Goal: Task Accomplishment & Management: Use online tool/utility

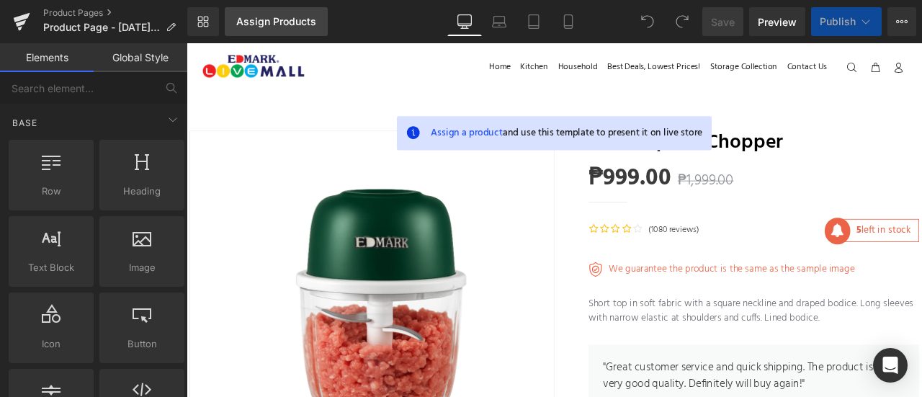
click at [283, 14] on link "Assign Products" at bounding box center [276, 21] width 103 height 29
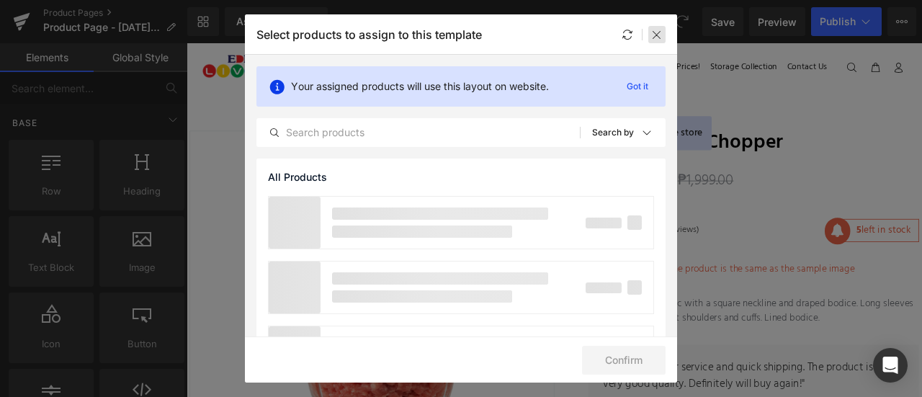
click at [657, 30] on icon at bounding box center [657, 35] width 12 height 12
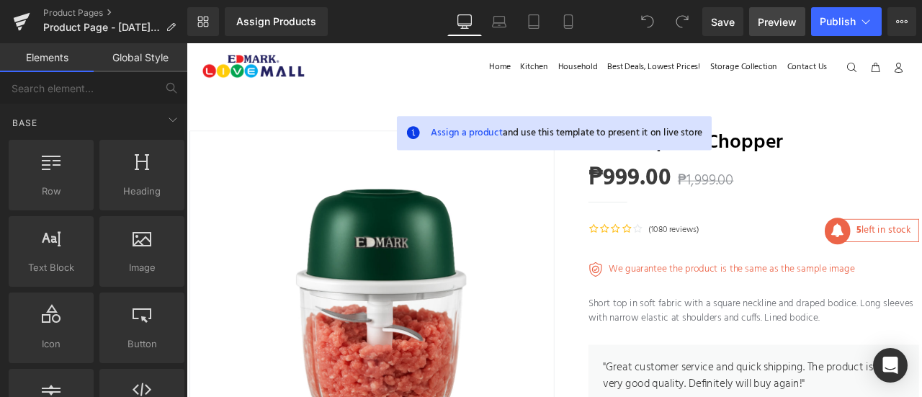
click at [768, 7] on link "Preview" at bounding box center [777, 21] width 56 height 29
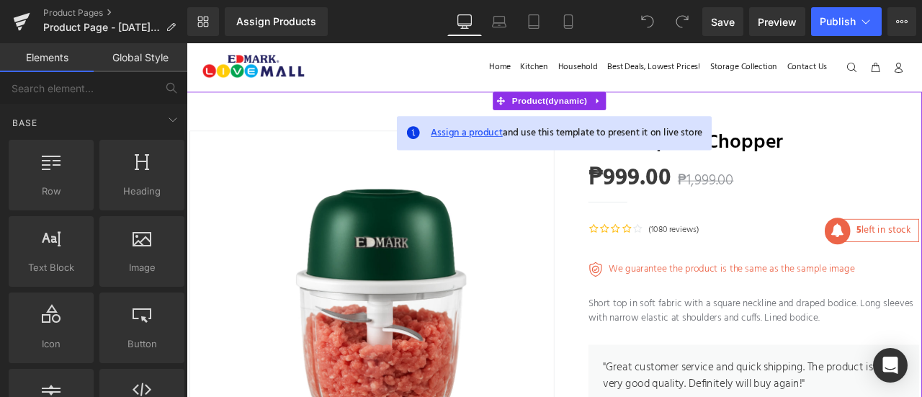
click at [510, 146] on span "Assign a product" at bounding box center [518, 150] width 85 height 19
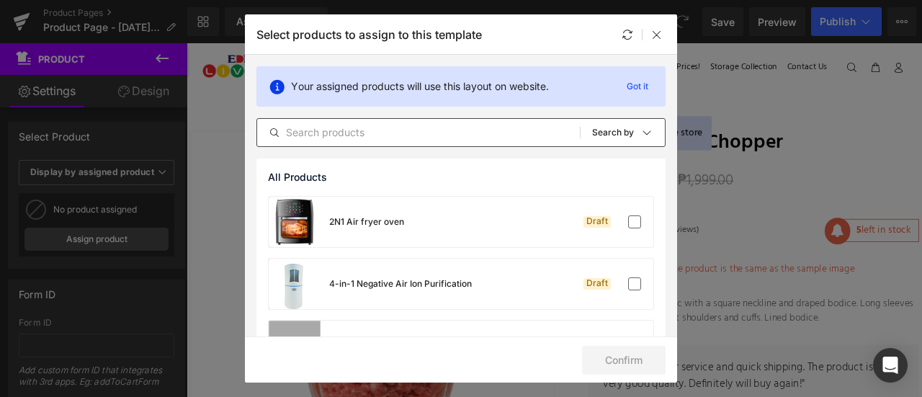
click at [421, 138] on input "text" at bounding box center [418, 132] width 323 height 17
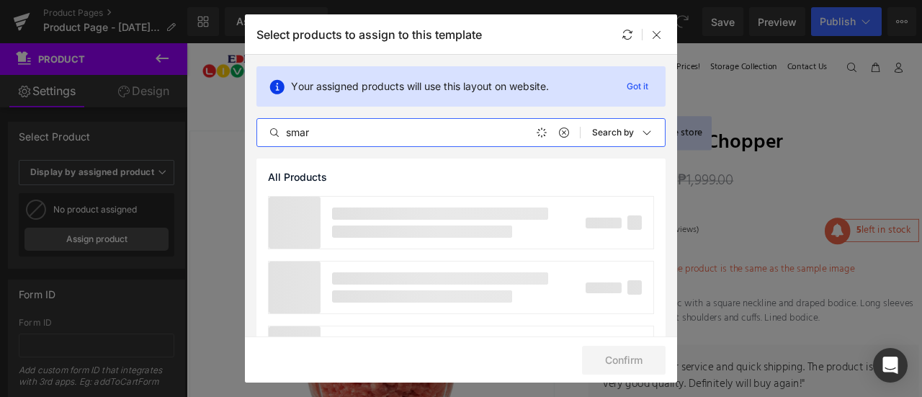
type input "smart"
click at [455, 162] on div "All Products" at bounding box center [461, 177] width 409 height 37
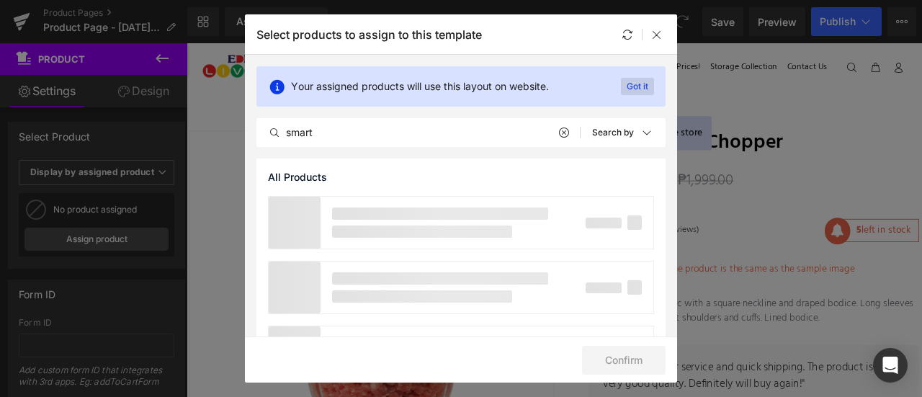
click at [627, 83] on p "Got it" at bounding box center [637, 86] width 33 height 17
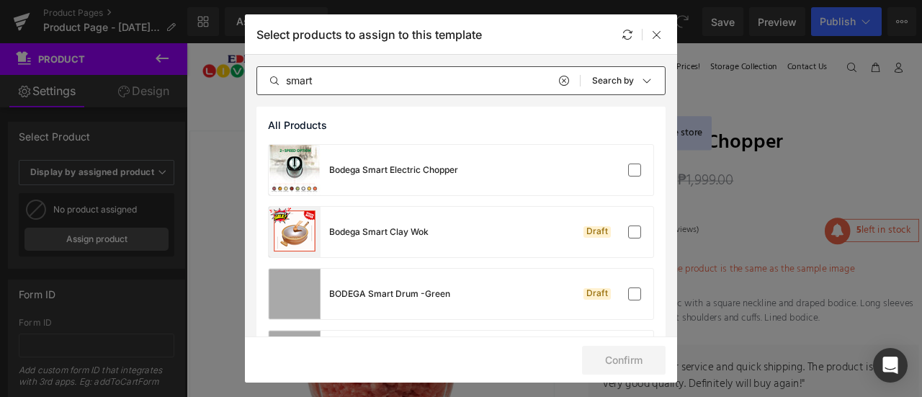
click at [380, 78] on input "smart" at bounding box center [418, 80] width 323 height 17
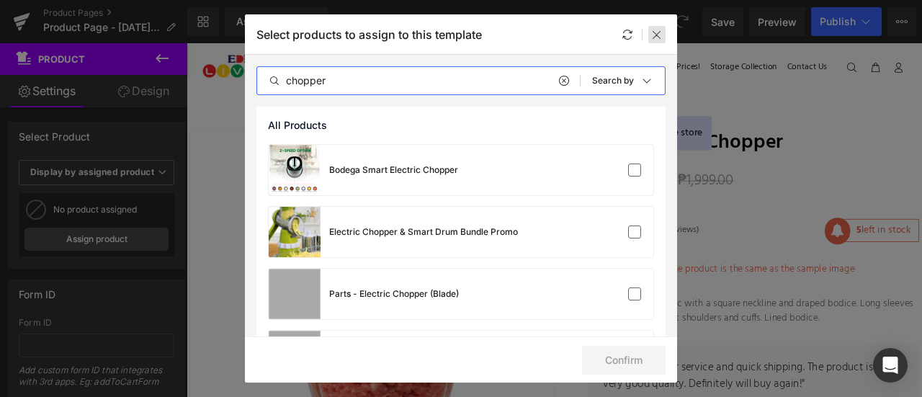
type input "chopper"
click at [656, 36] on icon at bounding box center [657, 35] width 12 height 12
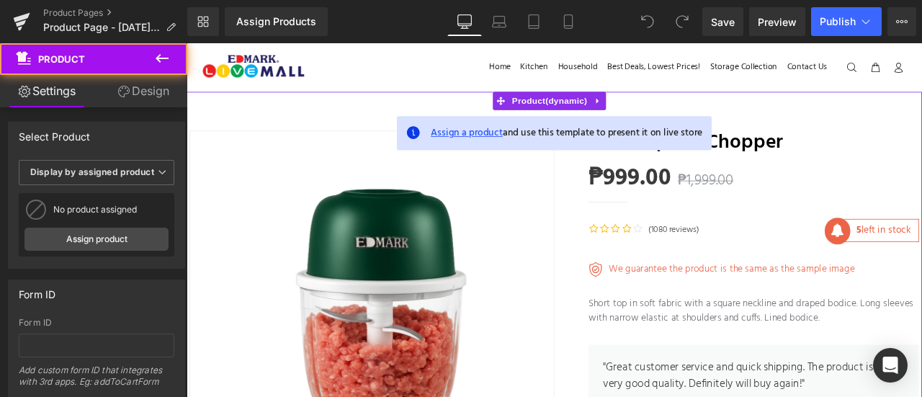
click at [516, 149] on span "Assign a product" at bounding box center [518, 150] width 85 height 19
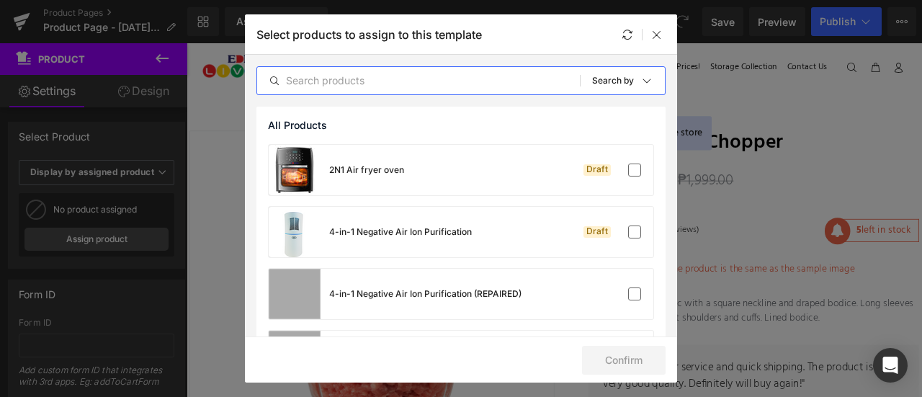
click at [424, 73] on input "text" at bounding box center [418, 80] width 323 height 17
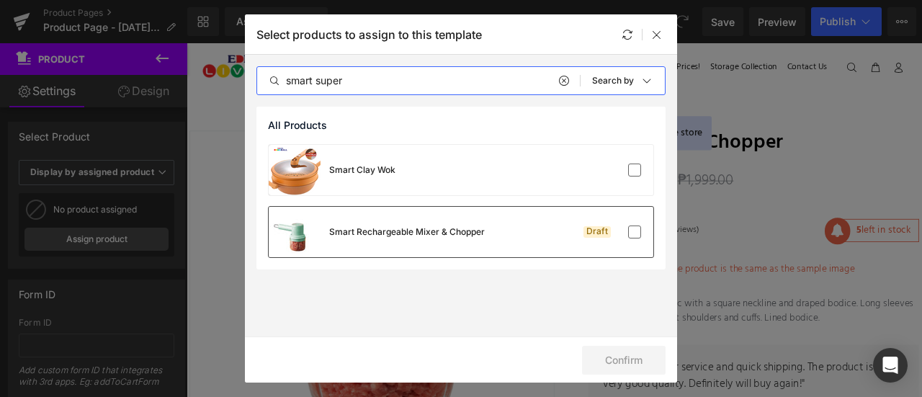
type input "smart super"
click at [432, 217] on div "Smart Rechargeable Mixer & Chopper" at bounding box center [377, 232] width 216 height 50
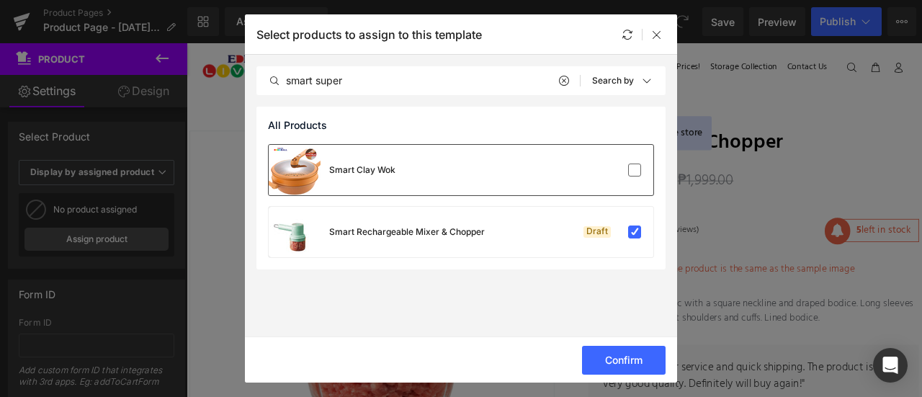
click at [470, 185] on div "Smart Clay Wok" at bounding box center [461, 170] width 385 height 50
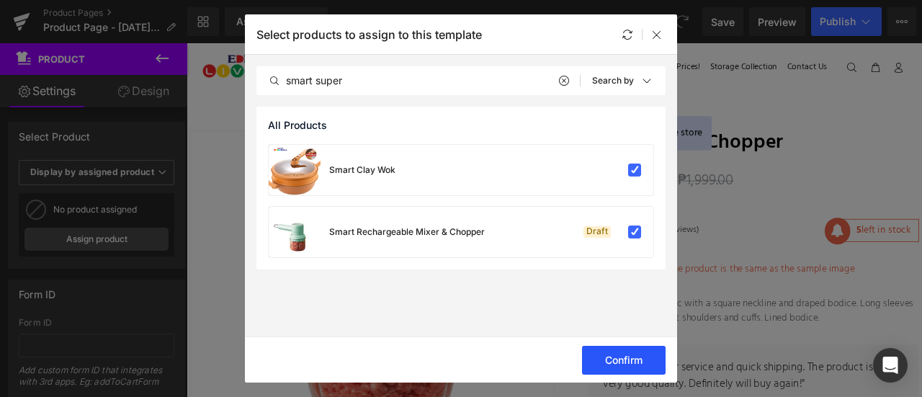
click at [598, 361] on button "Confirm" at bounding box center [624, 360] width 84 height 29
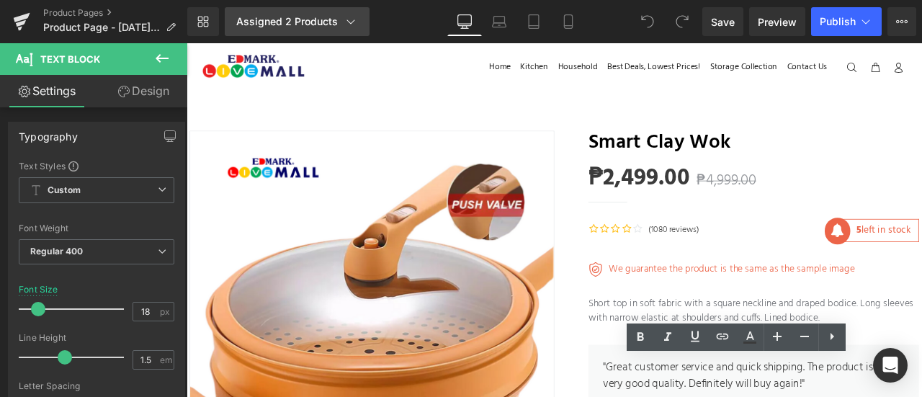
click at [303, 30] on link "Assigned 2 Products" at bounding box center [297, 21] width 145 height 29
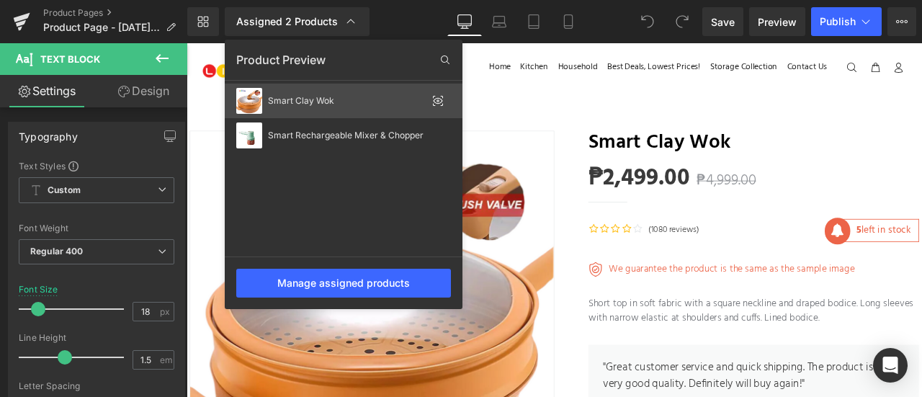
click at [442, 99] on icon at bounding box center [438, 101] width 12 height 12
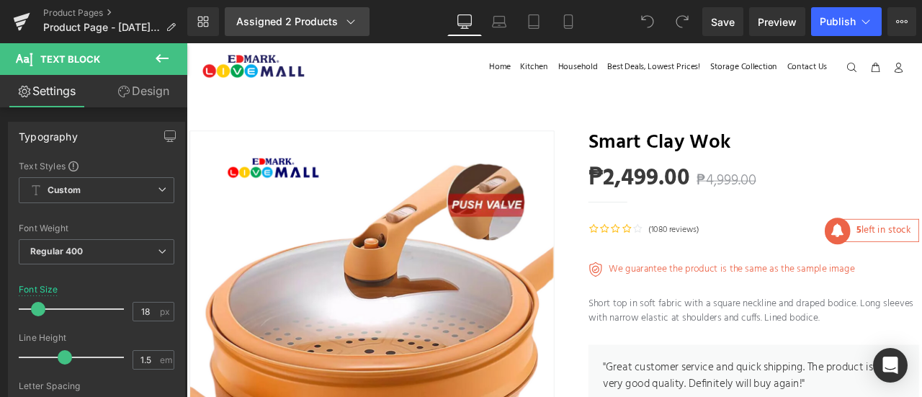
click at [332, 14] on link "Assigned 2 Products" at bounding box center [297, 21] width 145 height 29
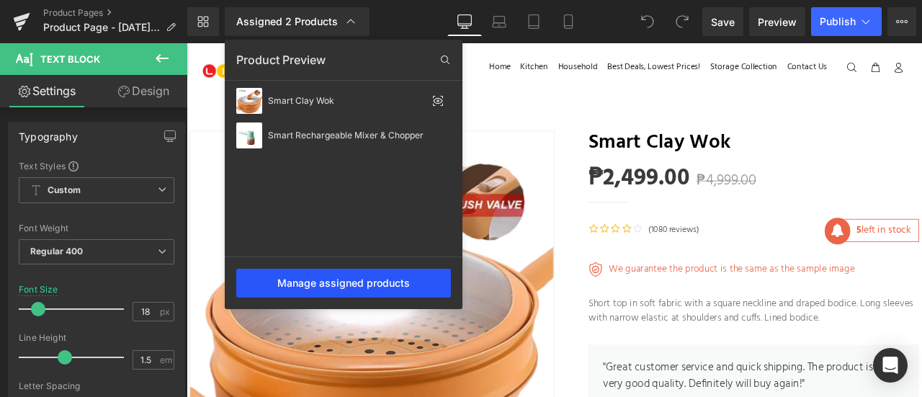
click at [355, 285] on div "Manage assigned products" at bounding box center [343, 283] width 215 height 29
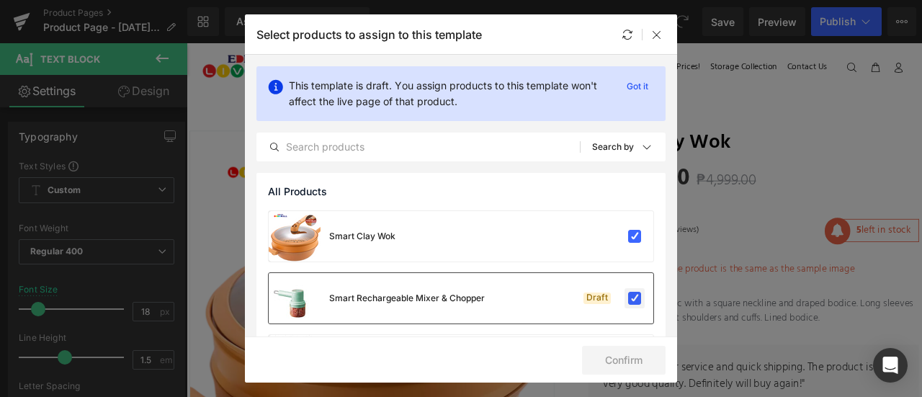
click at [634, 293] on label at bounding box center [634, 298] width 13 height 13
click at [635, 298] on input "checkbox" at bounding box center [635, 298] width 0 height 0
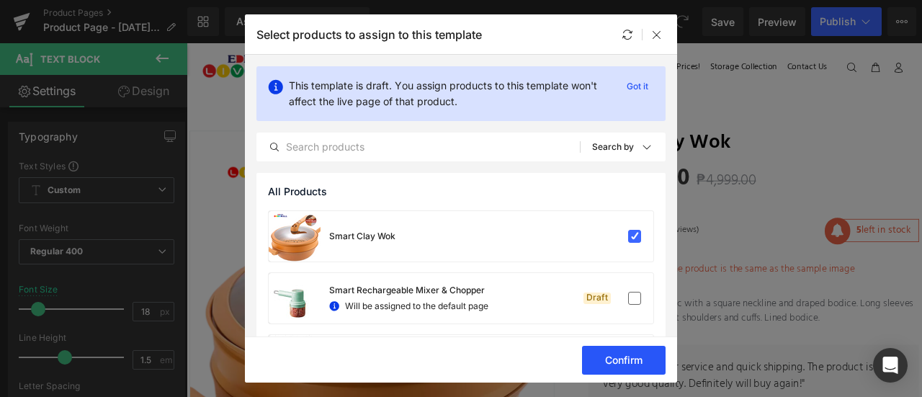
click at [631, 360] on button "Confirm" at bounding box center [624, 360] width 84 height 29
click at [631, 360] on button "Success" at bounding box center [615, 360] width 102 height 29
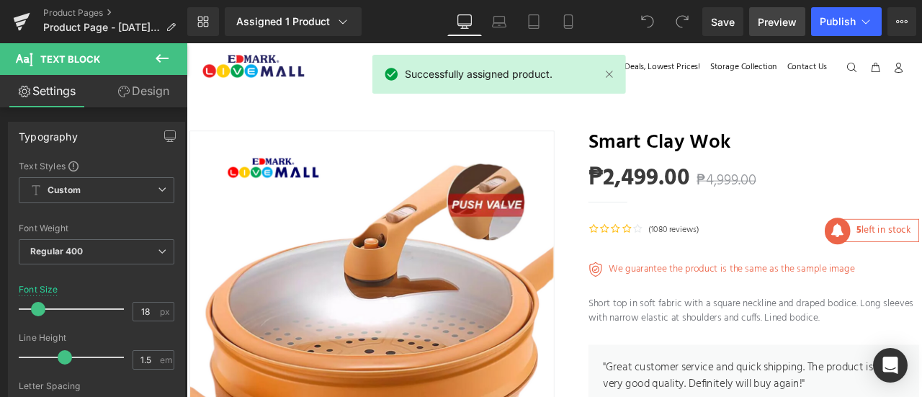
click at [770, 25] on span "Preview" at bounding box center [777, 21] width 39 height 15
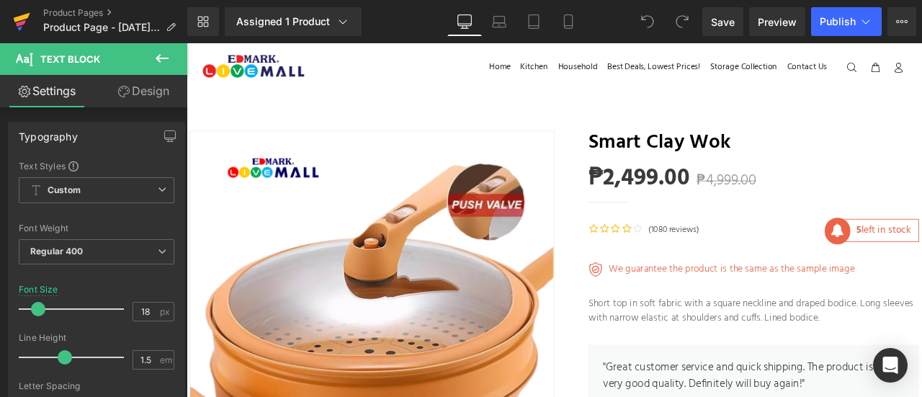
click at [18, 25] on icon at bounding box center [21, 23] width 10 height 6
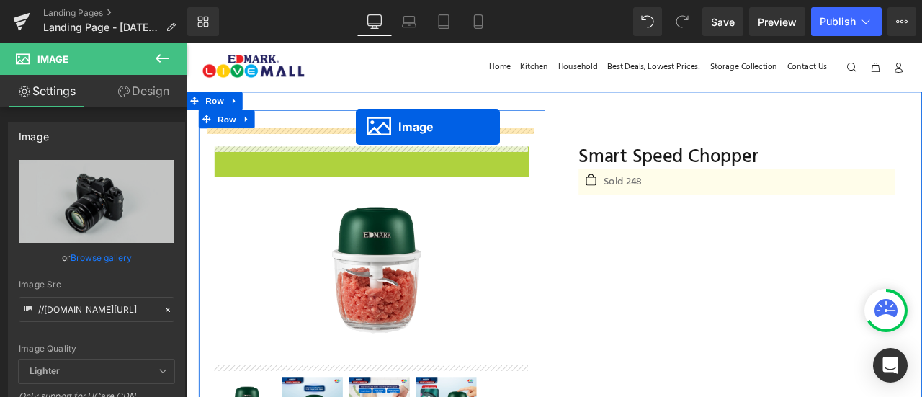
drag, startPoint x: 392, startPoint y: 283, endPoint x: 387, endPoint y: 142, distance: 141.3
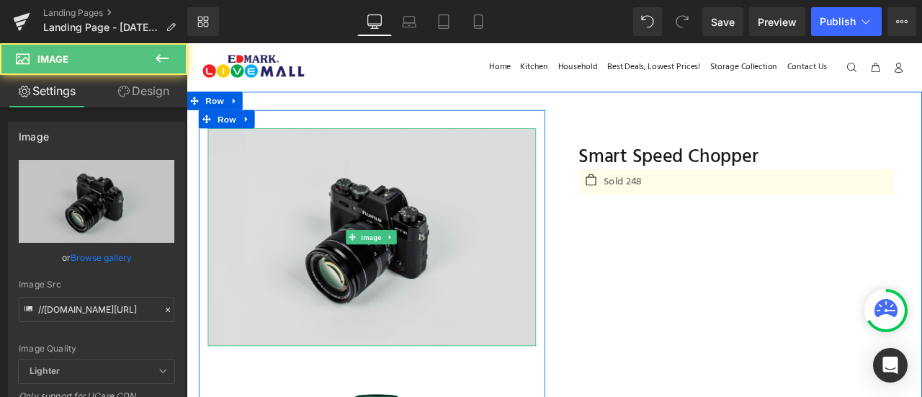
click at [397, 261] on img at bounding box center [406, 273] width 389 height 258
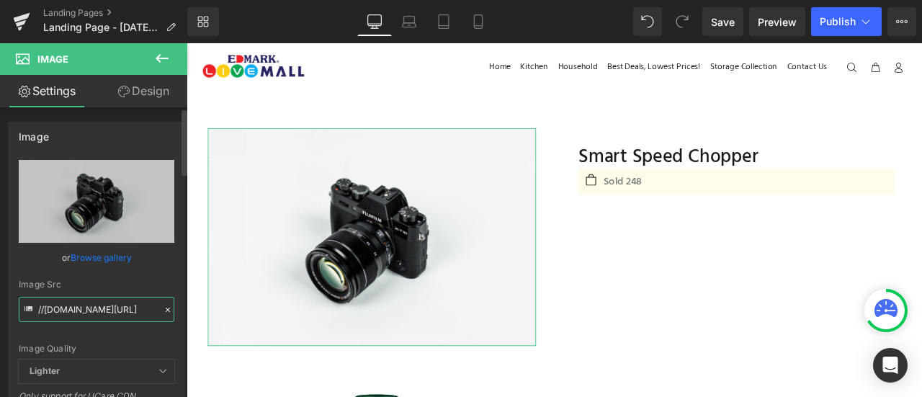
click at [100, 307] on input "//[DOMAIN_NAME][URL]" at bounding box center [97, 309] width 156 height 25
paste input "[URL][DOMAIN_NAME]"
click at [131, 278] on div "Image Quality Lighter Lightest Lighter Lighter Lightest Only support for UCare …" at bounding box center [97, 260] width 156 height 200
click at [130, 306] on input "//[DOMAIN_NAME][URL]" at bounding box center [97, 309] width 156 height 25
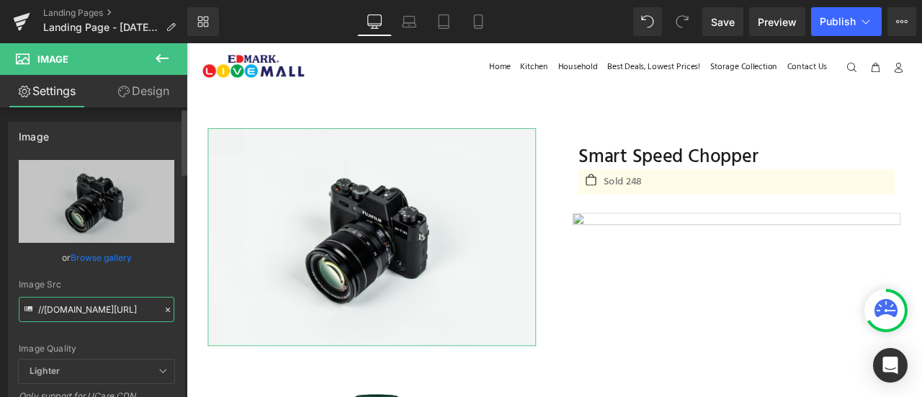
click at [130, 306] on input "//[DOMAIN_NAME][URL]" at bounding box center [97, 309] width 156 height 25
paste input "[URL][DOMAIN_NAME]"
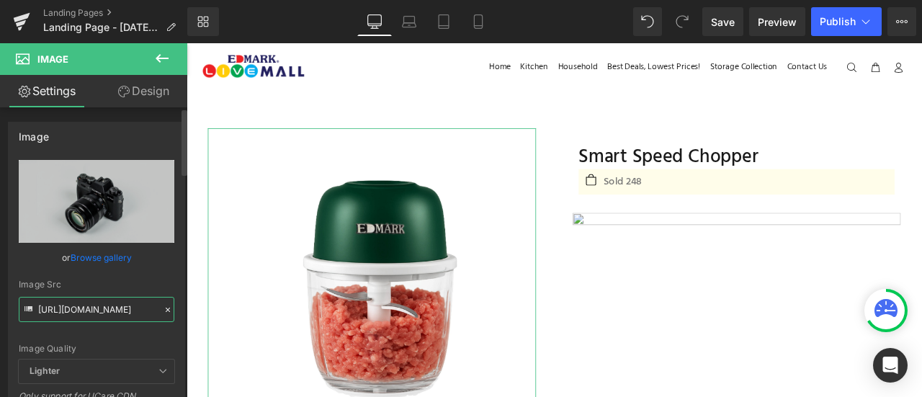
click at [129, 306] on input "[URL][DOMAIN_NAME]" at bounding box center [97, 309] width 156 height 25
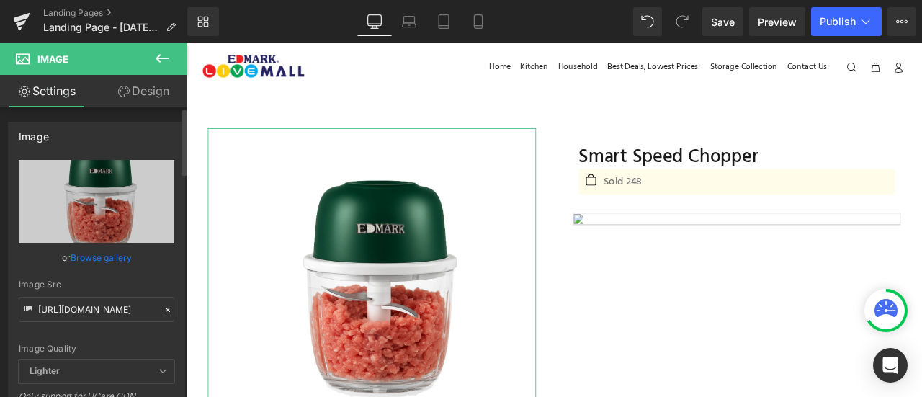
click at [137, 328] on div "Image Quality Lighter Lightest Lighter Lighter Lightest Only support for UCare …" at bounding box center [97, 260] width 156 height 200
type input "[URL][DOMAIN_NAME]"
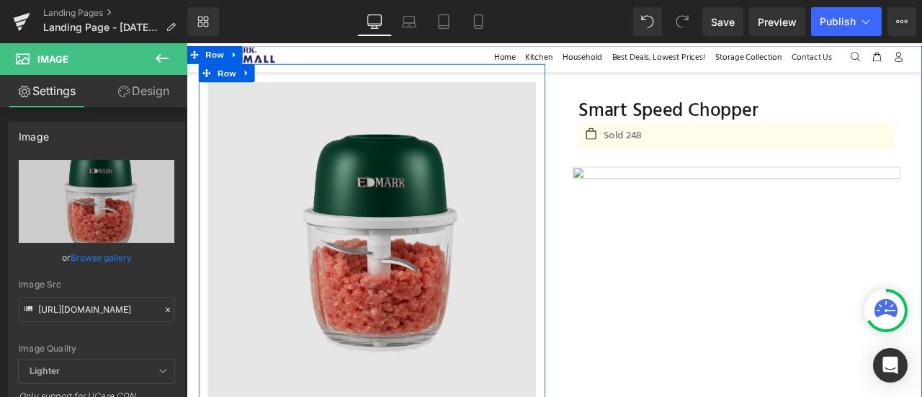
scroll to position [223, 0]
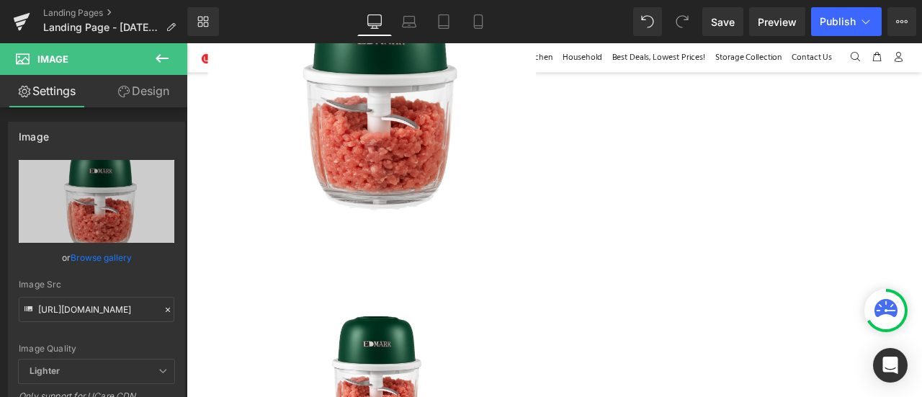
click at [166, 66] on icon at bounding box center [162, 58] width 17 height 17
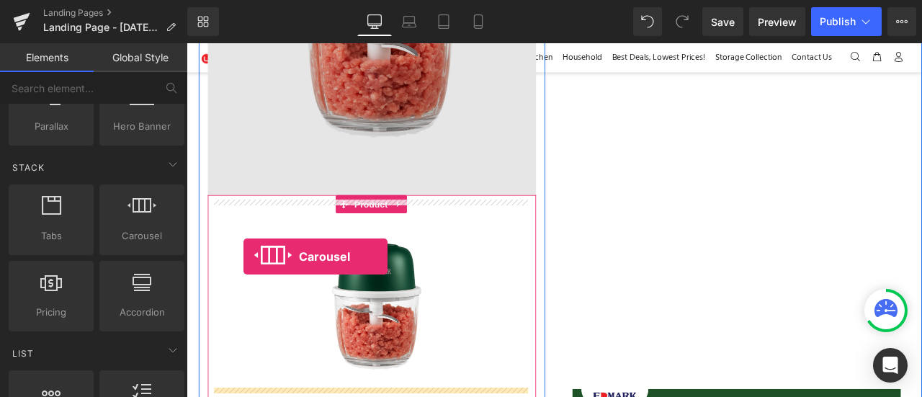
scroll to position [324, 0]
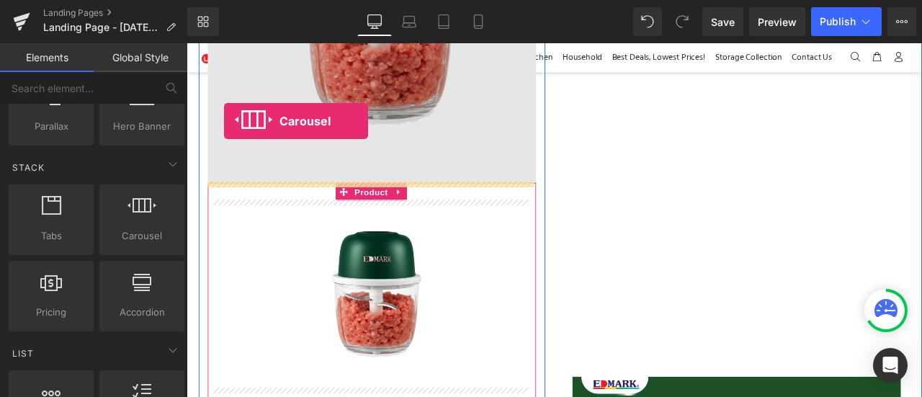
drag, startPoint x: 323, startPoint y: 260, endPoint x: 231, endPoint y: 135, distance: 154.7
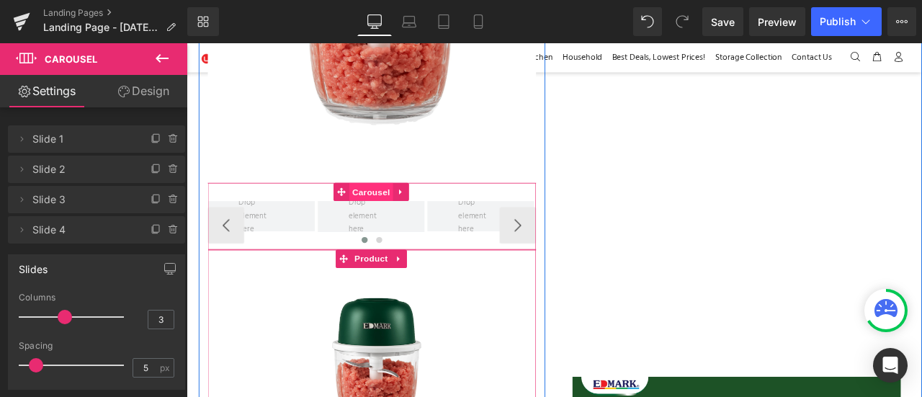
click at [401, 213] on span "Carousel" at bounding box center [406, 220] width 52 height 22
click at [403, 218] on span "Carousel" at bounding box center [406, 221] width 52 height 22
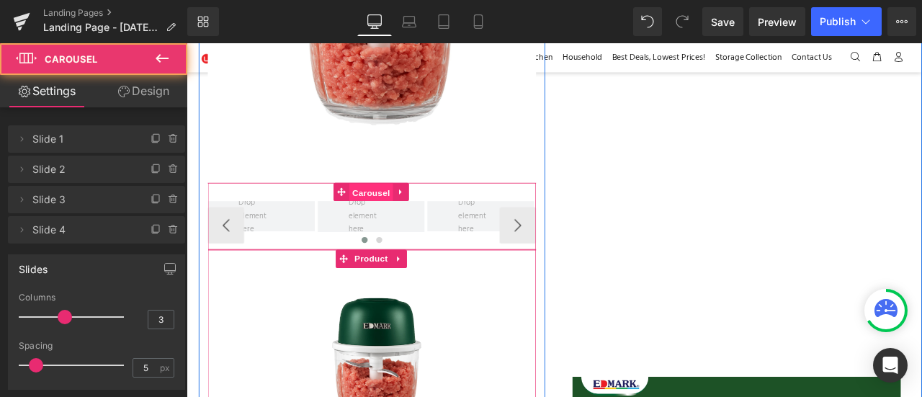
click at [403, 218] on span "Carousel" at bounding box center [406, 221] width 52 height 22
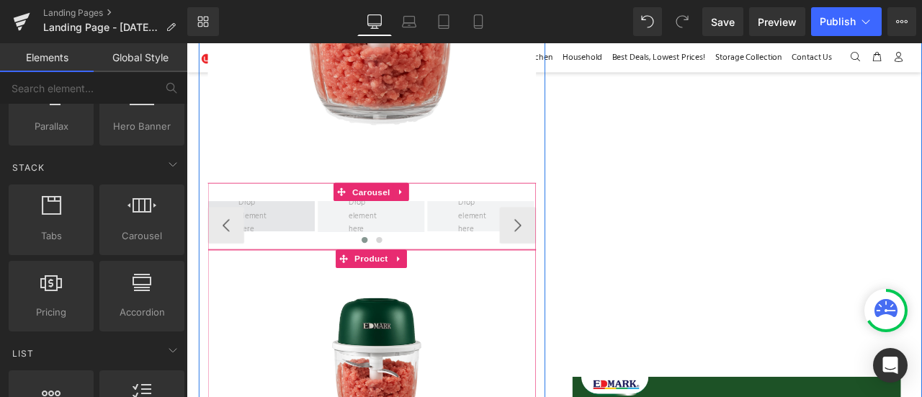
click at [272, 243] on span at bounding box center [275, 248] width 63 height 55
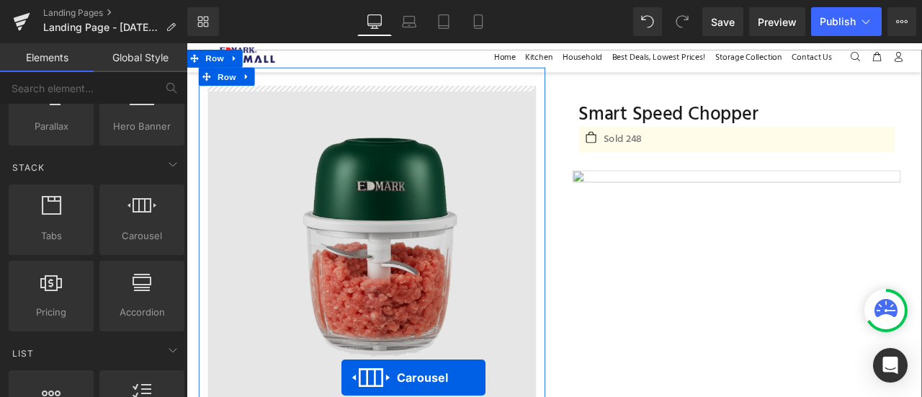
scroll to position [65, 0]
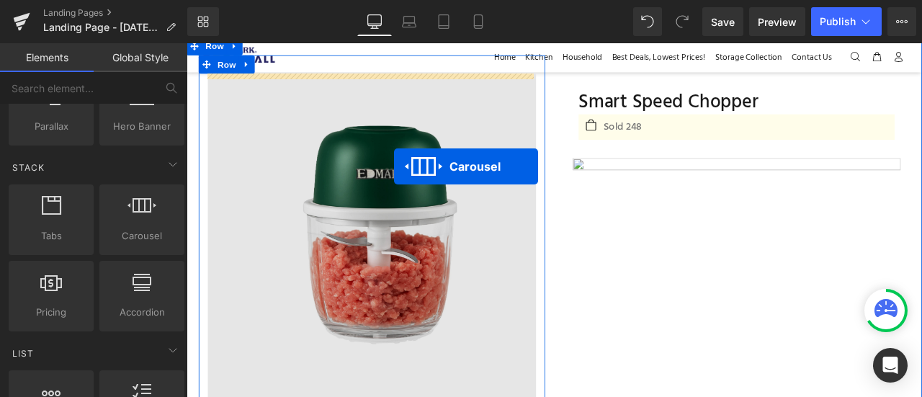
drag, startPoint x: 399, startPoint y: 210, endPoint x: 432, endPoint y: 189, distance: 39.2
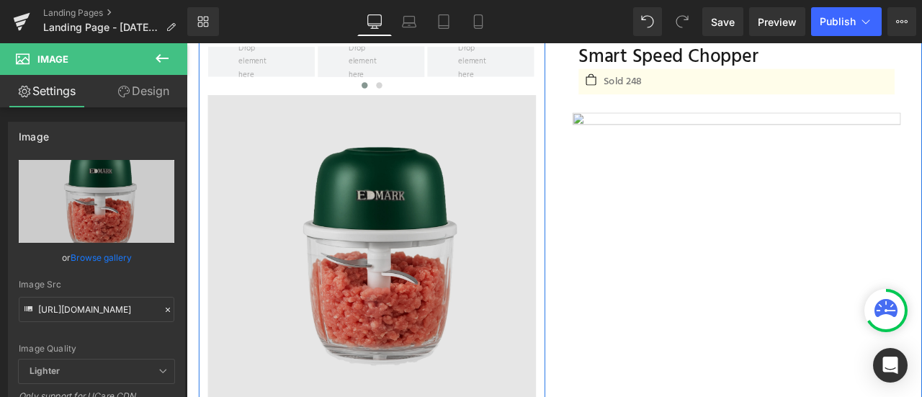
scroll to position [0, 0]
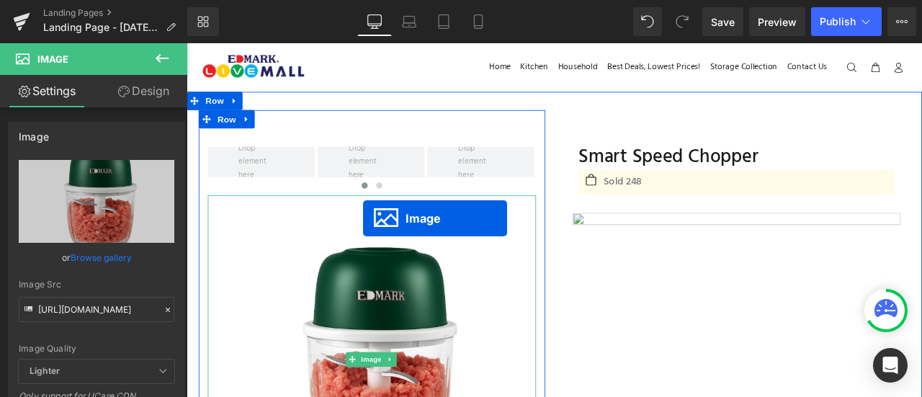
scroll to position [14, 0]
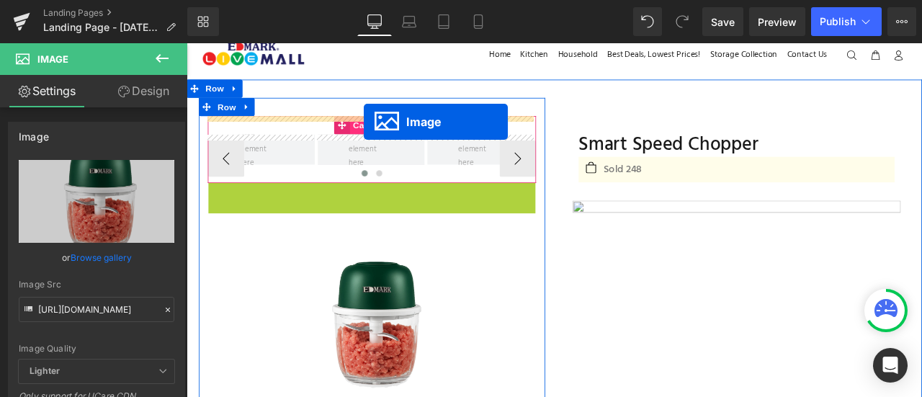
drag, startPoint x: 407, startPoint y: 416, endPoint x: 396, endPoint y: 136, distance: 279.8
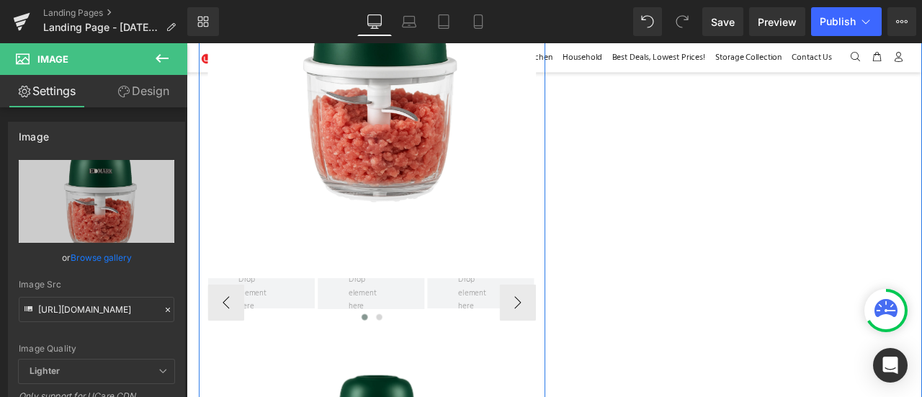
scroll to position [233, 0]
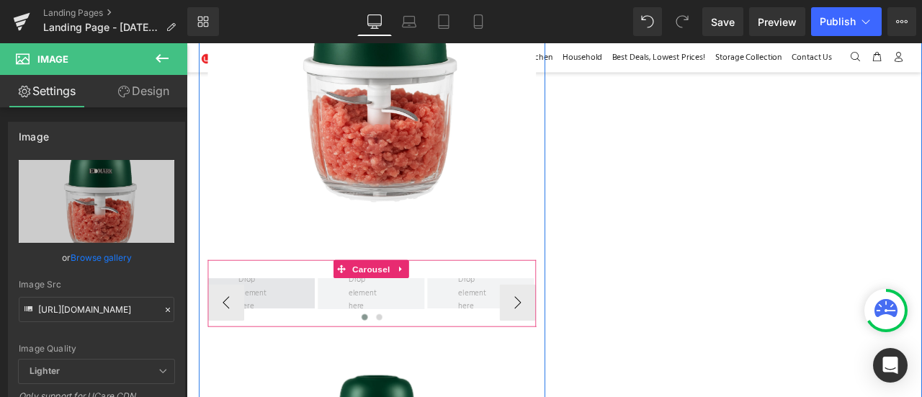
click at [297, 329] on span at bounding box center [275, 339] width 63 height 55
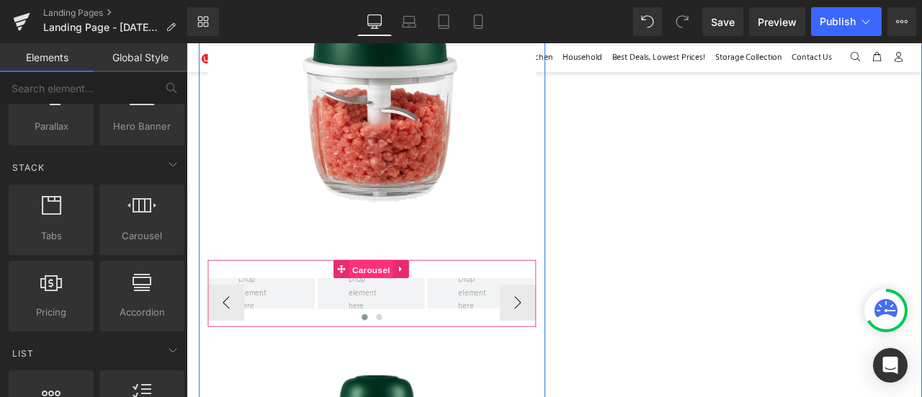
click at [391, 303] on span "Carousel" at bounding box center [406, 312] width 52 height 22
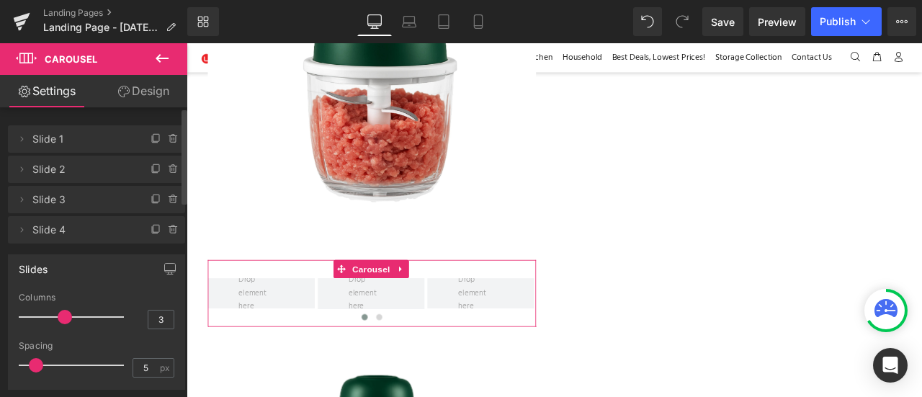
click at [107, 135] on span "Slide 1" at bounding box center [81, 138] width 99 height 27
click at [22, 141] on icon at bounding box center [22, 139] width 12 height 12
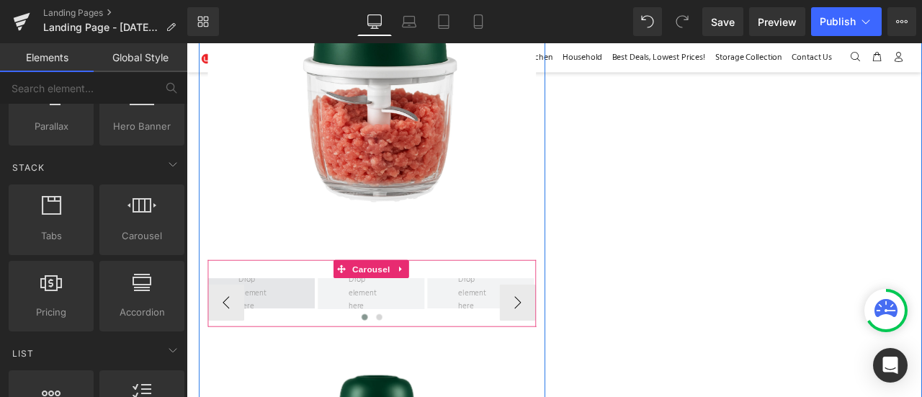
click at [301, 341] on span at bounding box center [275, 339] width 63 height 55
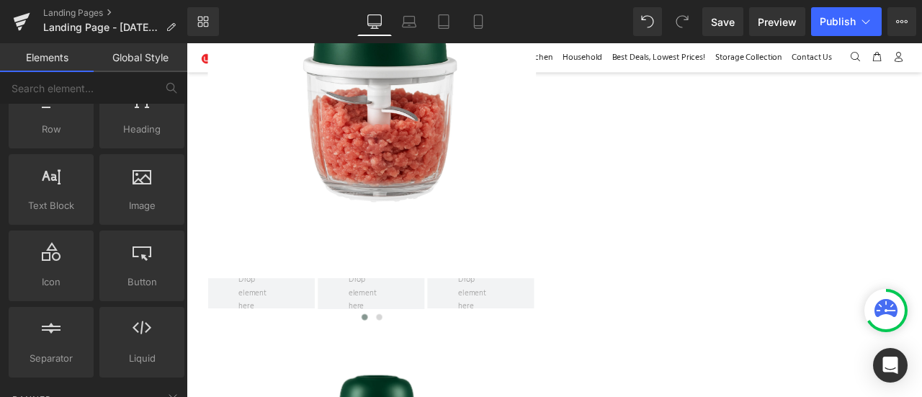
scroll to position [0, 0]
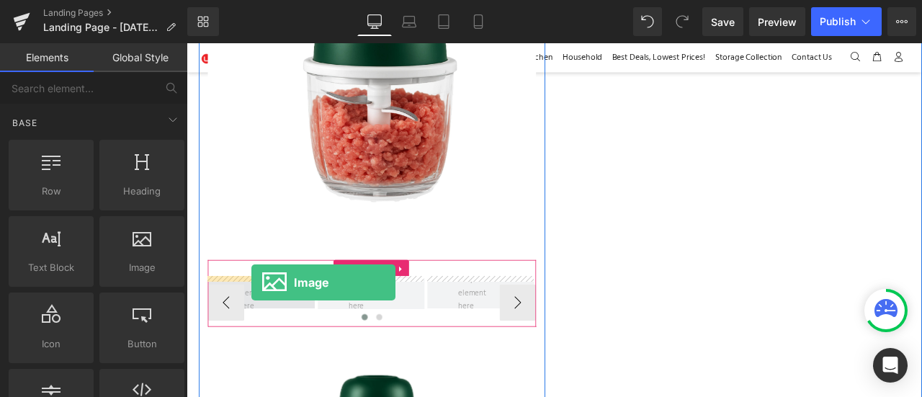
drag, startPoint x: 365, startPoint y: 306, endPoint x: 264, endPoint y: 326, distance: 103.7
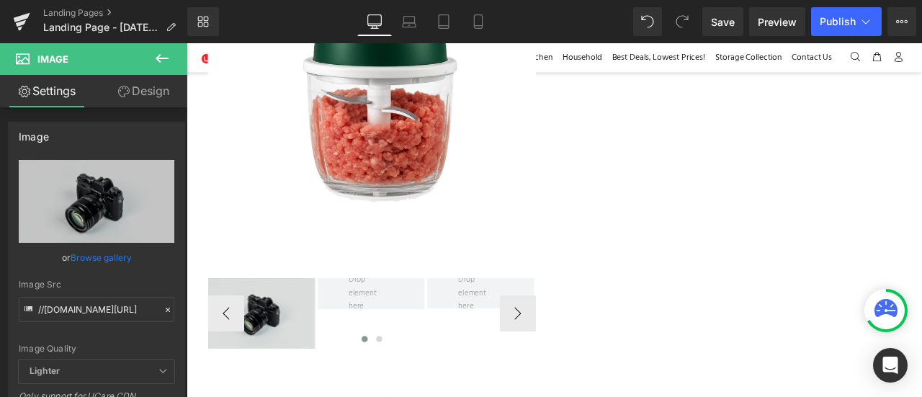
click at [262, 362] on span "Image" at bounding box center [275, 363] width 30 height 17
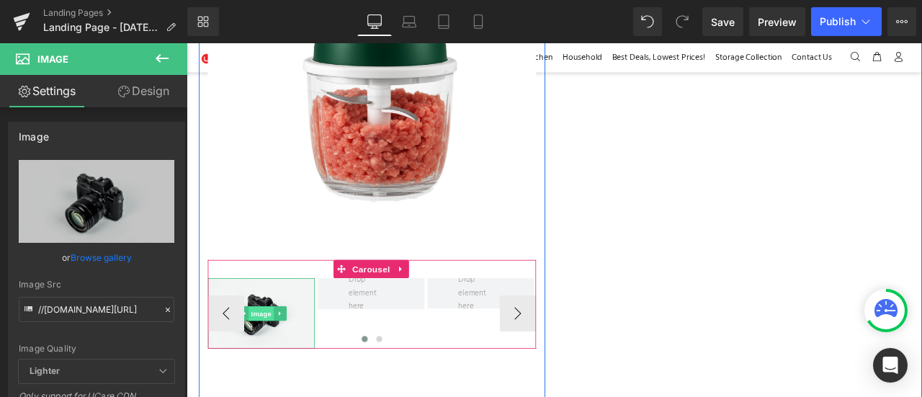
click at [262, 362] on span "Image" at bounding box center [275, 363] width 30 height 17
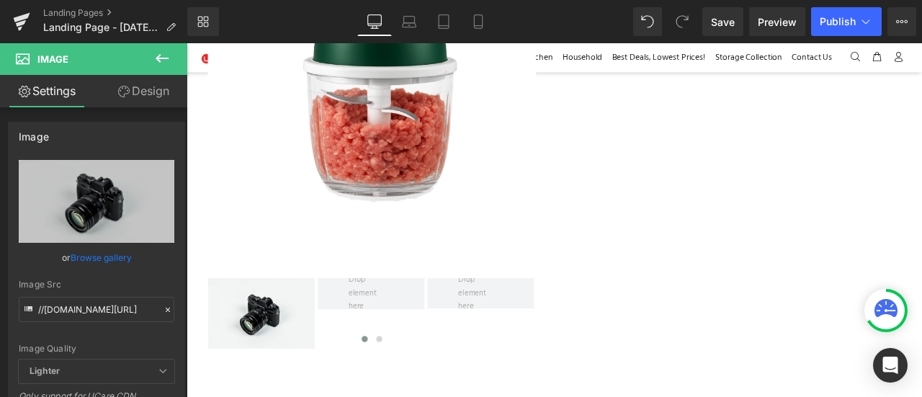
click at [166, 50] on icon at bounding box center [162, 58] width 17 height 17
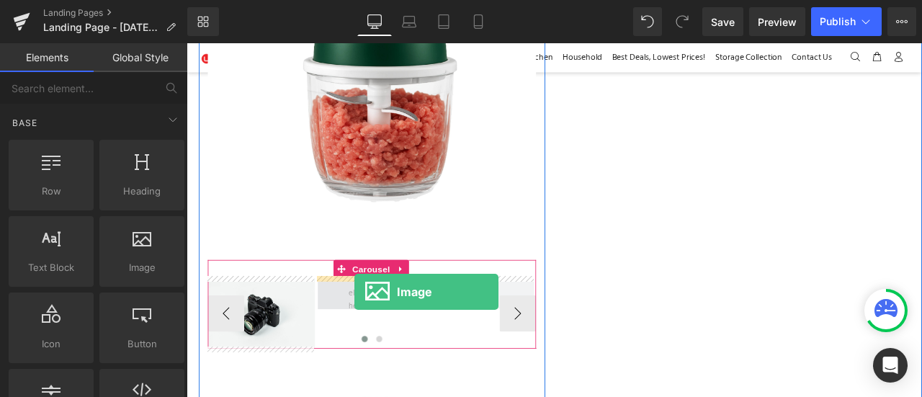
drag, startPoint x: 324, startPoint y: 287, endPoint x: 386, endPoint y: 338, distance: 80.4
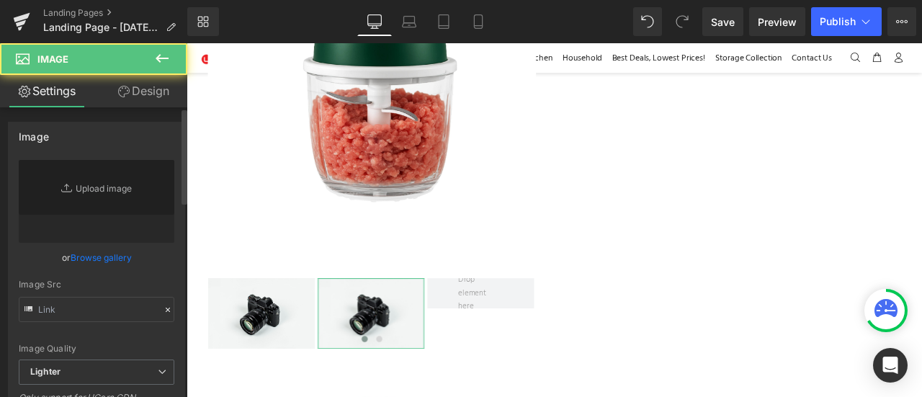
type input "//[DOMAIN_NAME][URL]"
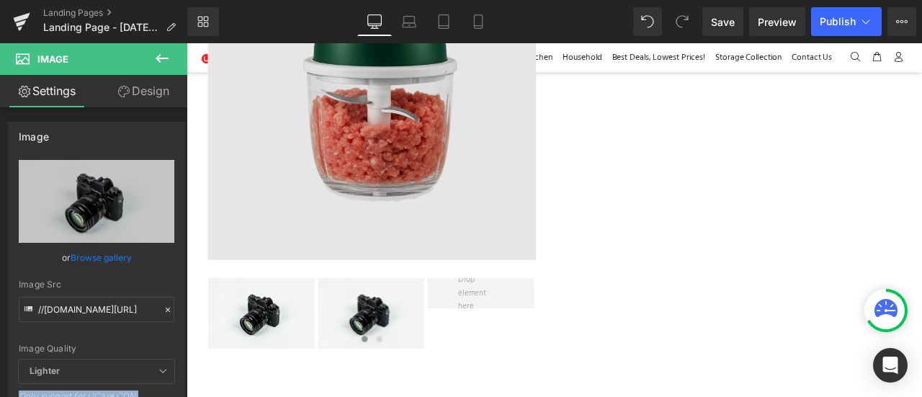
drag, startPoint x: 342, startPoint y: 288, endPoint x: 368, endPoint y: 289, distance: 26.0
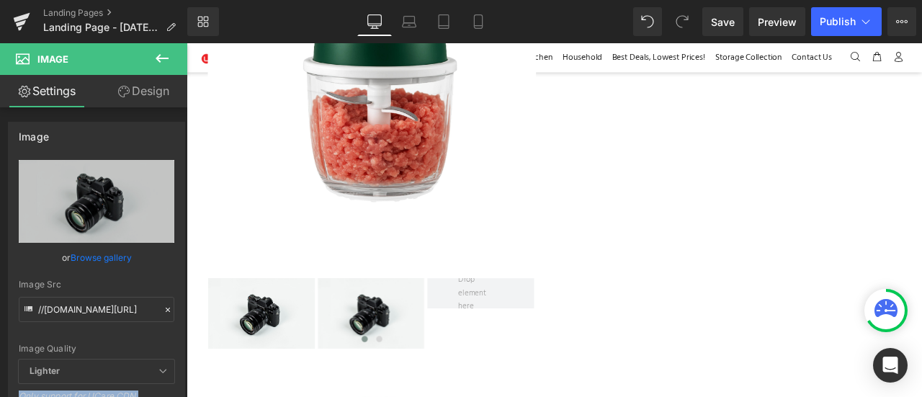
click at [167, 64] on icon at bounding box center [162, 58] width 17 height 17
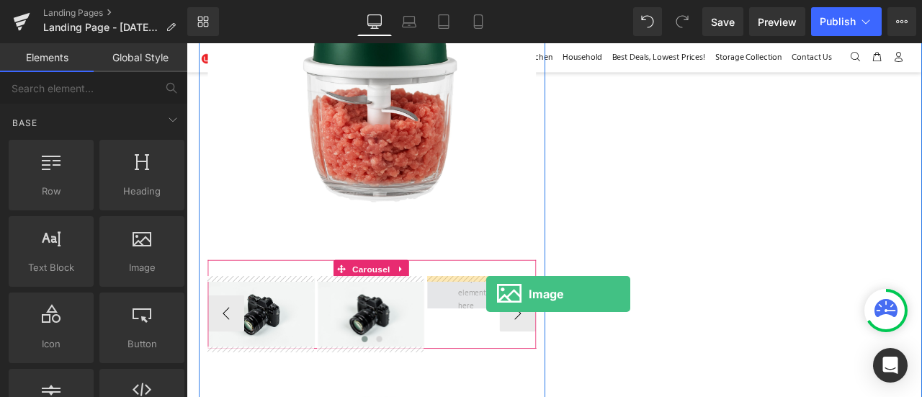
drag, startPoint x: 367, startPoint y: 308, endPoint x: 542, endPoint y: 340, distance: 178.1
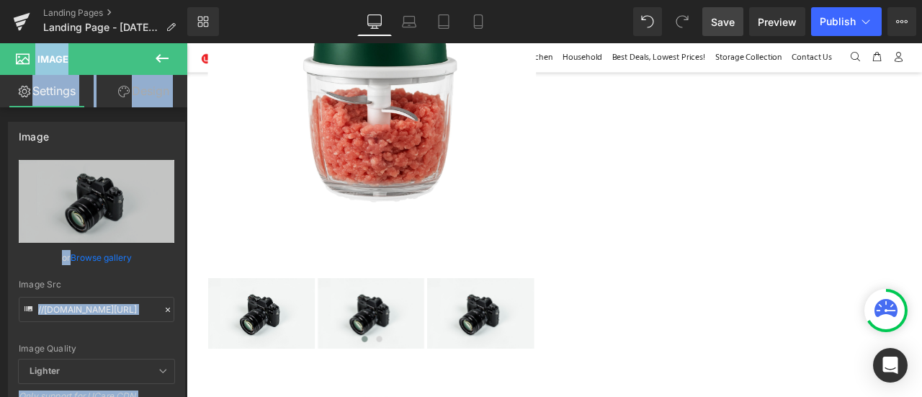
click at [721, 18] on span "Save" at bounding box center [723, 21] width 24 height 15
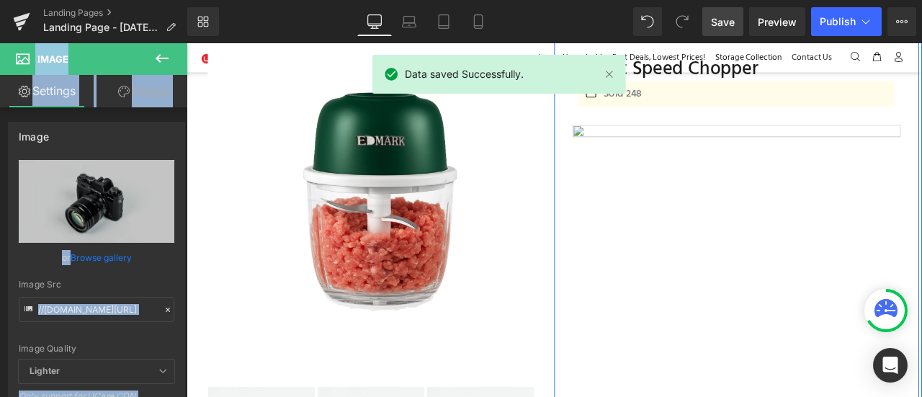
scroll to position [89, 0]
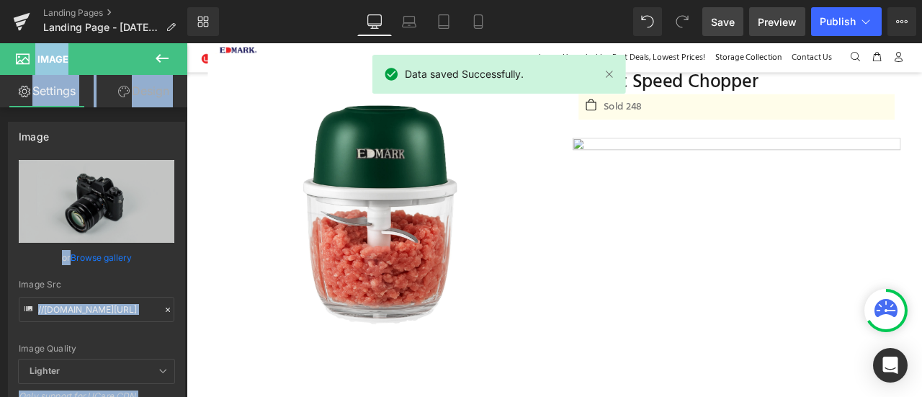
click at [771, 34] on link "Preview" at bounding box center [777, 21] width 56 height 29
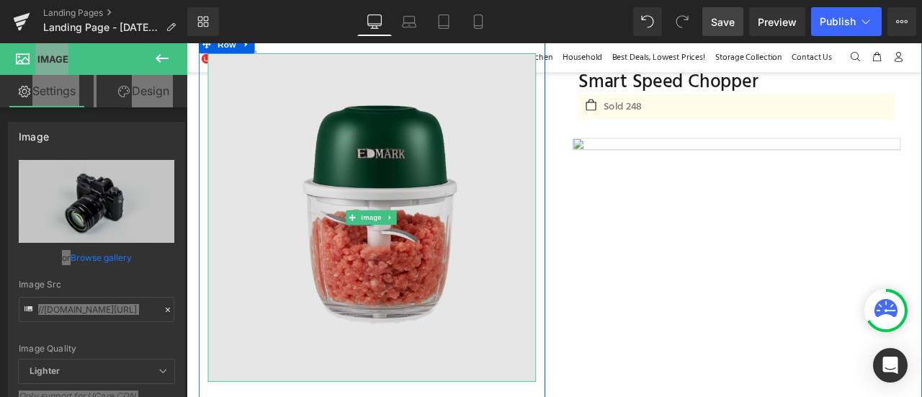
click at [257, 138] on img at bounding box center [406, 249] width 389 height 389
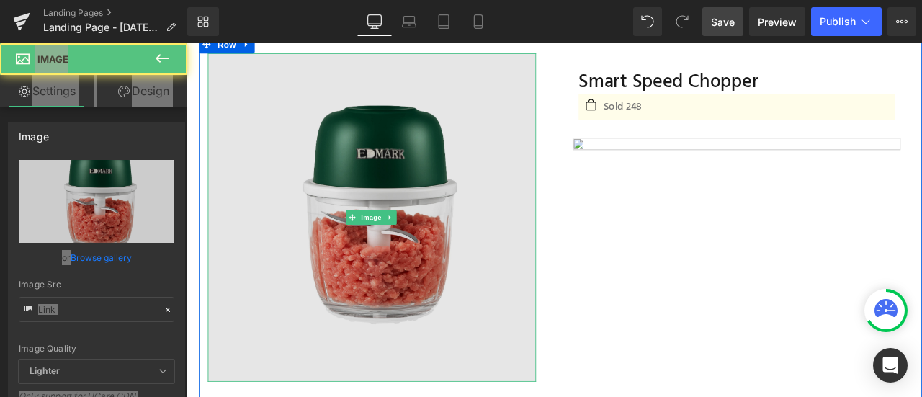
type input "[URL][DOMAIN_NAME]"
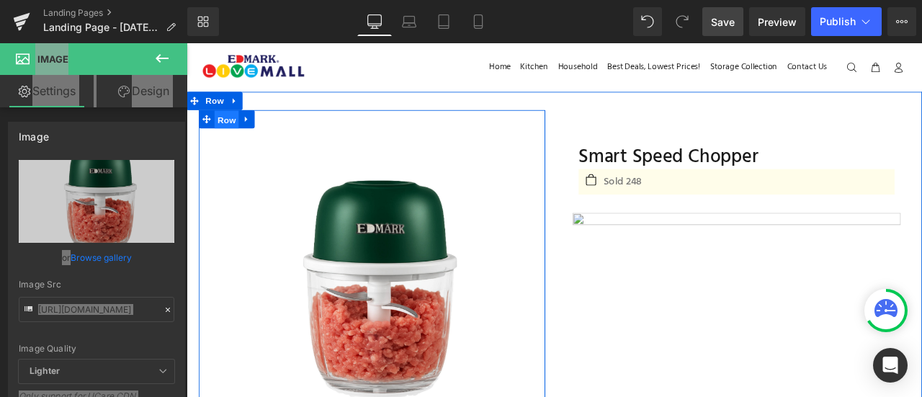
click at [239, 140] on span "Row" at bounding box center [234, 134] width 29 height 22
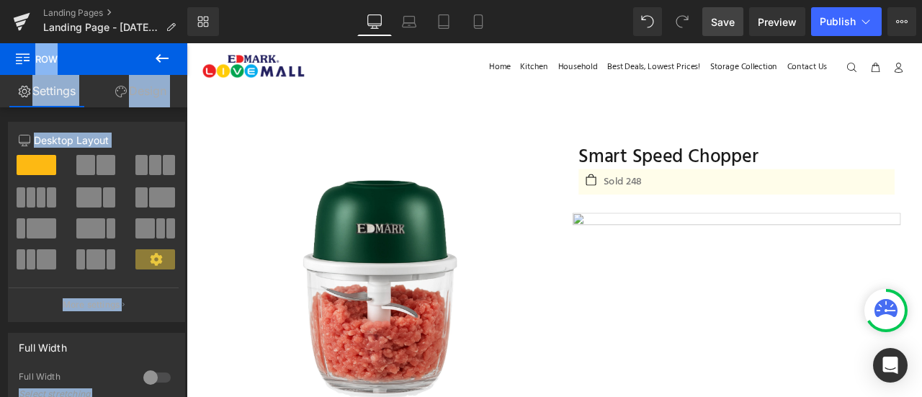
click at [127, 58] on span "Row" at bounding box center [86, 59] width 144 height 32
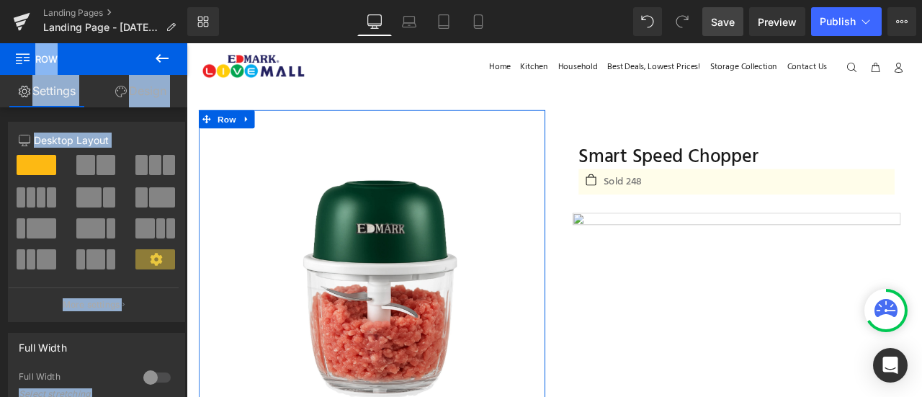
click at [144, 92] on link "Design" at bounding box center [141, 91] width 94 height 32
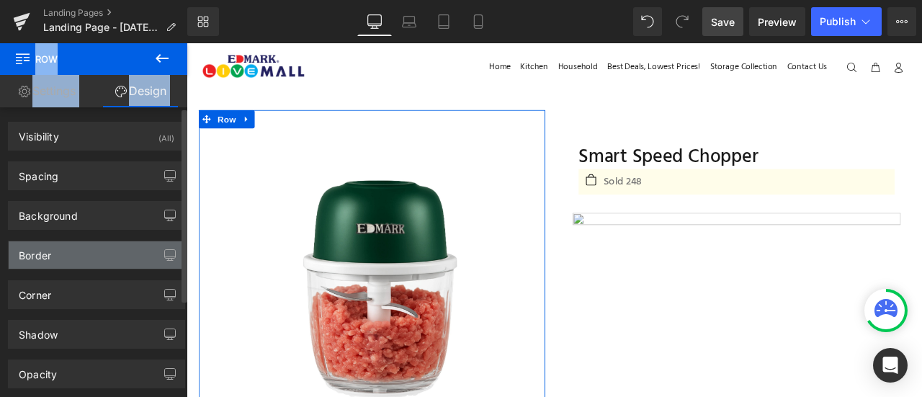
type input "999"
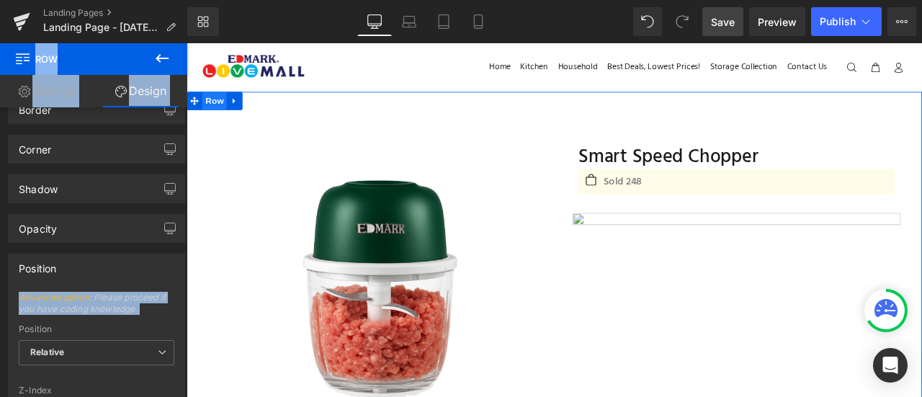
click at [220, 112] on span "Row" at bounding box center [219, 112] width 29 height 22
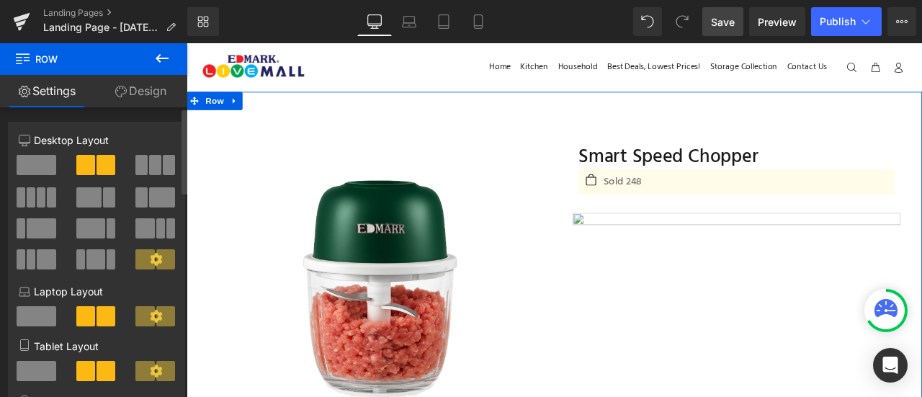
click at [147, 90] on link "Design" at bounding box center [141, 91] width 94 height 32
click at [0, 0] on div "Corner Corner Style Custom Radius (px)" at bounding box center [0, 0] width 0 height 0
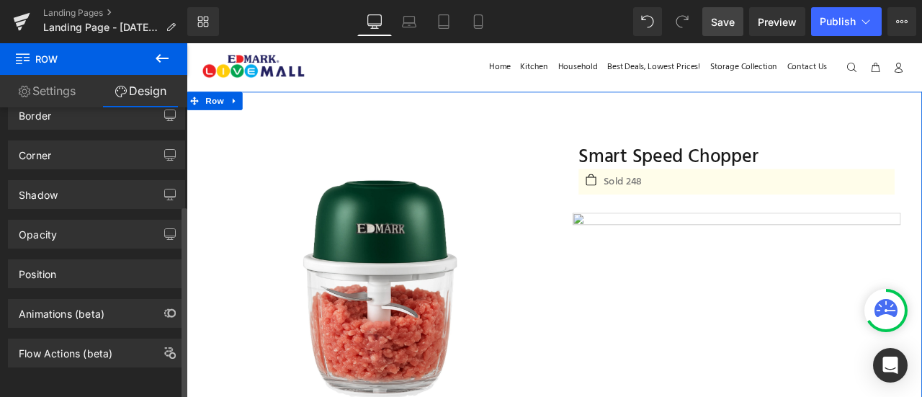
click at [116, 270] on div "Position" at bounding box center [97, 273] width 176 height 27
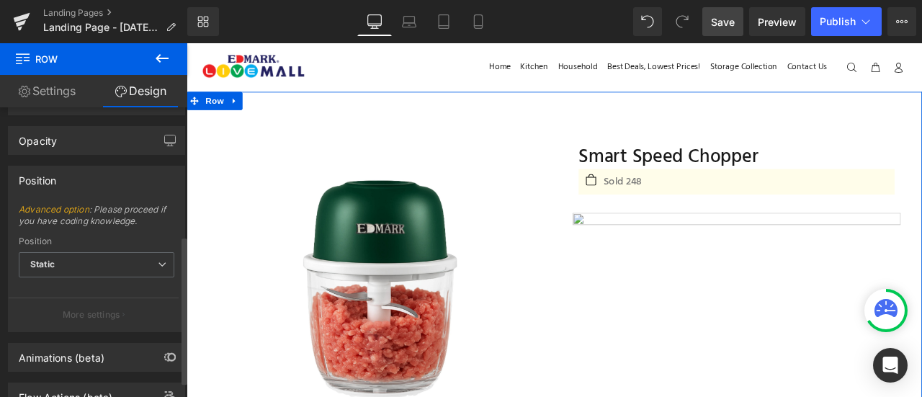
scroll to position [257, 0]
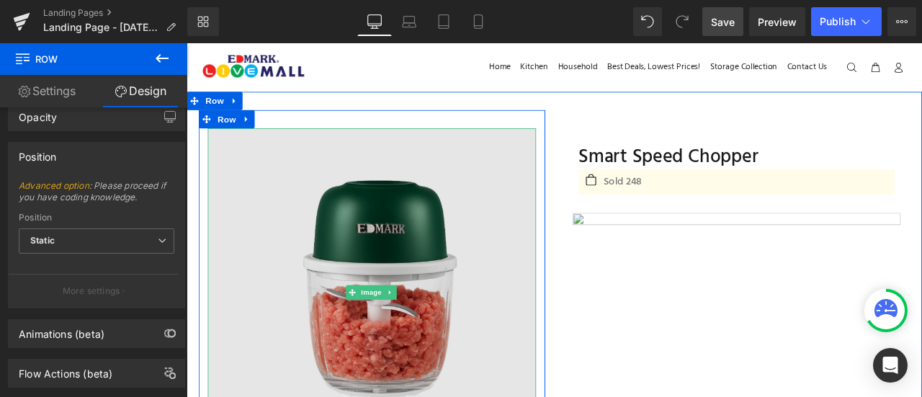
click at [353, 256] on img at bounding box center [406, 338] width 389 height 389
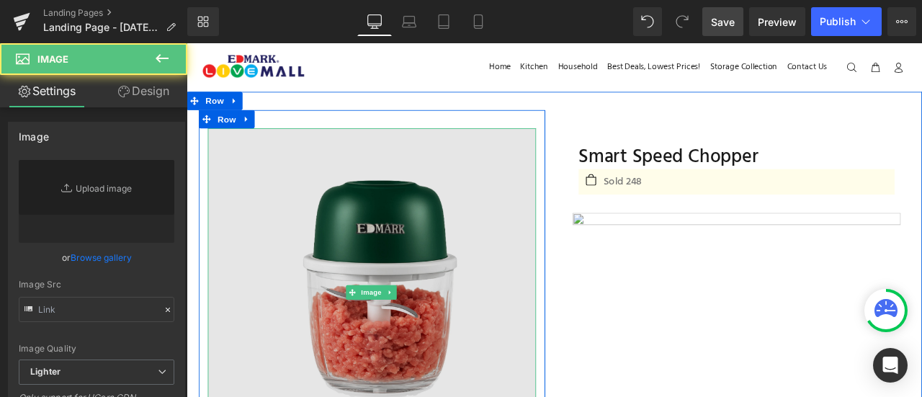
type input "[URL][DOMAIN_NAME]"
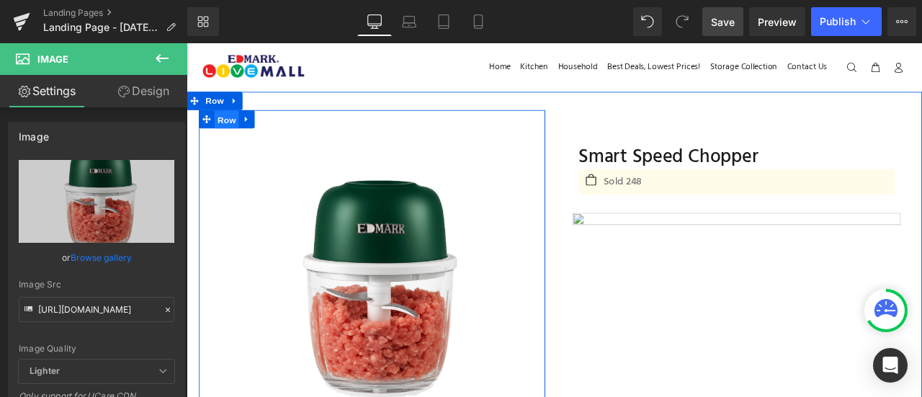
click at [228, 134] on span "Row" at bounding box center [234, 134] width 29 height 22
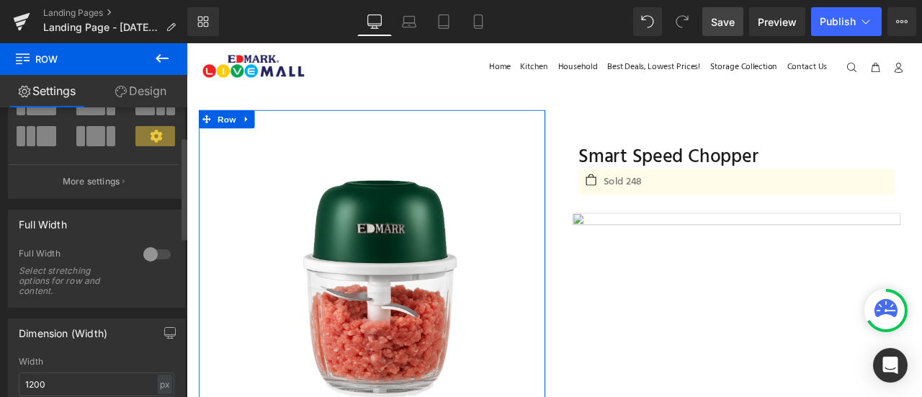
scroll to position [132, 0]
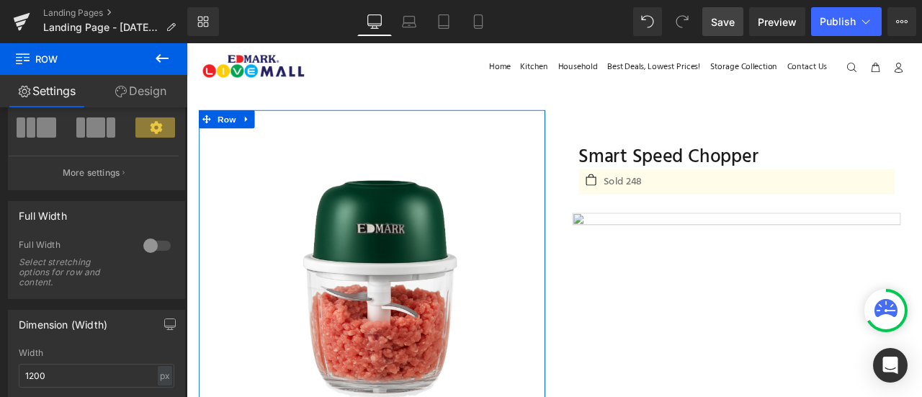
click at [143, 84] on link "Design" at bounding box center [141, 91] width 94 height 32
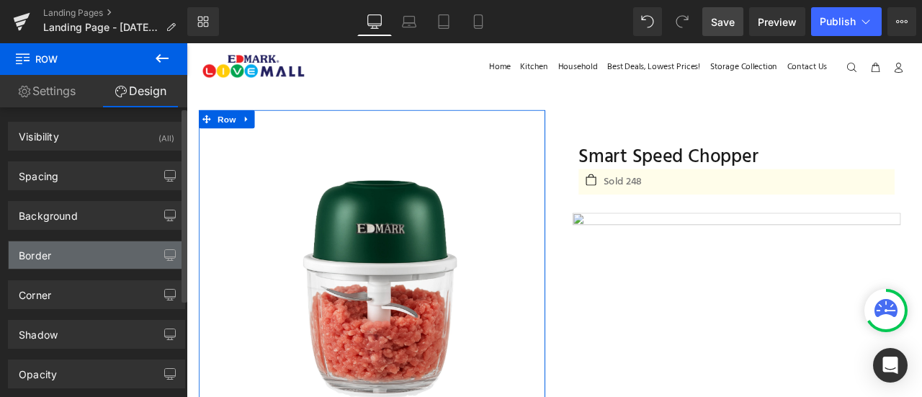
click at [84, 257] on div "Visibility (All) 0|0|0|0 1 Show on Desktop 1 Show on Laptop 1 Show on Tablet 1 …" at bounding box center [97, 307] width 194 height 400
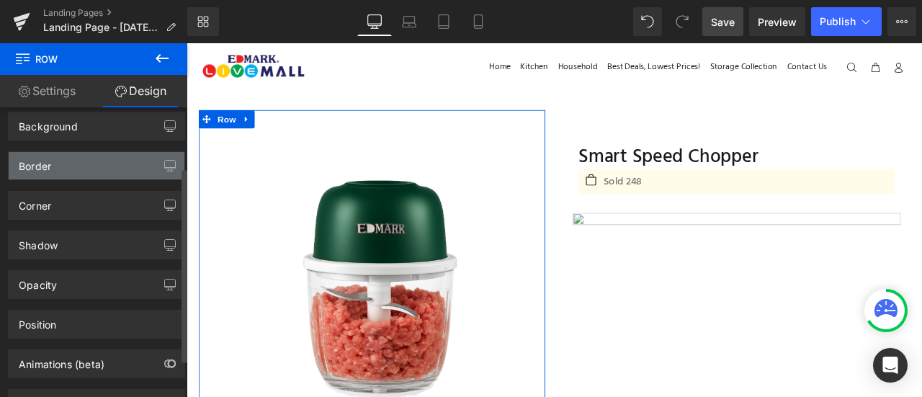
scroll to position [89, 0]
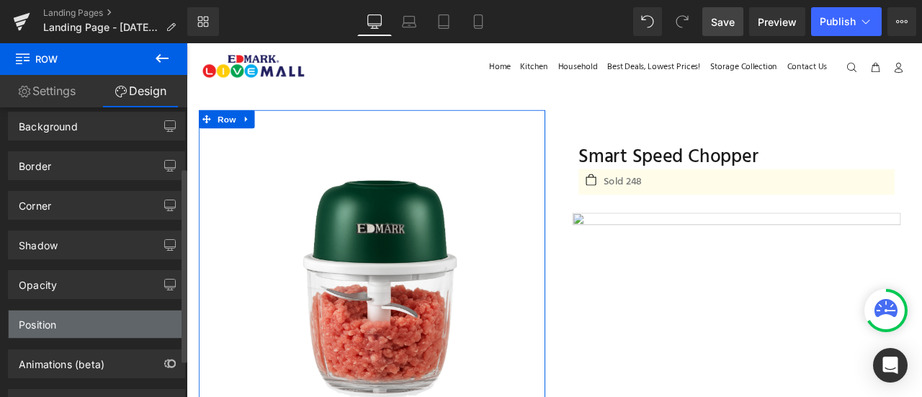
click at [69, 329] on div "Position" at bounding box center [97, 324] width 176 height 27
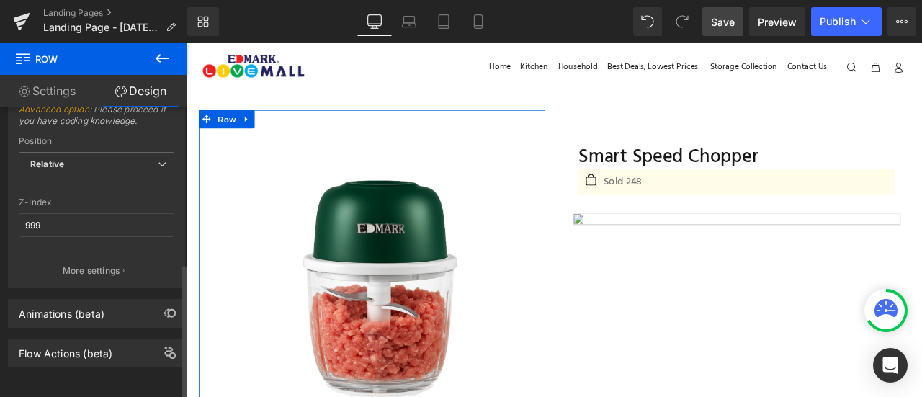
scroll to position [334, 0]
click at [89, 220] on input "999" at bounding box center [97, 225] width 156 height 24
type input "1"
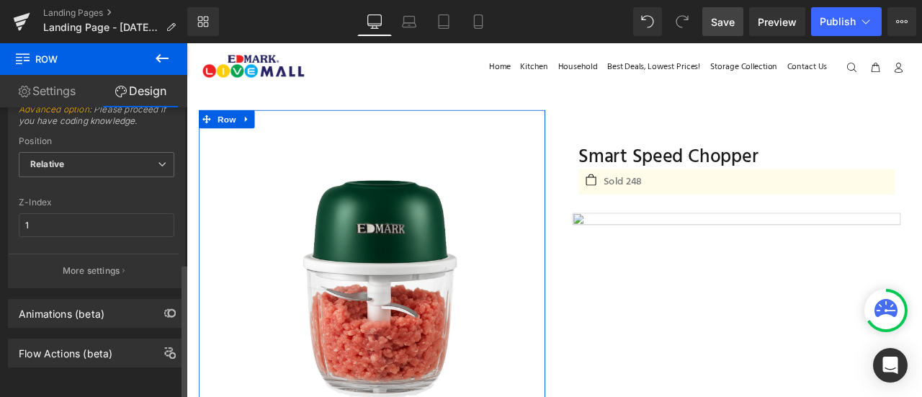
click at [115, 197] on div "Z-Index" at bounding box center [97, 202] width 156 height 10
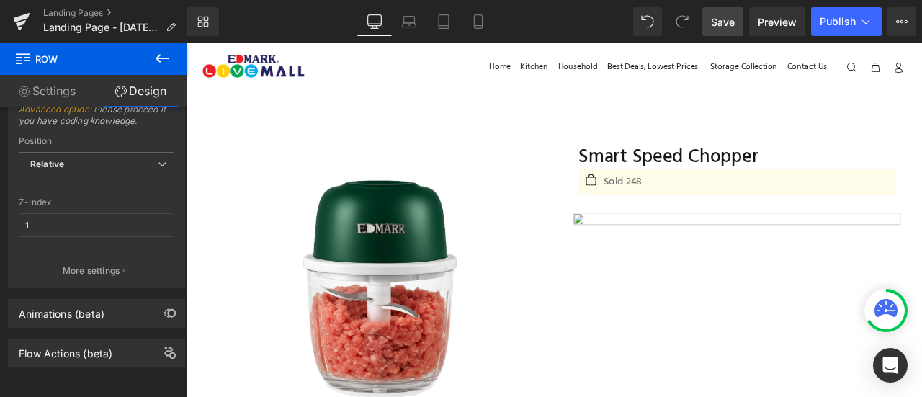
click at [726, 19] on span "Save" at bounding box center [723, 21] width 24 height 15
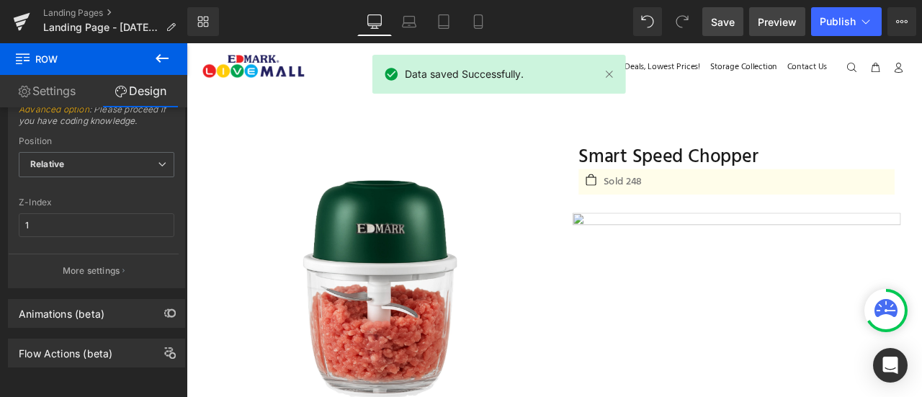
click at [763, 18] on span "Preview" at bounding box center [777, 21] width 39 height 15
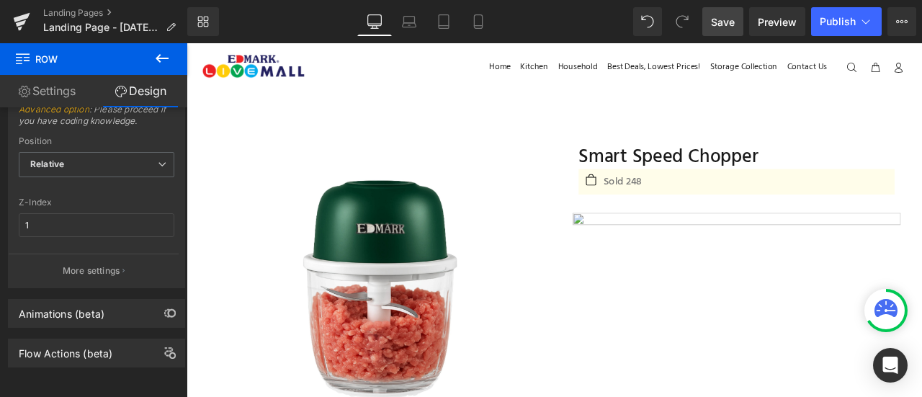
click at [160, 57] on icon at bounding box center [162, 58] width 17 height 17
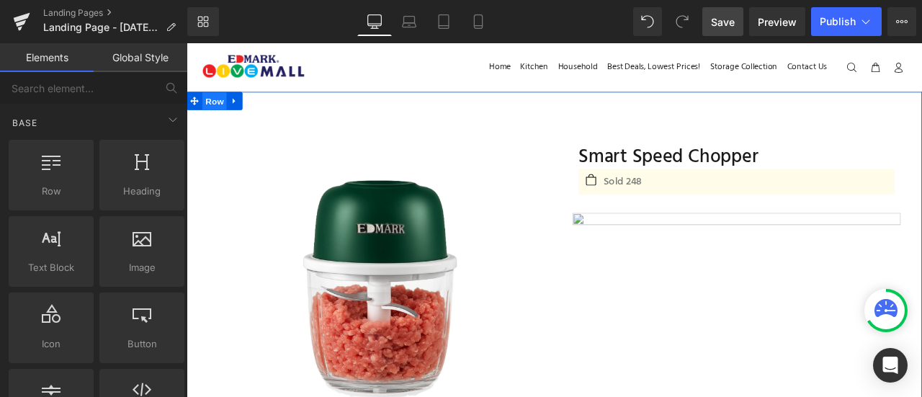
click at [224, 113] on span "Row" at bounding box center [219, 113] width 29 height 22
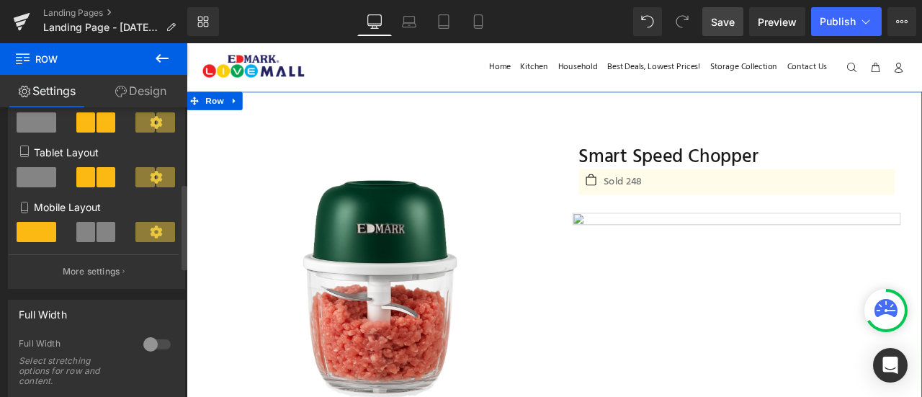
scroll to position [270, 0]
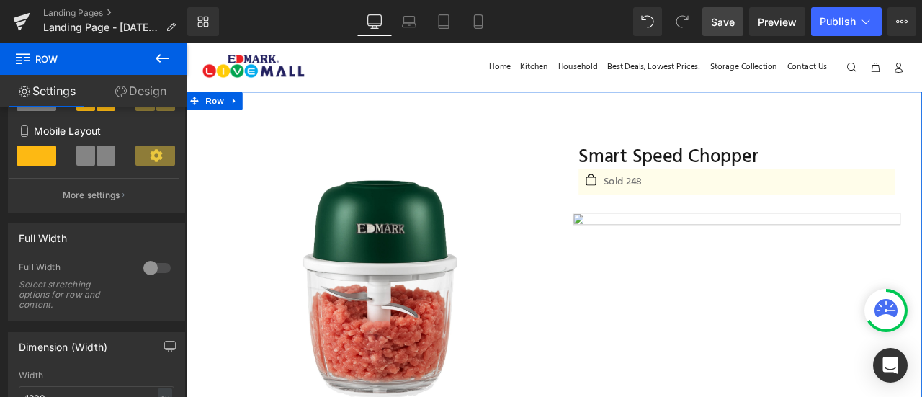
click at [153, 90] on link "Design" at bounding box center [141, 91] width 94 height 32
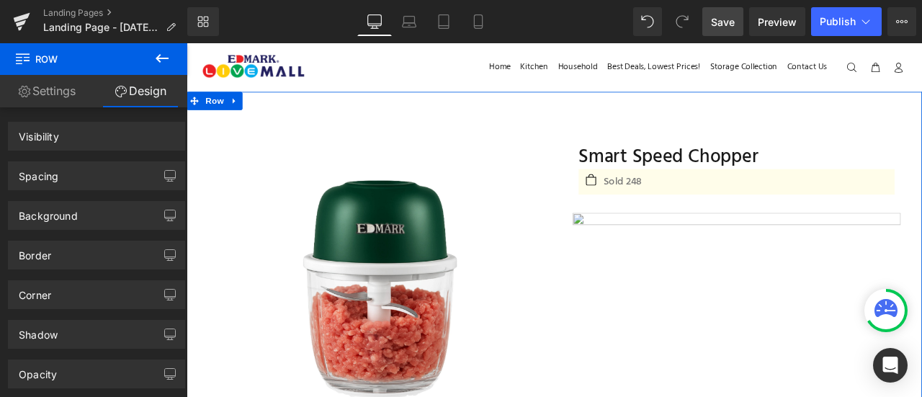
click at [70, 89] on link "Settings" at bounding box center [47, 91] width 94 height 32
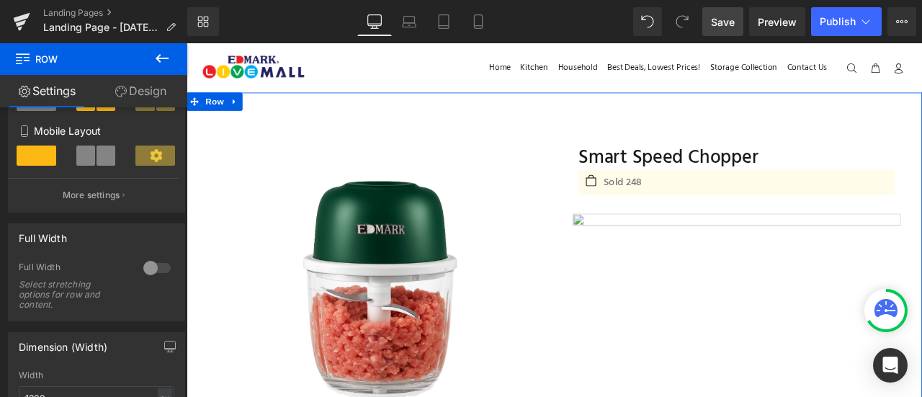
click at [70, 95] on link "Settings" at bounding box center [47, 91] width 94 height 32
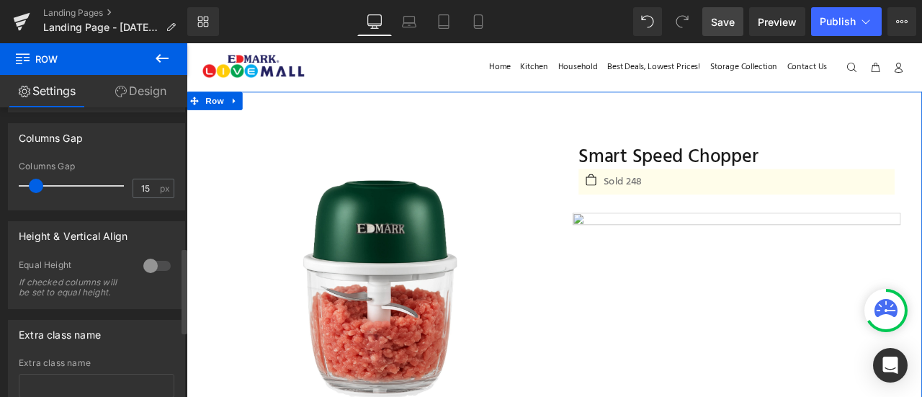
scroll to position [623, 0]
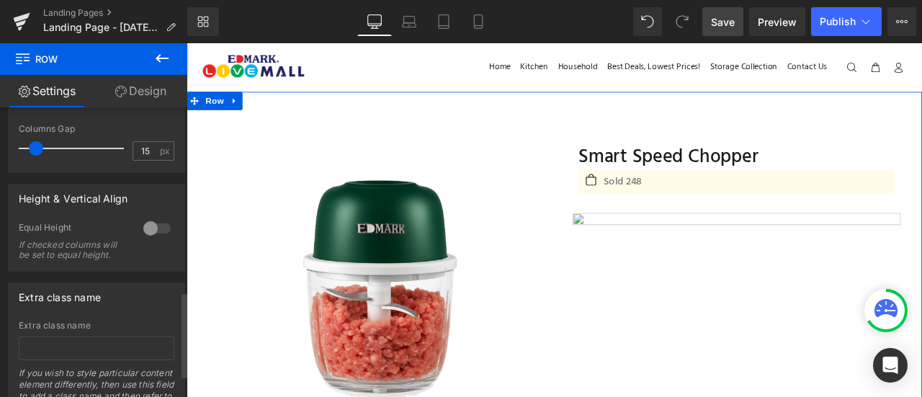
click at [146, 230] on div at bounding box center [157, 228] width 35 height 23
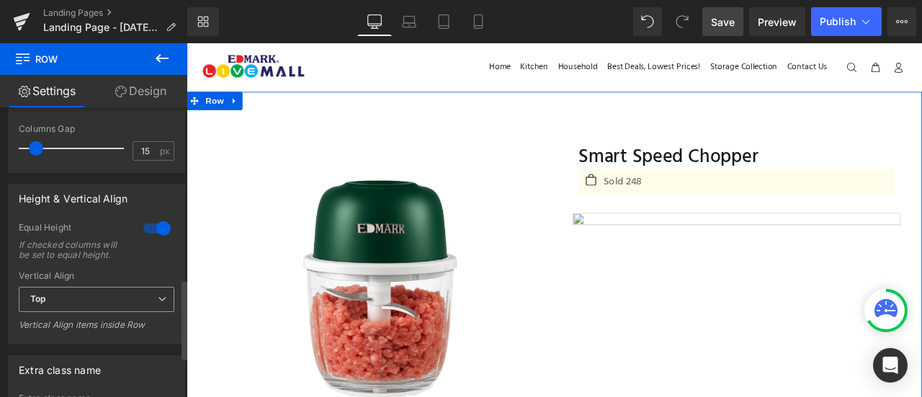
click at [137, 309] on span "Top" at bounding box center [97, 299] width 156 height 25
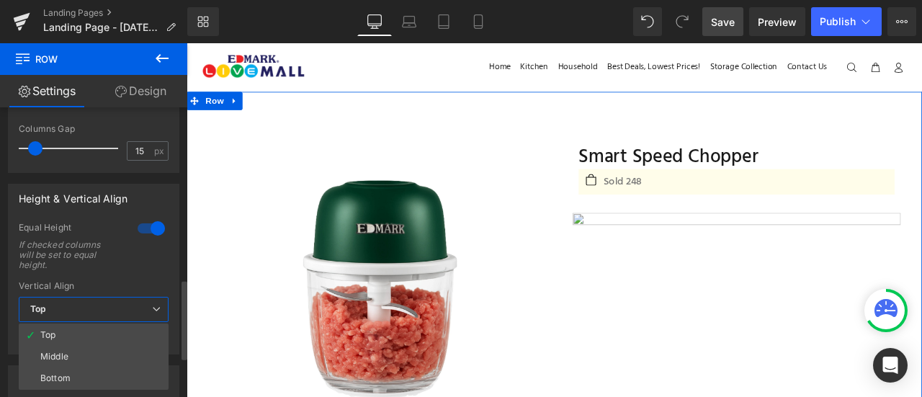
click at [137, 309] on span "Top" at bounding box center [94, 309] width 150 height 25
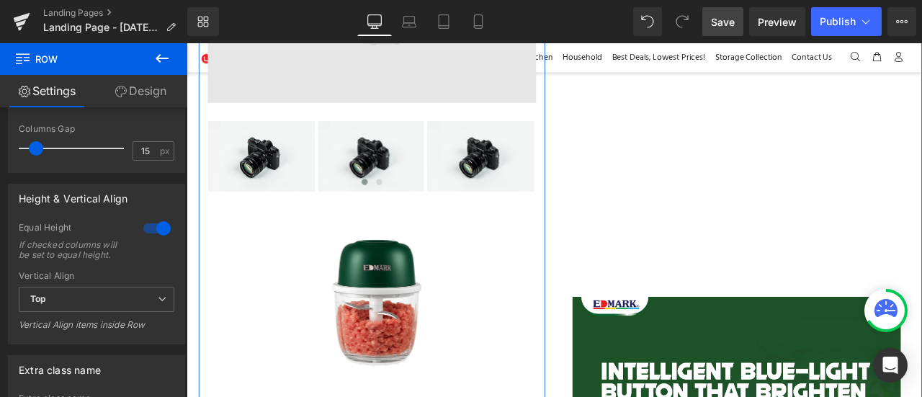
scroll to position [613, 0]
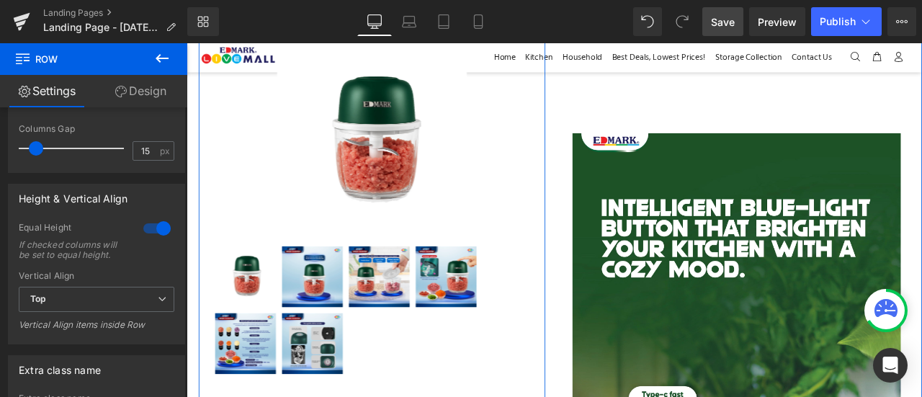
click at [314, 396] on img at bounding box center [336, 399] width 72 height 72
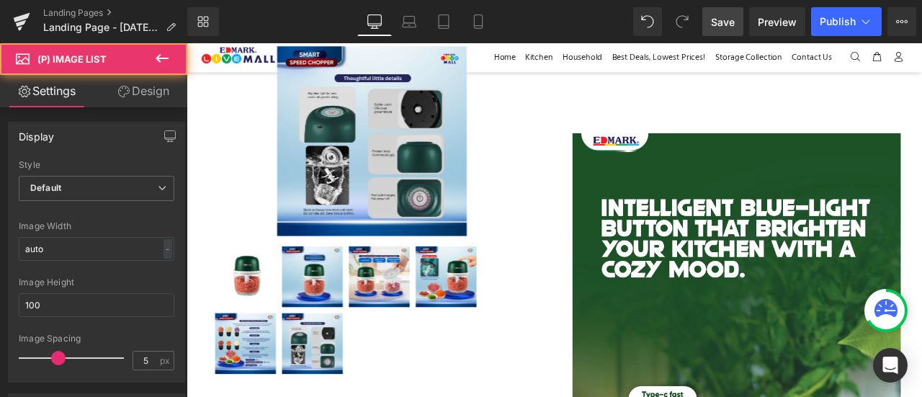
scroll to position [614, 0]
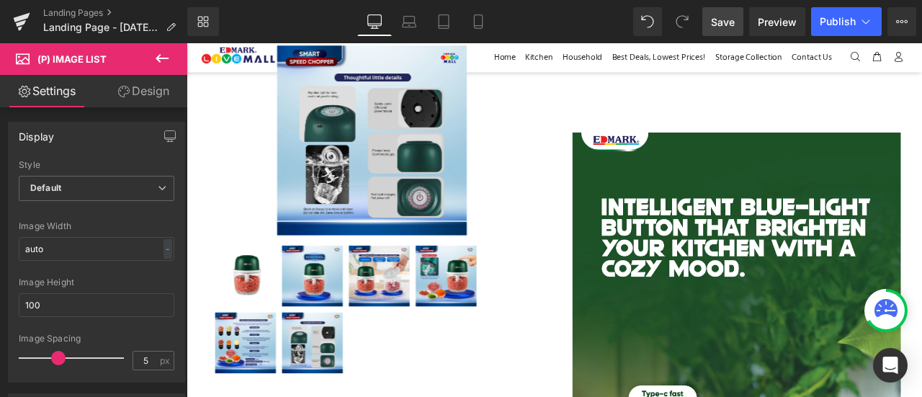
click at [729, 19] on span "Save" at bounding box center [723, 21] width 24 height 15
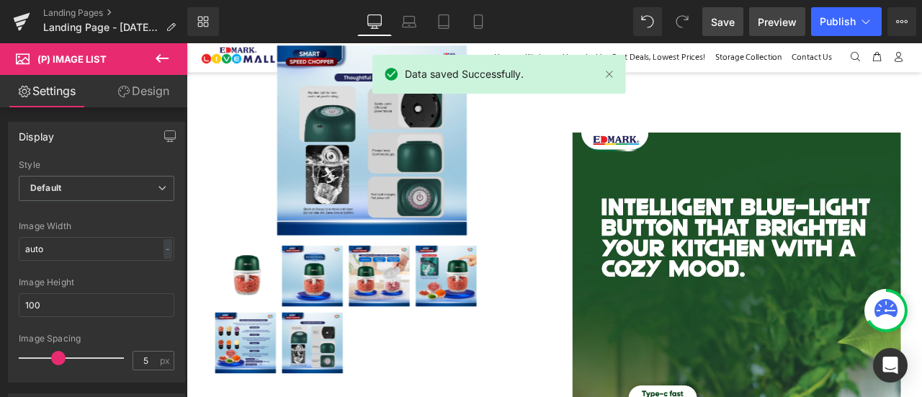
click at [759, 22] on span "Preview" at bounding box center [777, 21] width 39 height 15
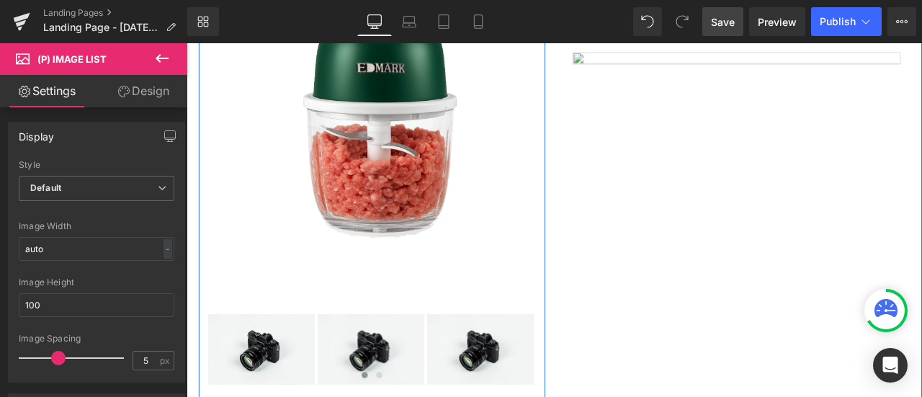
scroll to position [0, 0]
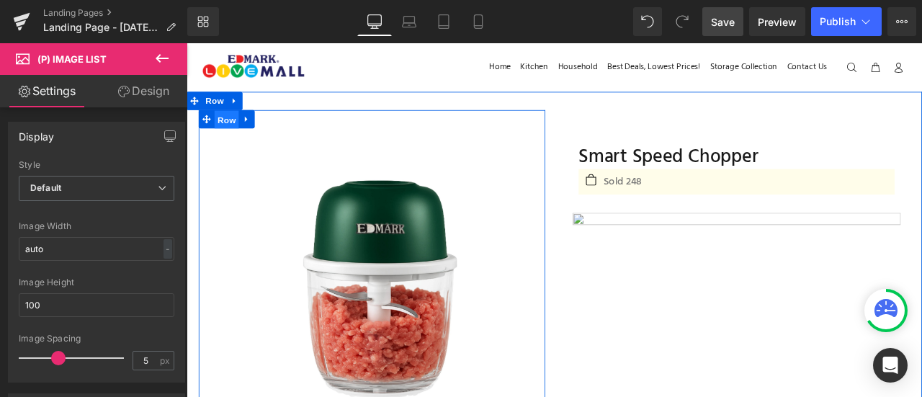
click at [231, 128] on span "Row" at bounding box center [234, 134] width 29 height 22
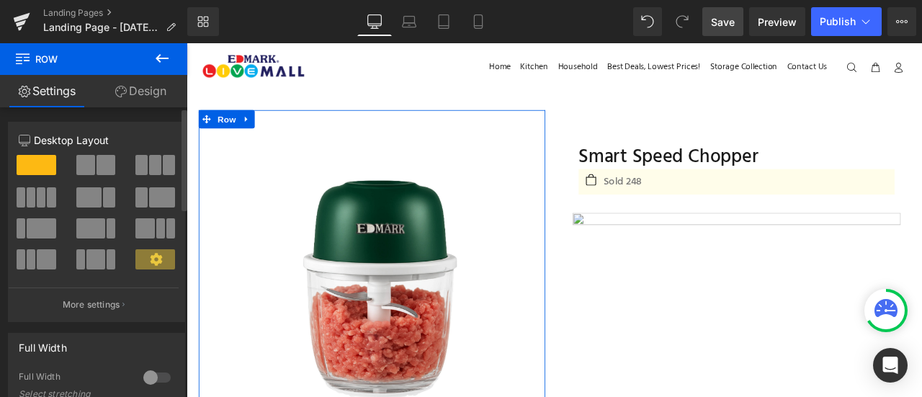
click at [157, 260] on icon at bounding box center [156, 259] width 13 height 13
click at [152, 93] on link "Design" at bounding box center [141, 91] width 94 height 32
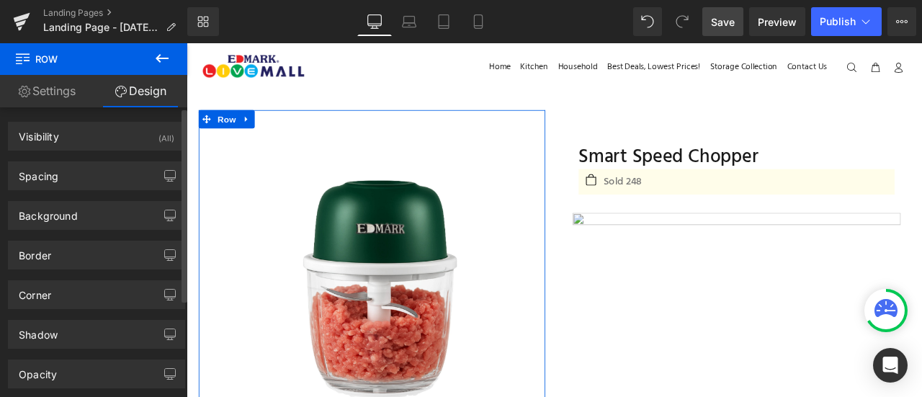
click at [127, 269] on div "Visibility (All) 0|0|0|0 1 Show on Desktop 1 Show on Laptop 1 Show on Tablet 1 …" at bounding box center [97, 307] width 194 height 400
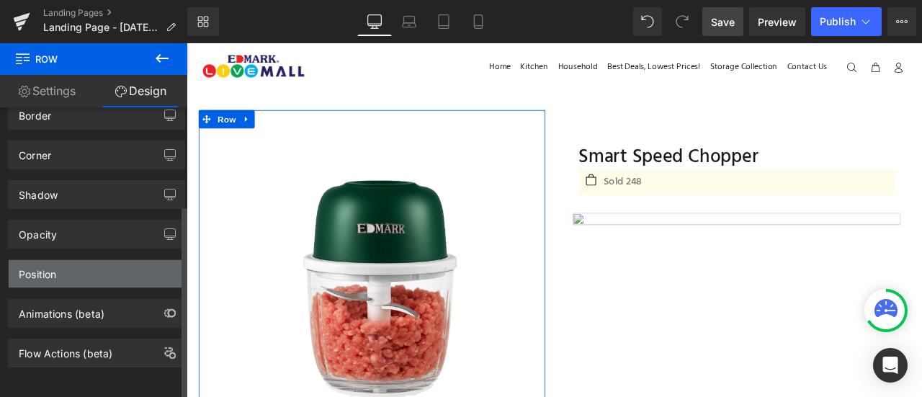
click at [111, 273] on div "Position" at bounding box center [97, 273] width 176 height 27
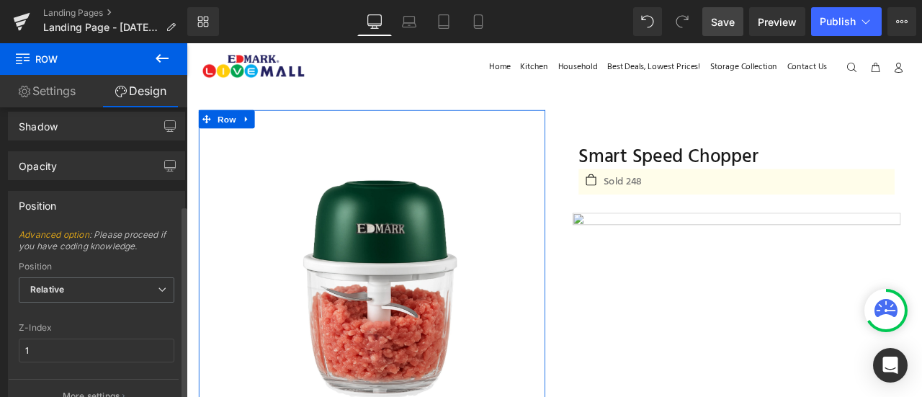
scroll to position [246, 0]
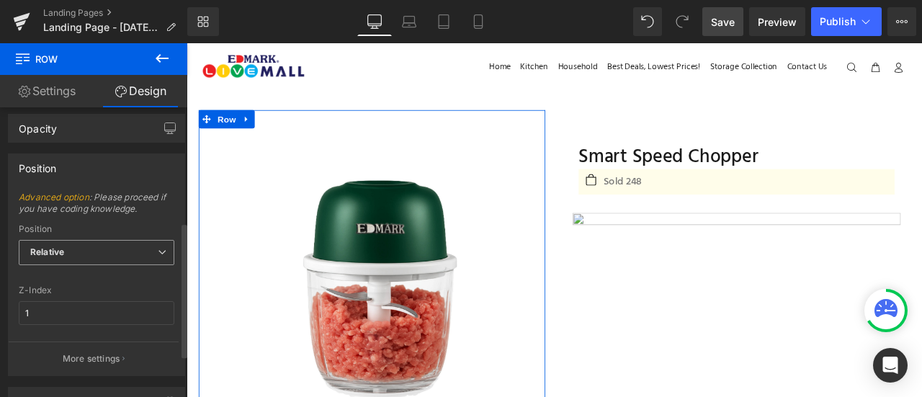
click at [114, 252] on span "Relative" at bounding box center [97, 252] width 156 height 25
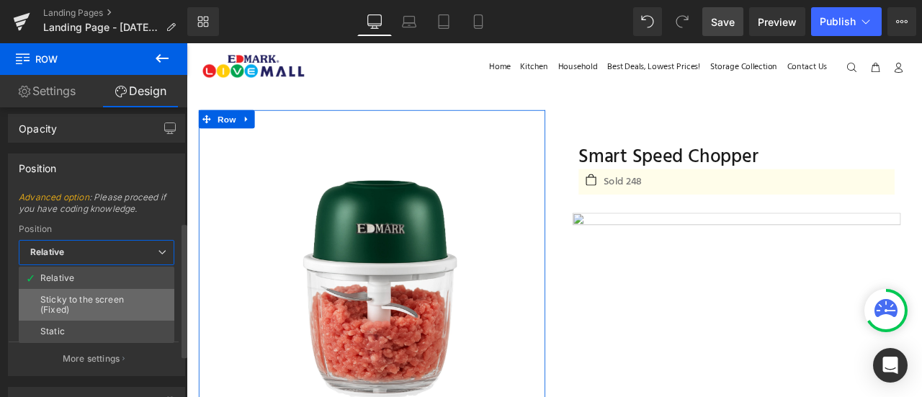
click at [114, 305] on div "Sticky to the screen (Fixed)" at bounding box center [96, 305] width 112 height 20
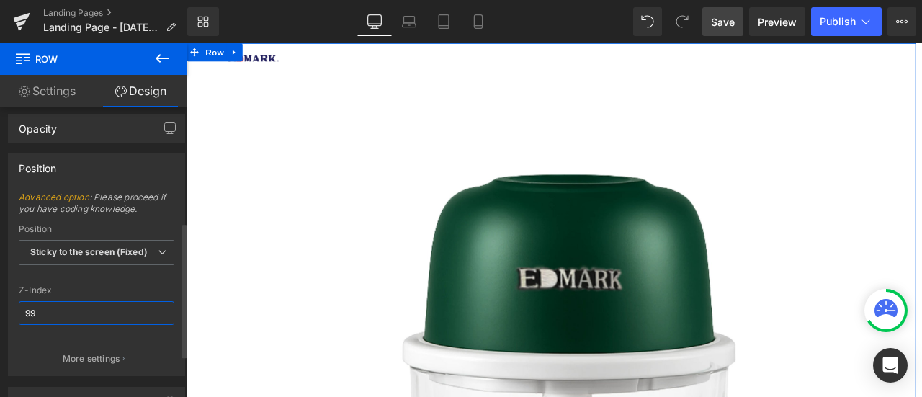
click at [84, 313] on input "99" at bounding box center [97, 313] width 156 height 24
type input "1"
click at [117, 279] on div "Advanced option : Please proceed if you have coding knowledge. Relative Sticky …" at bounding box center [97, 284] width 176 height 184
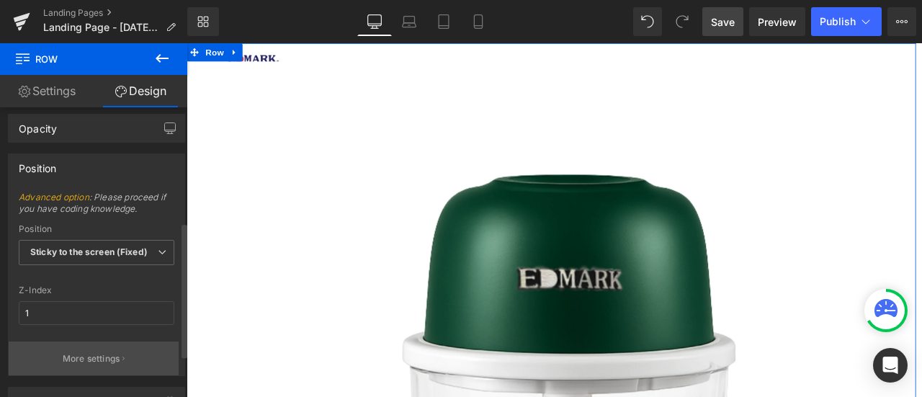
click at [103, 352] on p "More settings" at bounding box center [92, 358] width 58 height 13
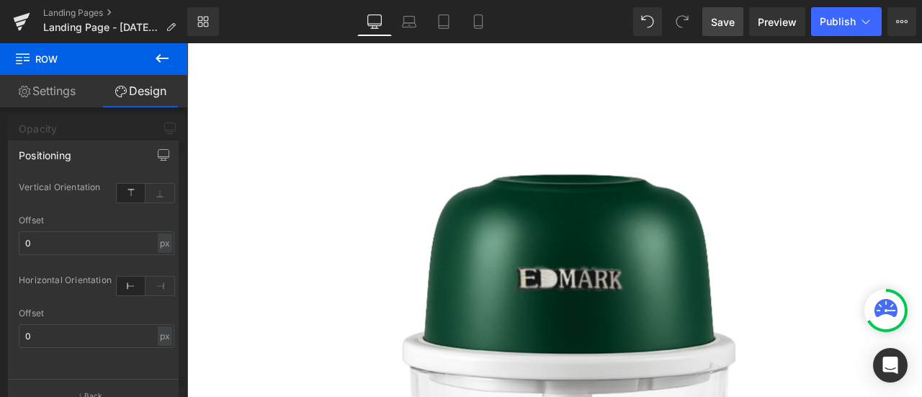
scroll to position [0, 0]
click at [910, 24] on button "Upgrade Plan View Live Page View with current Template Save Template to Library…" at bounding box center [902, 21] width 29 height 29
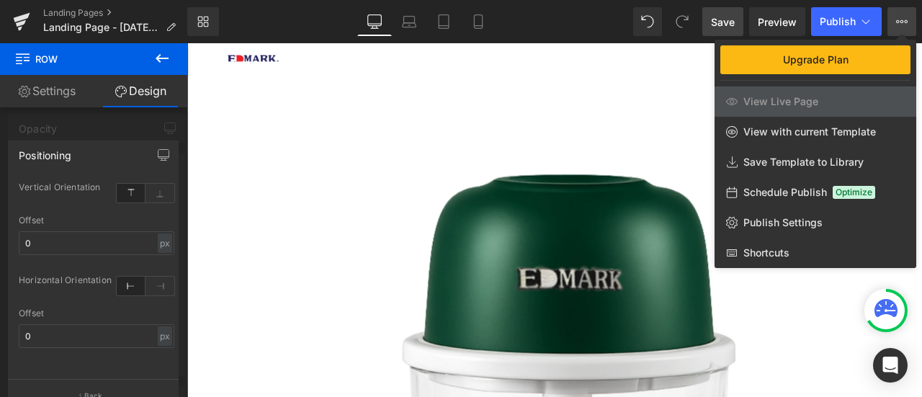
click at [159, 51] on icon at bounding box center [162, 58] width 17 height 17
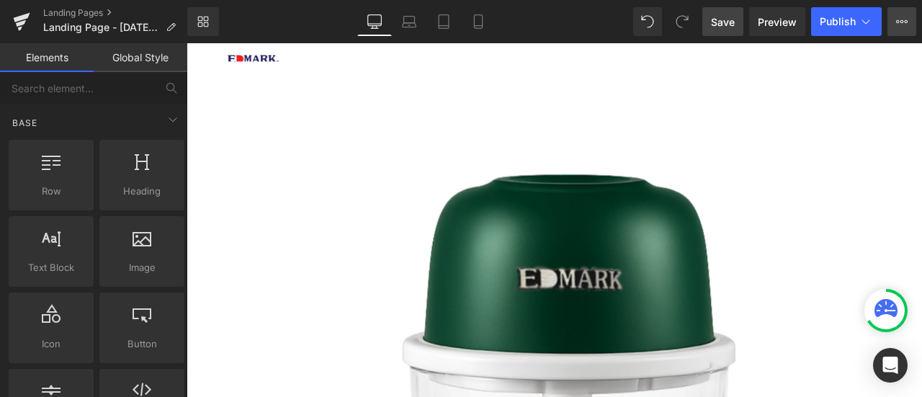
click at [904, 12] on button "Upgrade Plan View Live Page View with current Template Save Template to Library…" at bounding box center [902, 21] width 29 height 29
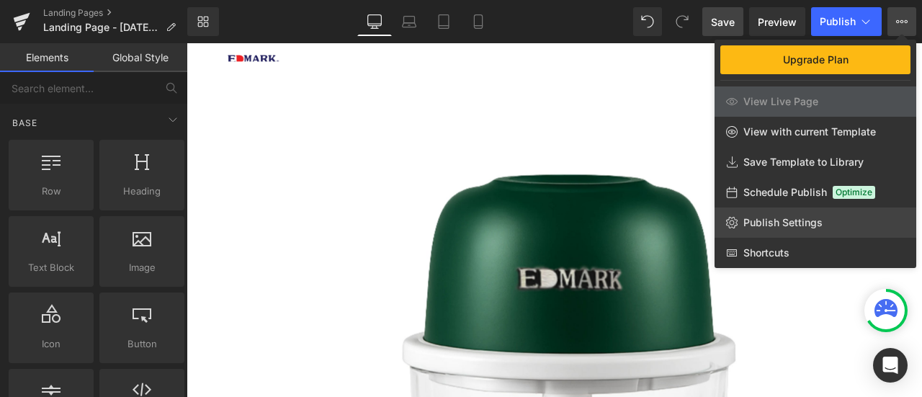
click at [765, 216] on span "Publish Settings" at bounding box center [783, 222] width 79 height 13
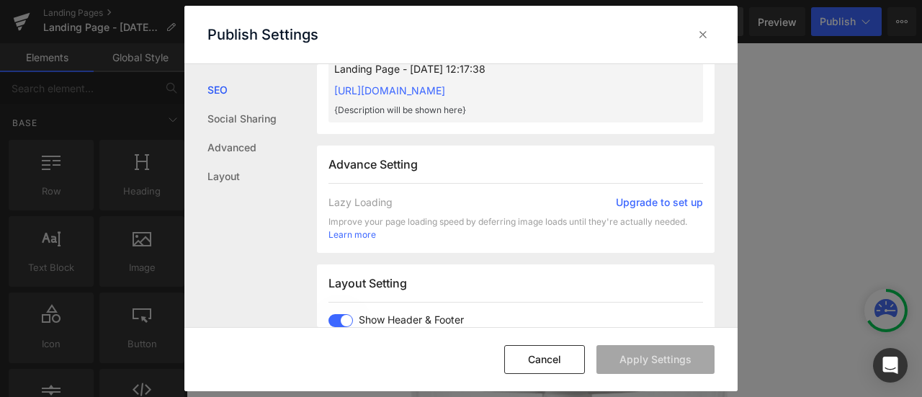
scroll to position [891, 0]
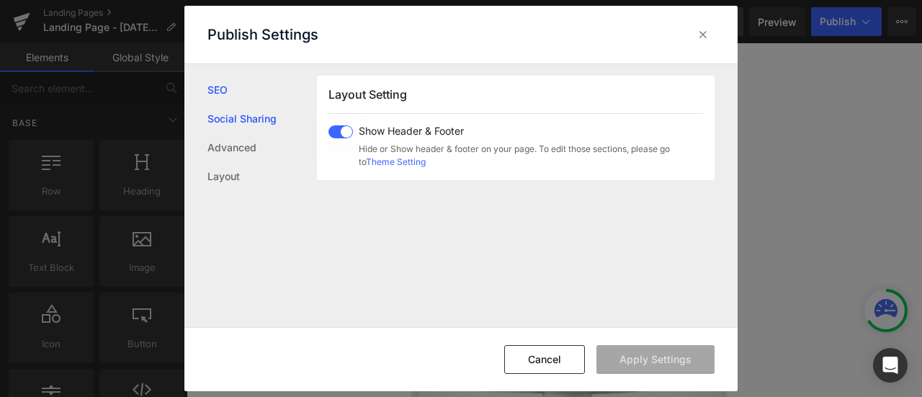
click at [266, 107] on link "Social Sharing" at bounding box center [263, 118] width 110 height 29
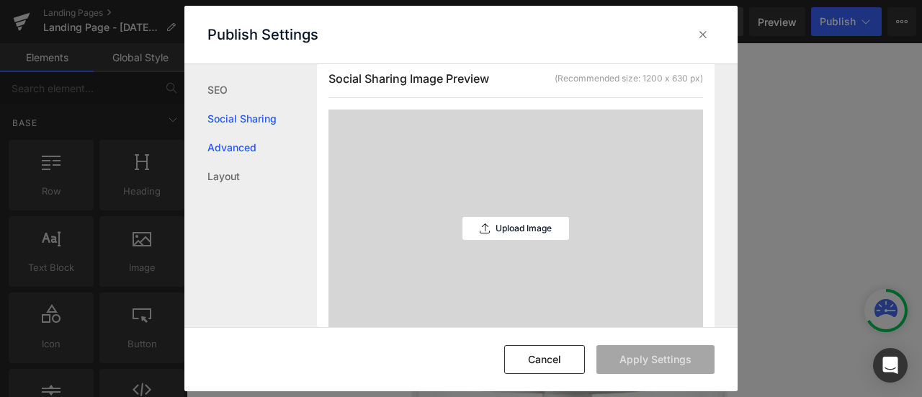
click at [258, 155] on link "Advanced" at bounding box center [263, 147] width 110 height 29
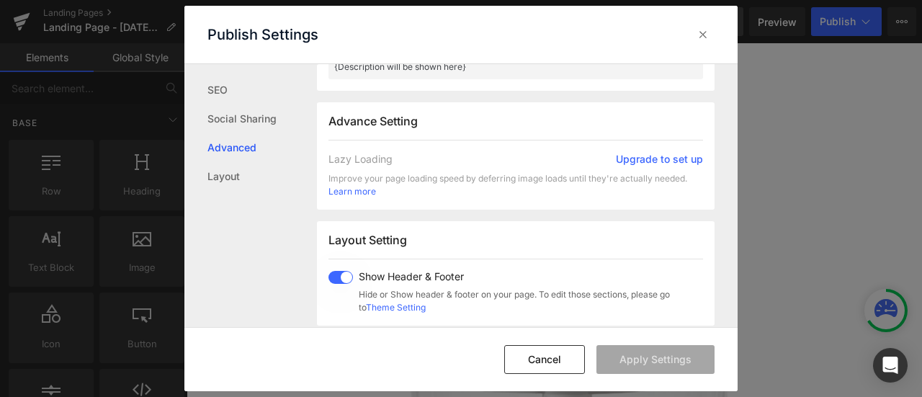
scroll to position [773, 0]
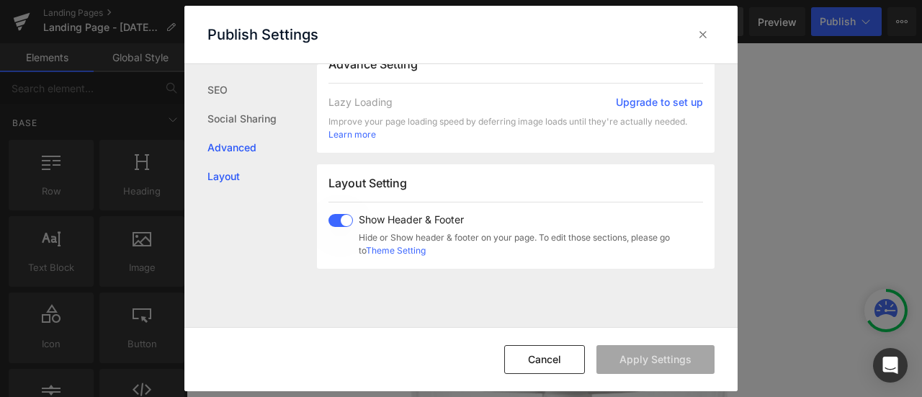
click at [254, 174] on link "Layout" at bounding box center [263, 176] width 110 height 29
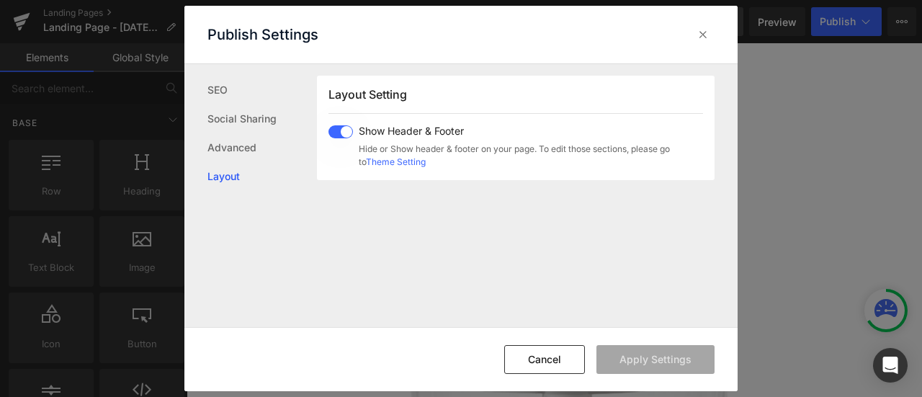
scroll to position [891, 0]
click at [258, 96] on link "SEO" at bounding box center [263, 90] width 110 height 29
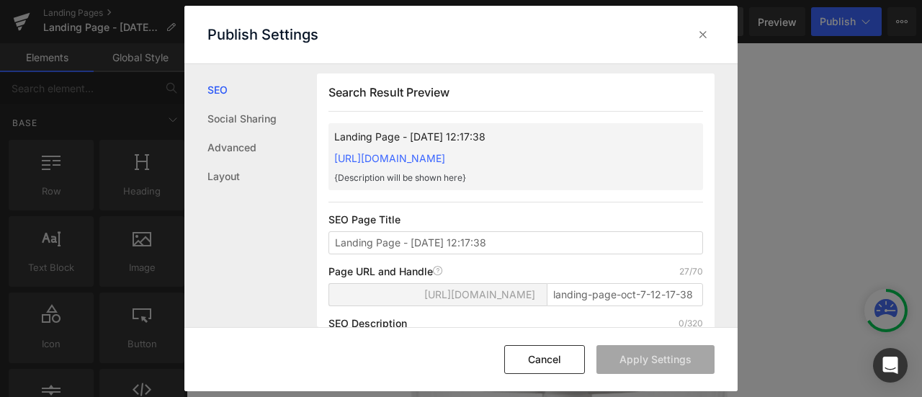
scroll to position [1, 0]
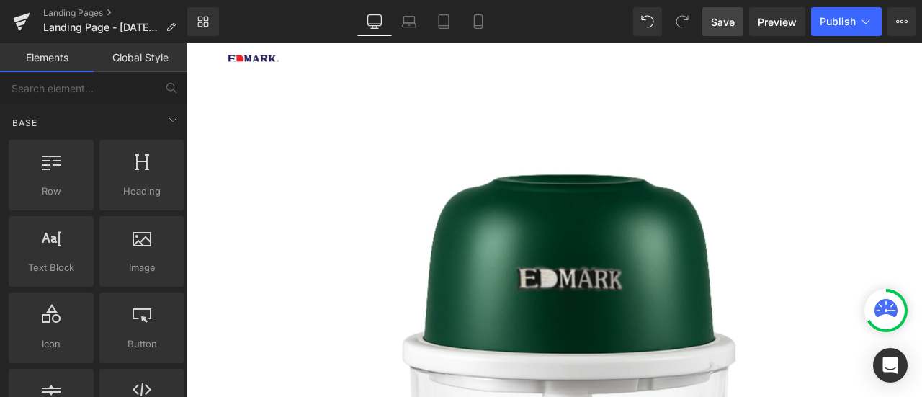
click at [133, 62] on link "Global Style" at bounding box center [141, 57] width 94 height 29
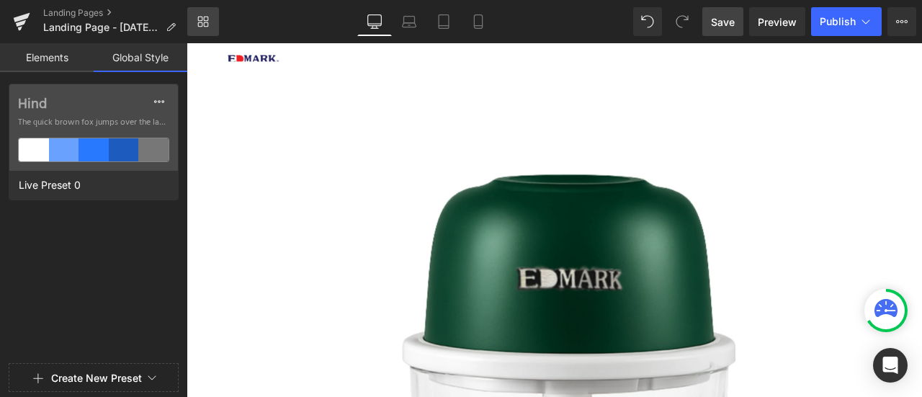
click at [218, 21] on link "Library" at bounding box center [203, 21] width 32 height 29
click at [907, 20] on icon at bounding box center [907, 21] width 4 height 3
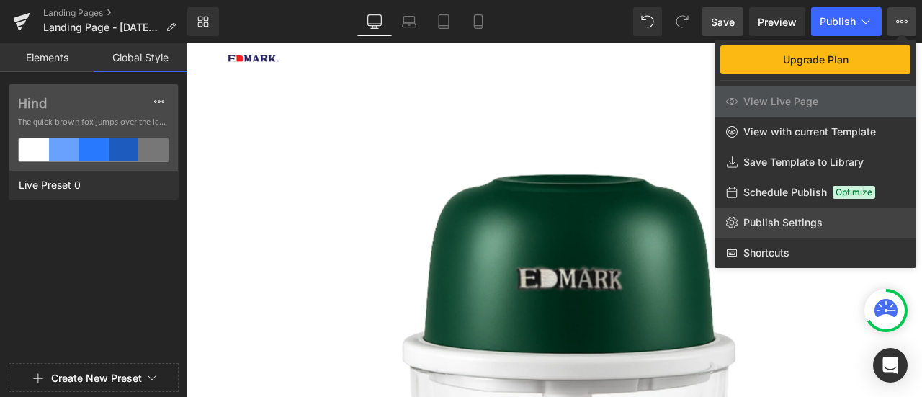
click at [813, 225] on span "Publish Settings" at bounding box center [783, 222] width 79 height 13
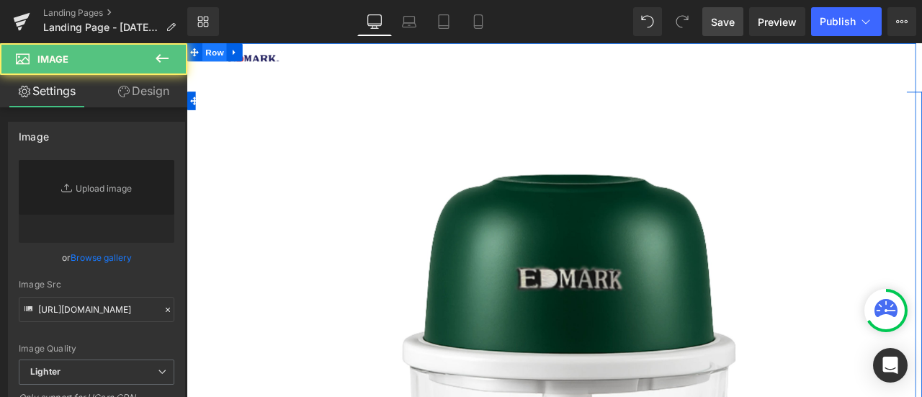
click at [217, 50] on span "Row" at bounding box center [219, 54] width 29 height 22
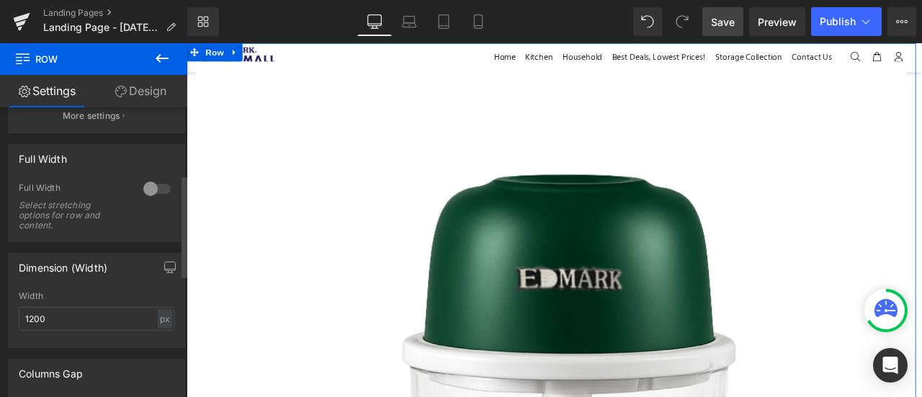
scroll to position [190, 0]
click at [82, 313] on input "1200" at bounding box center [97, 318] width 156 height 24
click at [158, 316] on div "px" at bounding box center [165, 317] width 14 height 19
click at [156, 332] on li "%" at bounding box center [165, 339] width 18 height 21
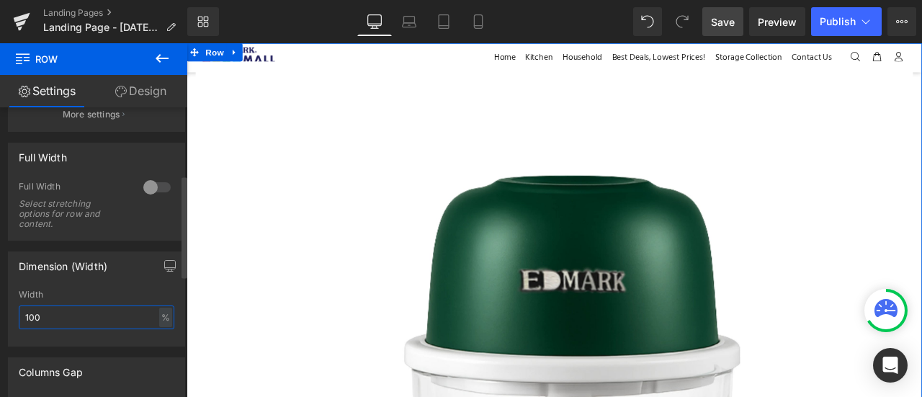
click at [99, 323] on input "100" at bounding box center [97, 318] width 156 height 24
type input "50"
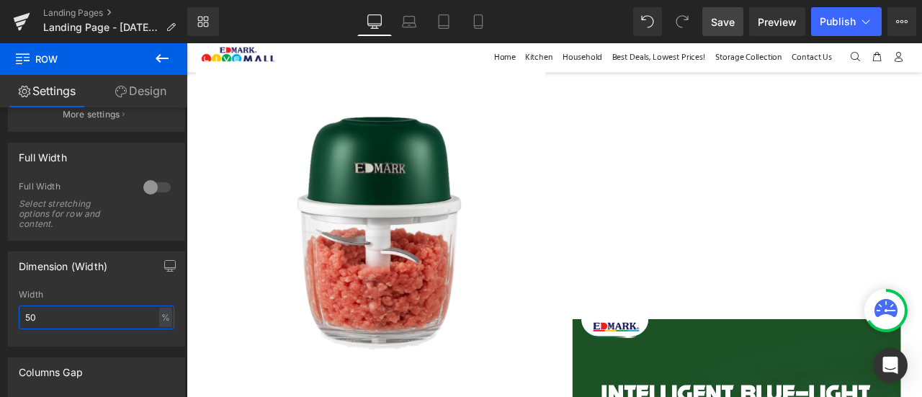
scroll to position [377, 0]
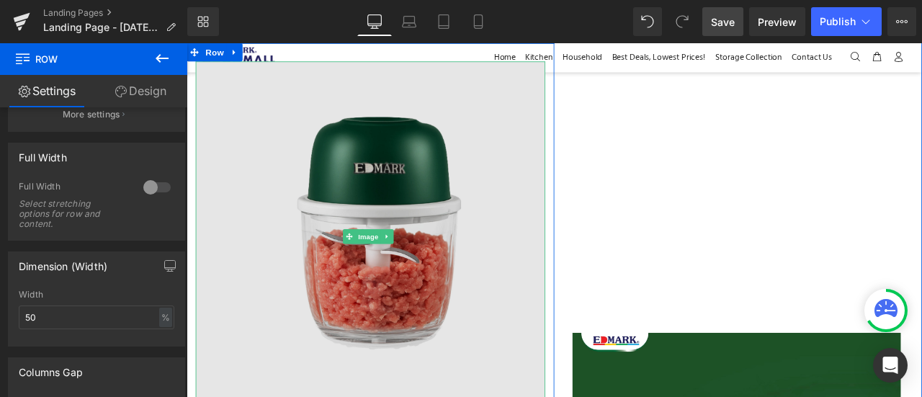
click at [440, 256] on img at bounding box center [404, 272] width 414 height 414
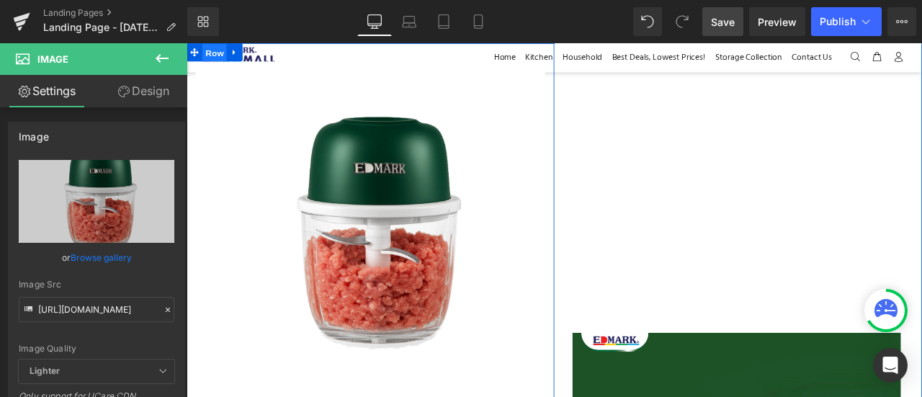
click at [219, 60] on span "Row" at bounding box center [219, 55] width 29 height 22
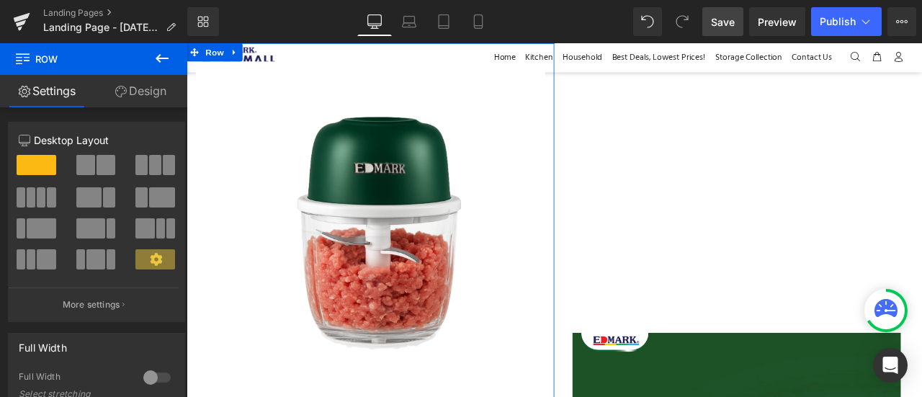
click at [150, 92] on link "Design" at bounding box center [141, 91] width 94 height 32
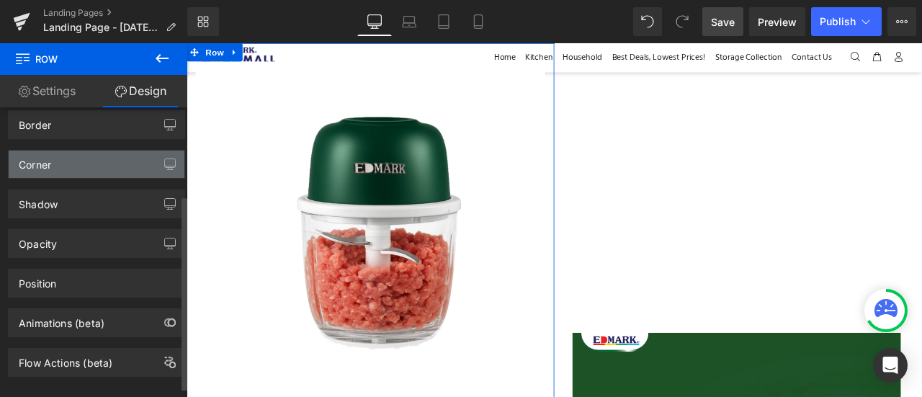
scroll to position [131, 0]
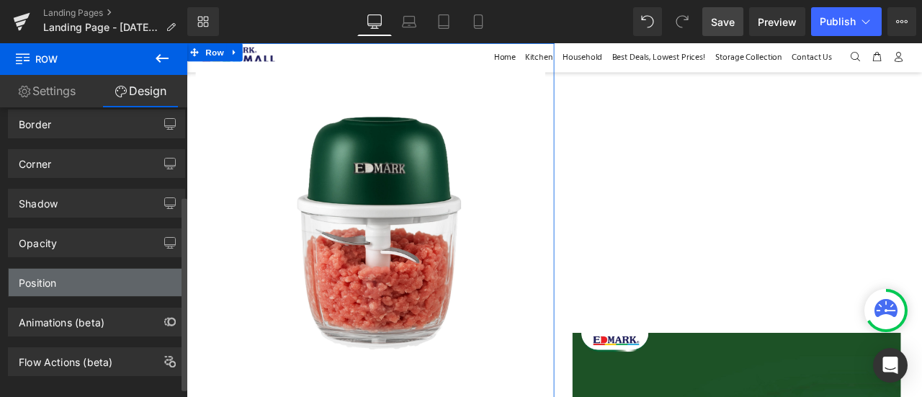
click at [107, 270] on div "Position" at bounding box center [97, 282] width 176 height 27
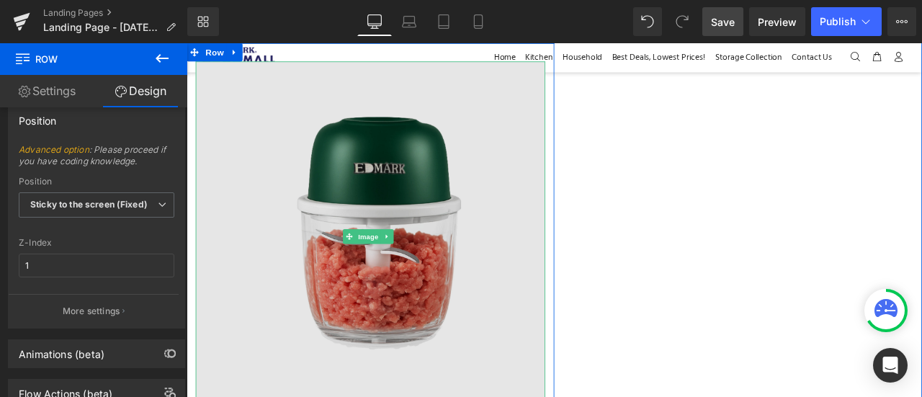
scroll to position [283, 0]
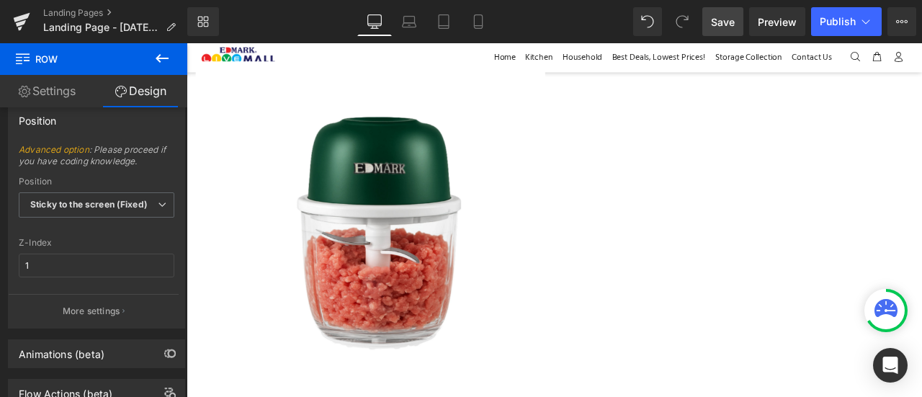
click at [156, 60] on icon at bounding box center [162, 58] width 17 height 17
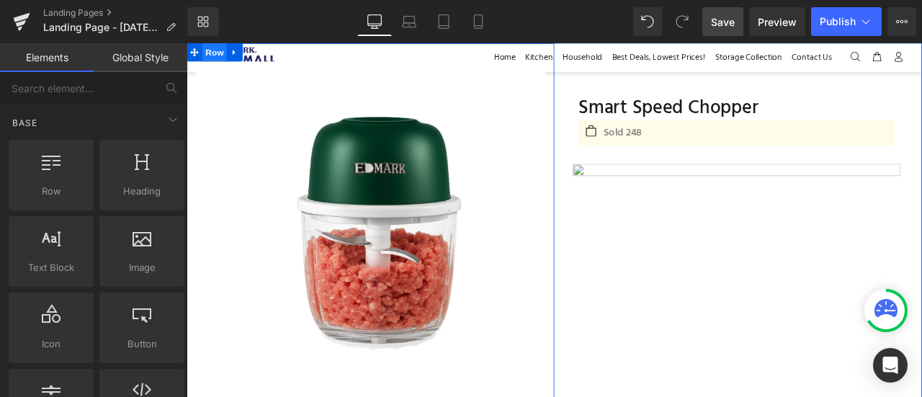
scroll to position [59, 0]
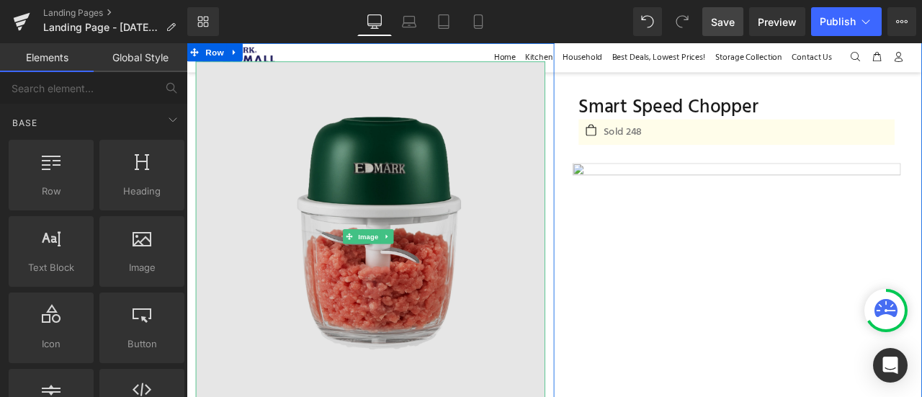
click at [309, 72] on img at bounding box center [404, 272] width 414 height 414
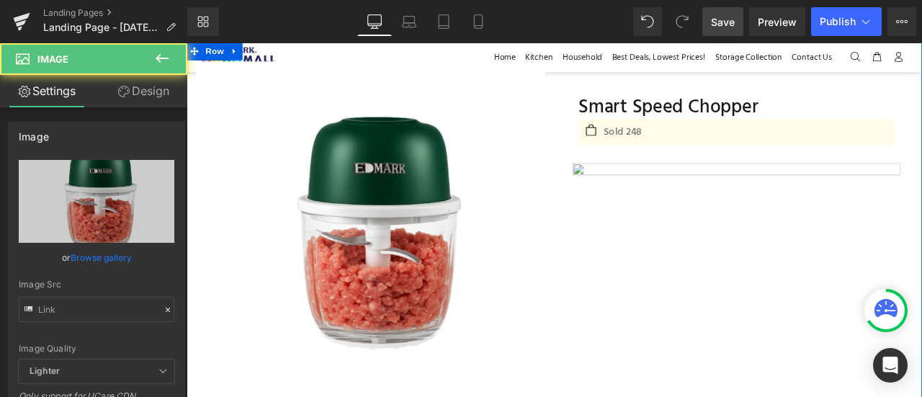
type input "[URL][DOMAIN_NAME]"
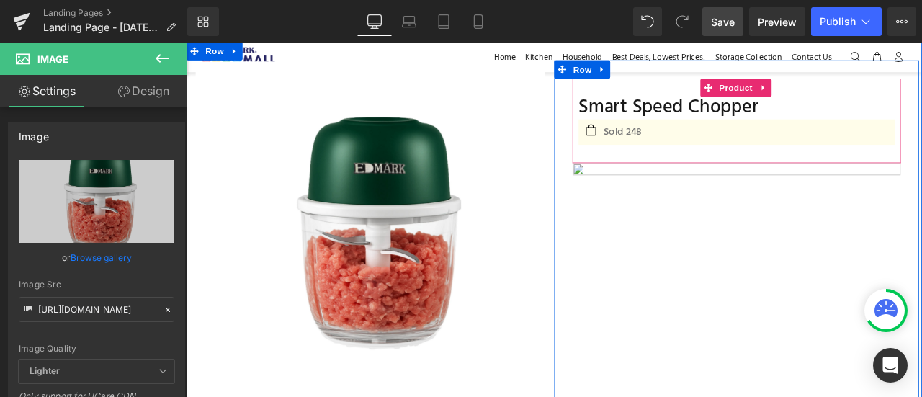
click at [673, 94] on div "Smart Speed Chopper (P) Title Icon Sold 248 Text Block Icon List Product" at bounding box center [838, 135] width 389 height 100
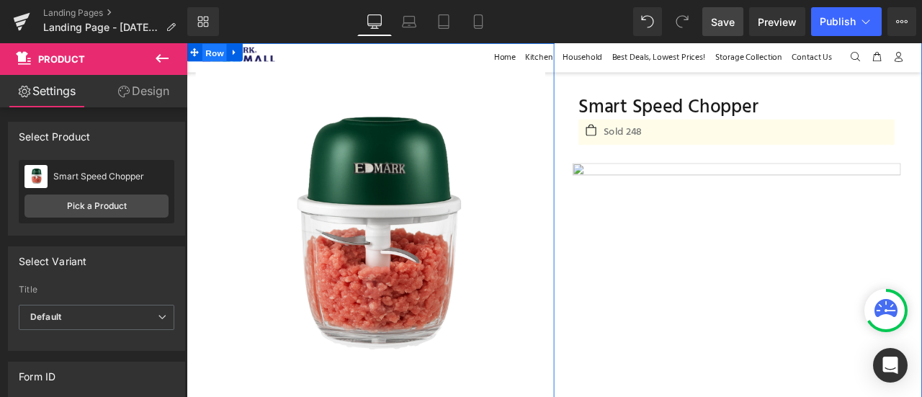
click at [214, 52] on span "Row" at bounding box center [219, 55] width 29 height 22
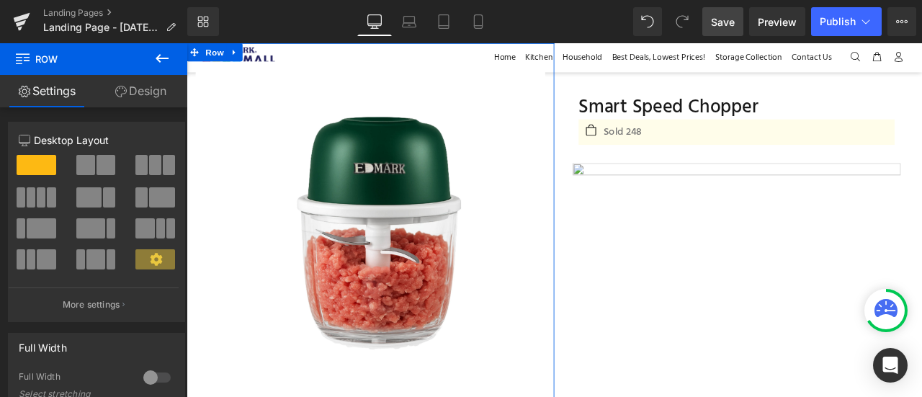
drag, startPoint x: 27, startPoint y: 9, endPoint x: 152, endPoint y: 100, distance: 154.7
click at [152, 100] on link "Design" at bounding box center [141, 91] width 94 height 32
click at [0, 0] on div "Corner Corner Style Custom Radius (px)" at bounding box center [0, 0] width 0 height 0
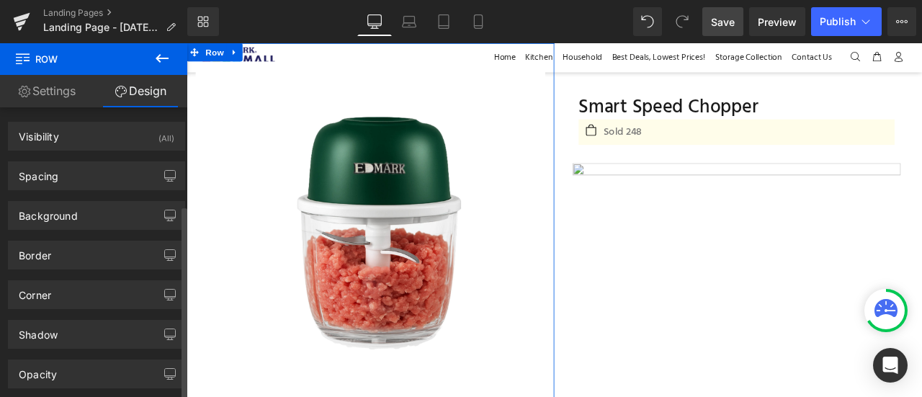
type input "1"
type input "0"
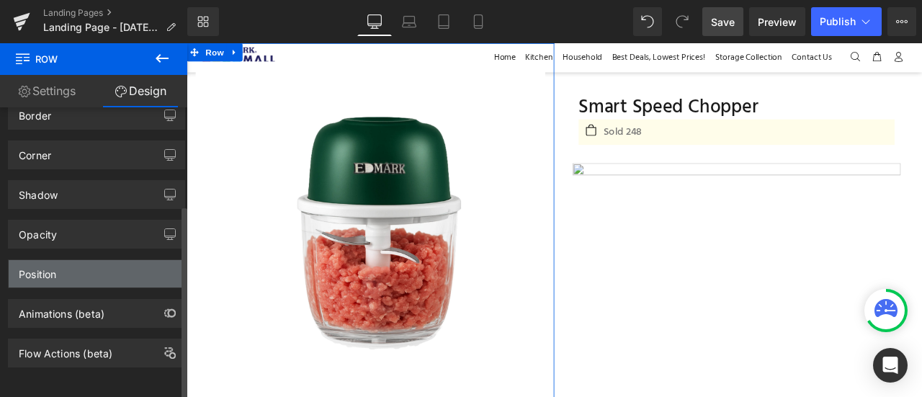
click at [81, 266] on div "Position" at bounding box center [97, 273] width 176 height 27
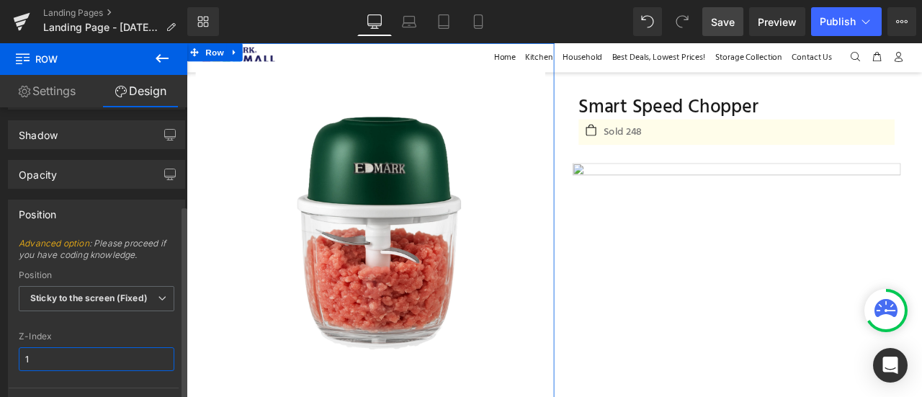
click at [85, 332] on div "Z-Index 1" at bounding box center [97, 360] width 156 height 56
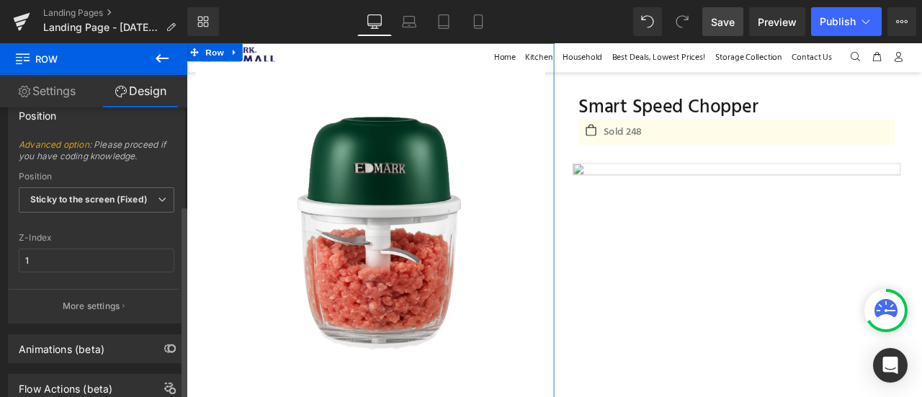
click at [85, 303] on p "More settings" at bounding box center [92, 306] width 58 height 13
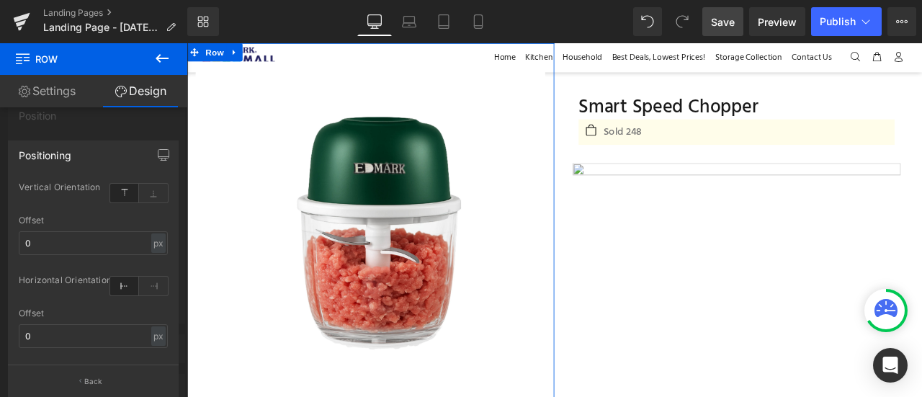
scroll to position [299, 0]
click at [148, 87] on link "Design" at bounding box center [141, 91] width 94 height 32
click at [97, 380] on p "Back" at bounding box center [93, 381] width 19 height 11
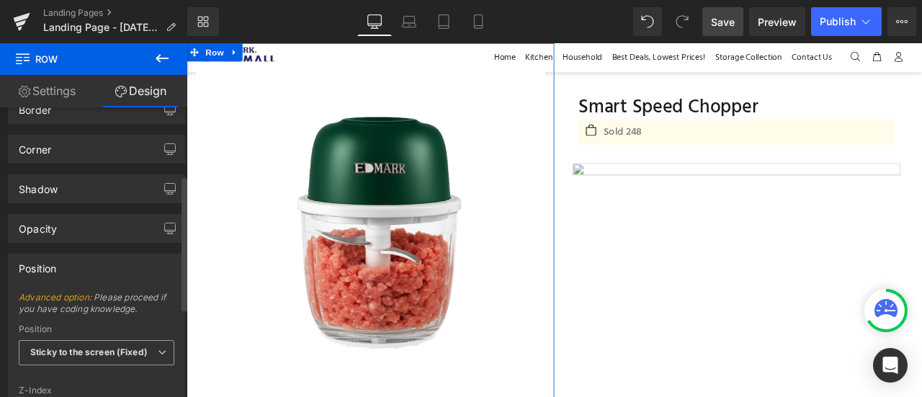
click at [90, 351] on b "Sticky to the screen (Fixed)" at bounding box center [88, 352] width 117 height 11
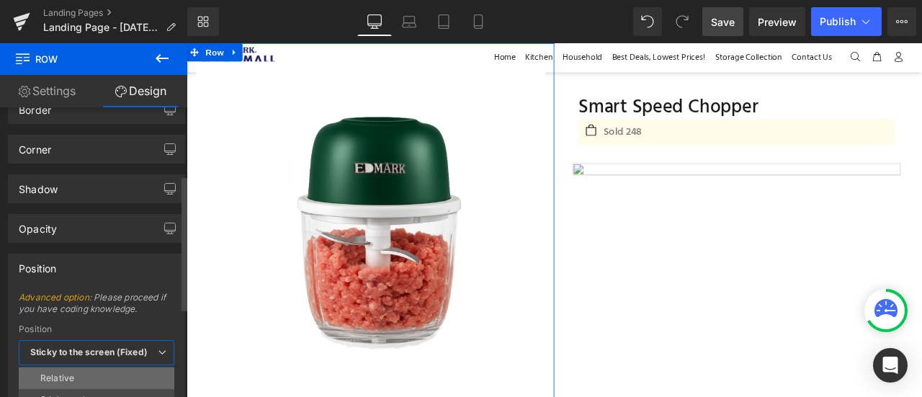
click at [92, 369] on li "Relative" at bounding box center [97, 379] width 156 height 22
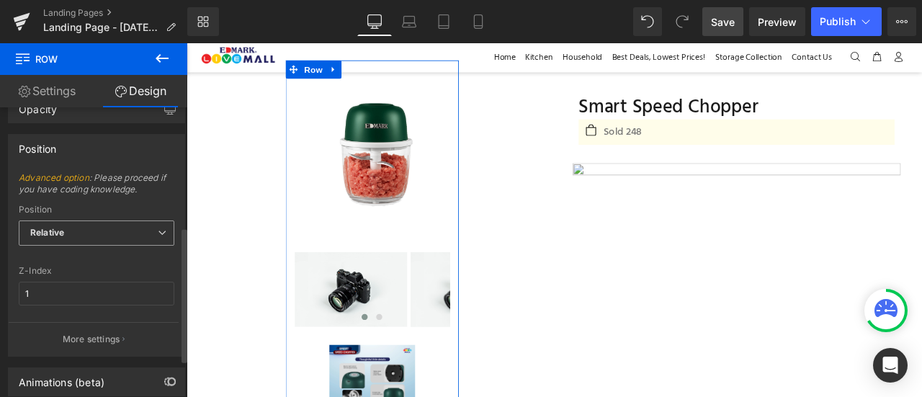
scroll to position [255, 0]
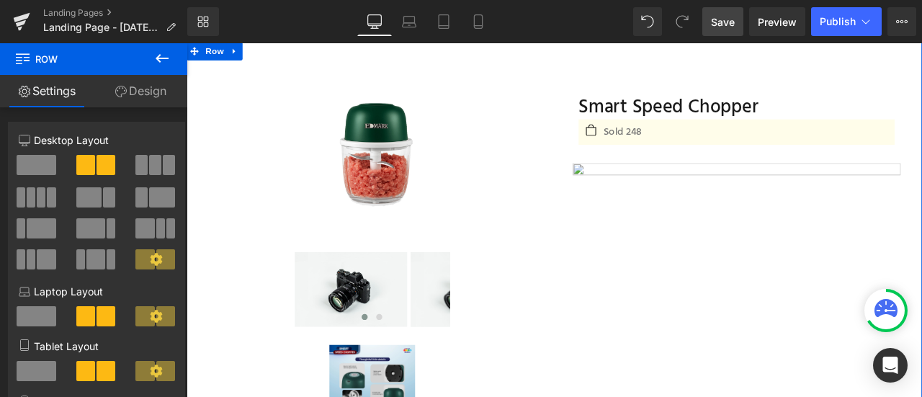
scroll to position [0, 0]
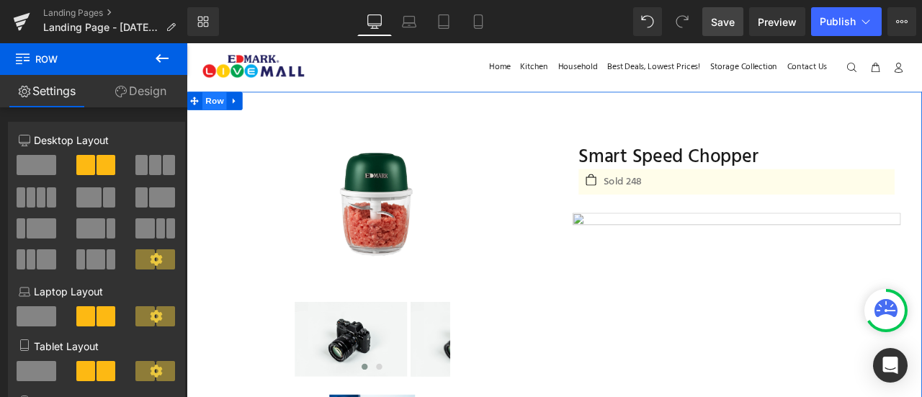
click at [228, 114] on span "Row" at bounding box center [219, 112] width 29 height 22
click at [168, 88] on link "Design" at bounding box center [141, 91] width 94 height 32
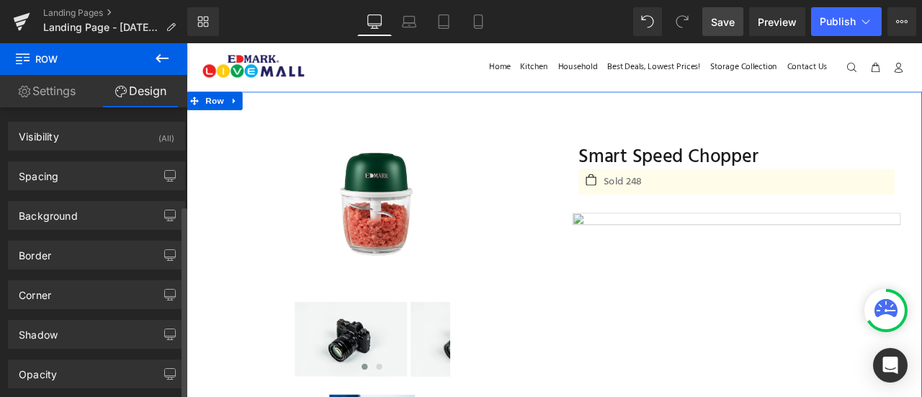
scroll to position [146, 0]
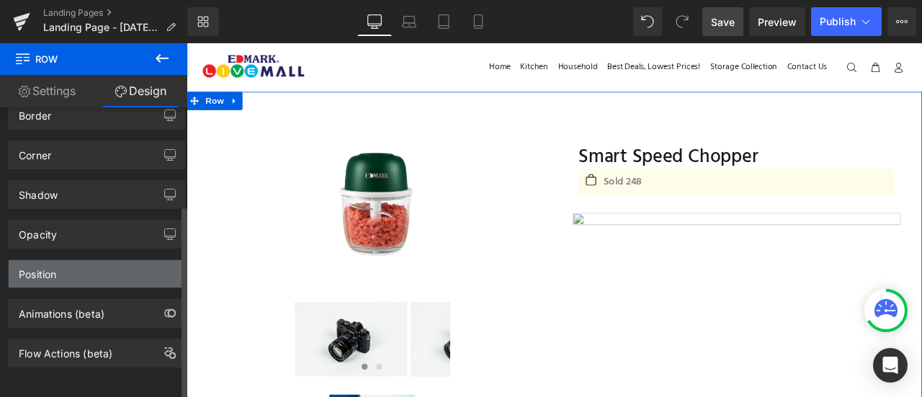
click at [112, 260] on div "Position" at bounding box center [97, 273] width 176 height 27
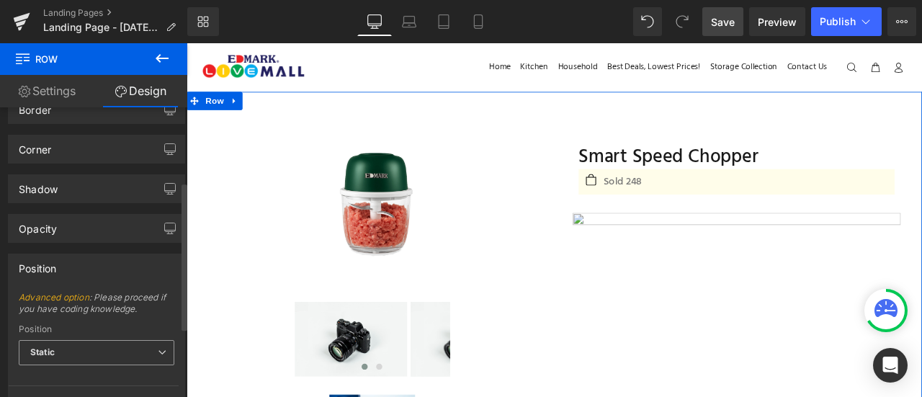
click at [101, 347] on span "Static" at bounding box center [97, 352] width 156 height 25
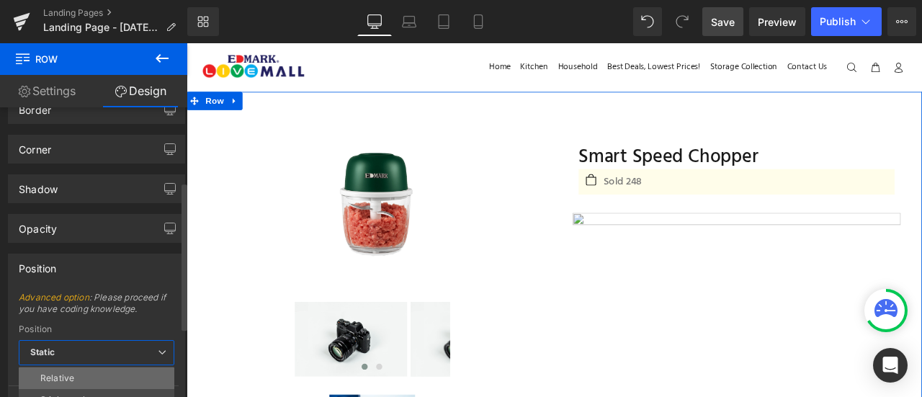
click at [102, 373] on li "Relative" at bounding box center [97, 379] width 156 height 22
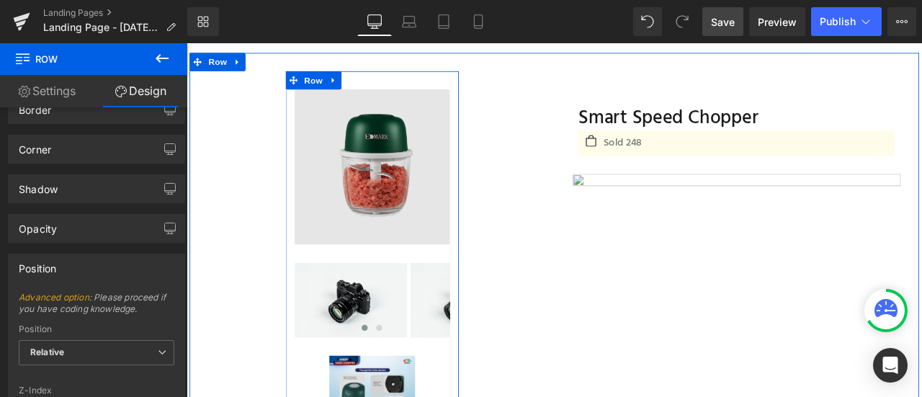
scroll to position [0, 0]
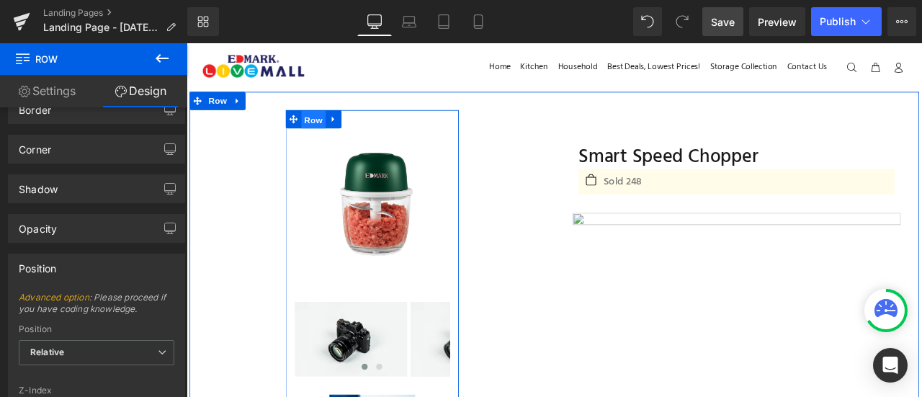
click at [339, 137] on span "Row" at bounding box center [337, 134] width 29 height 22
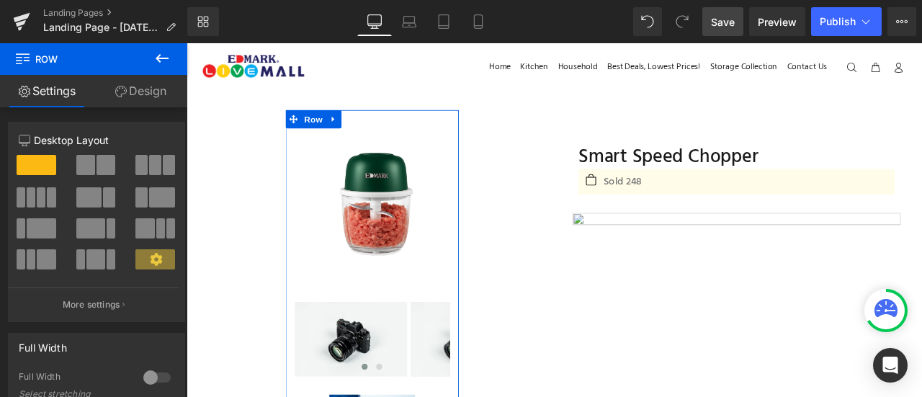
click at [118, 92] on icon at bounding box center [121, 92] width 12 height 12
click at [0, 0] on div "Border" at bounding box center [0, 0] width 0 height 0
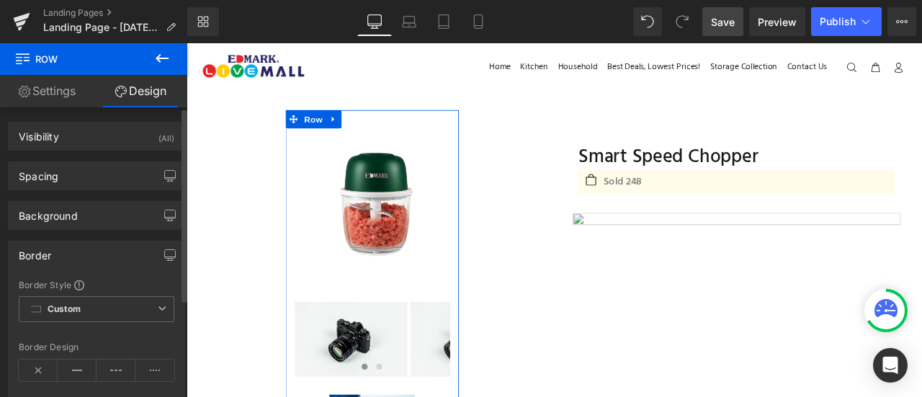
type input "#777777"
type input "100"
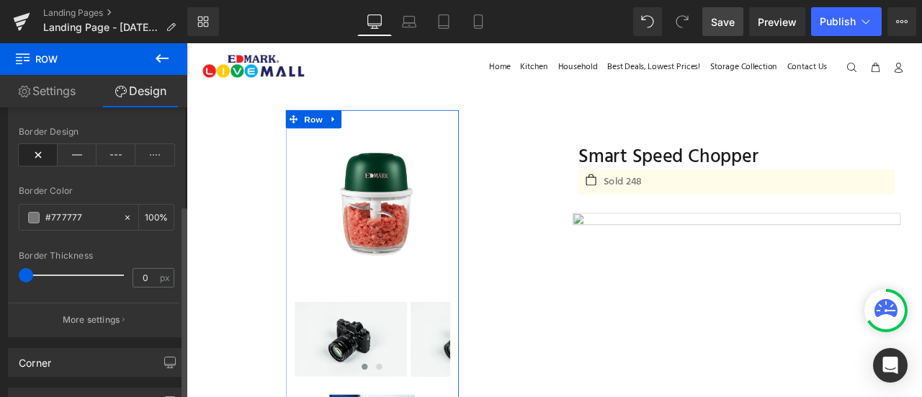
scroll to position [216, 0]
type input "81"
click at [101, 270] on div at bounding box center [75, 274] width 98 height 29
click at [102, 269] on span at bounding box center [105, 272] width 14 height 14
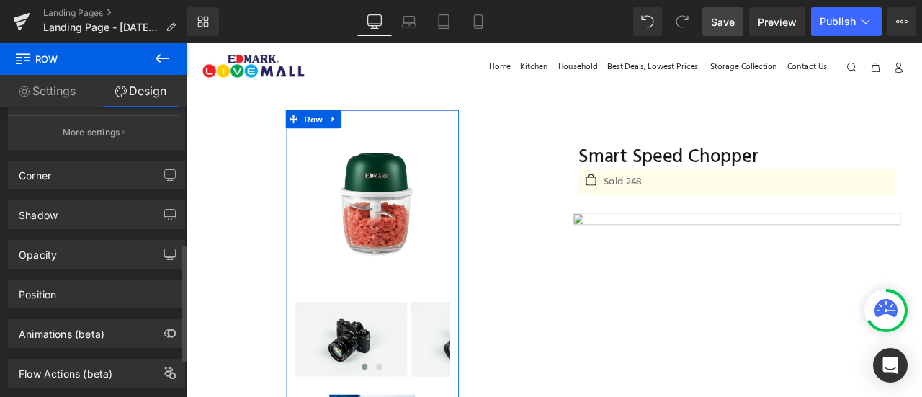
scroll to position [428, 0]
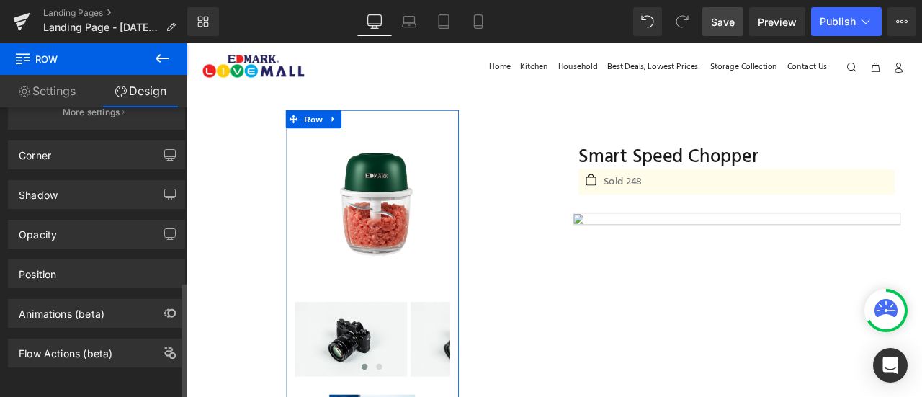
click at [102, 269] on div "Position" at bounding box center [97, 273] width 176 height 27
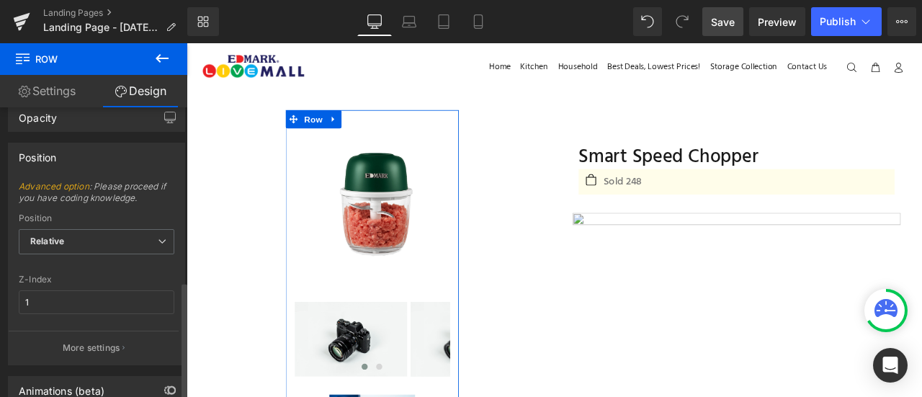
scroll to position [551, 0]
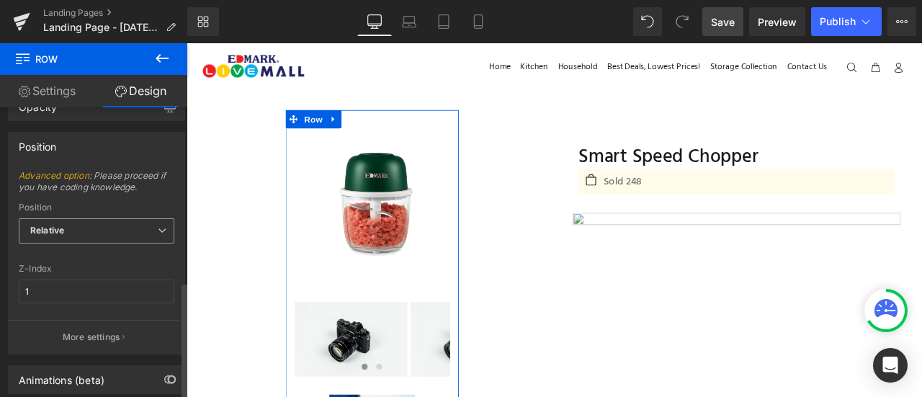
click at [102, 223] on span "Relative" at bounding box center [97, 230] width 156 height 25
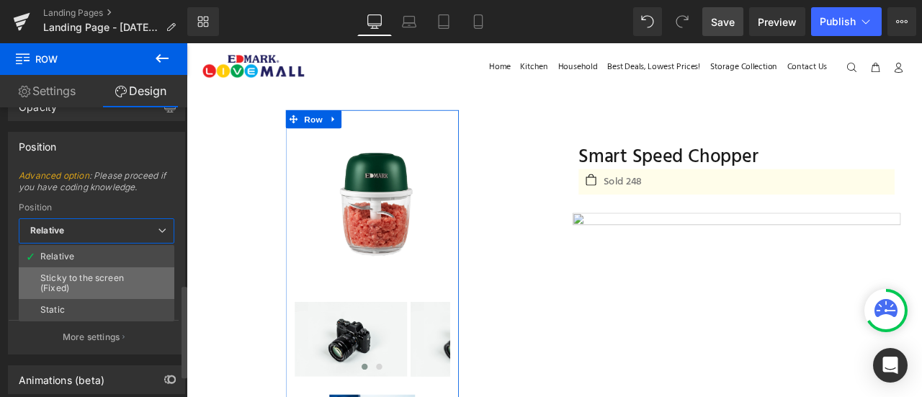
click at [98, 276] on div "Sticky to the screen (Fixed)" at bounding box center [96, 283] width 112 height 20
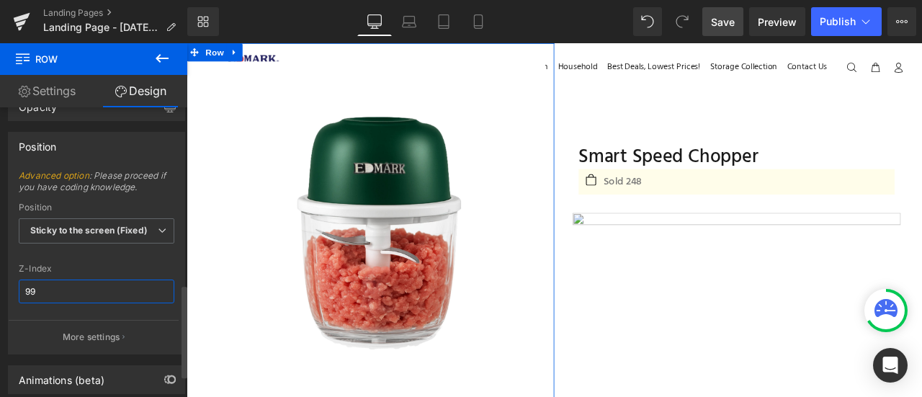
click at [94, 280] on input "99" at bounding box center [97, 292] width 156 height 24
type input "1"
click at [99, 264] on div "Z-Index" at bounding box center [97, 269] width 156 height 10
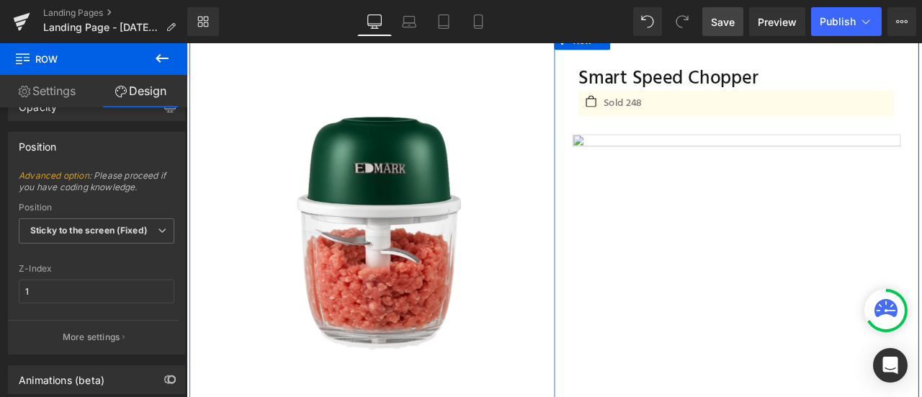
scroll to position [0, 0]
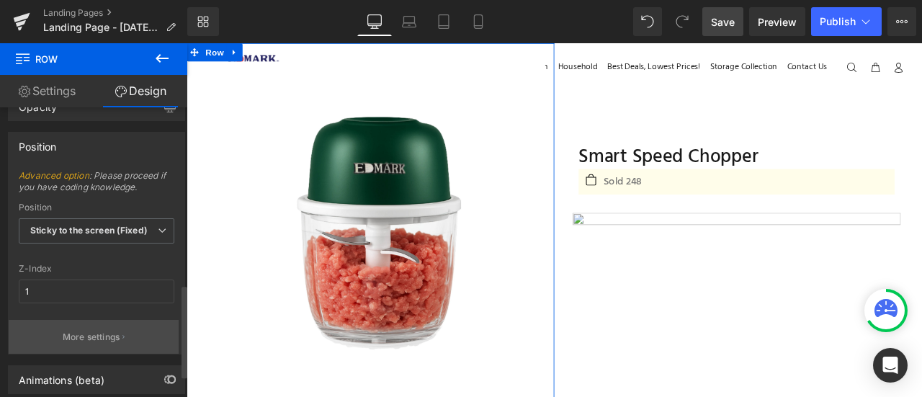
click at [97, 339] on button "More settings" at bounding box center [94, 337] width 170 height 34
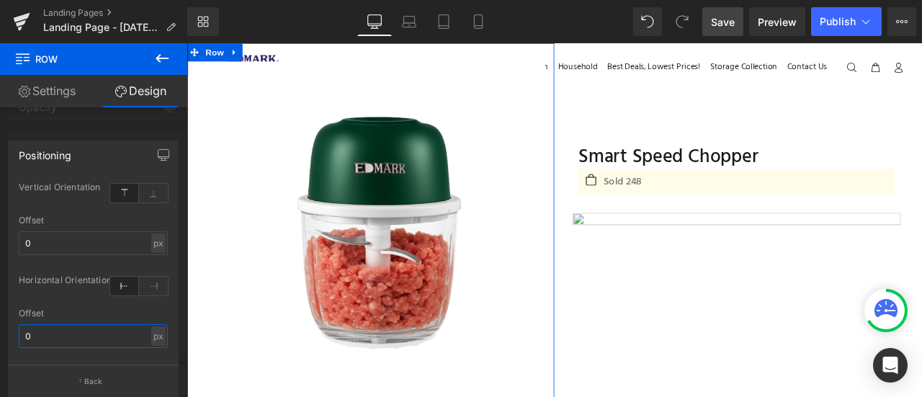
click at [85, 329] on input "0" at bounding box center [93, 336] width 149 height 24
click at [99, 239] on input "0" at bounding box center [93, 243] width 149 height 24
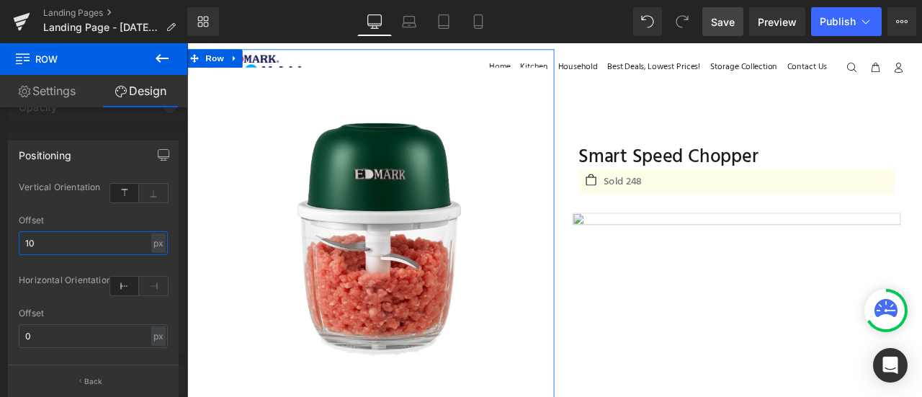
type input "100"
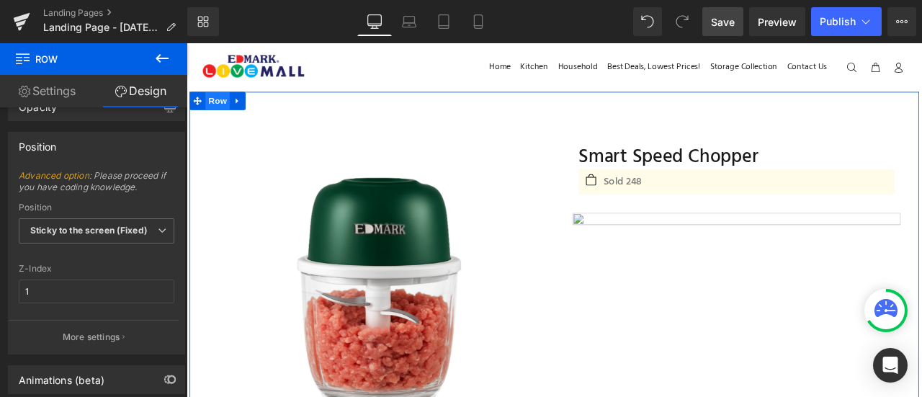
click at [227, 110] on span "Row" at bounding box center [223, 112] width 29 height 22
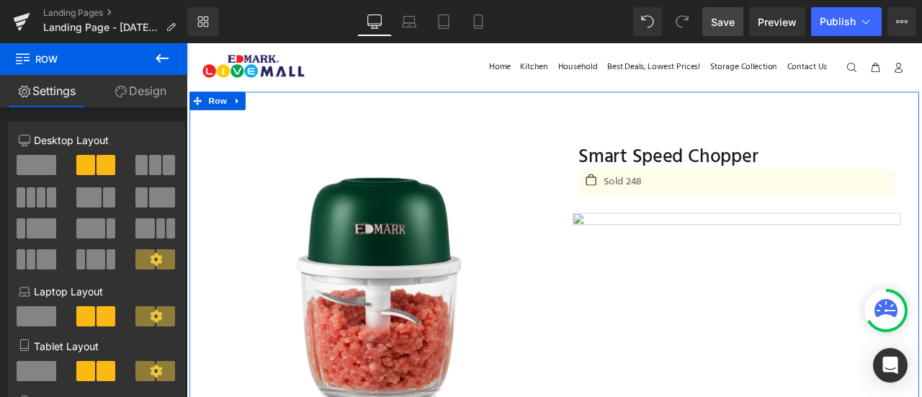
click at [144, 84] on link "Design" at bounding box center [141, 91] width 94 height 32
click at [0, 0] on div "Border" at bounding box center [0, 0] width 0 height 0
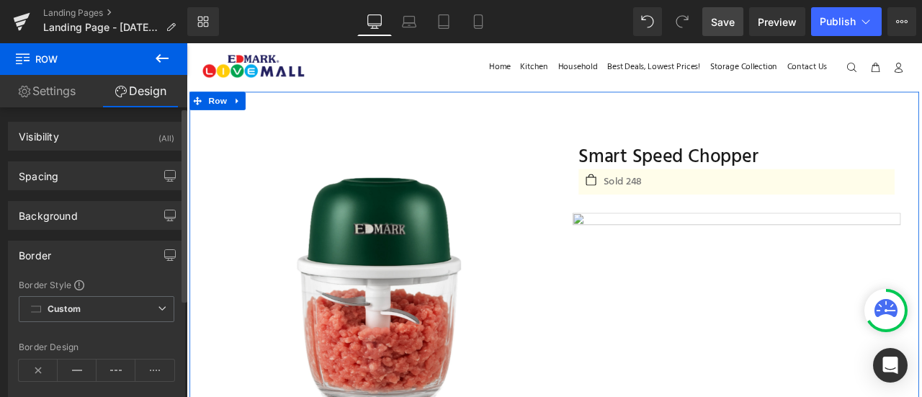
type input "#777777"
type input "100"
type input "0"
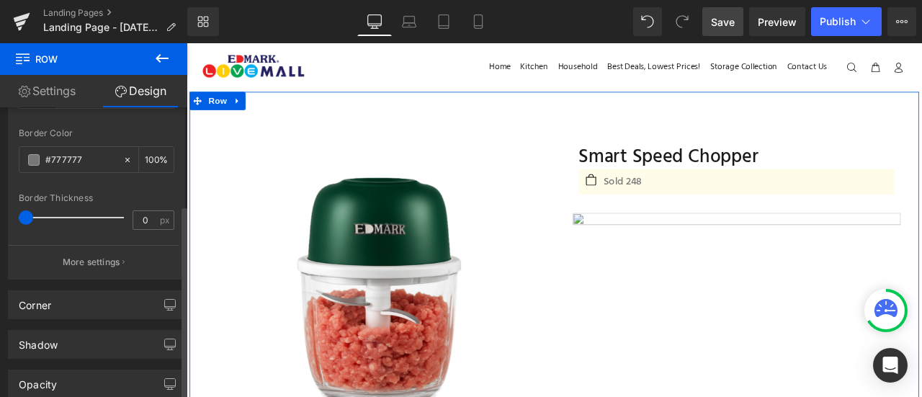
scroll to position [428, 0]
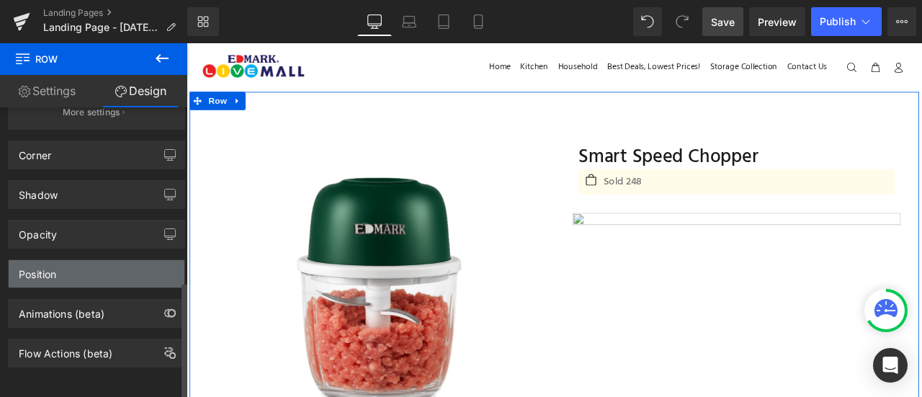
click at [76, 262] on div "Position" at bounding box center [97, 273] width 176 height 27
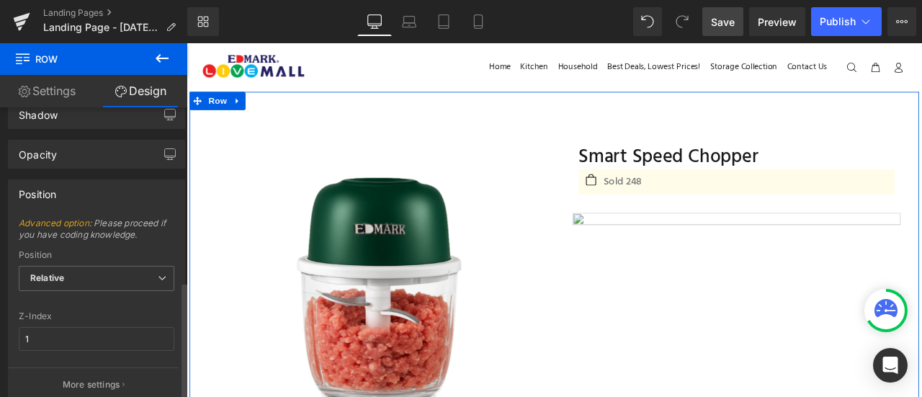
scroll to position [620, 0]
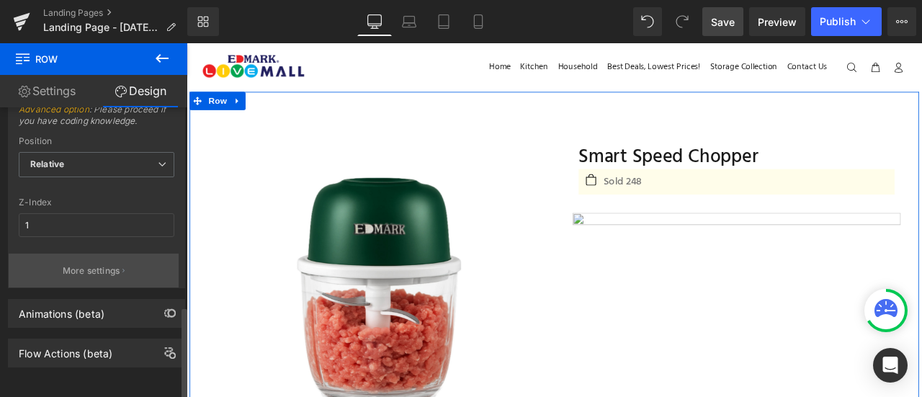
click at [115, 264] on p "More settings" at bounding box center [92, 270] width 58 height 13
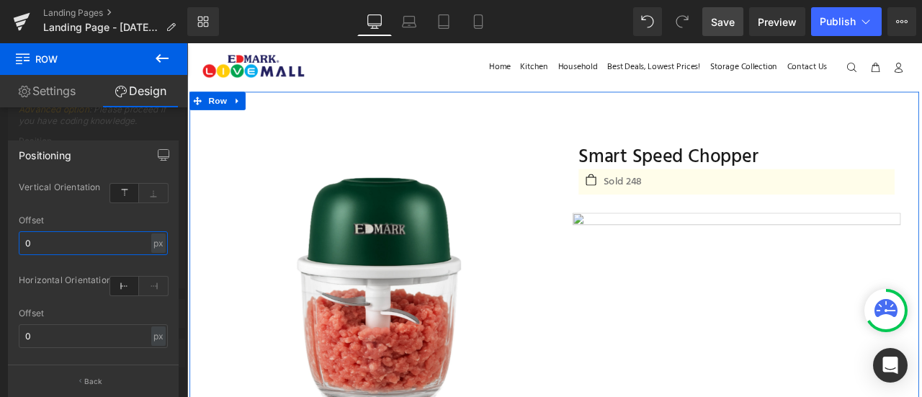
click at [50, 234] on input "0" at bounding box center [93, 243] width 149 height 24
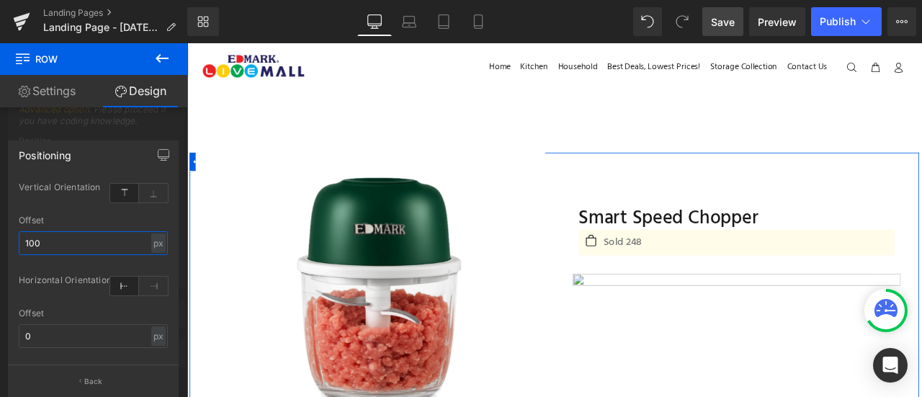
click at [40, 247] on input "100" at bounding box center [93, 243] width 149 height 24
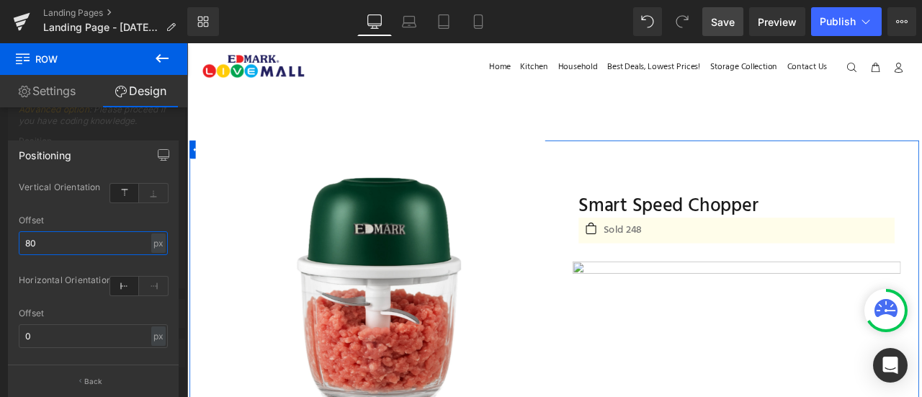
click at [40, 247] on input "80" at bounding box center [93, 243] width 149 height 24
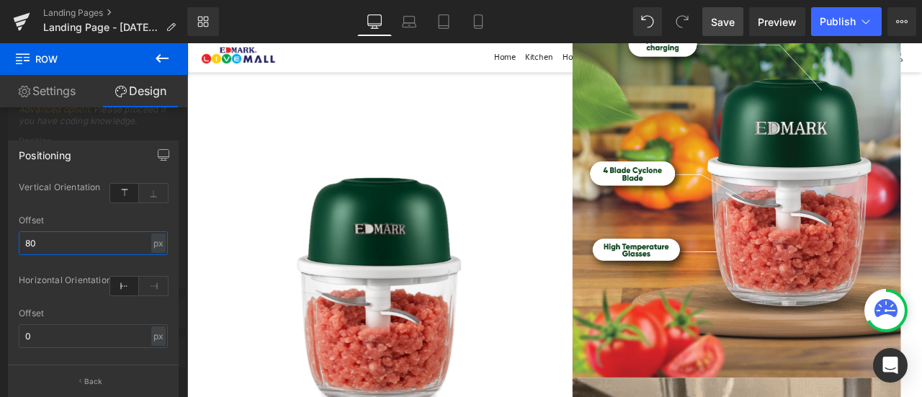
scroll to position [1095, 0]
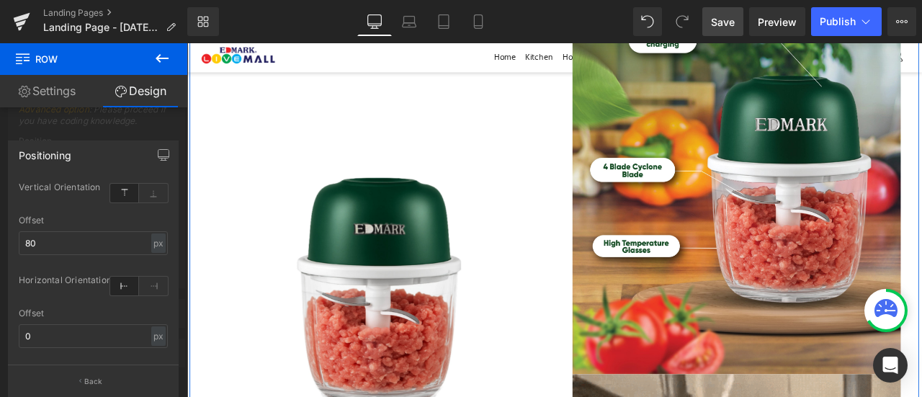
click at [99, 220] on div "Offset" at bounding box center [93, 220] width 149 height 10
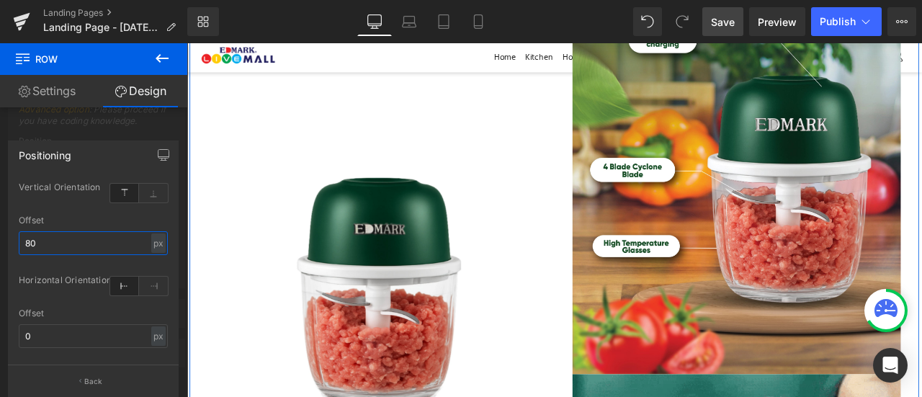
click at [97, 239] on input "80" at bounding box center [93, 243] width 149 height 24
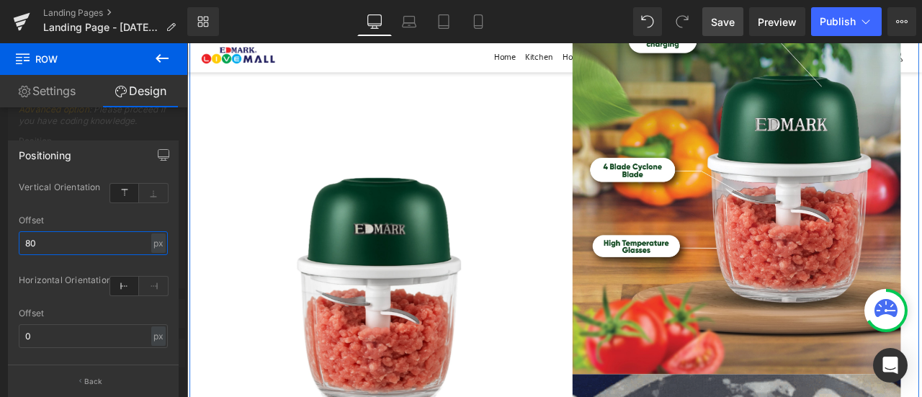
click at [97, 239] on input "80" at bounding box center [93, 243] width 149 height 24
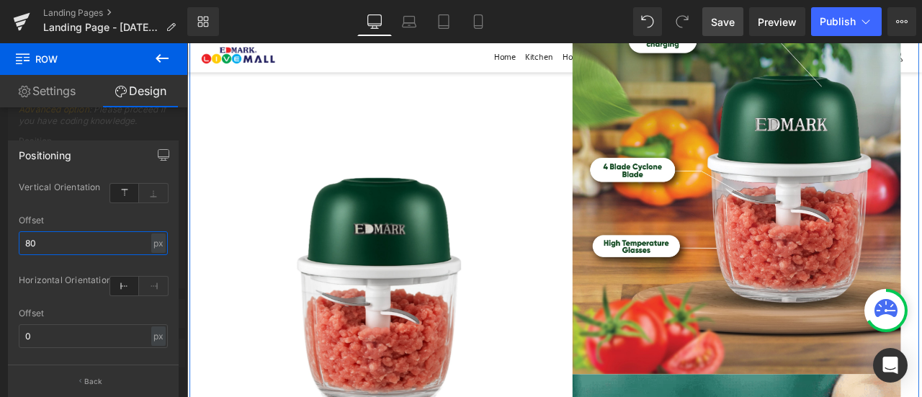
type input "800"
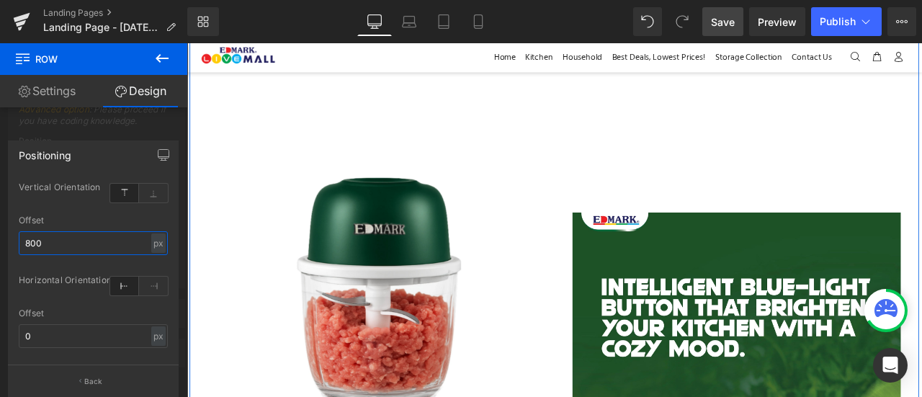
click at [86, 246] on input "800" at bounding box center [93, 243] width 149 height 24
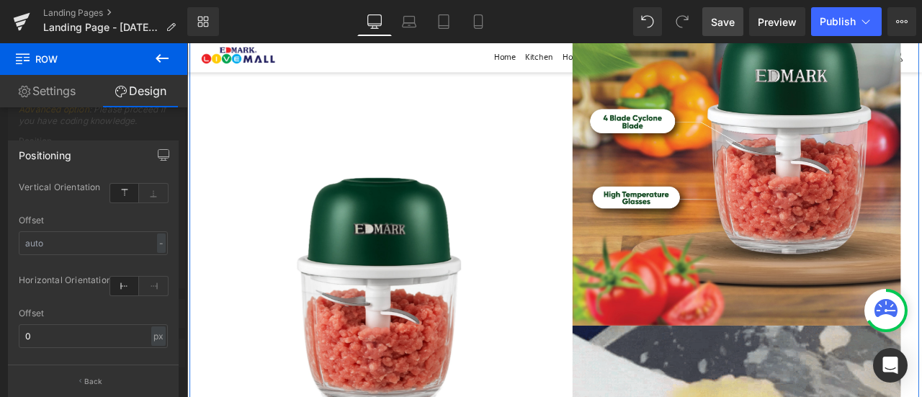
click at [99, 209] on div "Vertical Orientation top" at bounding box center [93, 197] width 149 height 37
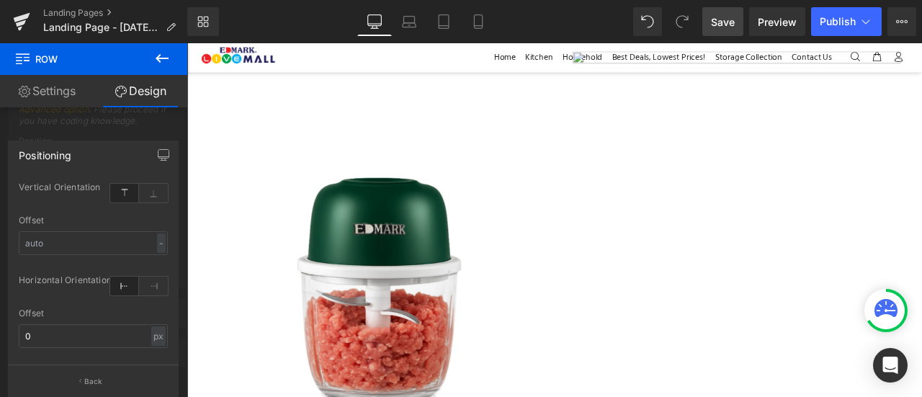
scroll to position [196, 0]
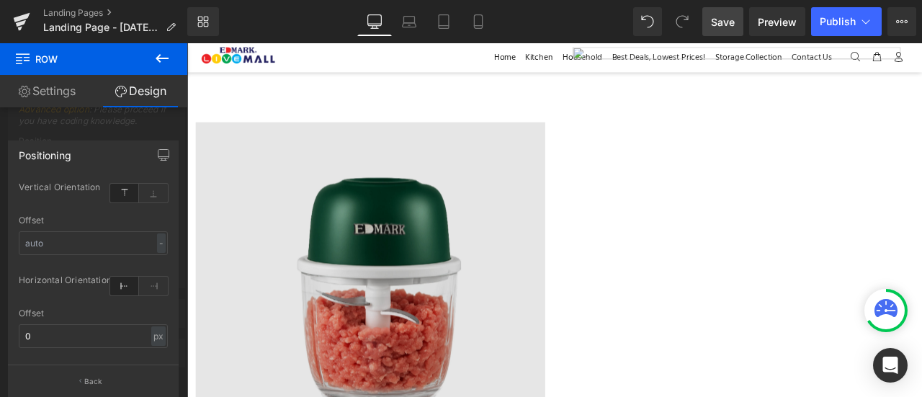
drag, startPoint x: 565, startPoint y: 165, endPoint x: 515, endPoint y: 137, distance: 57.1
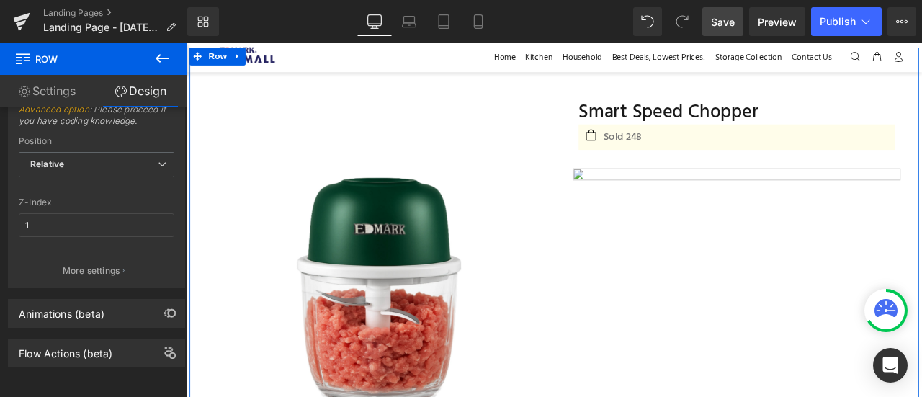
scroll to position [0, 0]
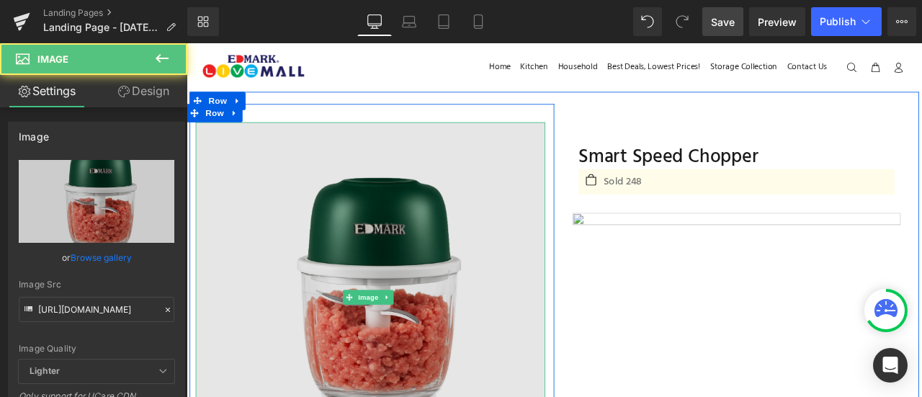
click at [467, 257] on img at bounding box center [404, 344] width 414 height 414
click at [332, 285] on img at bounding box center [404, 344] width 414 height 414
click at [306, 216] on img at bounding box center [404, 344] width 414 height 414
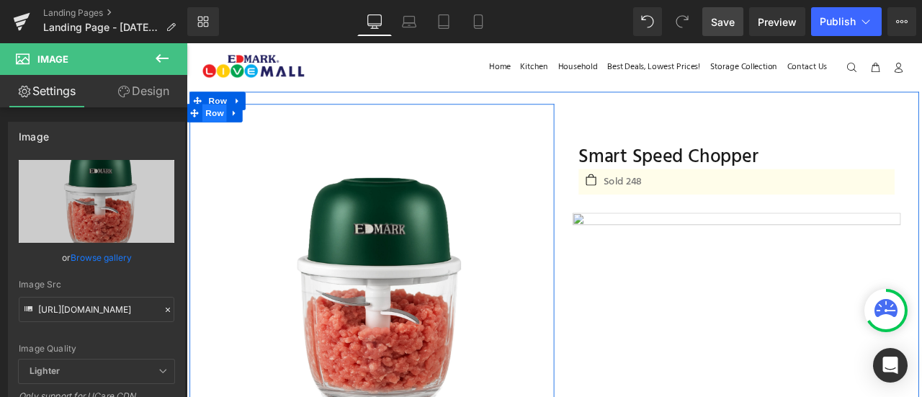
click at [218, 134] on span "Row" at bounding box center [219, 126] width 29 height 22
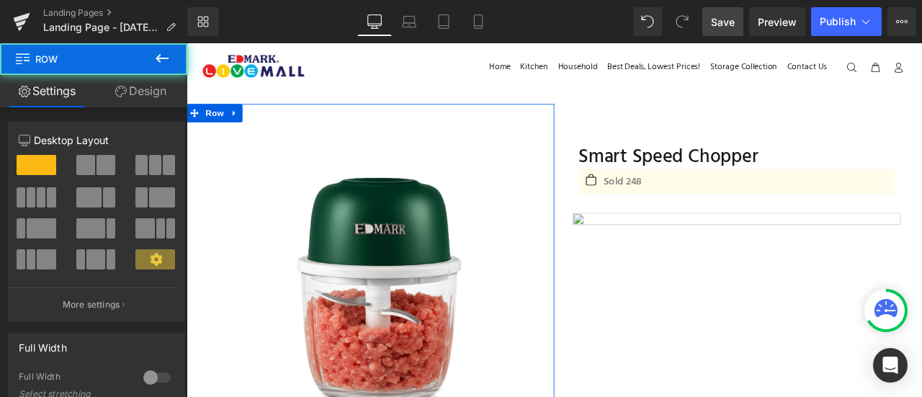
click at [141, 84] on link "Design" at bounding box center [141, 91] width 94 height 32
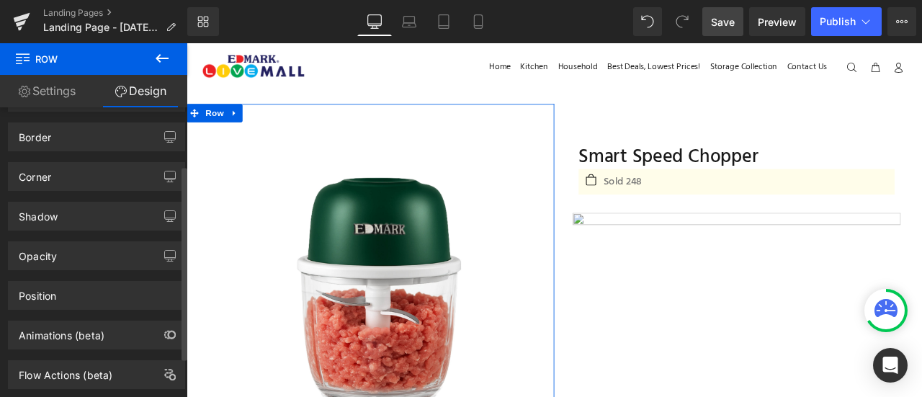
scroll to position [139, 0]
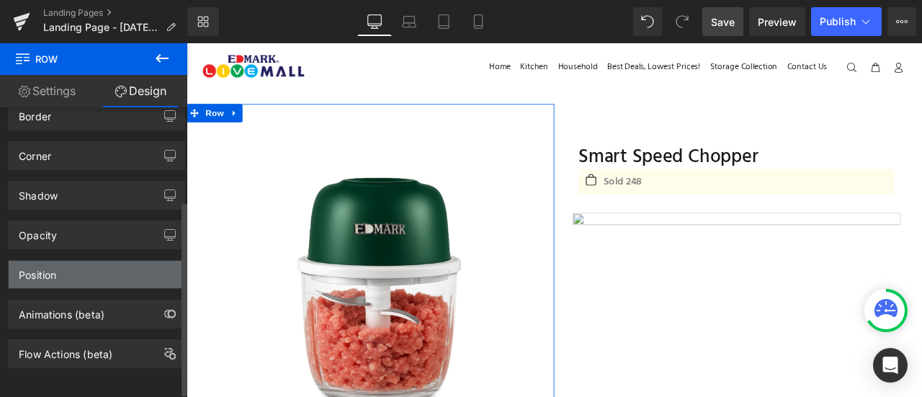
click at [68, 261] on div "Position" at bounding box center [97, 274] width 176 height 27
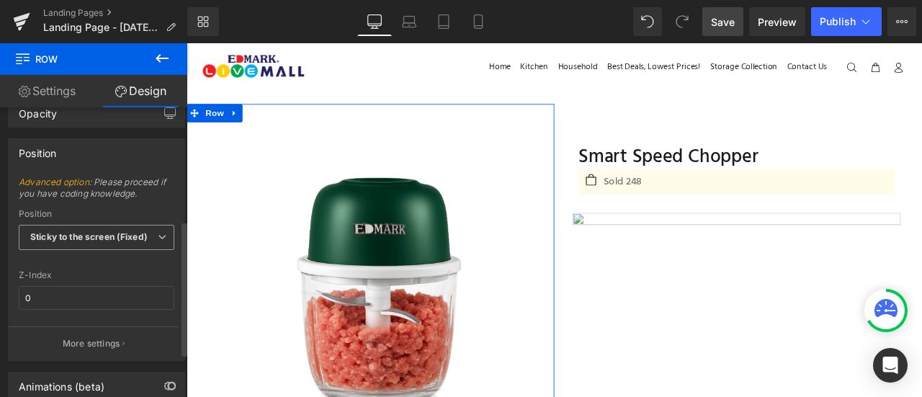
scroll to position [270, 0]
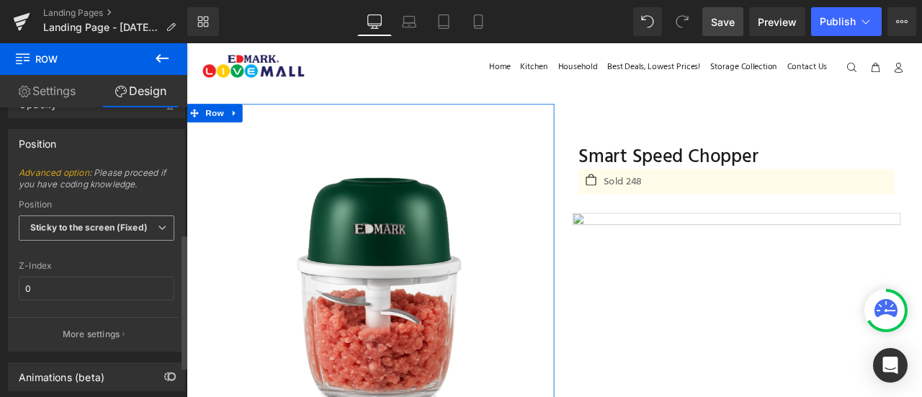
click at [78, 228] on b "Sticky to the screen (Fixed)" at bounding box center [88, 227] width 117 height 11
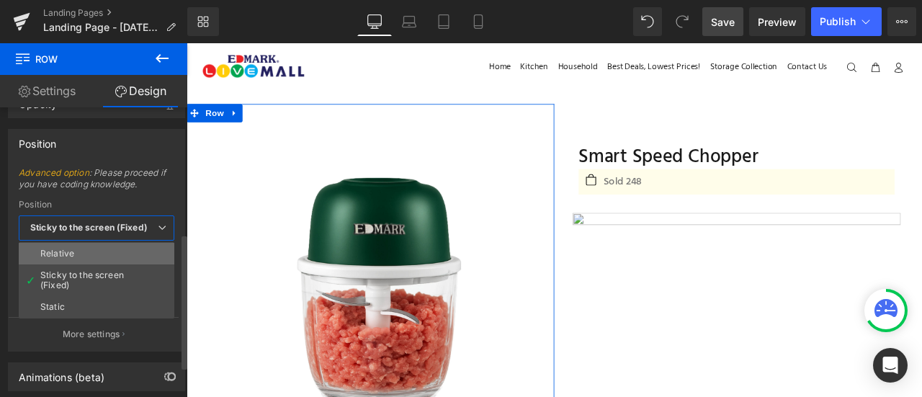
click at [78, 251] on li "Relative" at bounding box center [97, 254] width 156 height 22
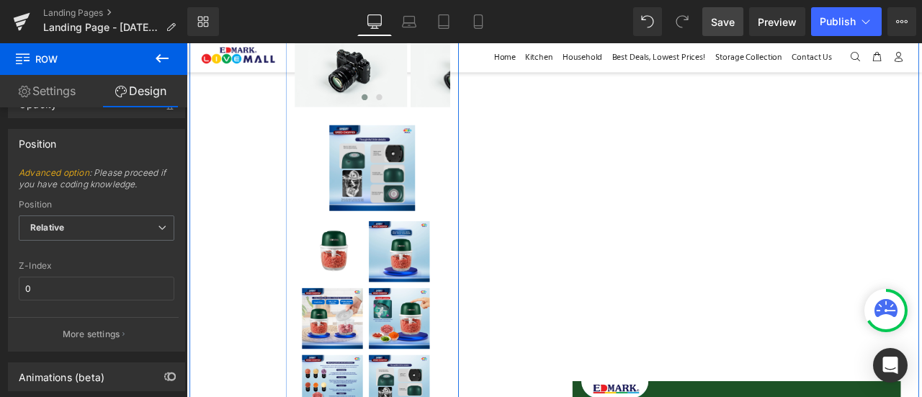
scroll to position [319, 0]
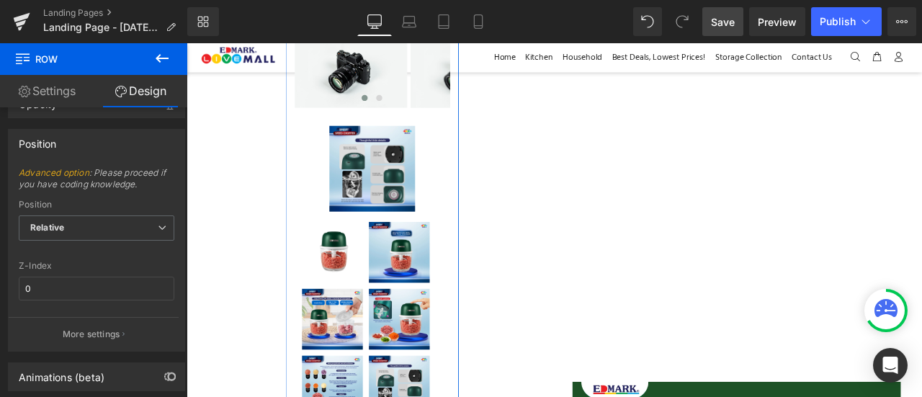
click at [52, 94] on link "Settings" at bounding box center [47, 91] width 94 height 32
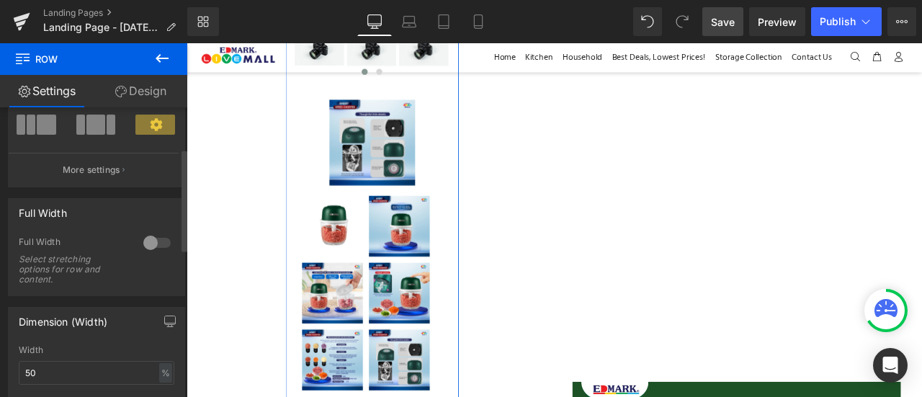
scroll to position [143, 0]
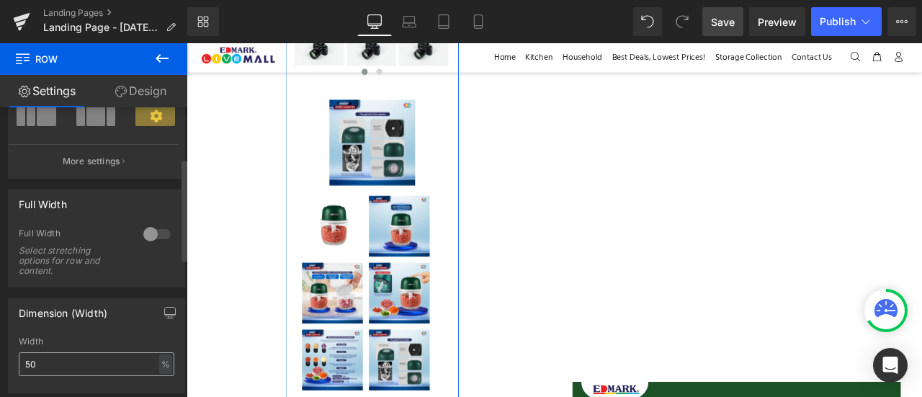
click at [77, 370] on div "Width 50 % % px" at bounding box center [97, 365] width 156 height 56
click at [77, 370] on input "50" at bounding box center [97, 364] width 156 height 24
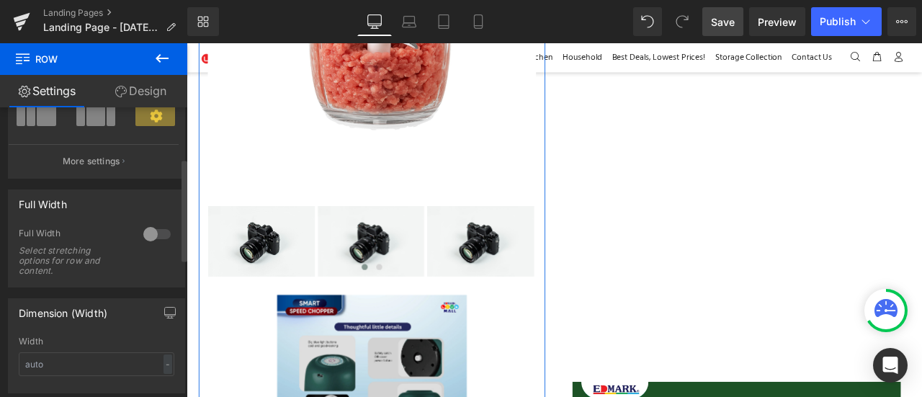
click at [89, 350] on div "Width - % px" at bounding box center [97, 365] width 156 height 56
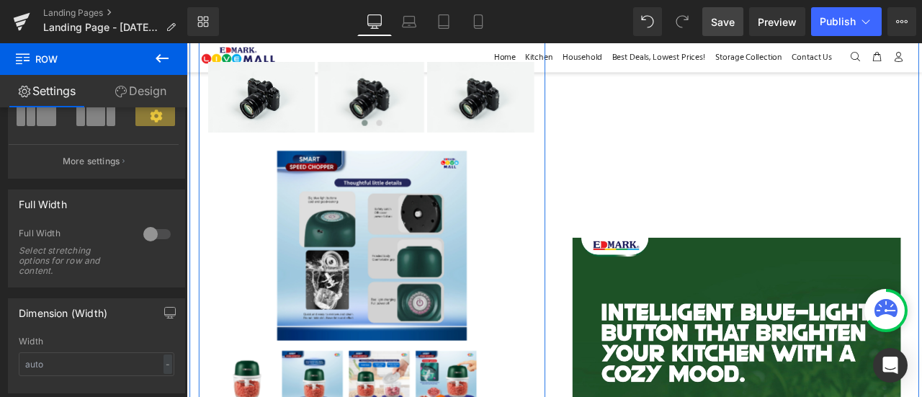
scroll to position [458, 0]
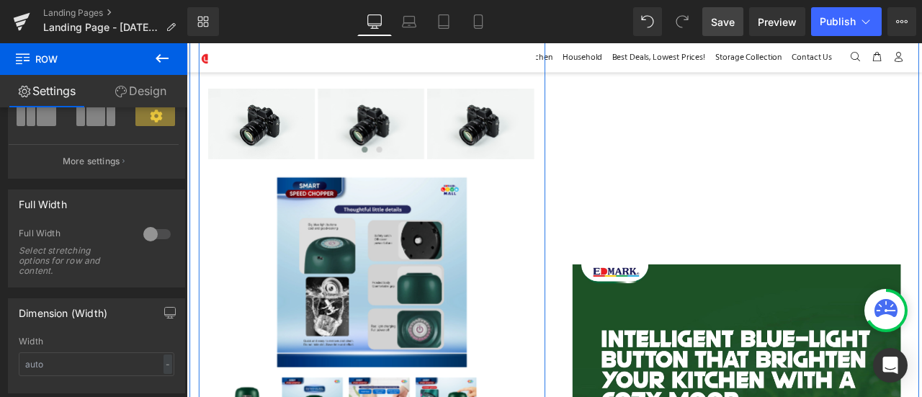
click at [350, 308] on img at bounding box center [406, 315] width 225 height 225
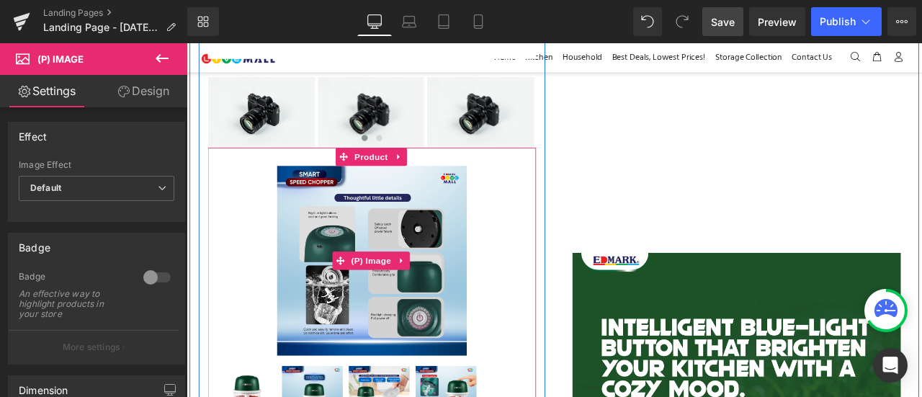
scroll to position [472, 0]
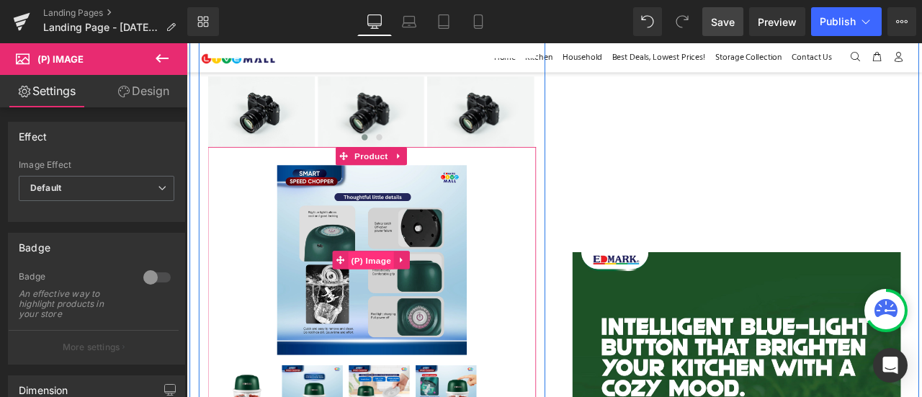
click at [400, 293] on span "(P) Image" at bounding box center [405, 301] width 55 height 22
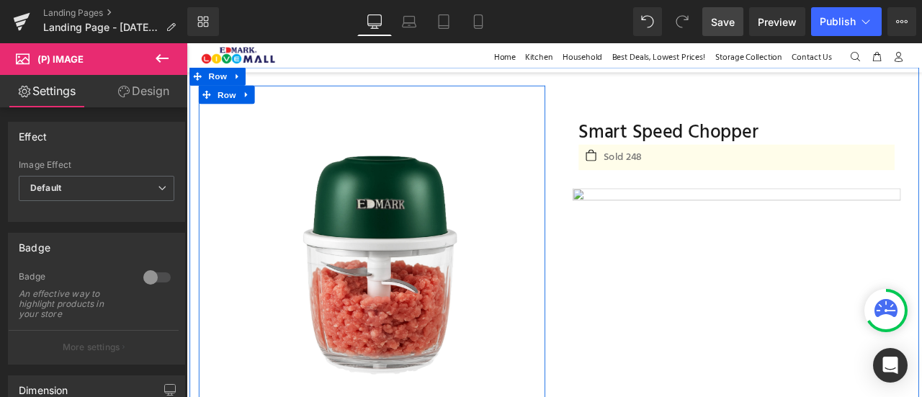
scroll to position [0, 0]
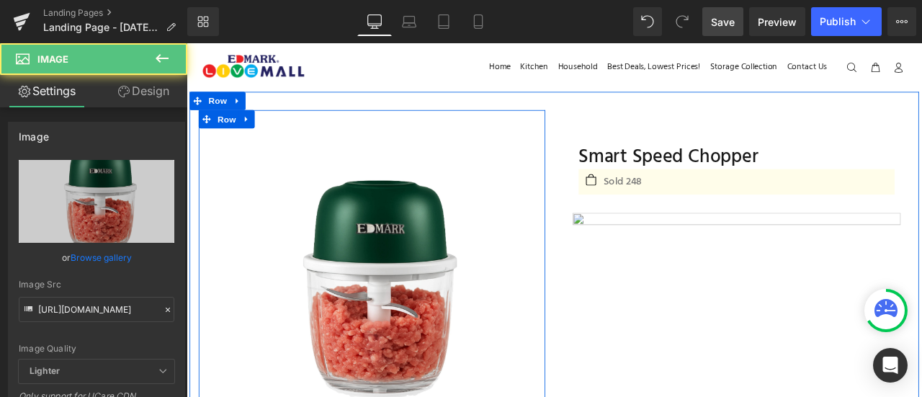
click at [346, 223] on img at bounding box center [406, 338] width 389 height 389
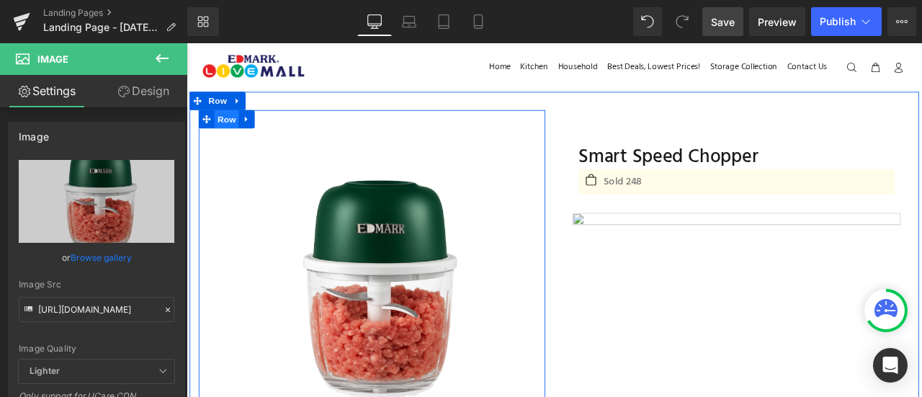
click at [231, 128] on span "Row" at bounding box center [234, 134] width 29 height 22
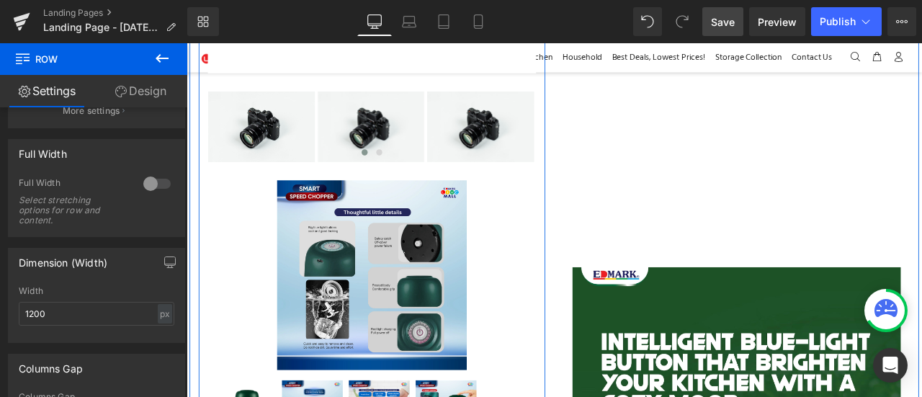
scroll to position [460, 0]
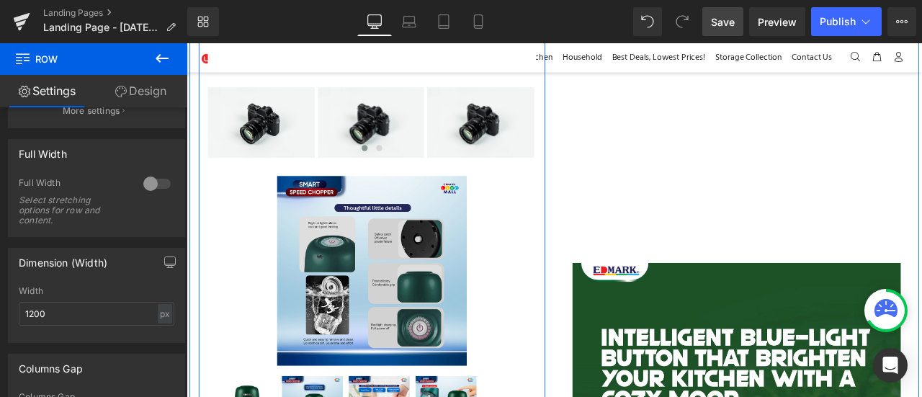
click at [364, 262] on img at bounding box center [406, 312] width 225 height 225
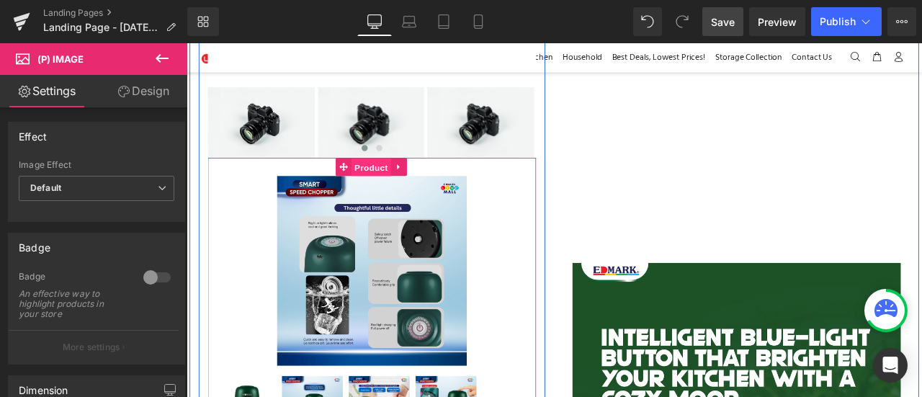
click at [414, 181] on span "Product" at bounding box center [405, 190] width 47 height 22
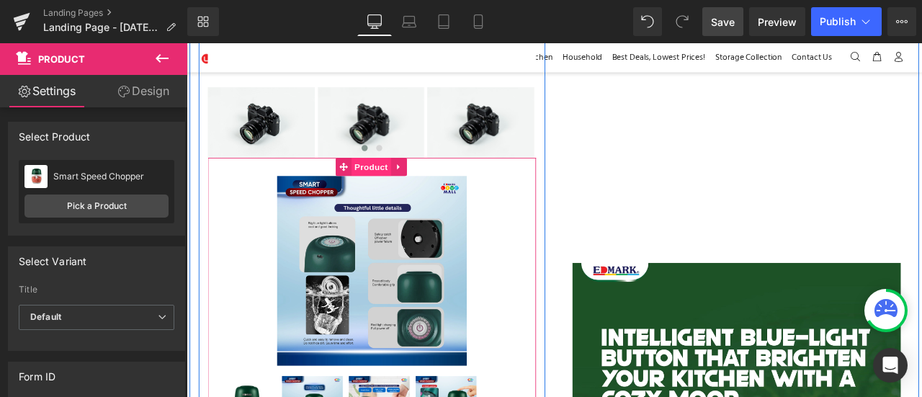
click at [412, 186] on span "Product" at bounding box center [405, 190] width 47 height 22
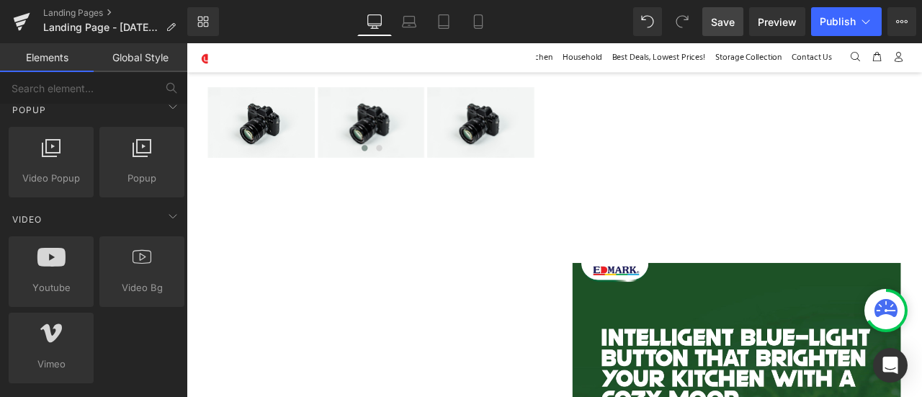
scroll to position [931, 0]
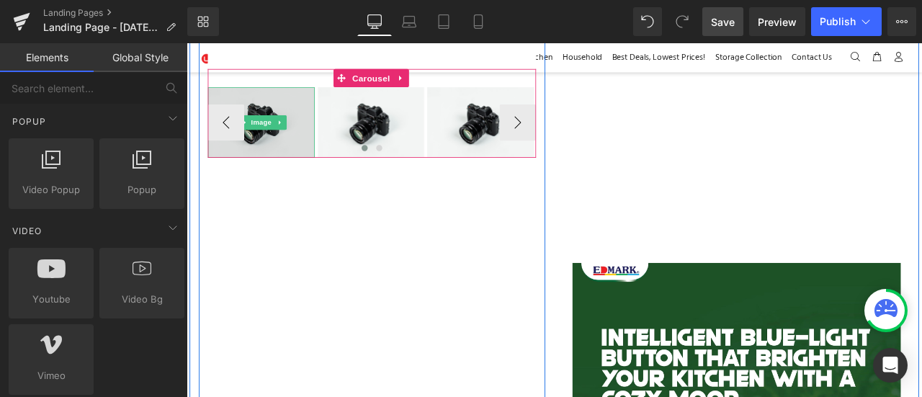
click at [312, 141] on img at bounding box center [275, 137] width 127 height 84
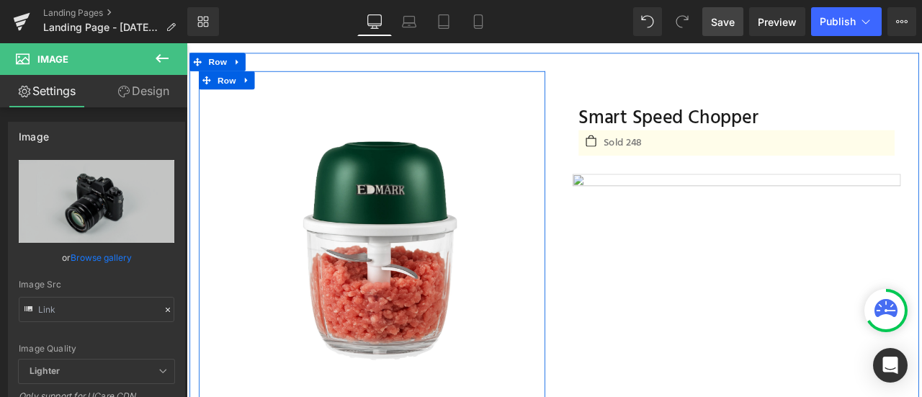
scroll to position [45, 0]
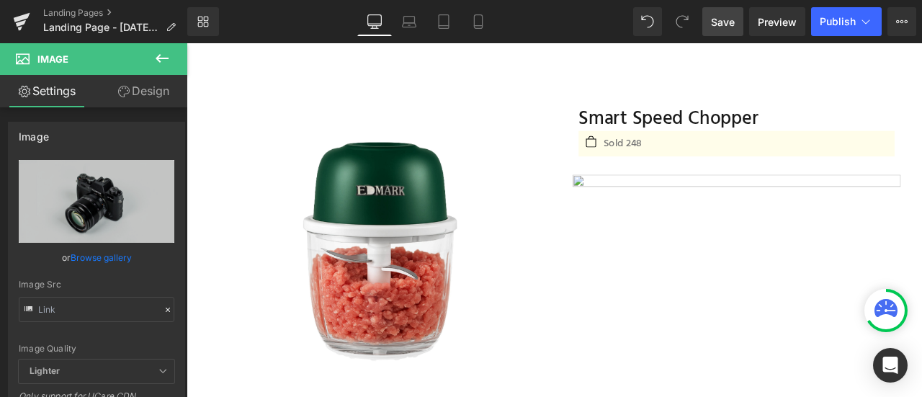
click at [737, 14] on link "Save" at bounding box center [723, 21] width 41 height 29
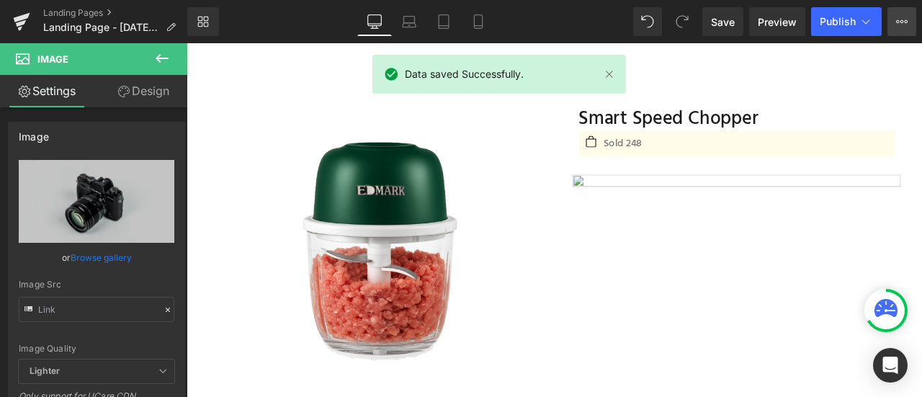
click at [901, 19] on icon at bounding box center [903, 22] width 12 height 12
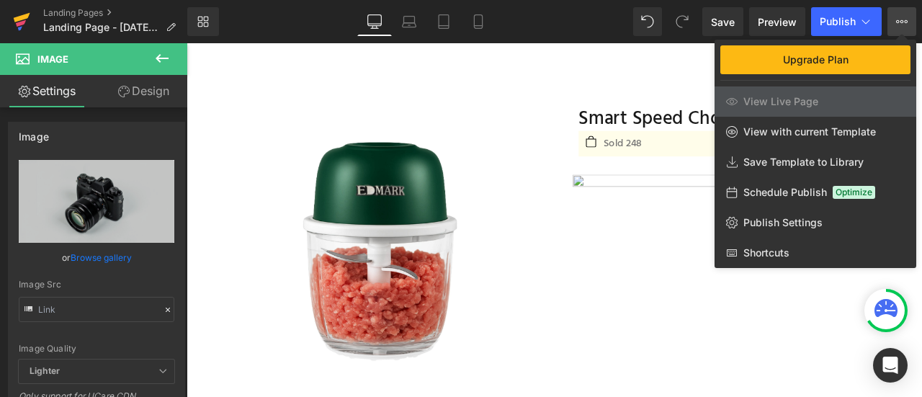
click at [22, 12] on icon at bounding box center [21, 22] width 17 height 36
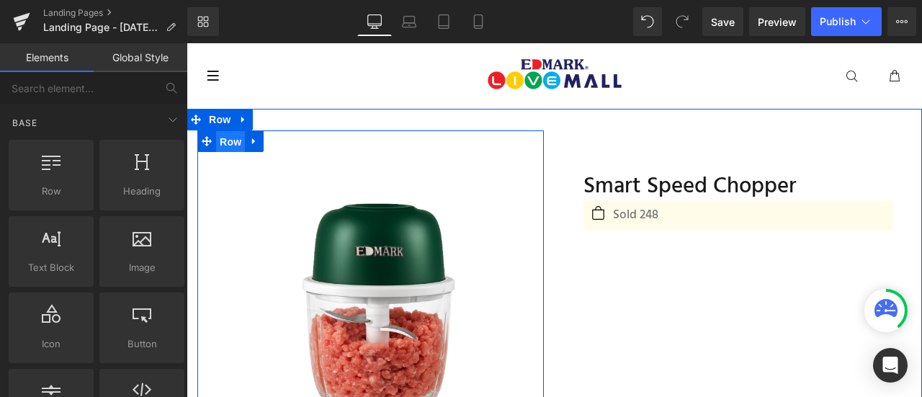
click at [233, 141] on span "Row" at bounding box center [230, 142] width 29 height 22
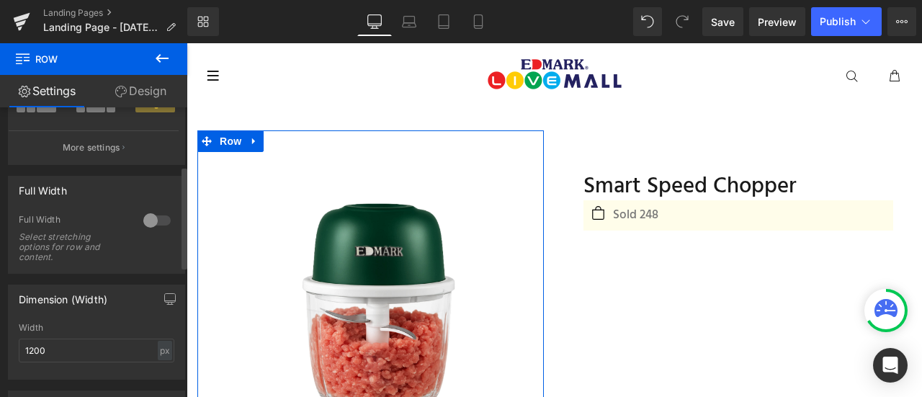
scroll to position [169, 0]
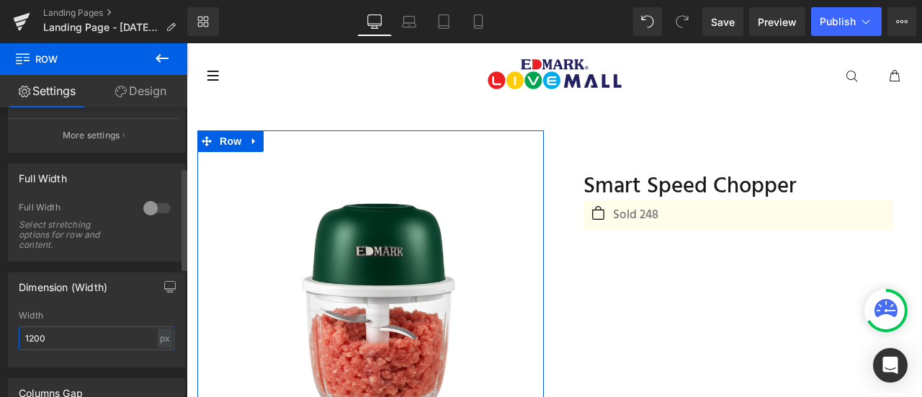
click at [114, 334] on input "1200" at bounding box center [97, 338] width 156 height 24
click at [158, 332] on div "px" at bounding box center [165, 338] width 14 height 19
click at [163, 360] on li "%" at bounding box center [165, 360] width 18 height 21
click at [79, 338] on input "100" at bounding box center [97, 338] width 156 height 24
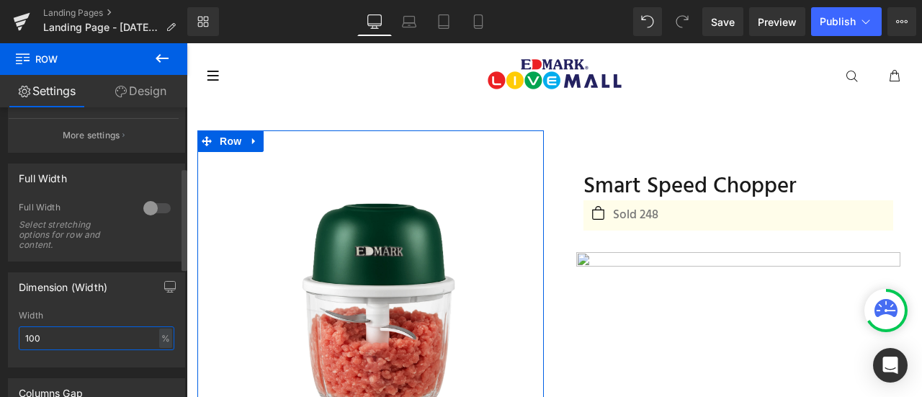
click at [79, 338] on input "100" at bounding box center [97, 338] width 156 height 24
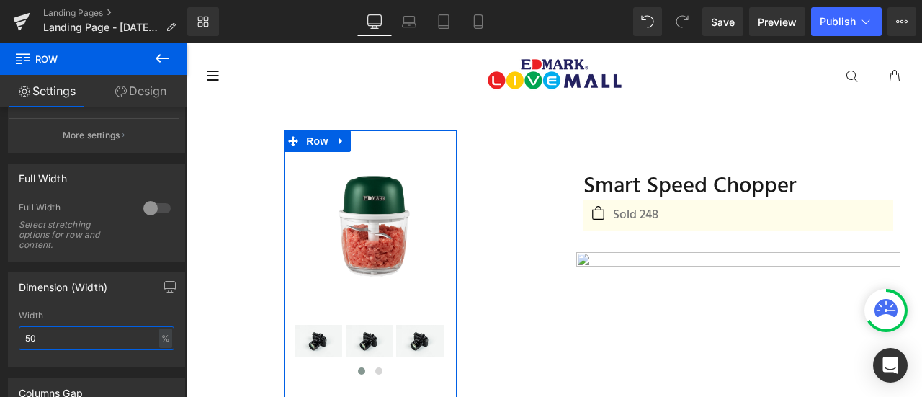
type input "50"
click at [135, 94] on link "Design" at bounding box center [141, 91] width 94 height 32
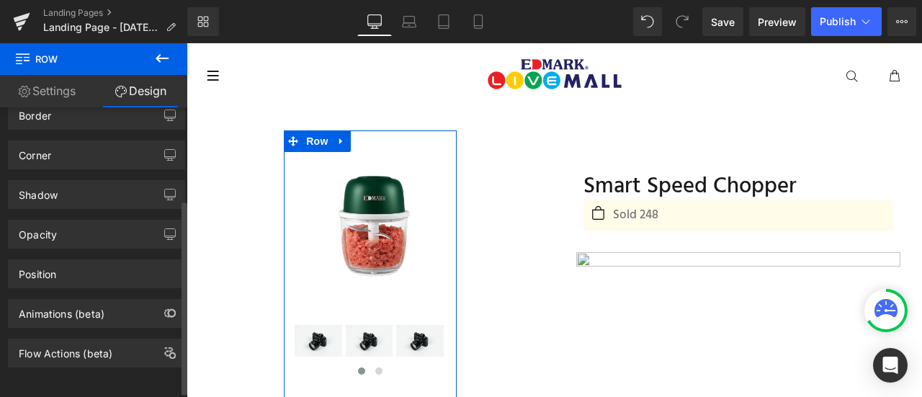
scroll to position [146, 0]
click at [94, 249] on div "Position Advanced option : Please proceed if you have coding knowledge. Relativ…" at bounding box center [97, 269] width 194 height 40
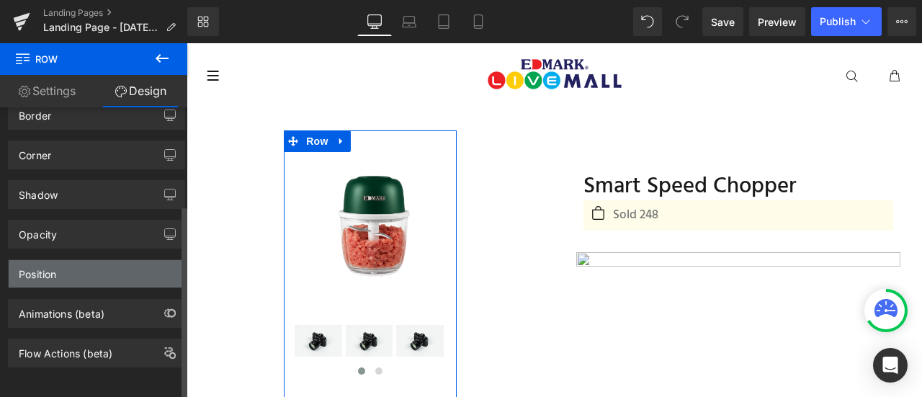
click at [92, 263] on div "Position" at bounding box center [97, 273] width 176 height 27
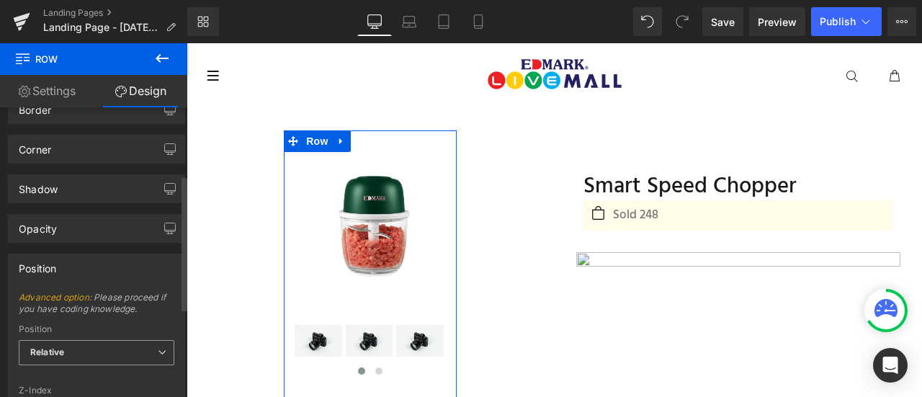
click at [90, 342] on span "Relative" at bounding box center [97, 352] width 156 height 25
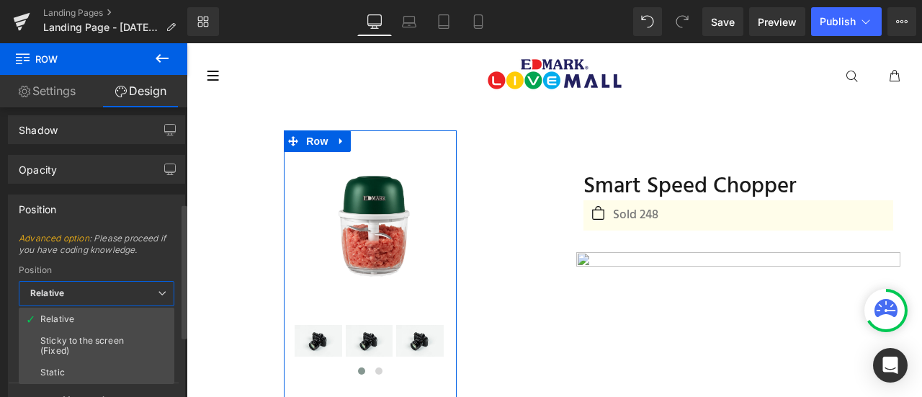
click at [90, 342] on div "Sticky to the screen (Fixed)" at bounding box center [96, 346] width 112 height 20
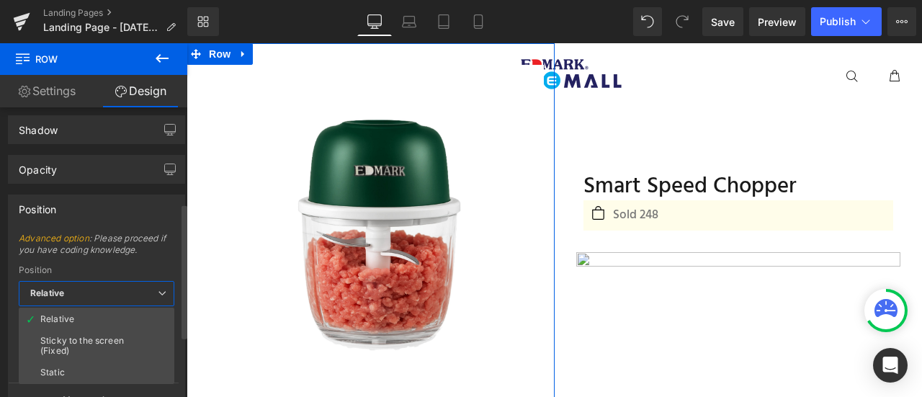
click at [90, 342] on input "99" at bounding box center [97, 354] width 156 height 24
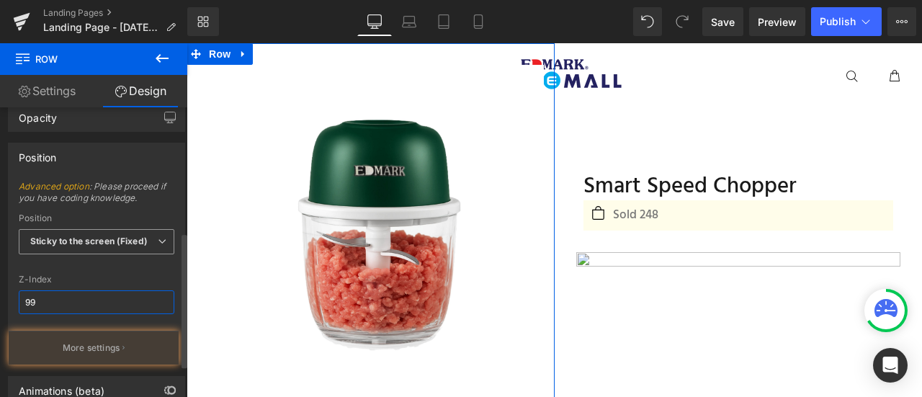
scroll to position [270, 0]
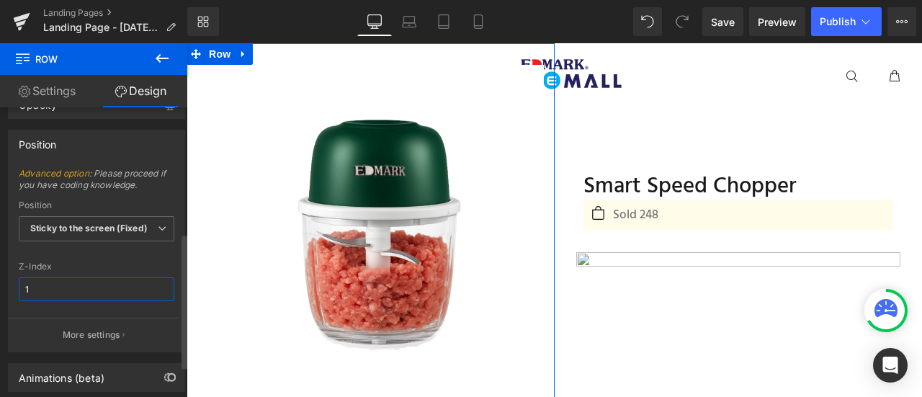
type input "1"
click at [143, 262] on div "Z-Index" at bounding box center [97, 267] width 156 height 10
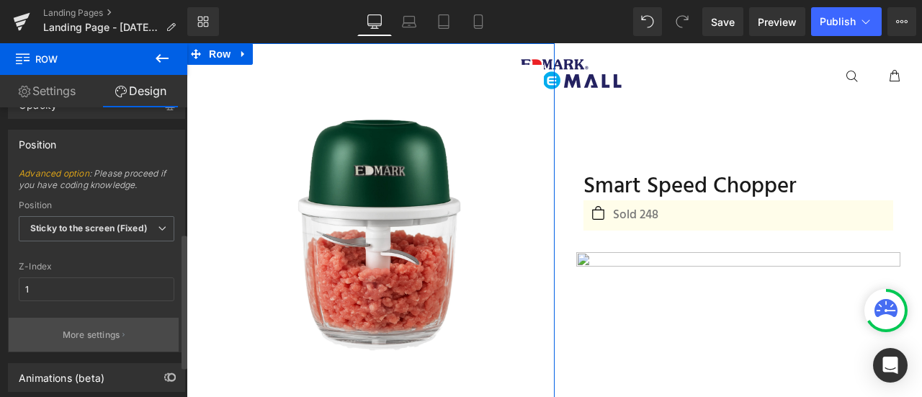
click at [107, 334] on p "More settings" at bounding box center [92, 335] width 58 height 13
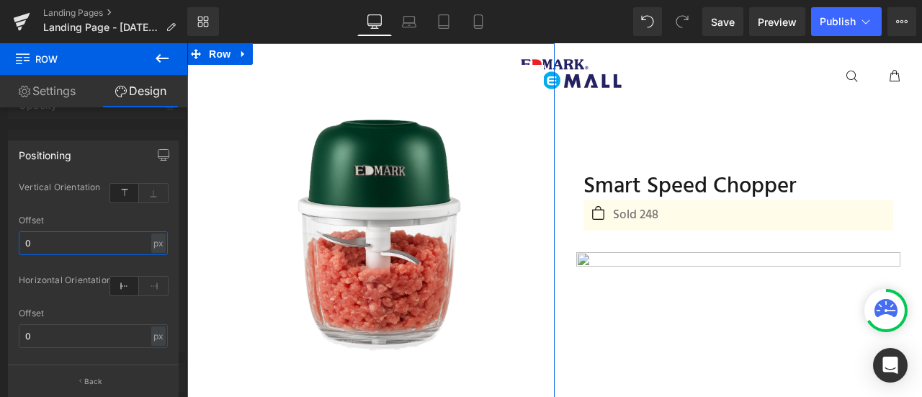
click at [100, 249] on input "0" at bounding box center [93, 243] width 149 height 24
click at [134, 218] on div "Offset" at bounding box center [93, 220] width 149 height 10
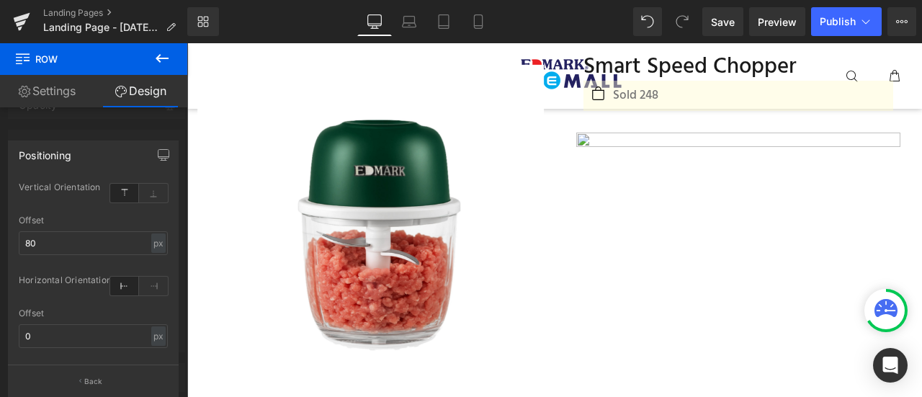
scroll to position [0, 0]
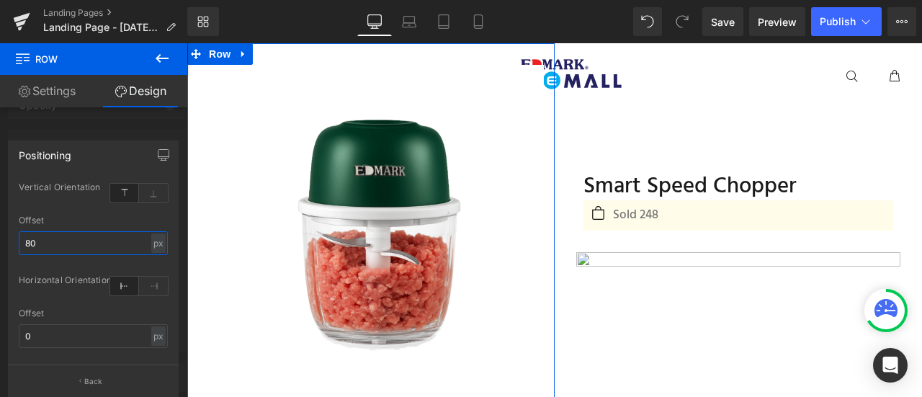
click at [108, 247] on input "80" at bounding box center [93, 243] width 149 height 24
click at [108, 248] on input "80" at bounding box center [93, 243] width 149 height 24
type input "8"
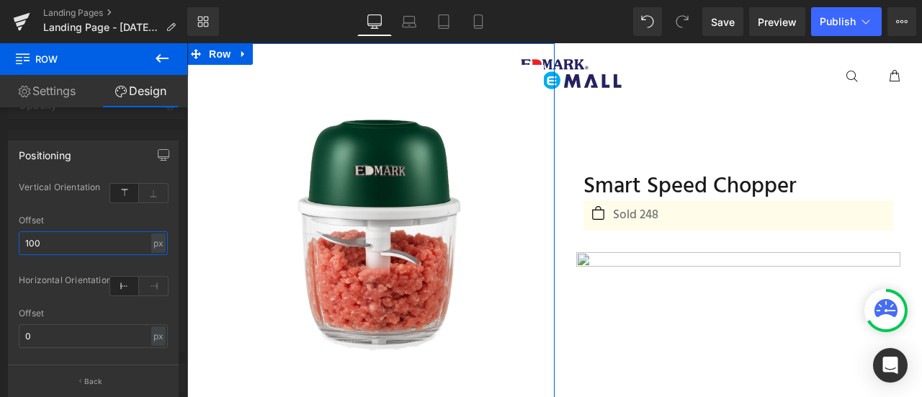
type input "100"
click at [114, 228] on div "Offset 100 px % px" at bounding box center [93, 243] width 149 height 56
click at [106, 371] on button "Back" at bounding box center [93, 381] width 171 height 32
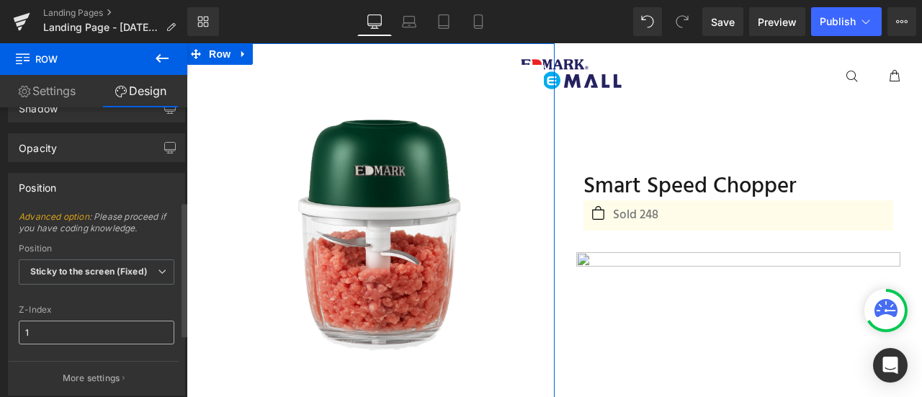
scroll to position [196, 0]
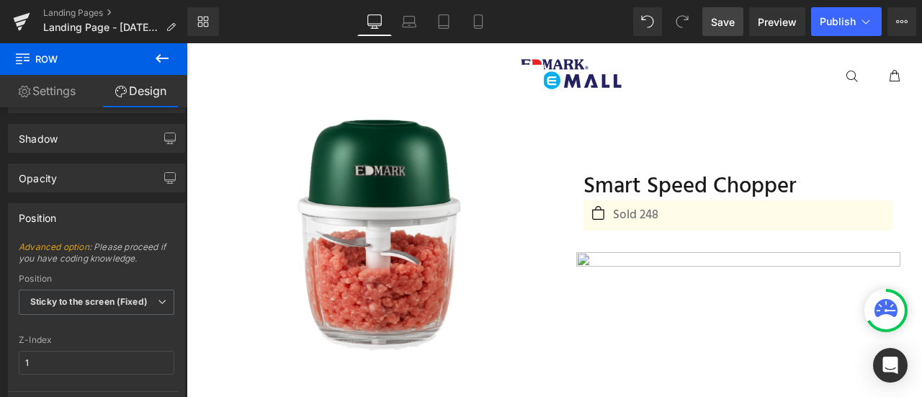
click at [731, 22] on span "Save" at bounding box center [723, 21] width 24 height 15
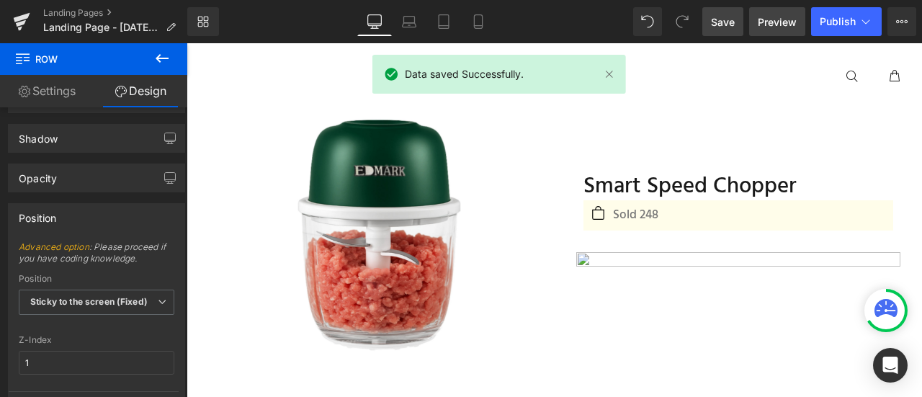
click at [755, 27] on link "Preview" at bounding box center [777, 21] width 56 height 29
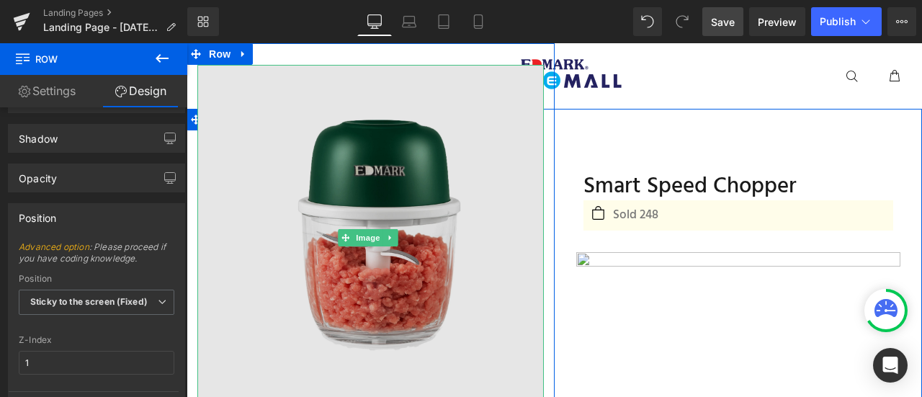
click at [320, 246] on img at bounding box center [370, 238] width 347 height 347
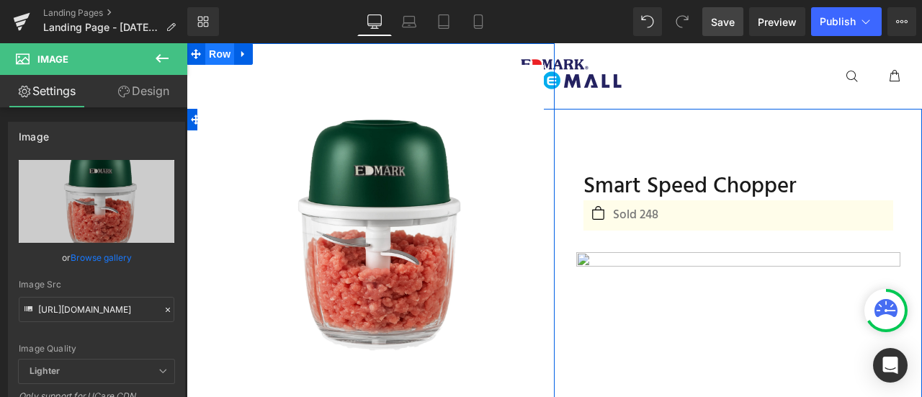
click at [213, 61] on span "Row" at bounding box center [219, 54] width 29 height 22
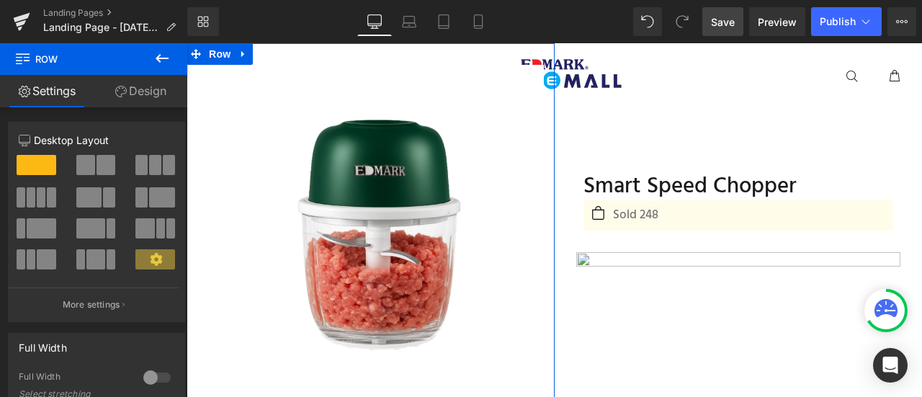
click at [154, 98] on link "Design" at bounding box center [141, 91] width 94 height 32
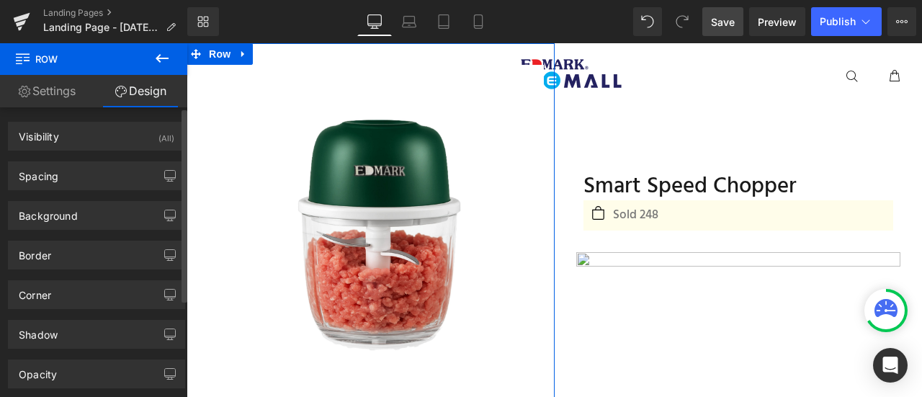
scroll to position [146, 0]
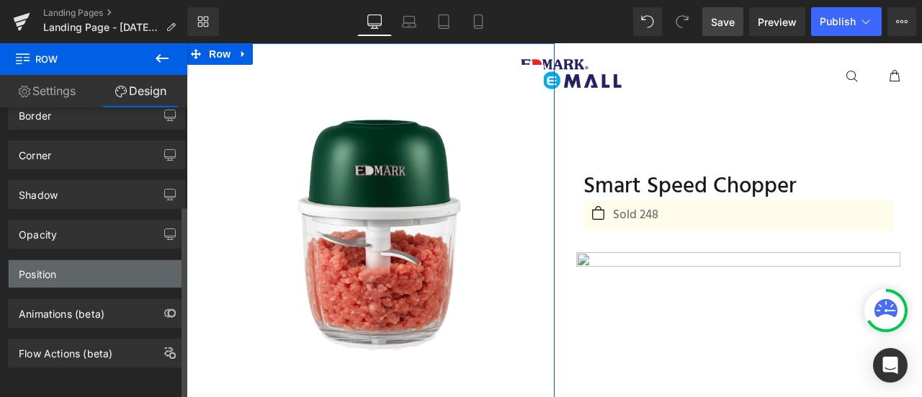
click at [129, 260] on div "Position" at bounding box center [97, 273] width 176 height 27
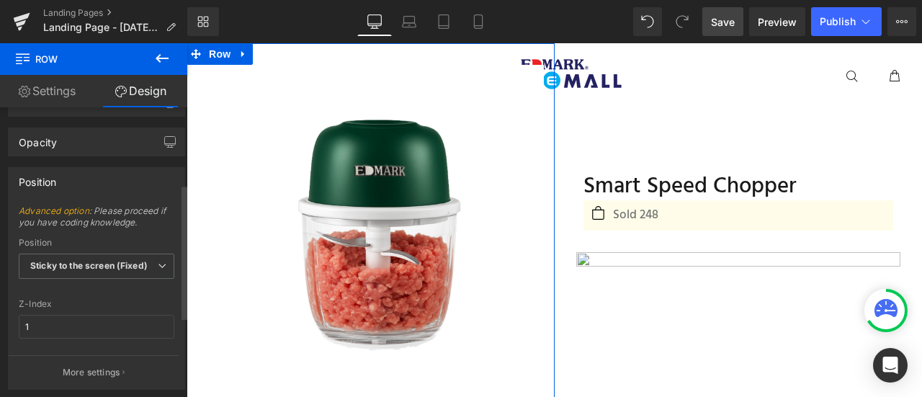
scroll to position [249, 0]
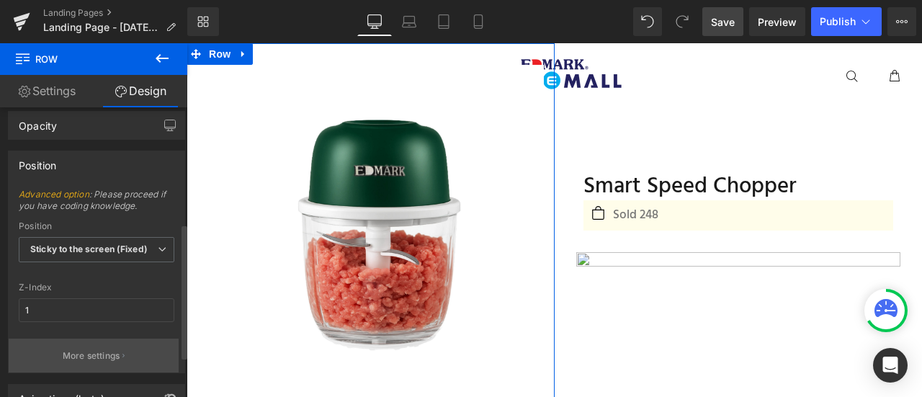
click at [107, 354] on p "More settings" at bounding box center [92, 356] width 58 height 13
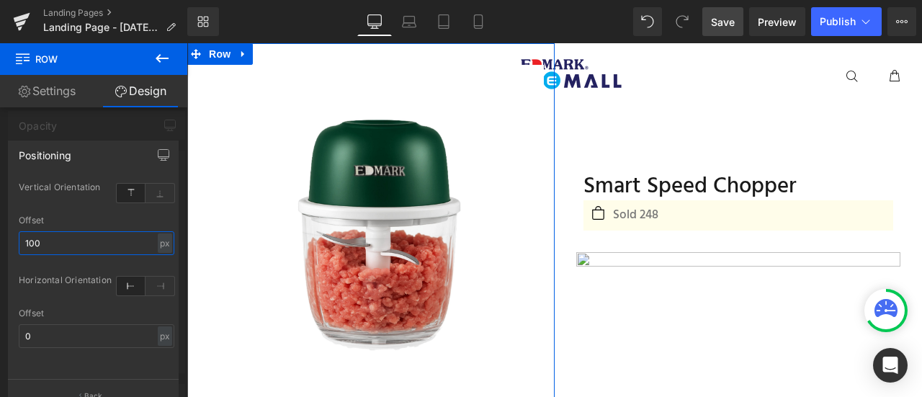
click at [98, 235] on input "100" at bounding box center [97, 243] width 156 height 24
click at [112, 219] on div "Offset" at bounding box center [97, 220] width 156 height 10
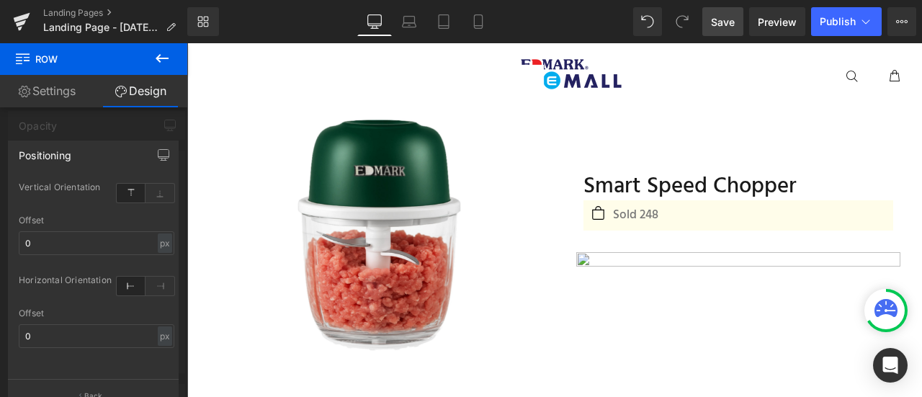
click at [733, 23] on span "Save" at bounding box center [723, 21] width 24 height 15
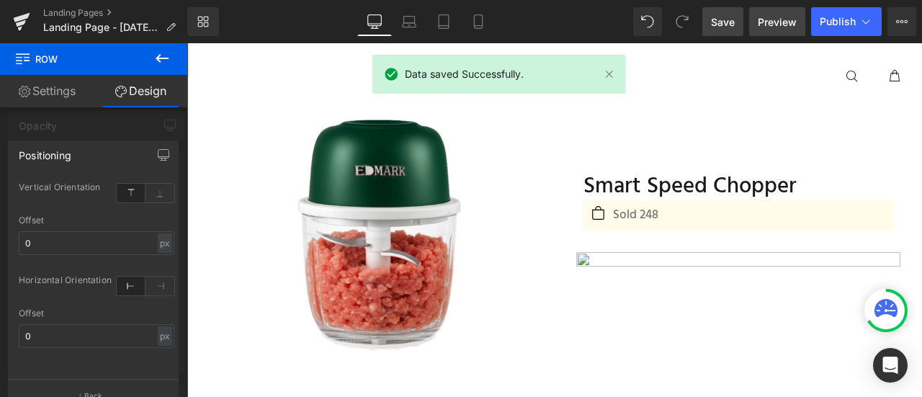
click at [761, 23] on span "Preview" at bounding box center [777, 21] width 39 height 15
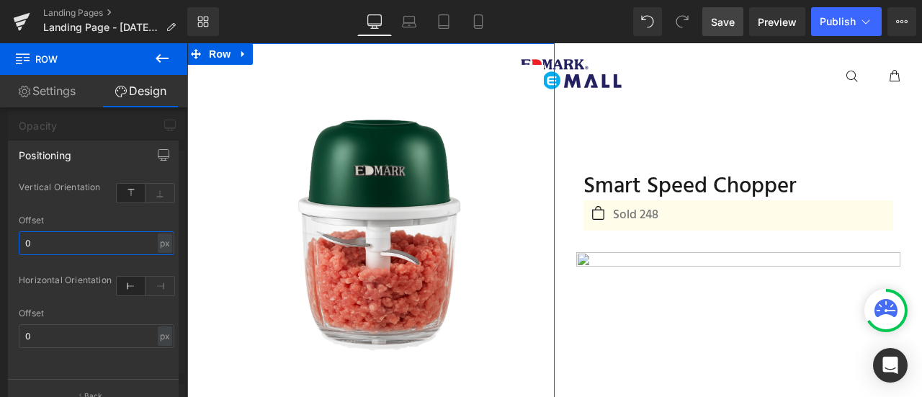
click at [76, 235] on input "0" at bounding box center [97, 243] width 156 height 24
click at [82, 215] on div "Offset" at bounding box center [97, 220] width 156 height 10
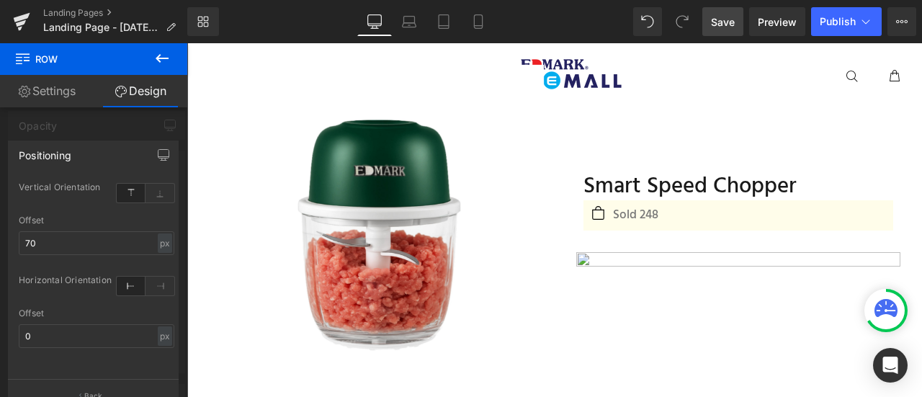
click at [722, 17] on span "Save" at bounding box center [723, 21] width 24 height 15
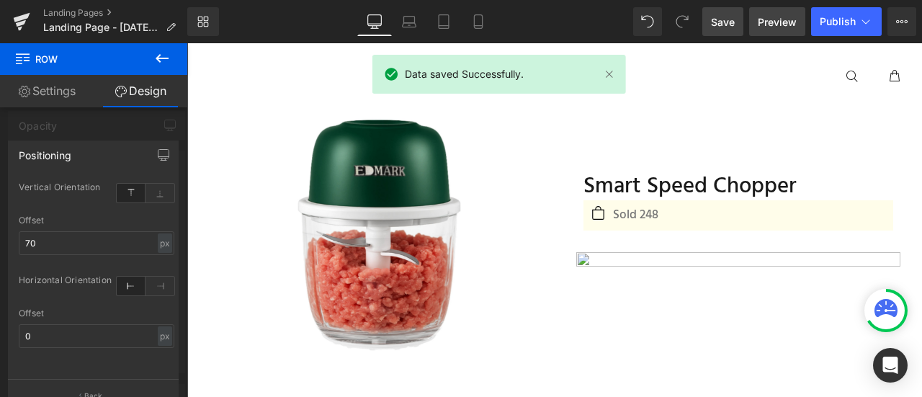
click at [781, 25] on span "Preview" at bounding box center [777, 21] width 39 height 15
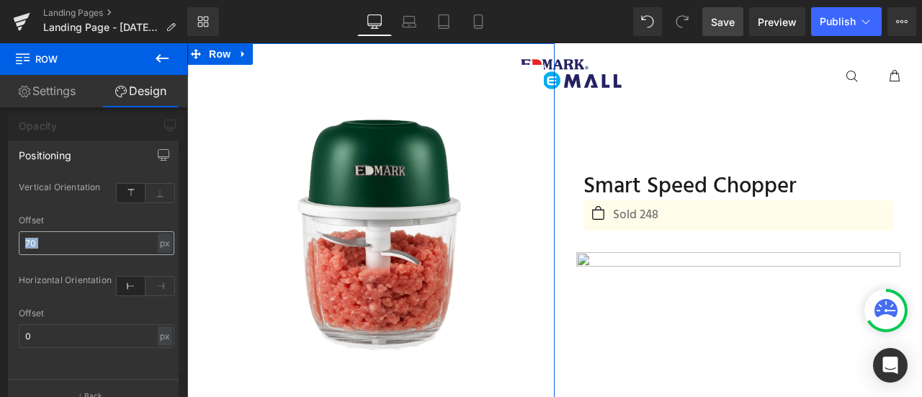
drag, startPoint x: 58, startPoint y: 258, endPoint x: 63, endPoint y: 243, distance: 16.2
click at [63, 243] on div "Offset 70 px % px" at bounding box center [97, 243] width 156 height 56
click at [63, 243] on input "70" at bounding box center [97, 243] width 156 height 24
click at [82, 218] on div "Offset" at bounding box center [97, 220] width 156 height 10
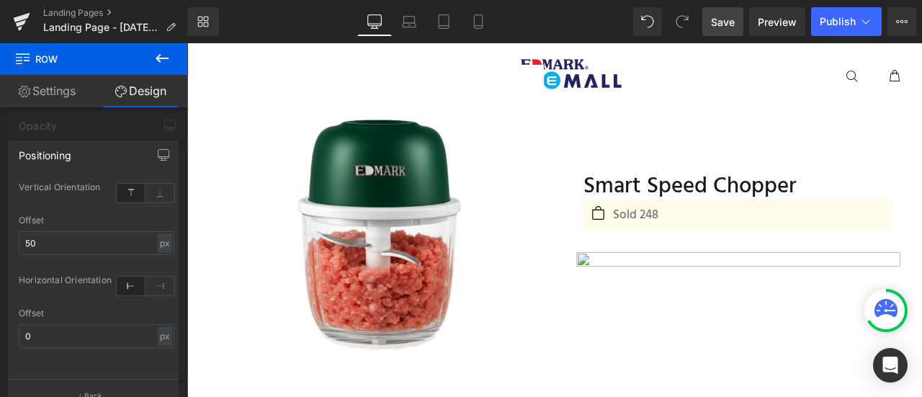
click at [719, 30] on link "Save" at bounding box center [723, 21] width 41 height 29
click at [795, 21] on span "Preview" at bounding box center [777, 21] width 39 height 15
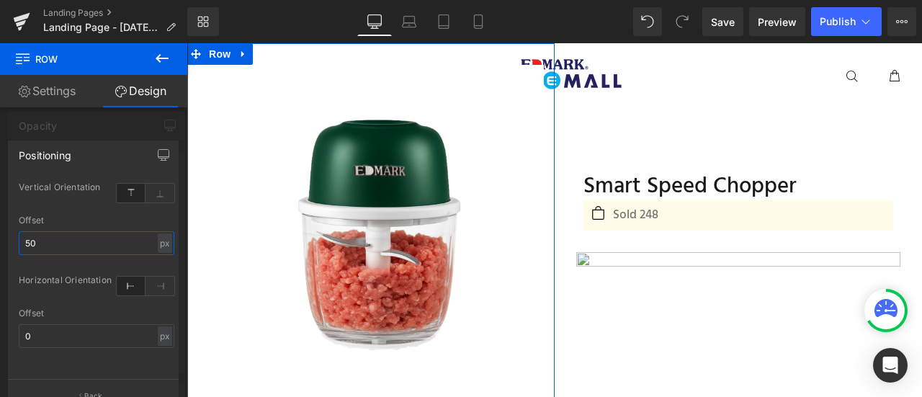
click at [81, 233] on input "50" at bounding box center [97, 243] width 156 height 24
type input "60"
click at [88, 220] on div "Offset" at bounding box center [97, 220] width 156 height 10
click at [64, 96] on link "Settings" at bounding box center [47, 91] width 94 height 32
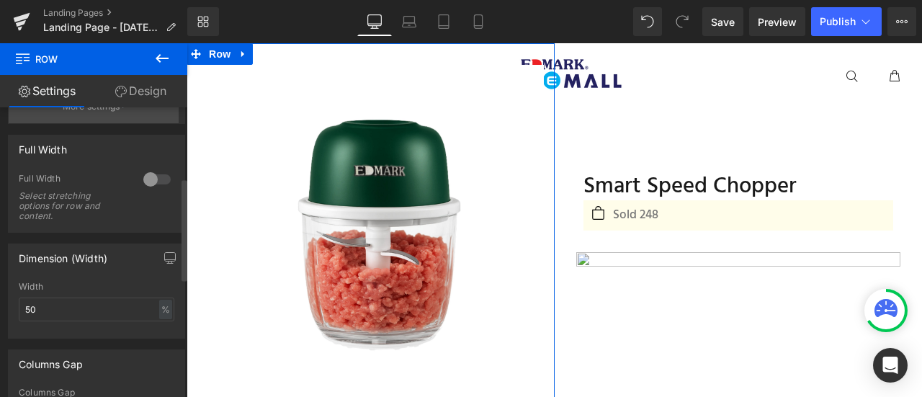
scroll to position [199, 0]
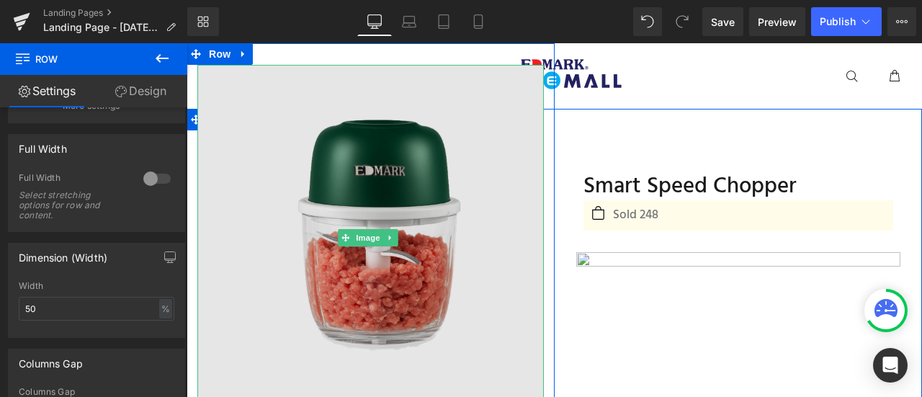
click at [344, 192] on img at bounding box center [370, 238] width 347 height 347
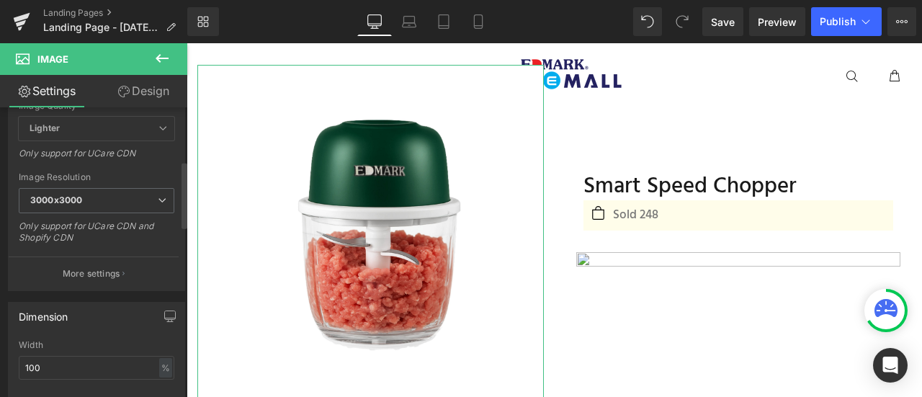
click at [72, 340] on div "Width 100 % % px" at bounding box center [97, 368] width 156 height 56
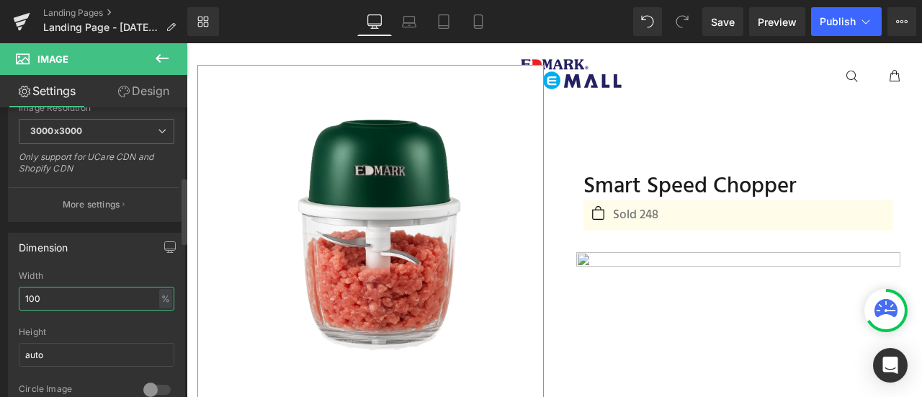
click at [72, 295] on div "Width 100 % % px" at bounding box center [97, 299] width 156 height 56
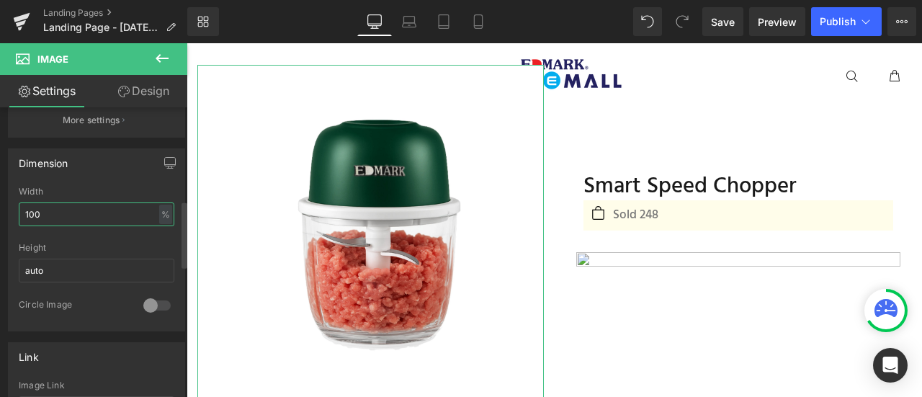
scroll to position [405, 0]
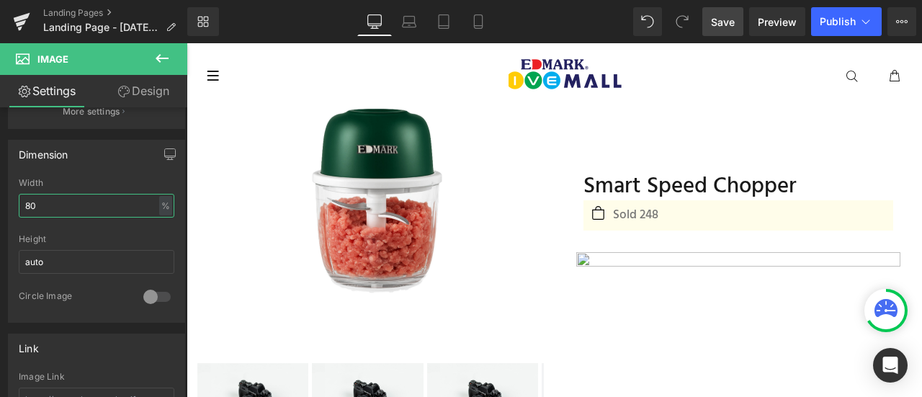
type input "80"
click at [725, 27] on span "Save" at bounding box center [723, 21] width 24 height 15
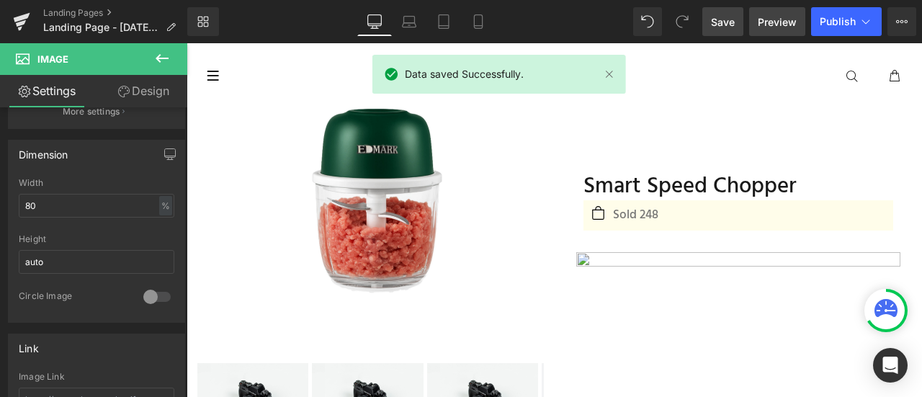
click at [768, 22] on span "Preview" at bounding box center [777, 21] width 39 height 15
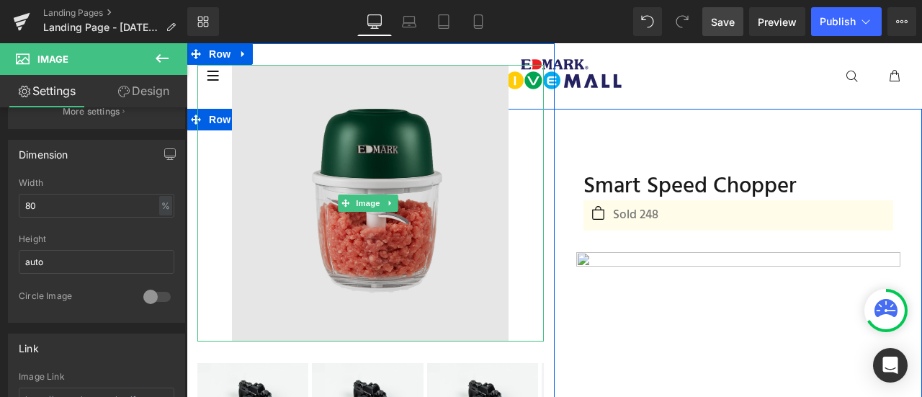
click at [259, 158] on img at bounding box center [370, 203] width 277 height 277
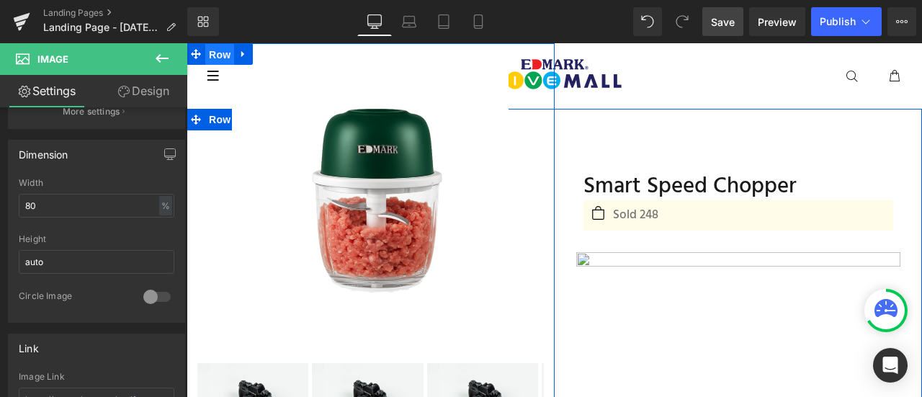
click at [222, 52] on span "Row" at bounding box center [219, 55] width 29 height 22
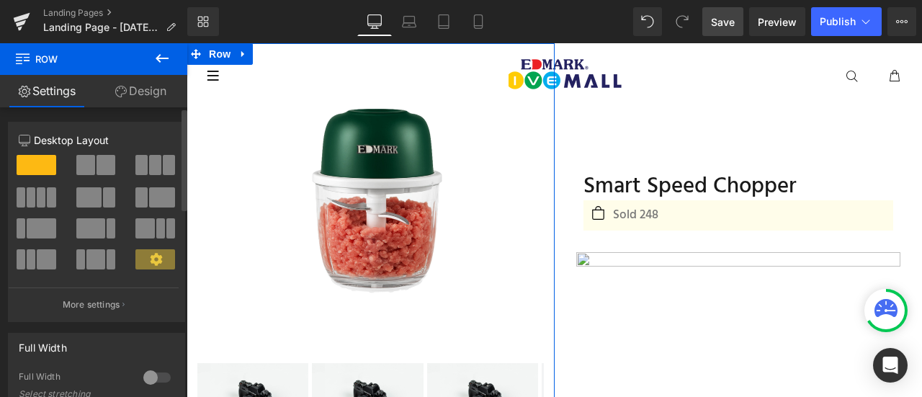
click at [102, 161] on span at bounding box center [106, 165] width 19 height 20
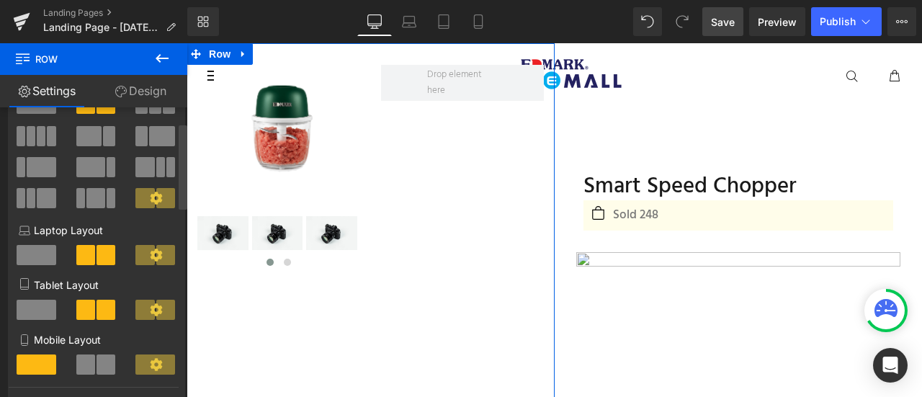
scroll to position [45, 0]
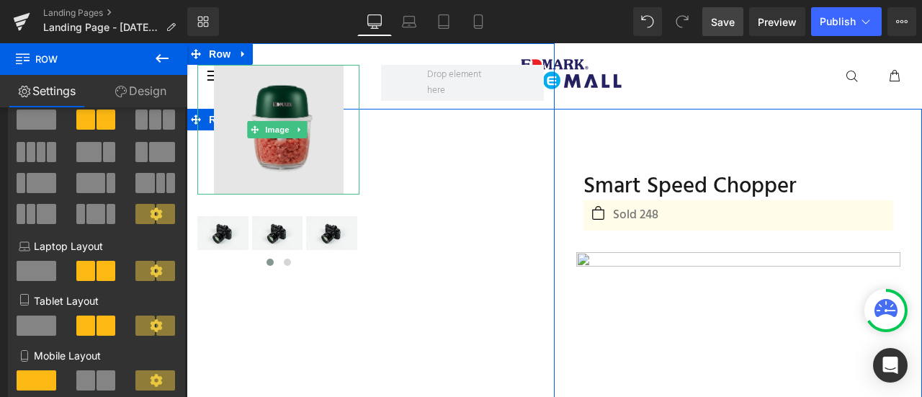
click at [293, 148] on img at bounding box center [279, 130] width 130 height 130
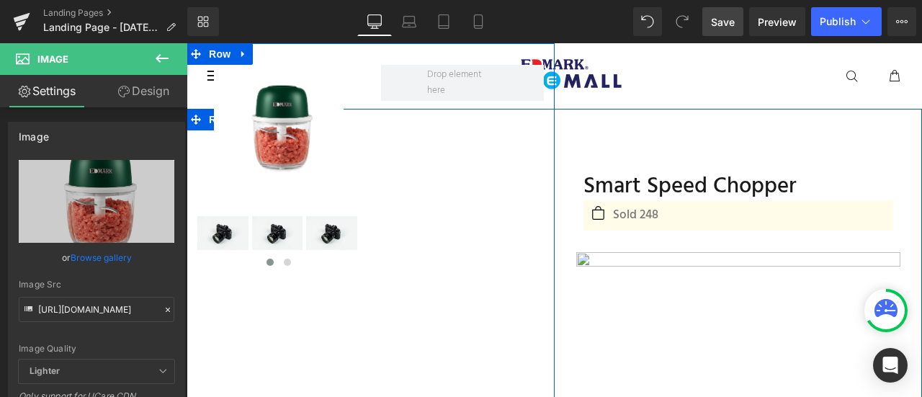
scroll to position [0, 0]
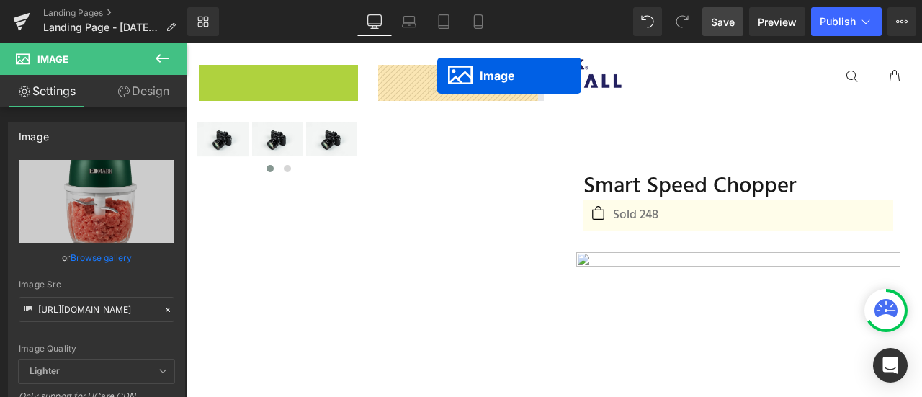
drag, startPoint x: 279, startPoint y: 124, endPoint x: 437, endPoint y: 76, distance: 165.7
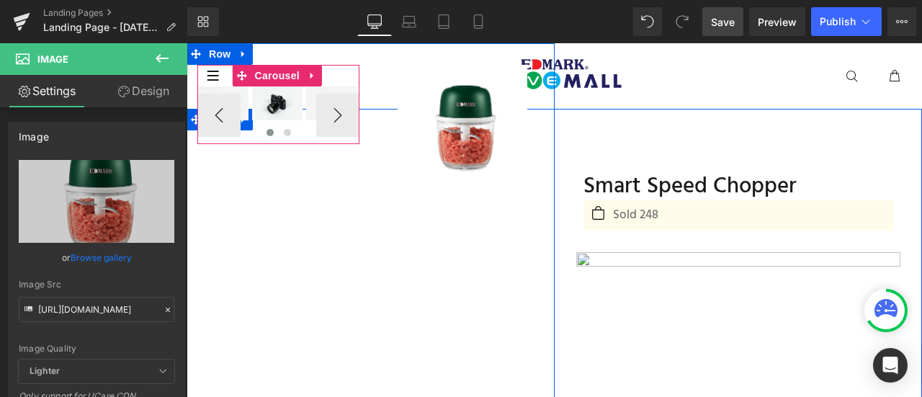
click at [272, 128] on button at bounding box center [270, 132] width 17 height 14
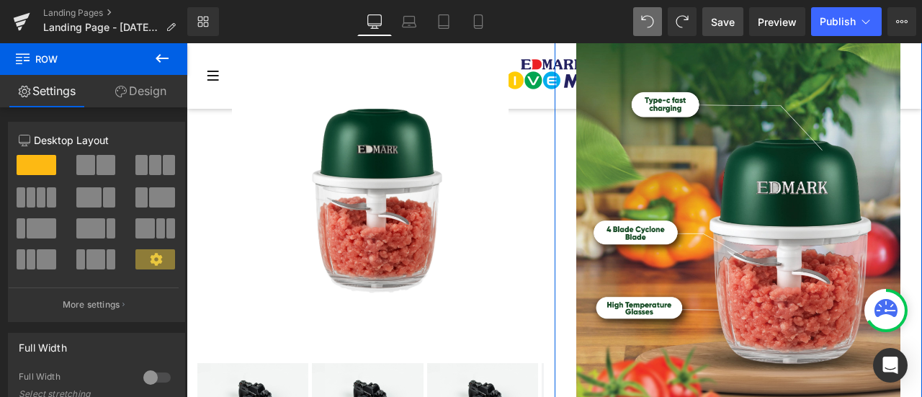
scroll to position [852, 0]
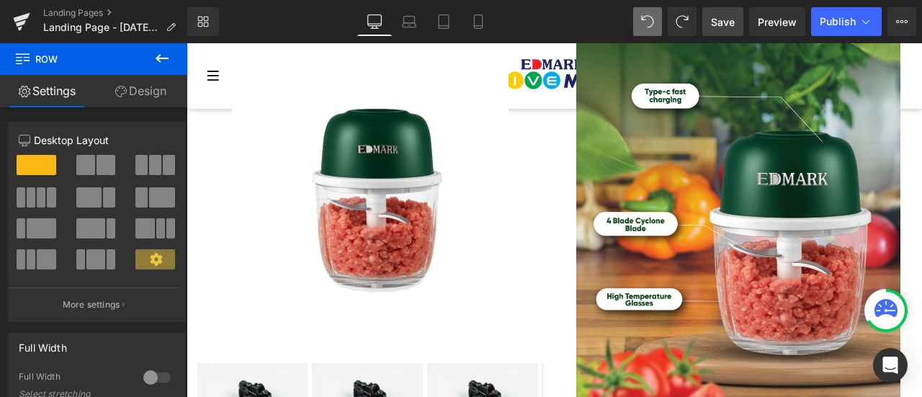
drag, startPoint x: 721, startPoint y: 42, endPoint x: 729, endPoint y: 24, distance: 19.7
click at [729, 24] on div "Library Desktop Desktop Laptop Tablet Mobile Save Preview Publish Scheduled Upg…" at bounding box center [554, 21] width 735 height 43
click at [729, 24] on span "Save" at bounding box center [723, 21] width 24 height 15
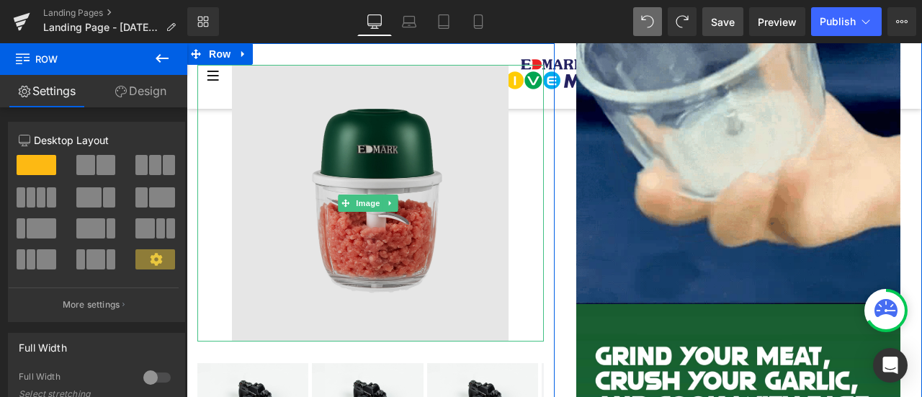
click at [447, 192] on img at bounding box center [370, 203] width 277 height 277
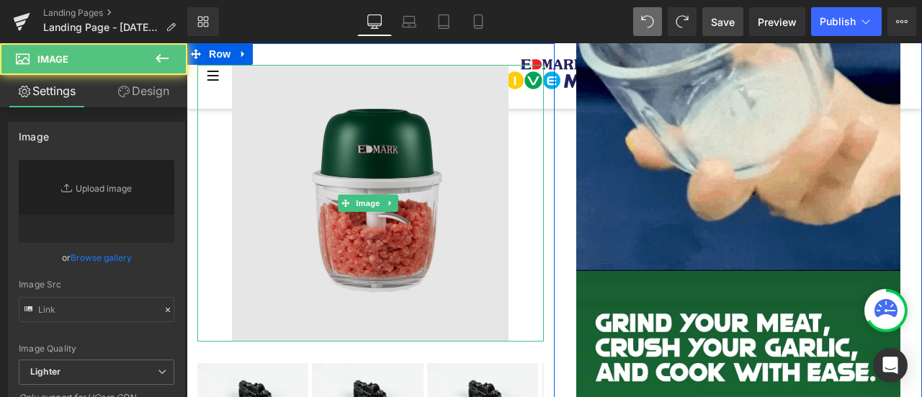
type input "[URL][DOMAIN_NAME]"
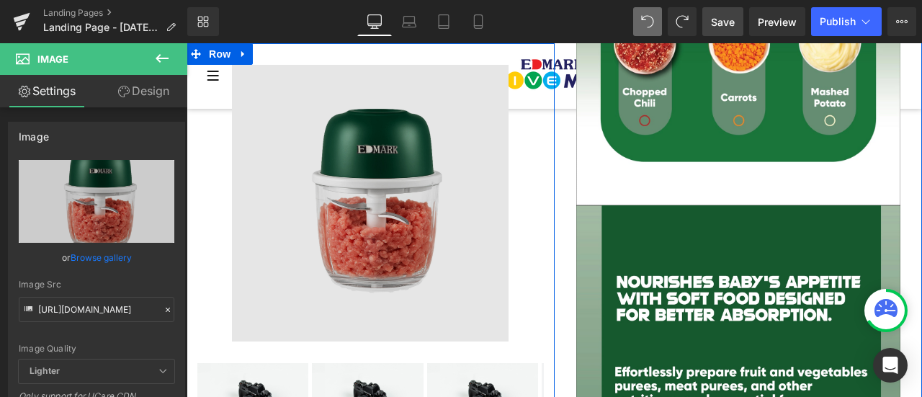
scroll to position [3185, 0]
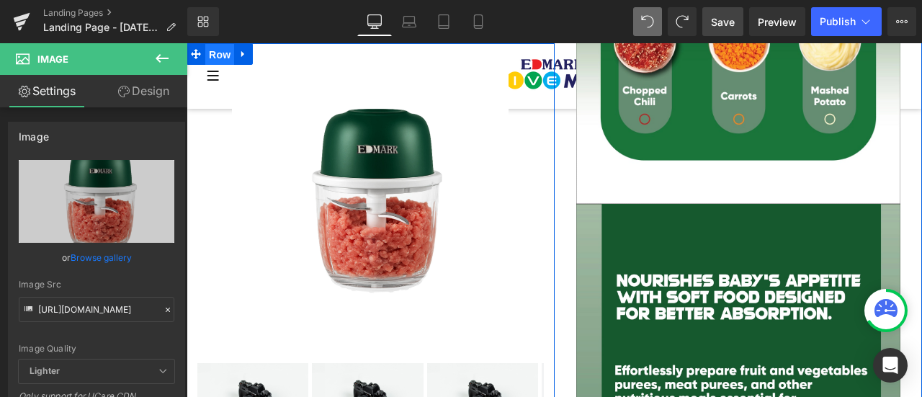
click at [215, 49] on span "Row" at bounding box center [219, 55] width 29 height 22
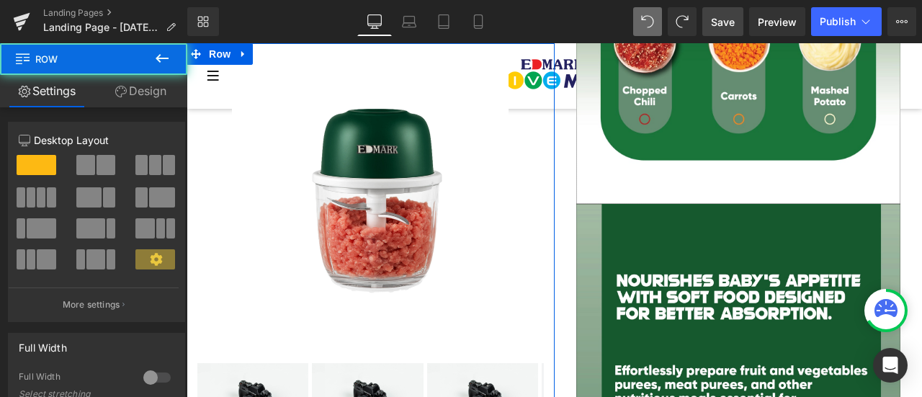
click at [144, 99] on link "Design" at bounding box center [141, 91] width 94 height 32
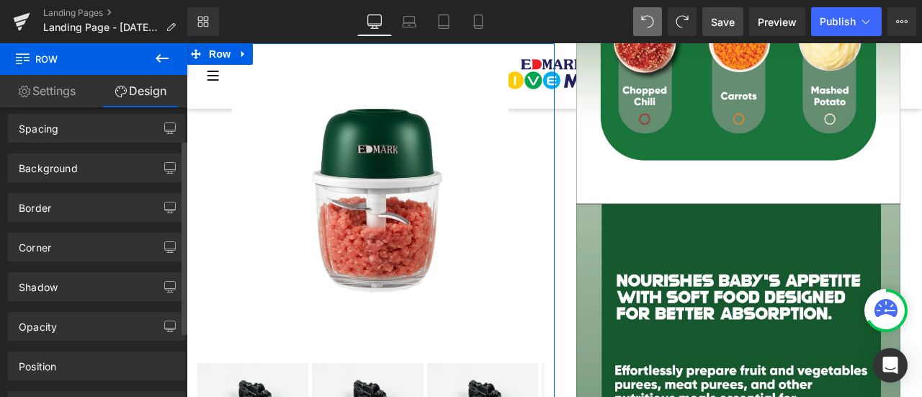
scroll to position [146, 0]
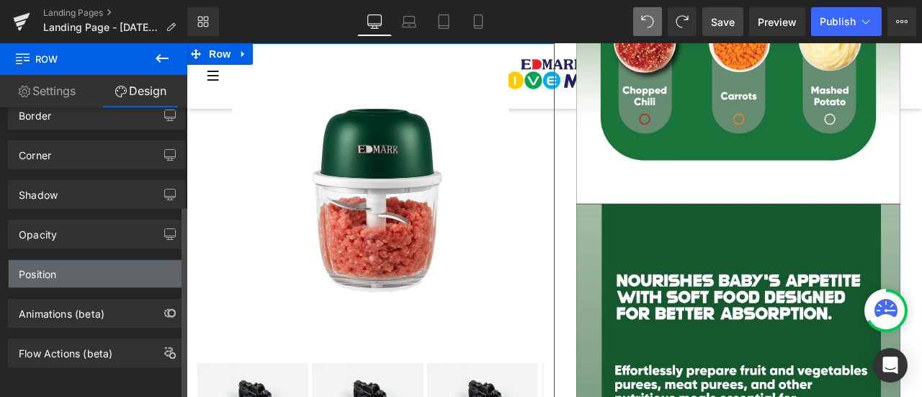
click at [79, 275] on div "Position" at bounding box center [97, 273] width 176 height 27
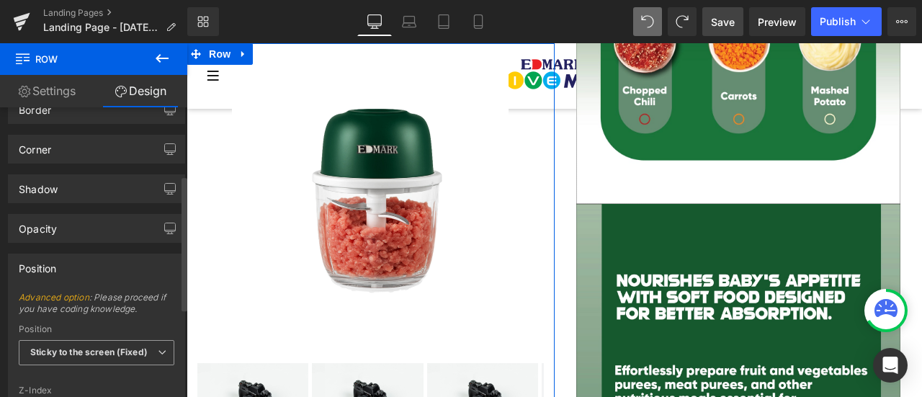
click at [84, 340] on span "Sticky to the screen (Fixed)" at bounding box center [97, 352] width 156 height 25
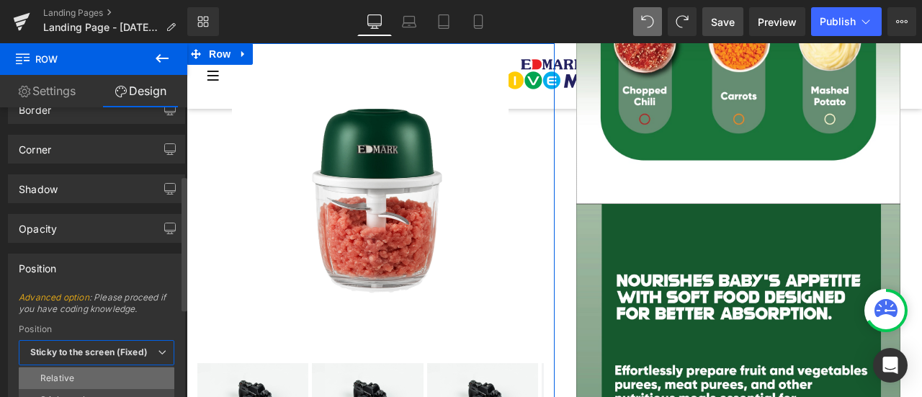
click at [87, 369] on li "Relative" at bounding box center [97, 379] width 156 height 22
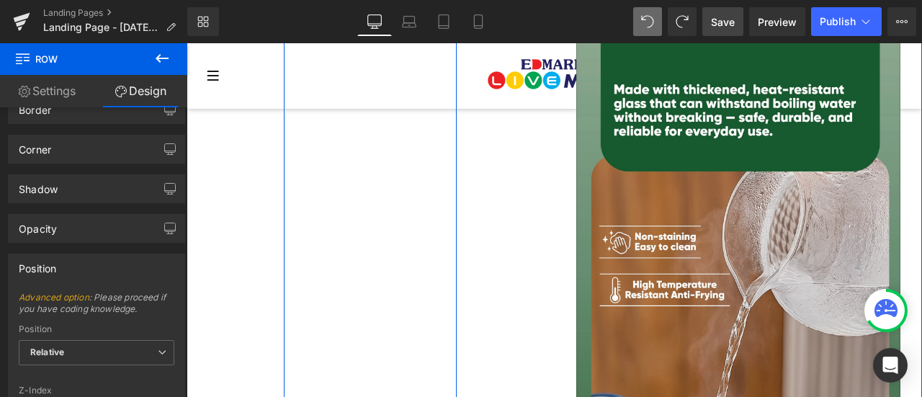
scroll to position [4638, 0]
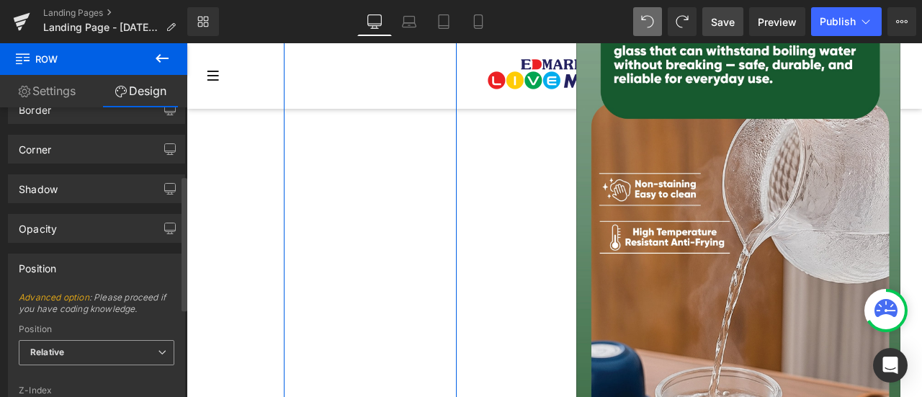
click at [66, 344] on span "Relative" at bounding box center [97, 352] width 156 height 25
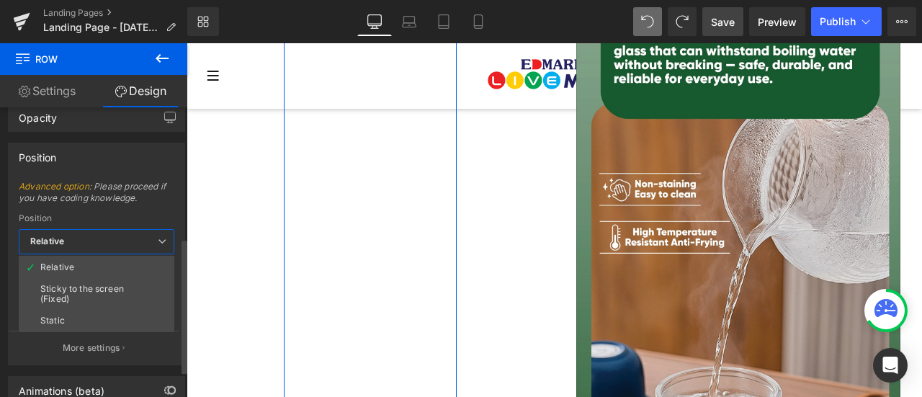
scroll to position [281, 0]
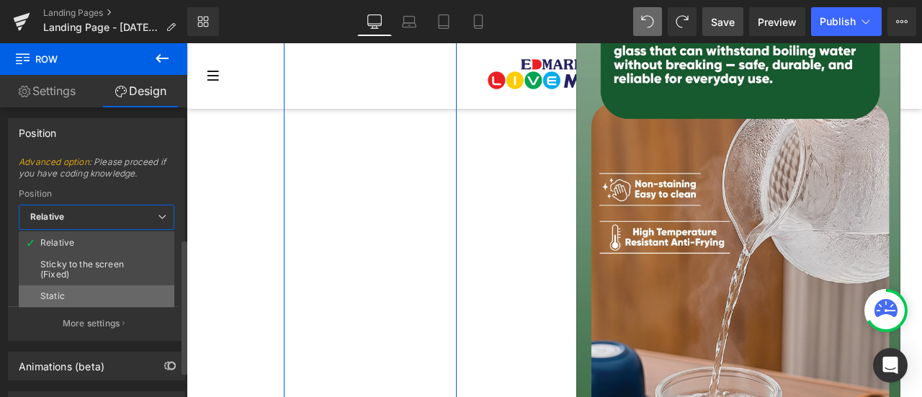
click at [83, 293] on li "Static" at bounding box center [97, 296] width 156 height 22
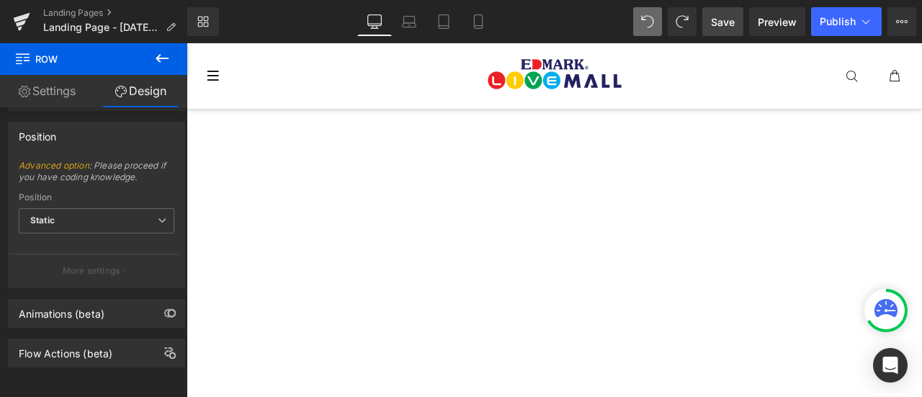
scroll to position [18597, 0]
click at [214, 22] on link "Library" at bounding box center [203, 21] width 32 height 29
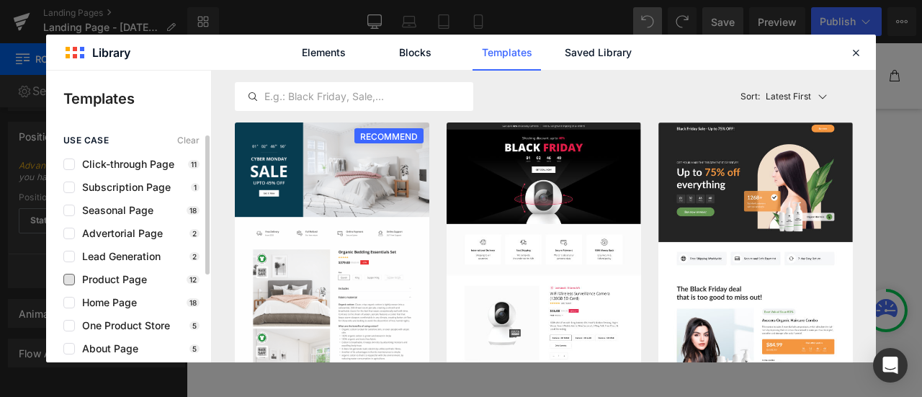
click at [132, 280] on span "Product Page" at bounding box center [111, 280] width 72 height 12
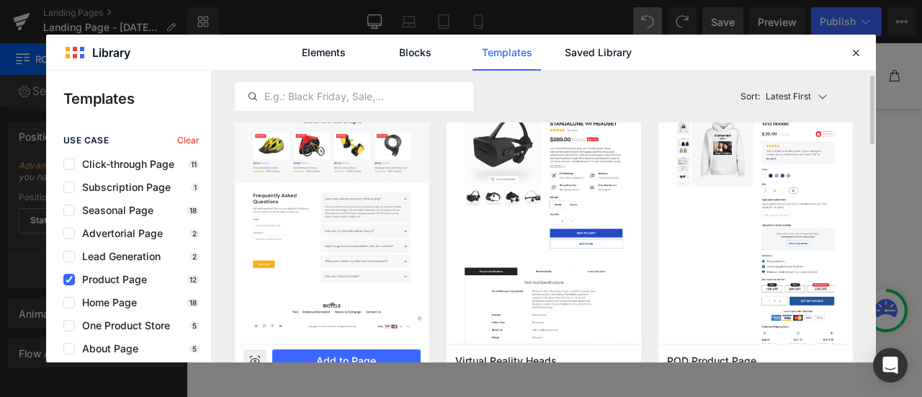
scroll to position [0, 0]
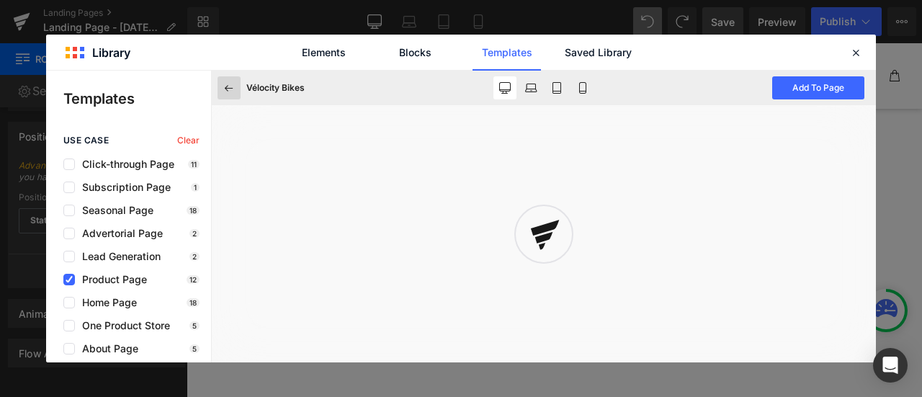
click at [225, 89] on icon at bounding box center [229, 87] width 13 height 13
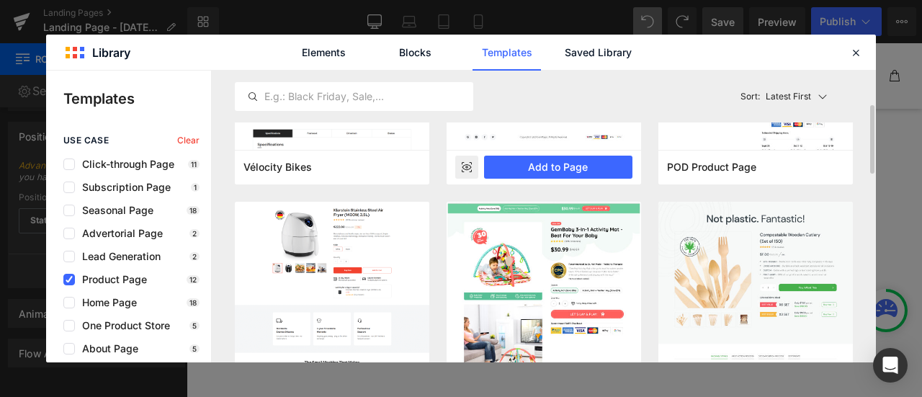
scroll to position [203, 0]
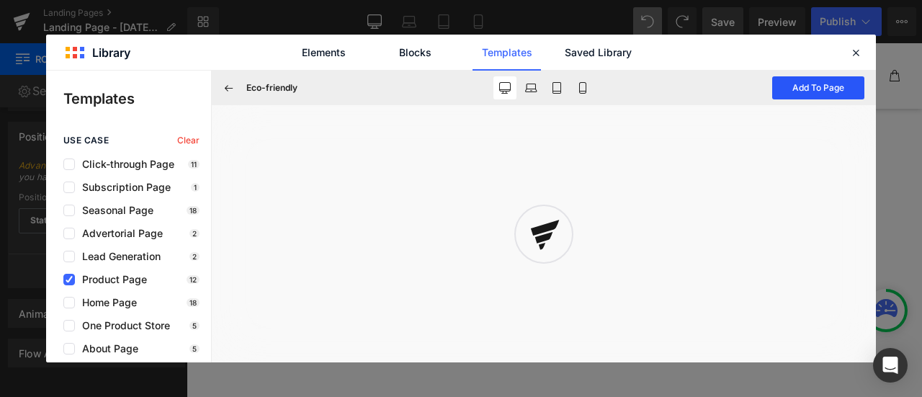
click at [801, 92] on button "Add To Page" at bounding box center [819, 87] width 92 height 23
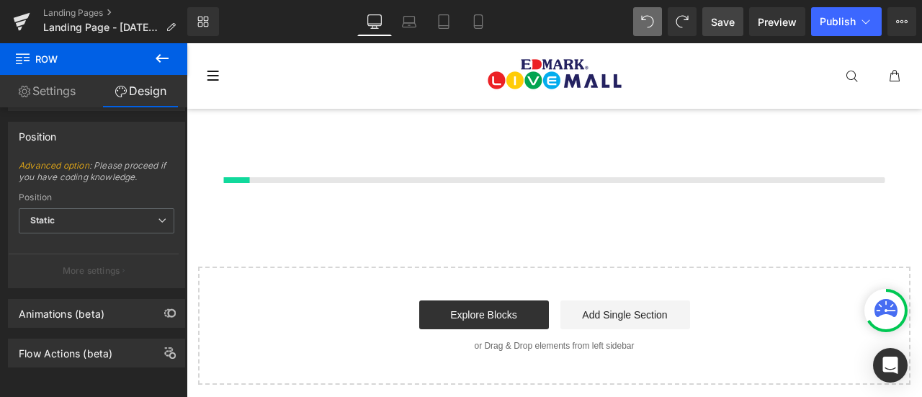
scroll to position [18874, 0]
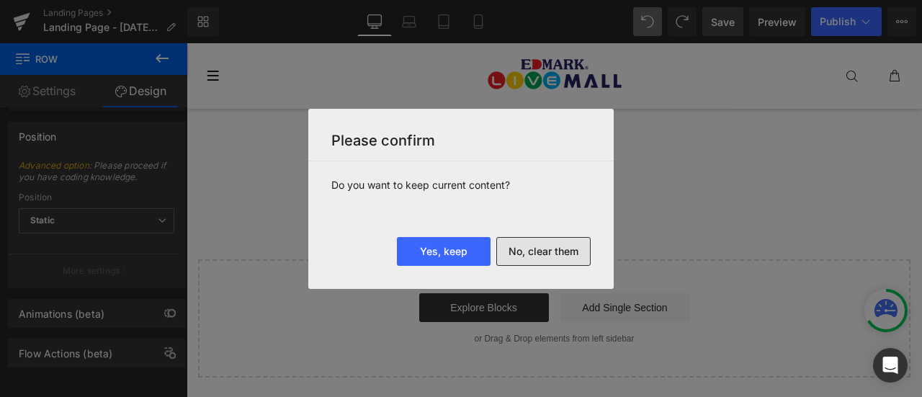
click at [529, 253] on button "No, clear them" at bounding box center [544, 251] width 94 height 29
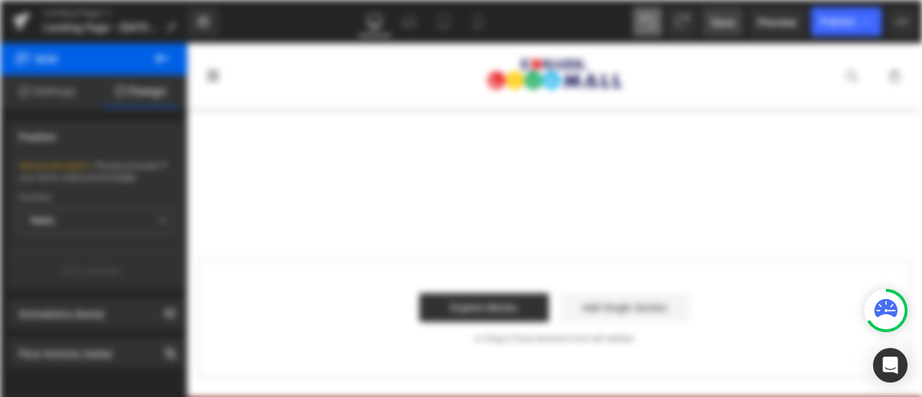
scroll to position [0, 0]
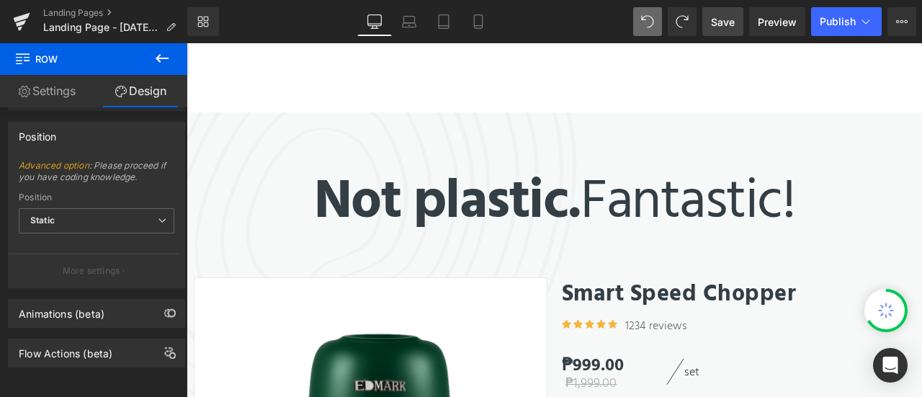
click at [590, 318] on div "Icon Icon Icon Icon Icon Icon List Hoz" at bounding box center [593, 329] width 63 height 22
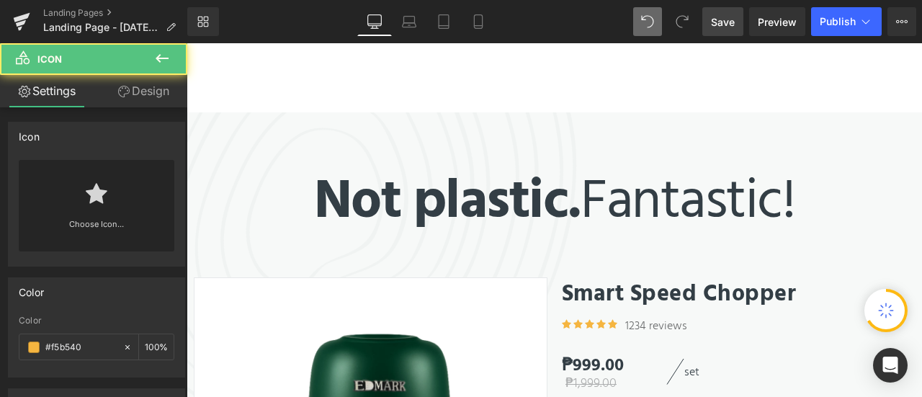
scroll to position [141, 0]
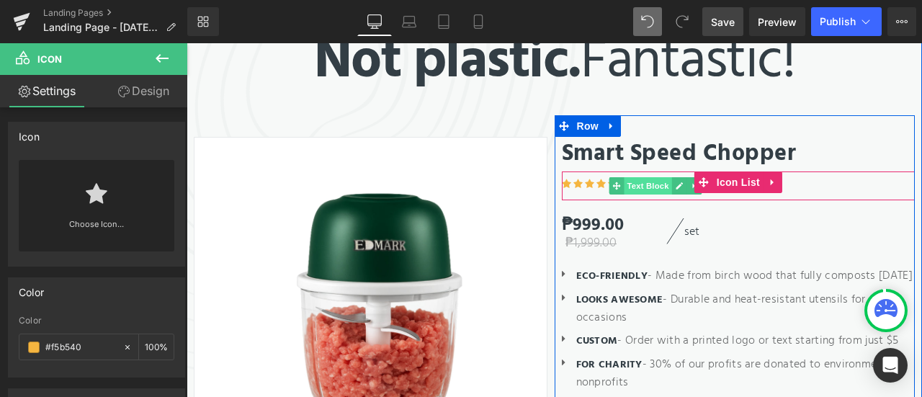
click at [627, 183] on span "Text Block" at bounding box center [648, 185] width 48 height 17
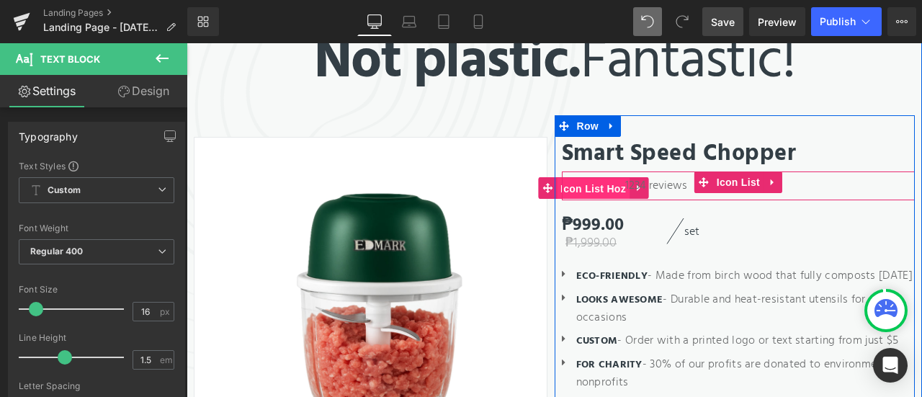
click at [584, 187] on span "Icon List Hoz" at bounding box center [593, 189] width 73 height 22
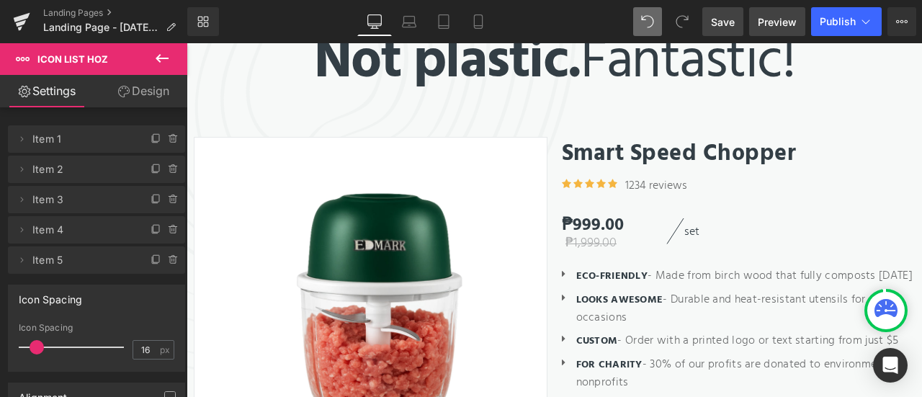
click at [790, 22] on span "Preview" at bounding box center [777, 21] width 39 height 15
drag, startPoint x: 728, startPoint y: 24, endPoint x: 434, endPoint y: 140, distance: 316.1
click at [728, 24] on span "Save" at bounding box center [723, 21] width 24 height 15
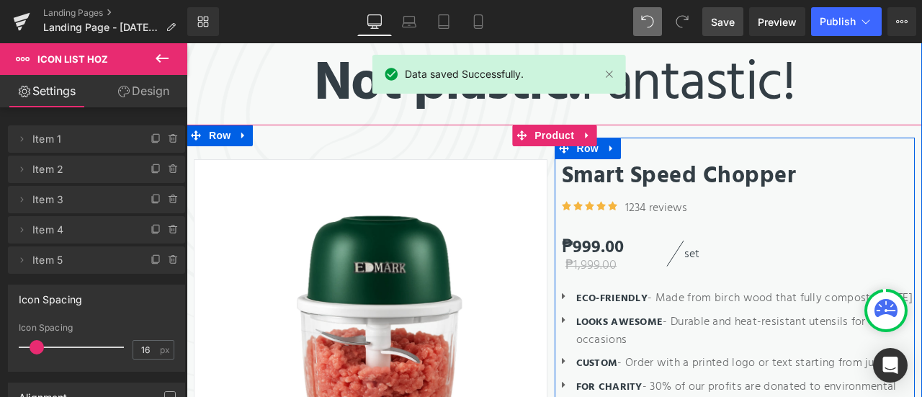
scroll to position [76, 0]
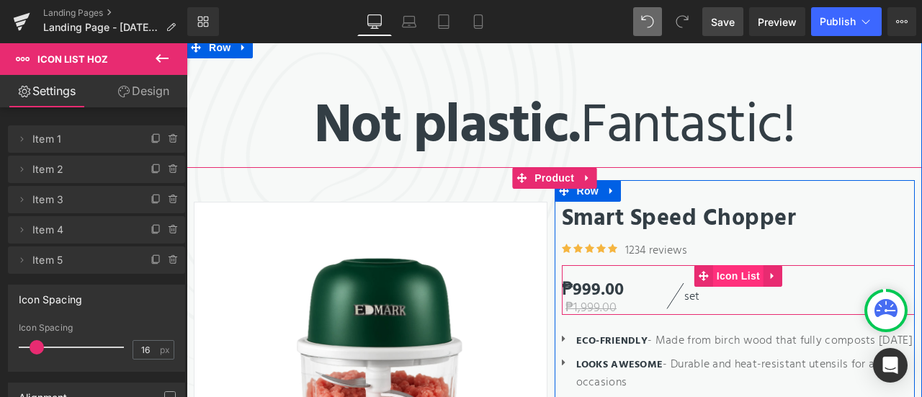
click at [739, 279] on span "Icon List" at bounding box center [738, 276] width 50 height 22
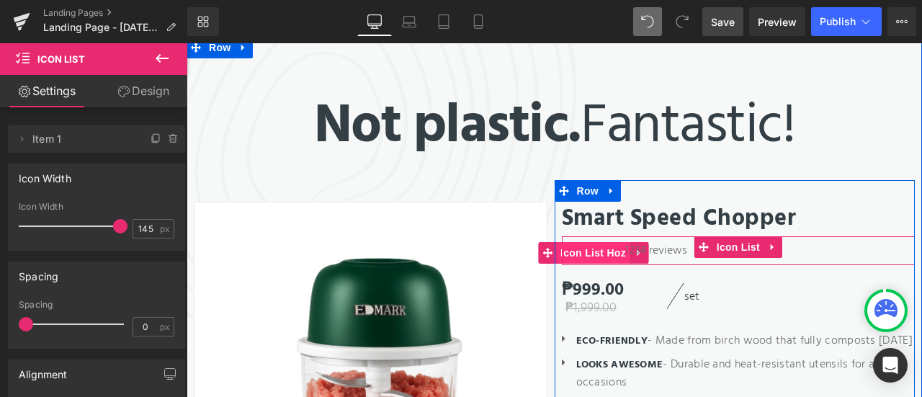
click at [583, 249] on span "Icon List Hoz" at bounding box center [593, 253] width 73 height 22
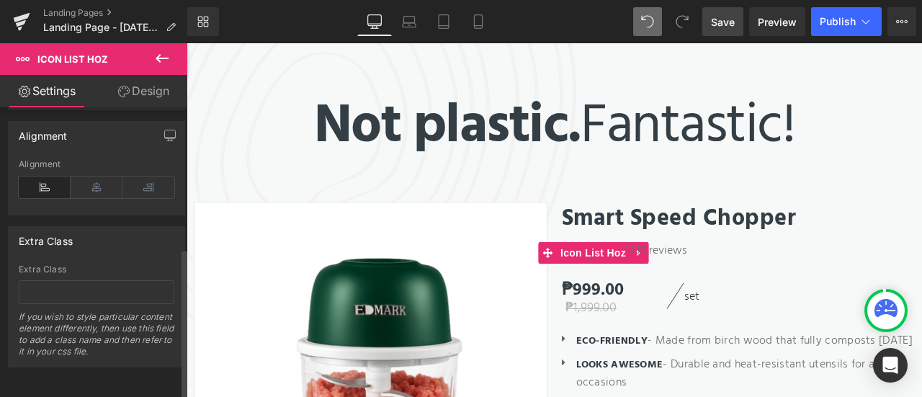
scroll to position [270, 0]
click at [131, 86] on link "Design" at bounding box center [144, 91] width 94 height 32
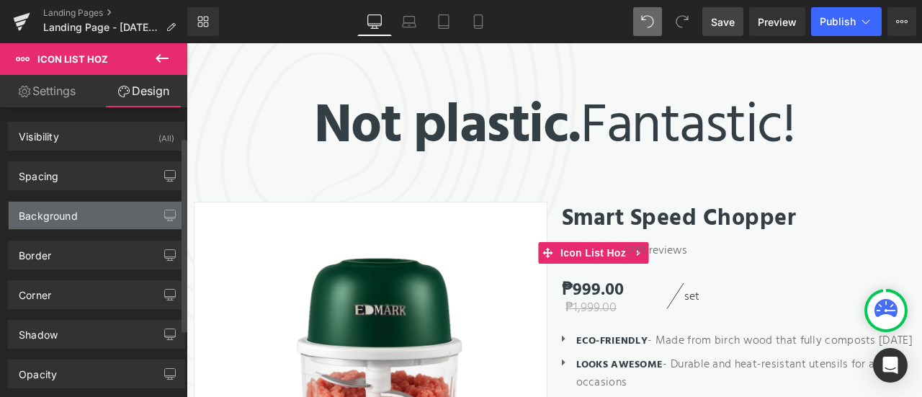
scroll to position [0, 0]
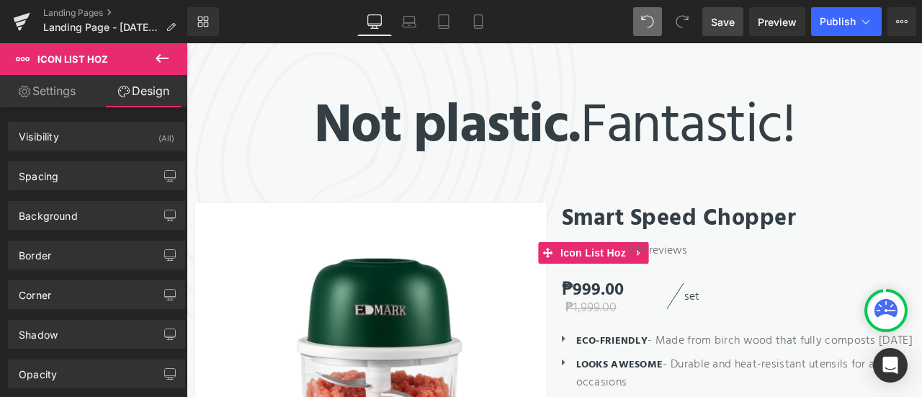
click at [74, 94] on link "Settings" at bounding box center [47, 91] width 94 height 32
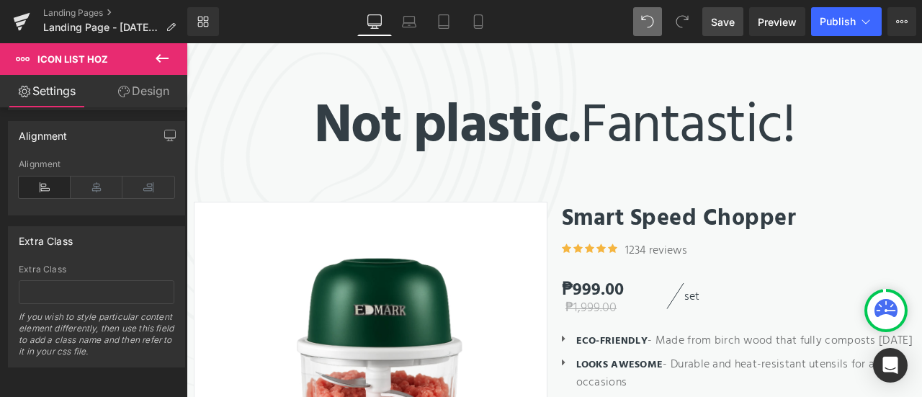
click at [161, 57] on icon at bounding box center [162, 58] width 17 height 17
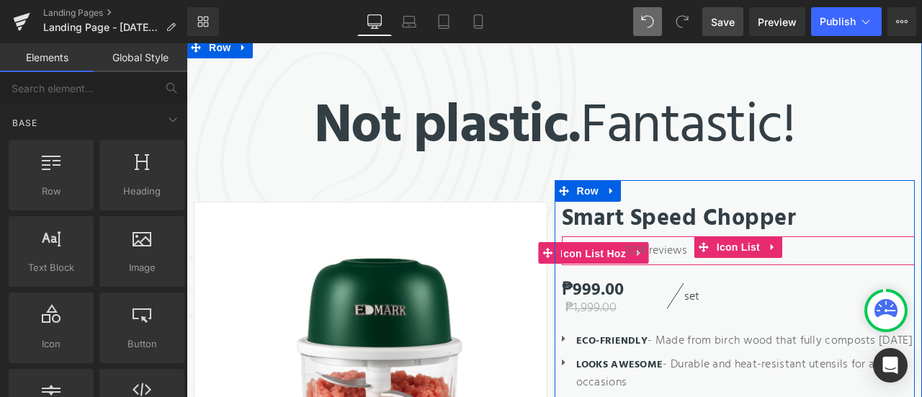
click at [587, 247] on span "Icon List Hoz" at bounding box center [593, 254] width 73 height 22
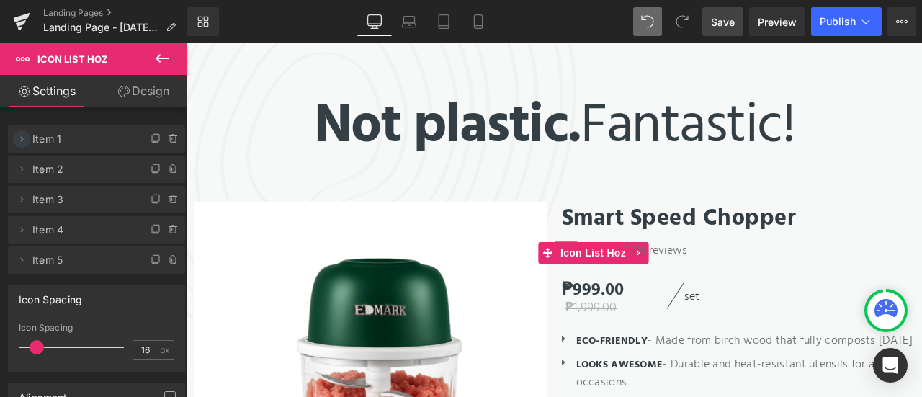
click at [26, 138] on icon at bounding box center [22, 139] width 12 height 12
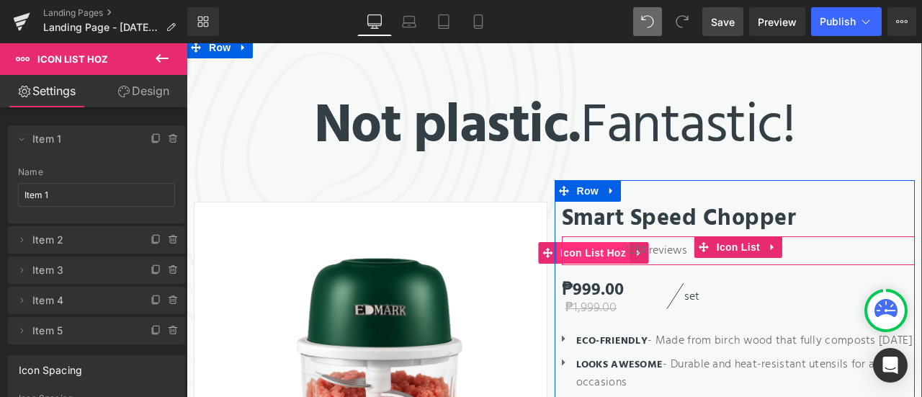
click at [588, 250] on span "Icon List Hoz" at bounding box center [593, 253] width 73 height 22
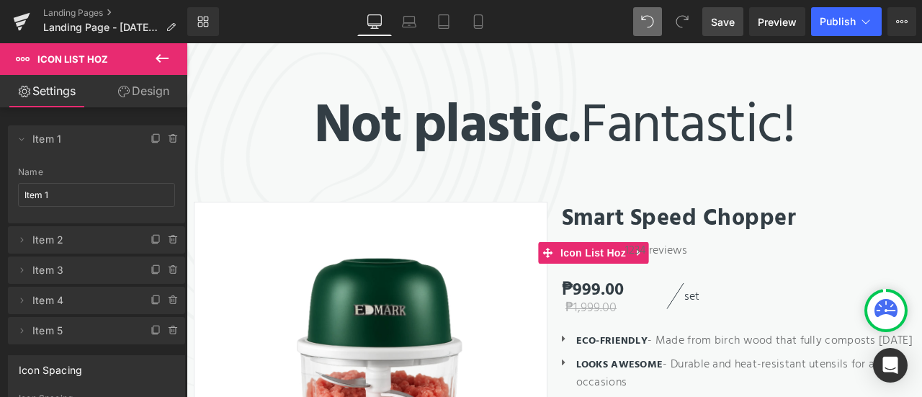
click at [126, 92] on icon at bounding box center [124, 92] width 12 height 12
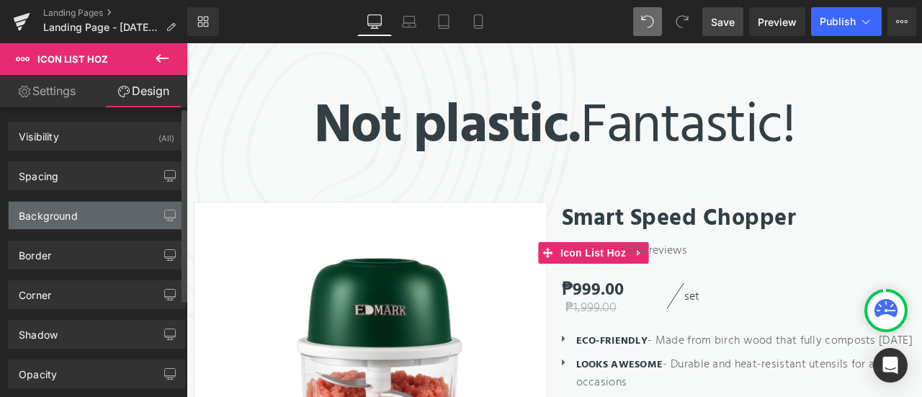
click at [92, 214] on div "Background" at bounding box center [97, 215] width 176 height 27
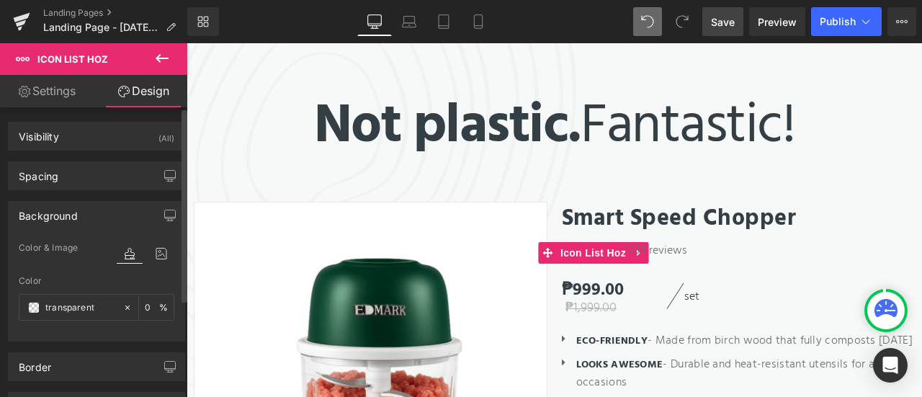
click at [92, 214] on div "Background" at bounding box center [97, 215] width 176 height 27
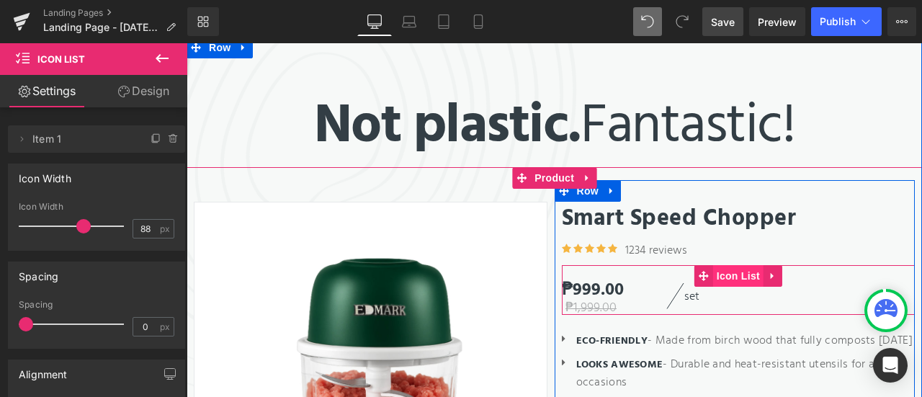
click at [725, 275] on span "Icon List" at bounding box center [738, 276] width 50 height 22
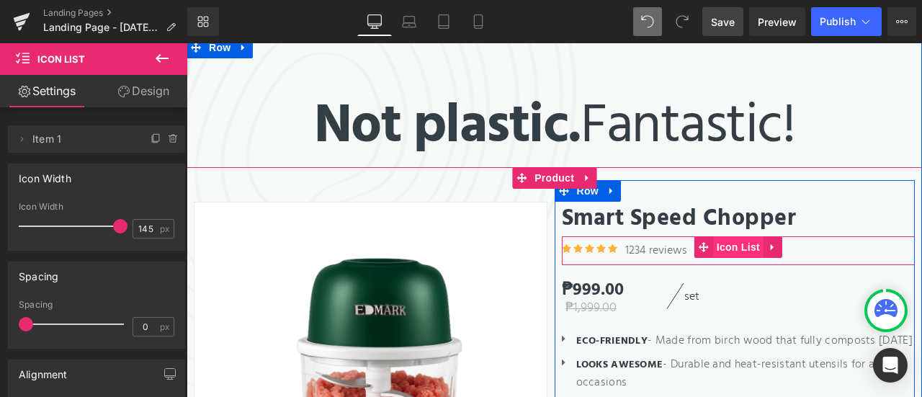
click at [739, 246] on span "Icon List" at bounding box center [738, 247] width 50 height 22
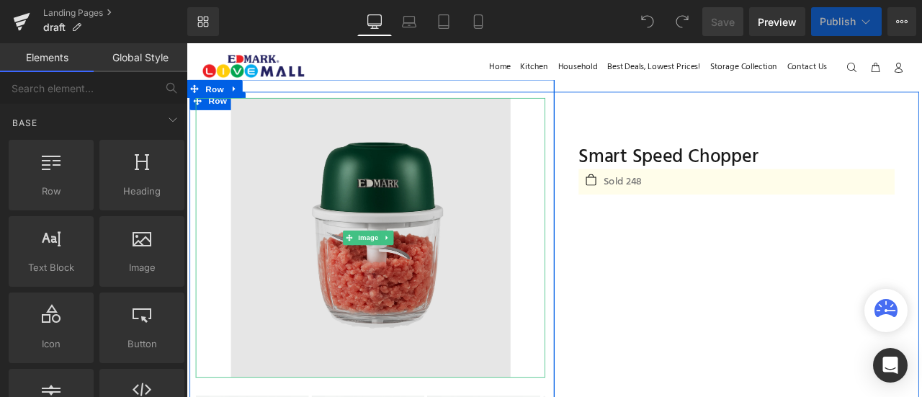
click at [417, 281] on img at bounding box center [405, 274] width 332 height 332
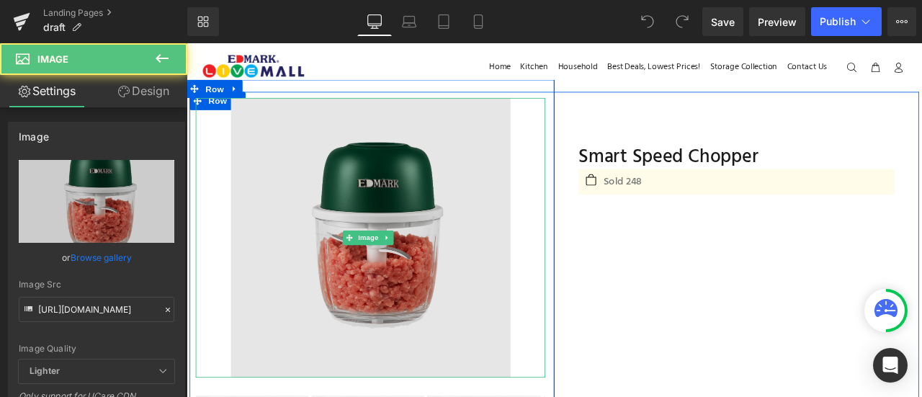
click at [324, 153] on img at bounding box center [405, 274] width 332 height 332
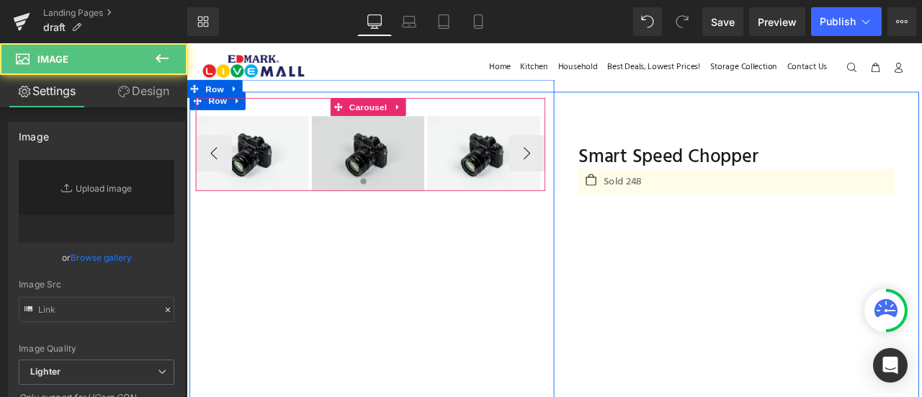
click at [440, 187] on img at bounding box center [402, 174] width 134 height 89
type input "//[DOMAIN_NAME][URL]"
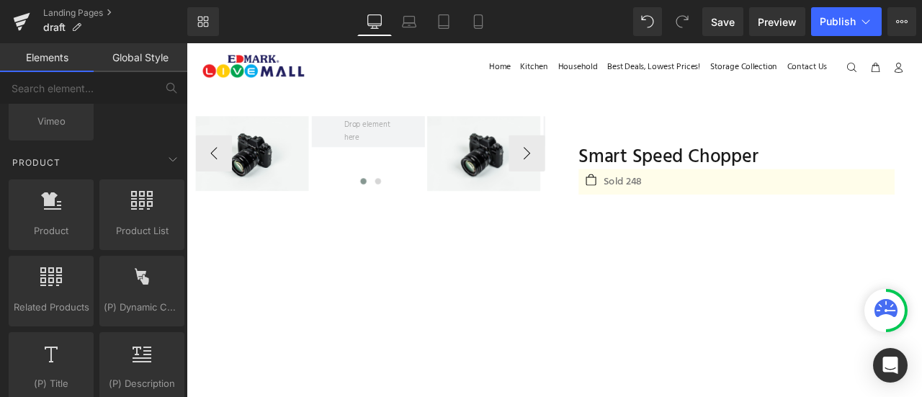
scroll to position [1152, 0]
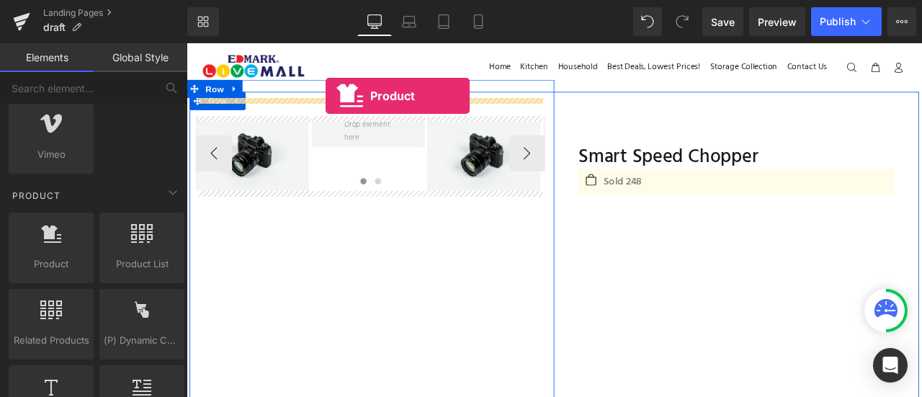
drag, startPoint x: 239, startPoint y: 292, endPoint x: 352, endPoint y: 105, distance: 218.3
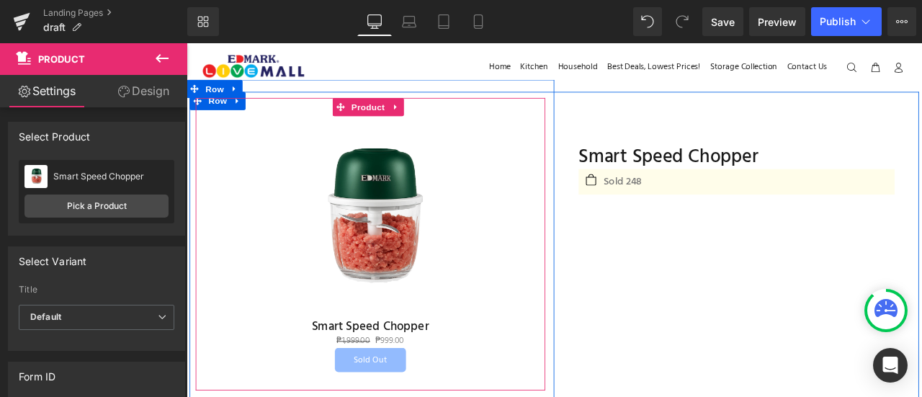
scroll to position [0, 0]
click at [221, 112] on div "Sale Off (P) Image Smart Speed Chopper (P) Title ₱1,999.00 ₱999.00 (P) Price So…" at bounding box center [404, 281] width 414 height 347
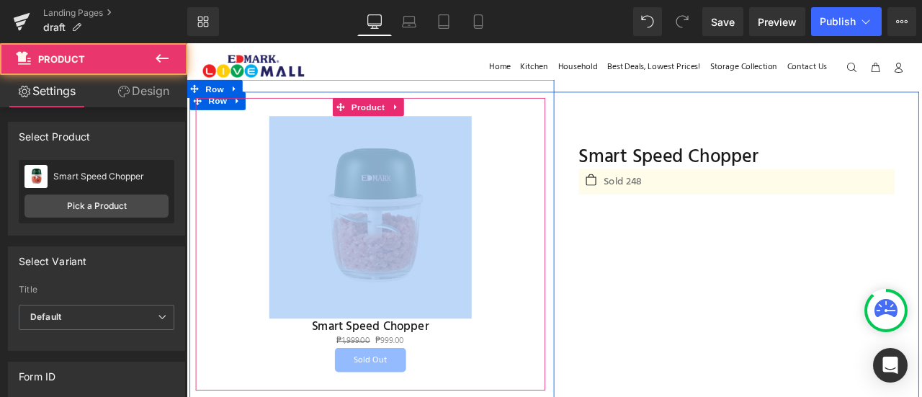
click at [221, 112] on div "Sale Off (P) Image Smart Speed Chopper (P) Title ₱1,999.00 ₱999.00 (P) Price So…" at bounding box center [404, 281] width 414 height 347
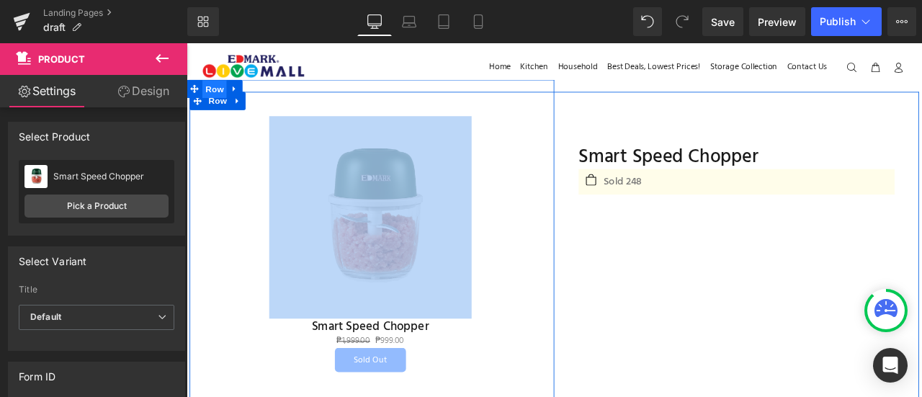
click at [229, 103] on span "Row" at bounding box center [219, 98] width 29 height 22
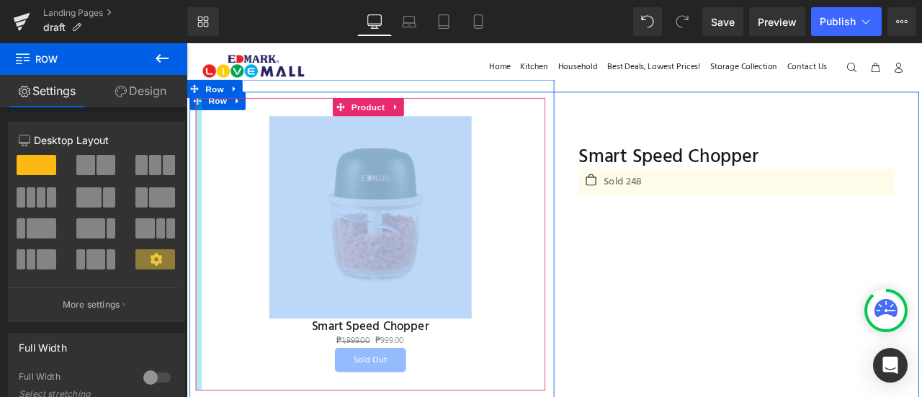
click at [198, 112] on div at bounding box center [200, 281] width 7 height 347
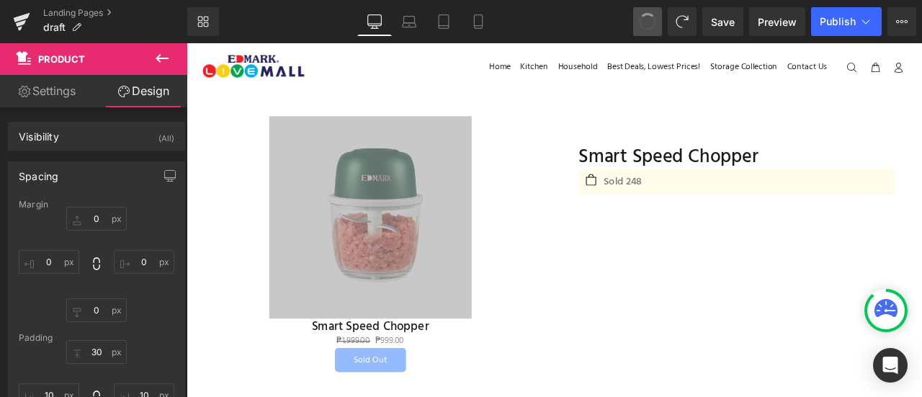
type input "0"
type input "30"
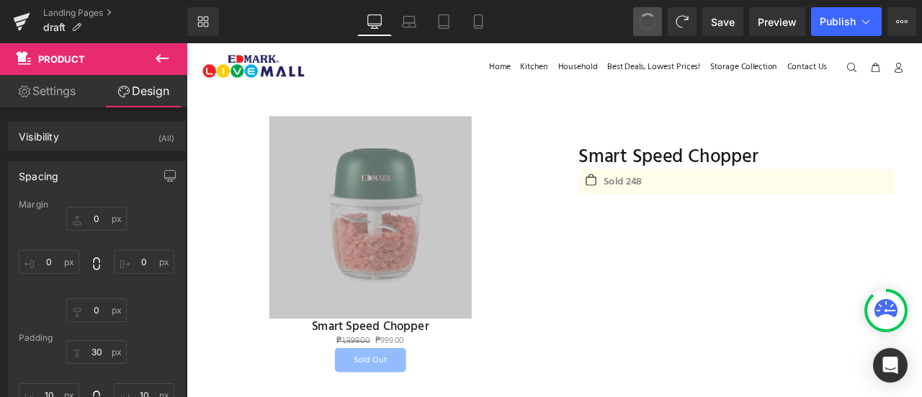
type input "10"
type input "30"
type input "10"
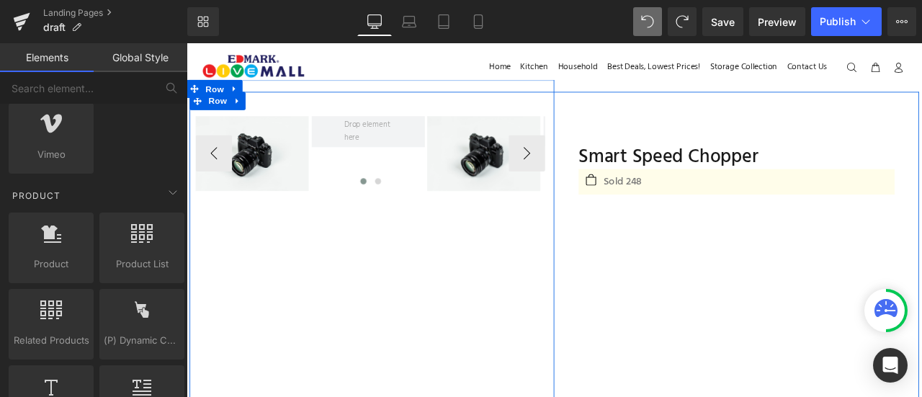
click at [195, 112] on div "Image Image ‹ › Carousel" at bounding box center [405, 163] width 436 height 110
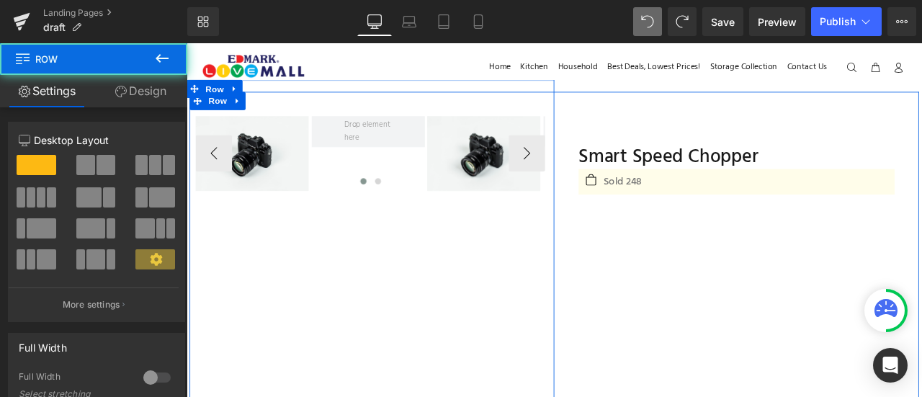
click at [195, 112] on div "Image Image ‹ › Carousel" at bounding box center [405, 163] width 436 height 110
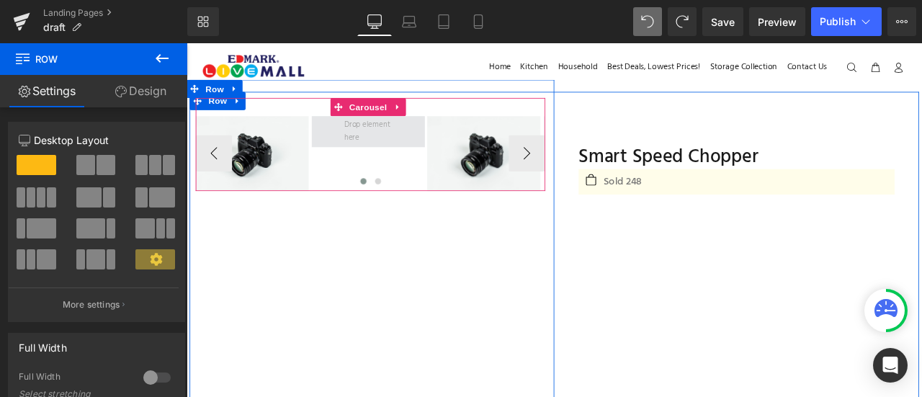
click at [347, 160] on span at bounding box center [402, 148] width 134 height 36
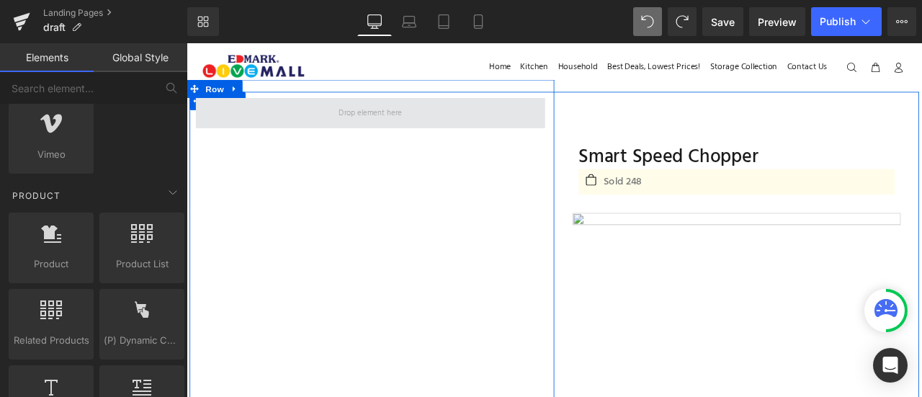
click at [262, 123] on span at bounding box center [404, 126] width 414 height 36
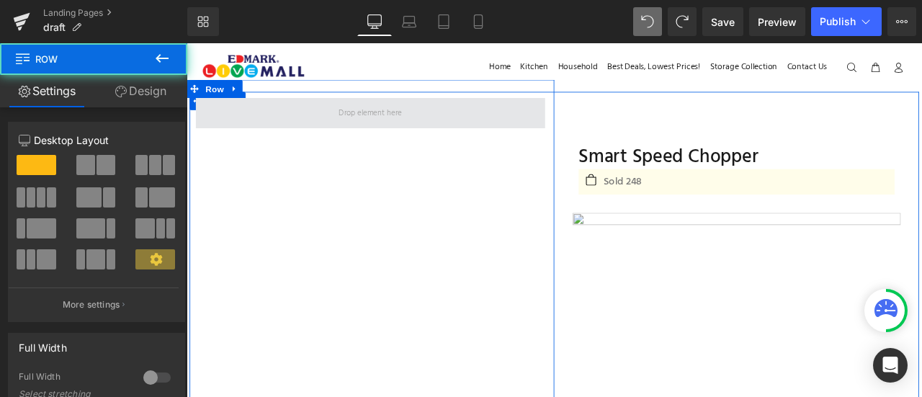
click at [262, 123] on span at bounding box center [404, 126] width 414 height 36
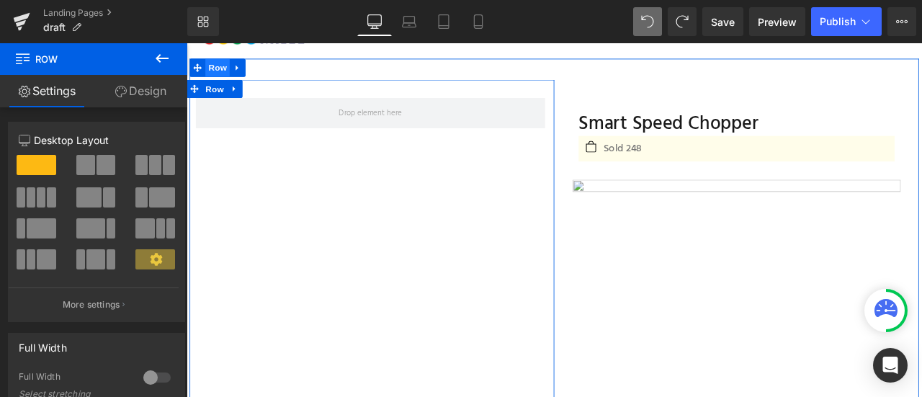
scroll to position [37, 0]
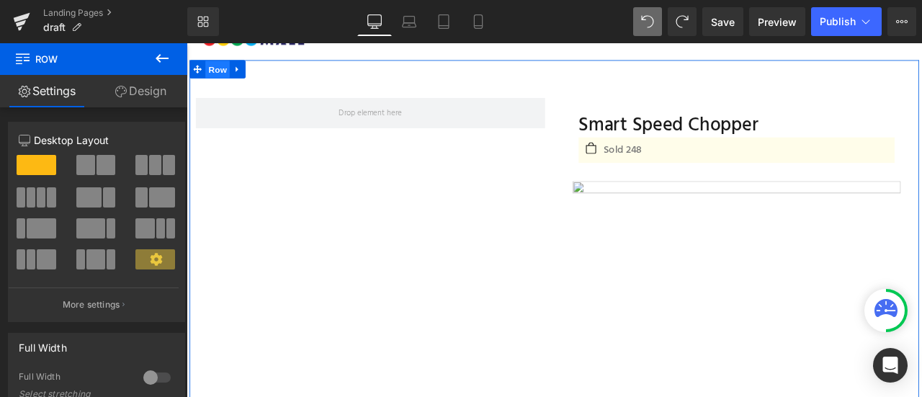
click at [216, 74] on span "Row" at bounding box center [223, 75] width 29 height 22
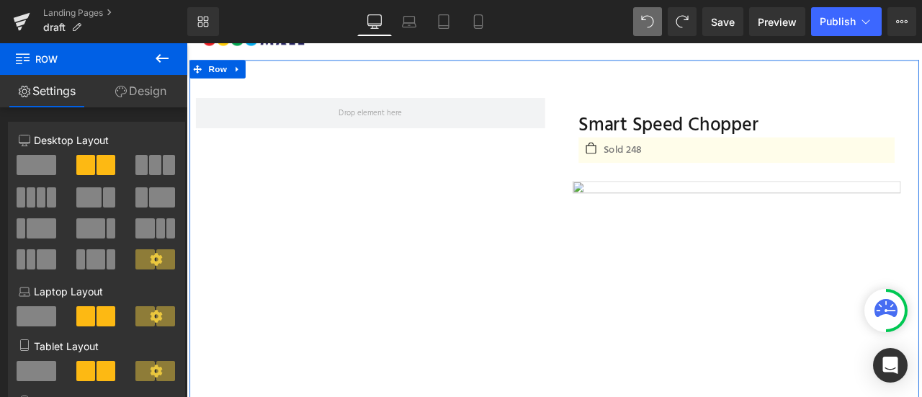
click at [164, 101] on link "Design" at bounding box center [141, 91] width 94 height 32
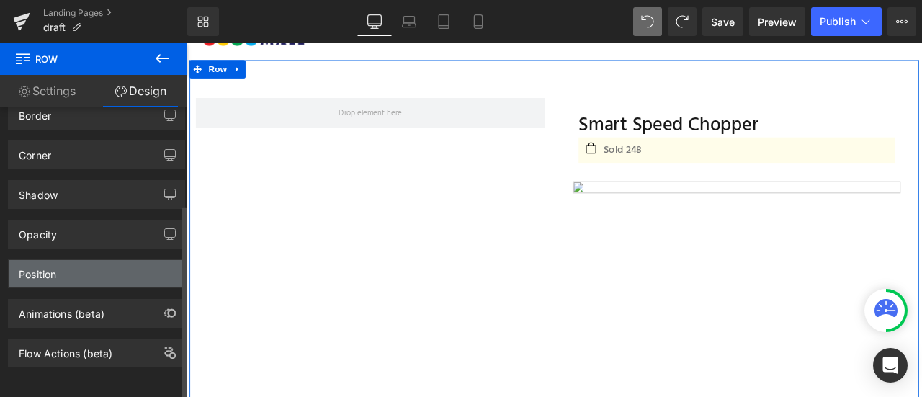
scroll to position [143, 0]
click at [109, 262] on div "Position" at bounding box center [97, 273] width 176 height 27
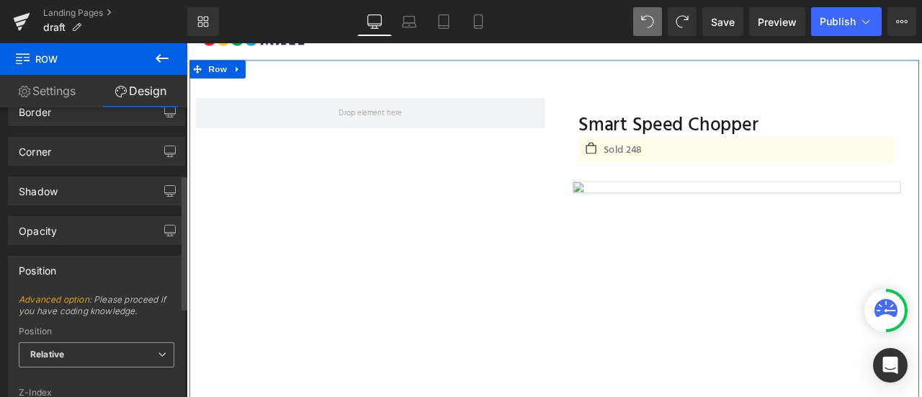
click at [105, 342] on span "Relative" at bounding box center [97, 354] width 156 height 25
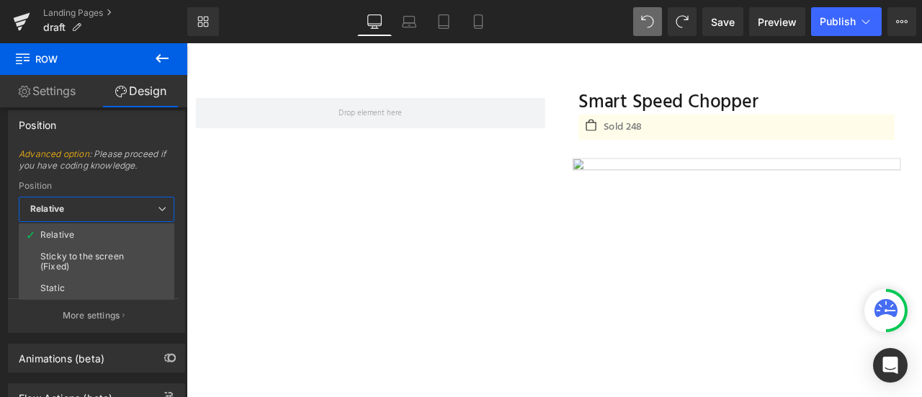
scroll to position [84, 0]
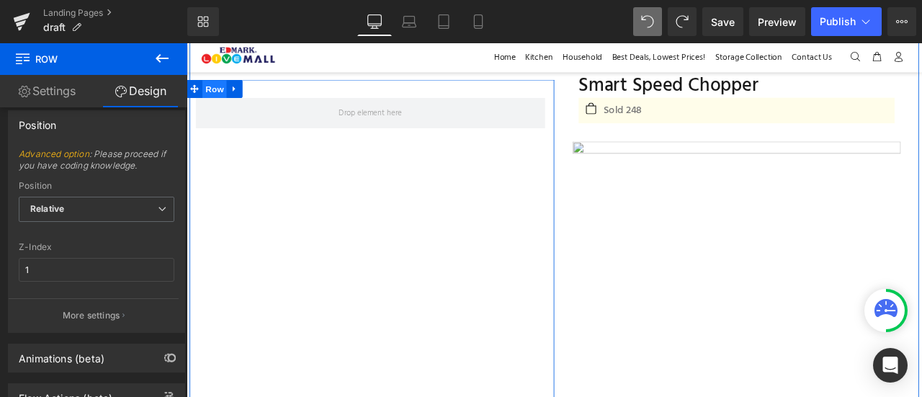
click at [223, 96] on span "Row" at bounding box center [219, 98] width 29 height 22
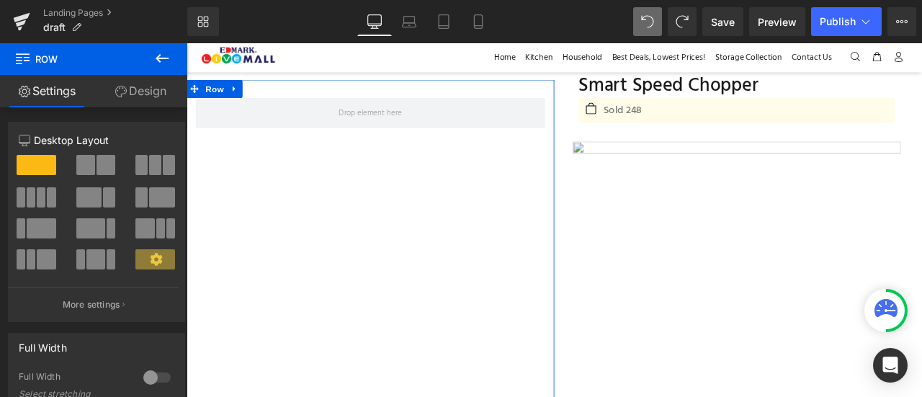
click at [160, 94] on link "Design" at bounding box center [141, 91] width 94 height 32
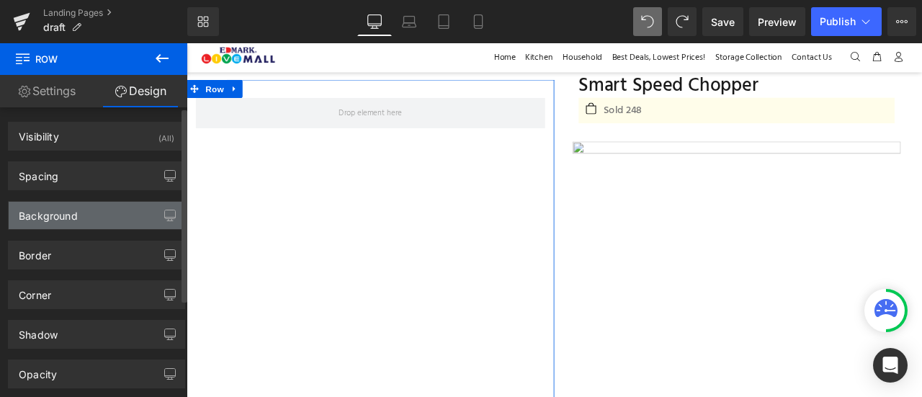
type input "1"
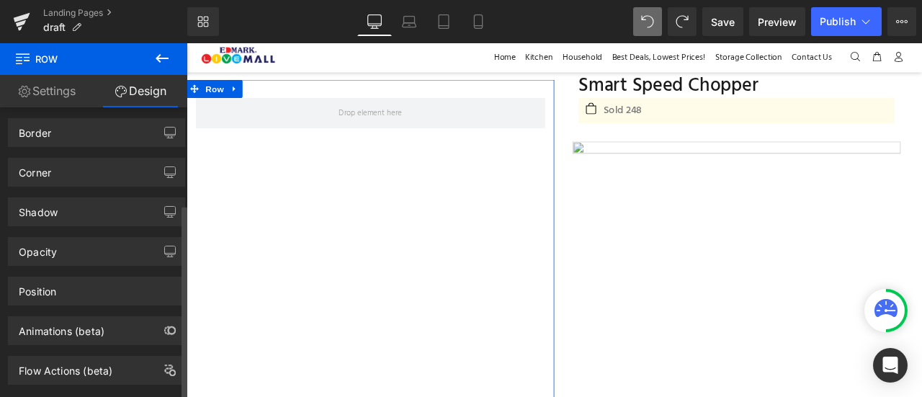
scroll to position [146, 0]
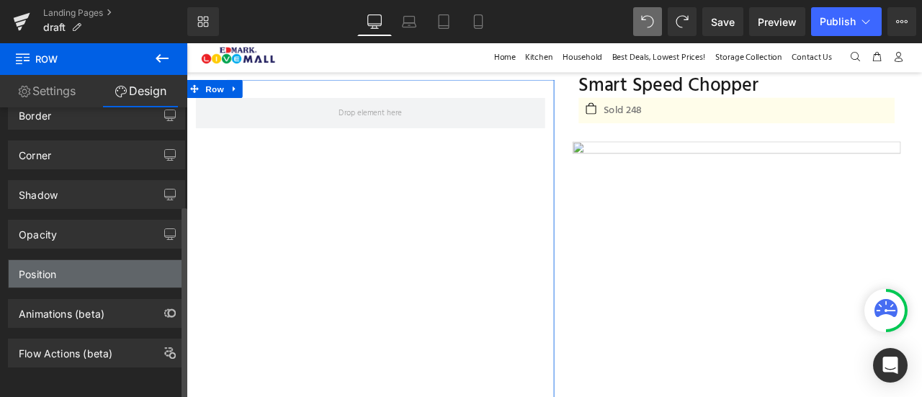
click at [108, 264] on div "Position" at bounding box center [97, 273] width 176 height 27
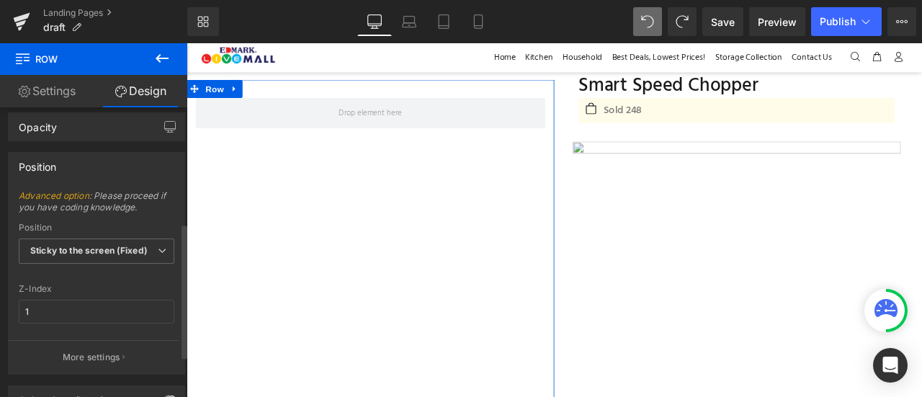
scroll to position [248, 0]
click at [114, 246] on b "Sticky to the screen (Fixed)" at bounding box center [88, 249] width 117 height 11
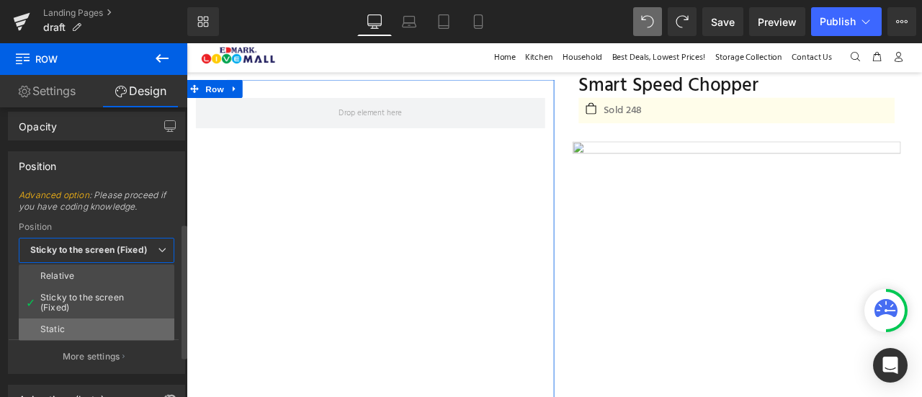
click at [107, 321] on li "Static" at bounding box center [97, 330] width 156 height 22
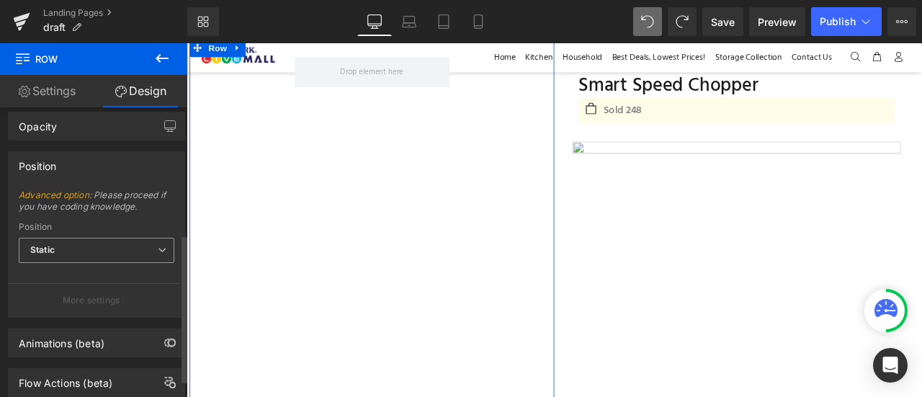
click at [102, 239] on span "Static" at bounding box center [97, 250] width 156 height 25
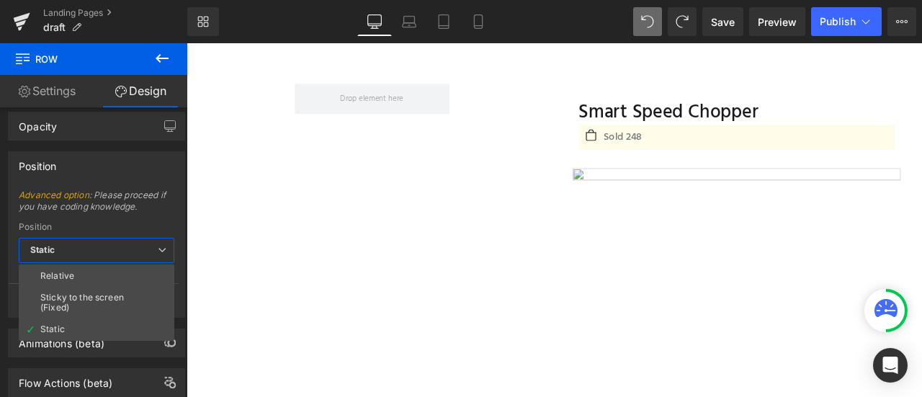
scroll to position [0, 0]
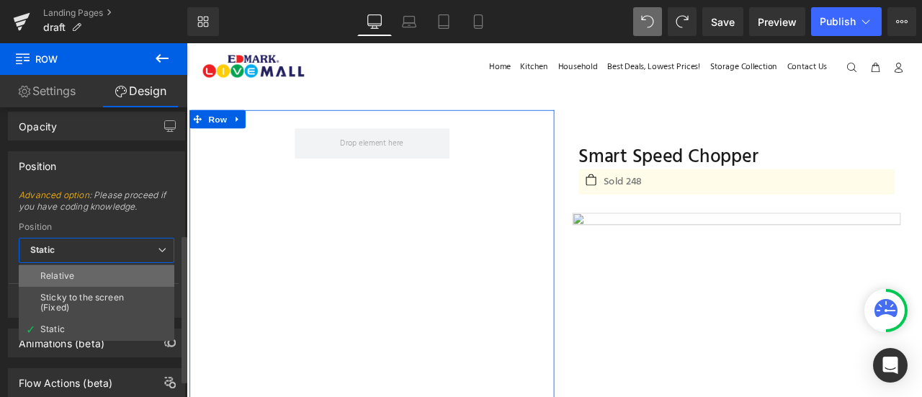
click at [108, 277] on li "Relative" at bounding box center [97, 276] width 156 height 22
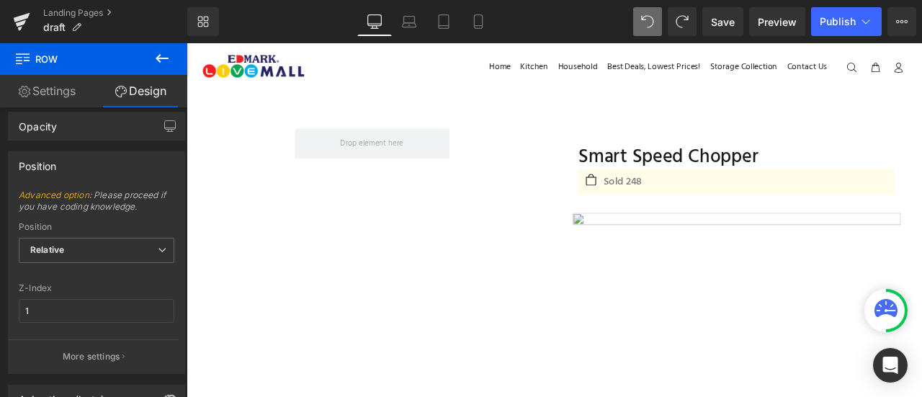
click at [161, 53] on icon at bounding box center [162, 58] width 17 height 17
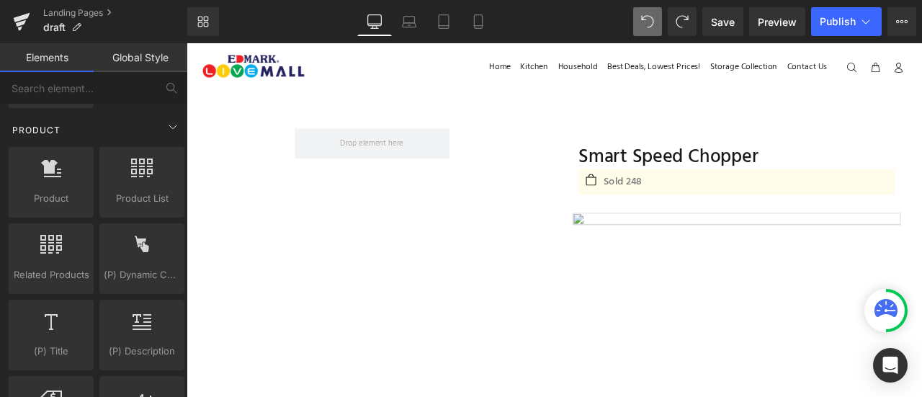
scroll to position [1227, 0]
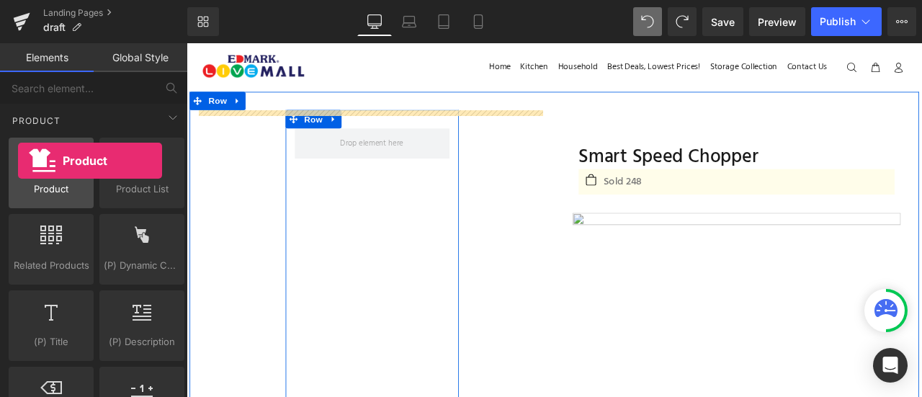
drag, startPoint x: 58, startPoint y: 164, endPoint x: 18, endPoint y: 161, distance: 40.5
click at [18, 161] on div at bounding box center [51, 165] width 76 height 32
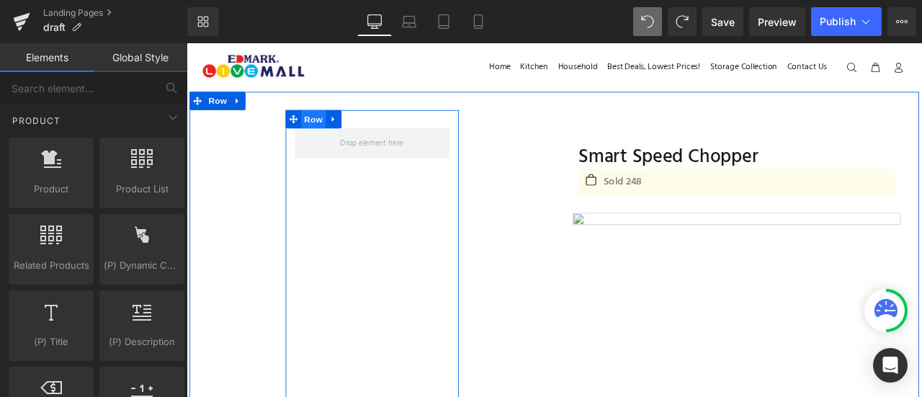
click at [335, 135] on span "Row" at bounding box center [337, 134] width 29 height 22
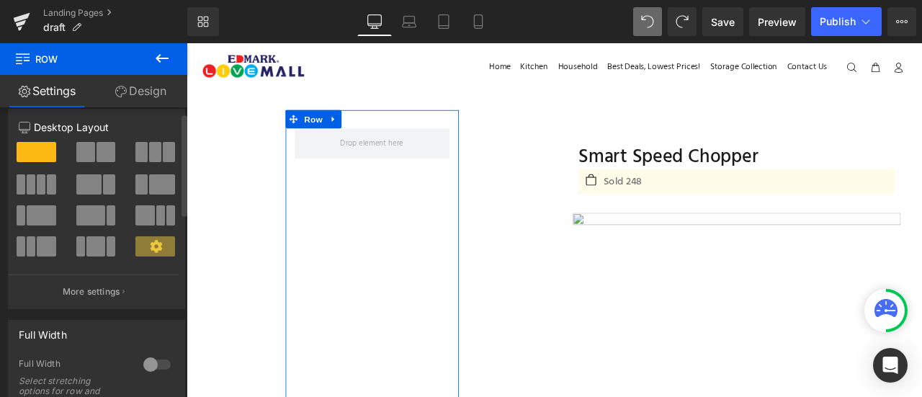
scroll to position [17, 0]
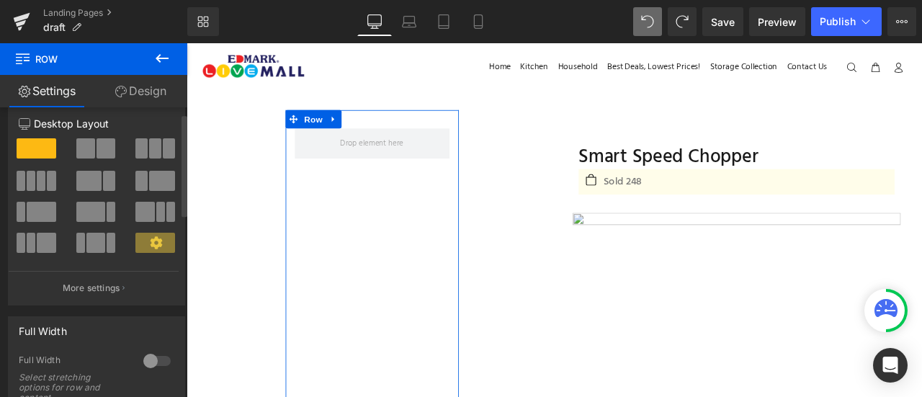
click at [99, 146] on span at bounding box center [106, 148] width 19 height 20
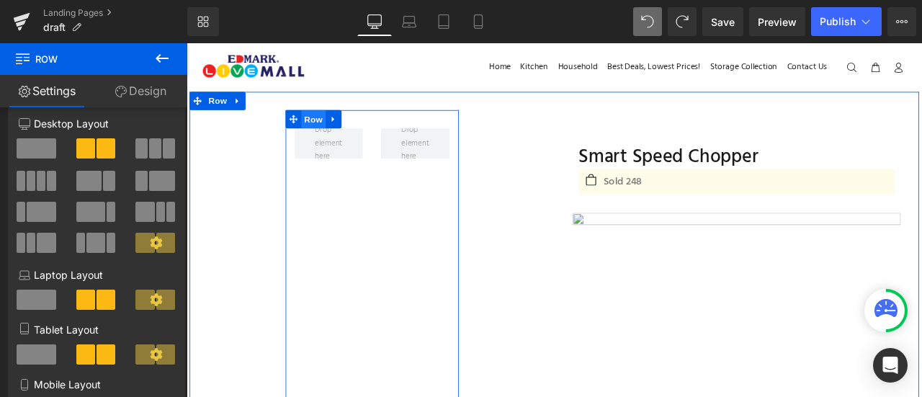
click at [342, 131] on span "Row" at bounding box center [337, 134] width 29 height 22
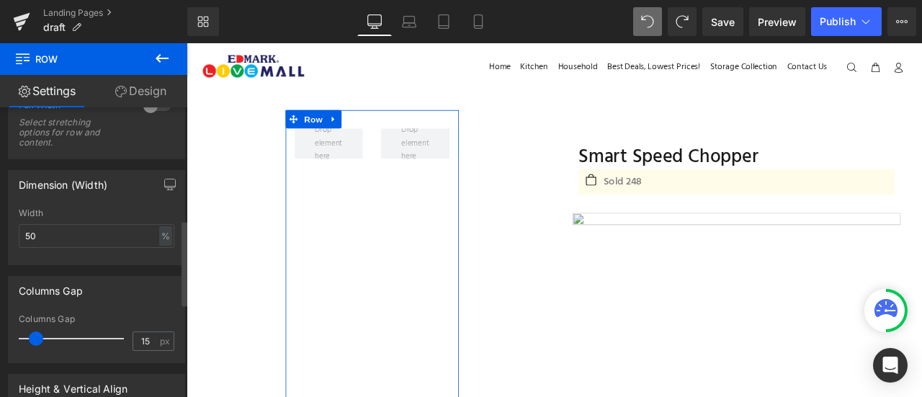
scroll to position [437, 0]
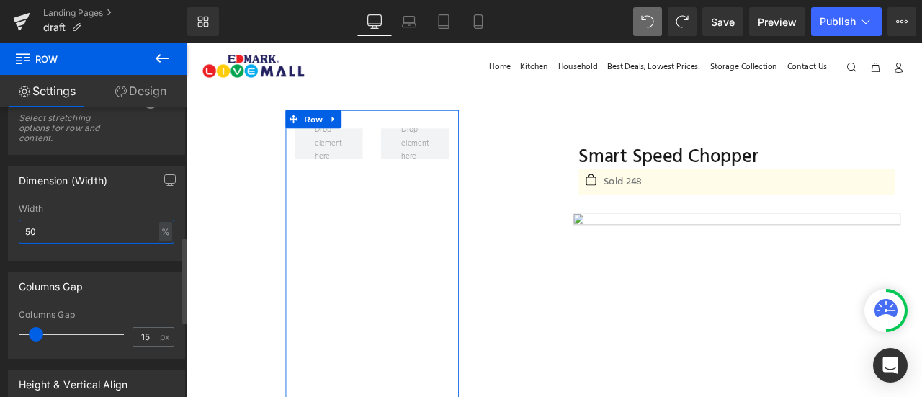
click at [92, 238] on input "50" at bounding box center [97, 232] width 156 height 24
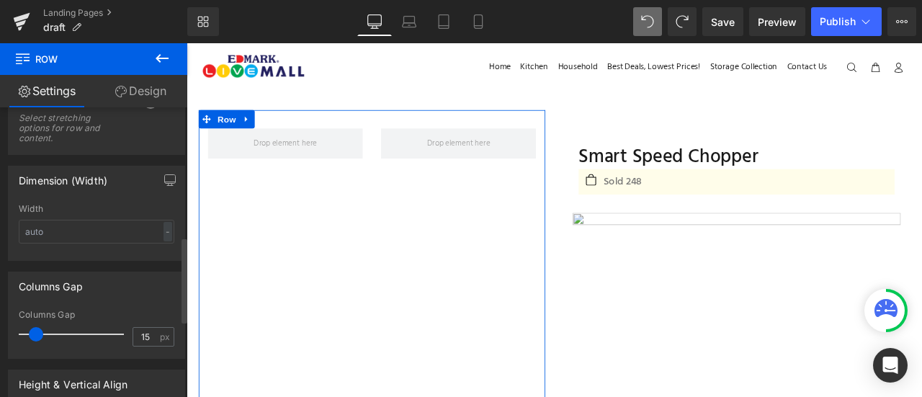
click at [123, 194] on div "Dimension (Width)" at bounding box center [97, 179] width 176 height 27
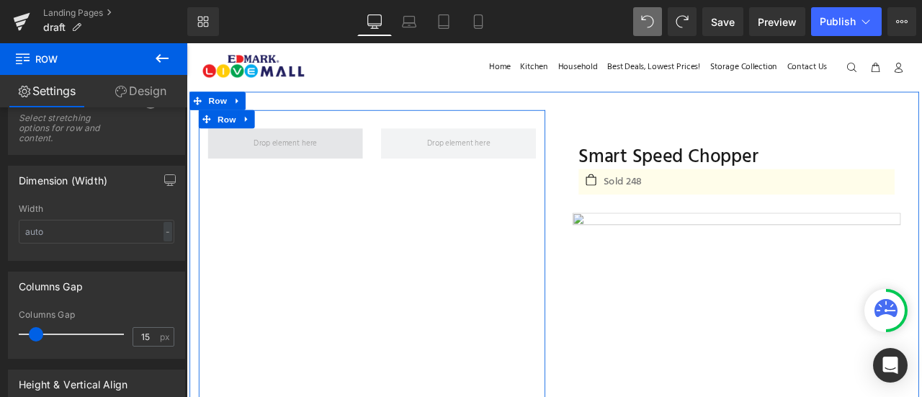
click at [283, 158] on span at bounding box center [304, 162] width 85 height 23
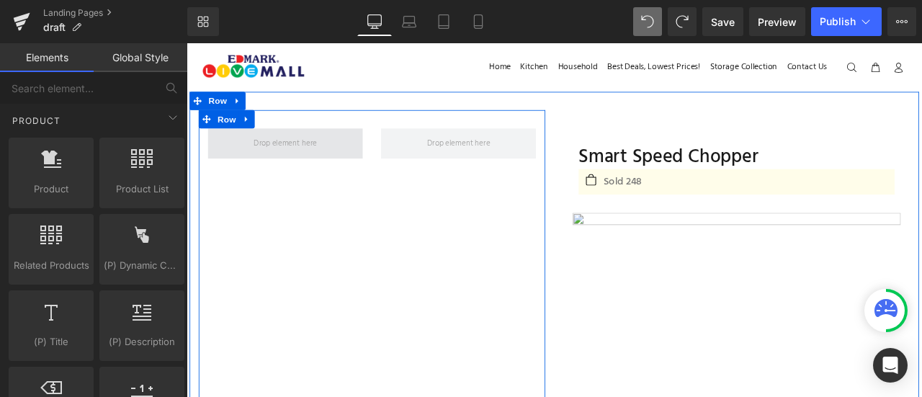
click at [316, 171] on span at bounding box center [304, 162] width 85 height 23
click at [220, 138] on span "Row" at bounding box center [234, 134] width 29 height 22
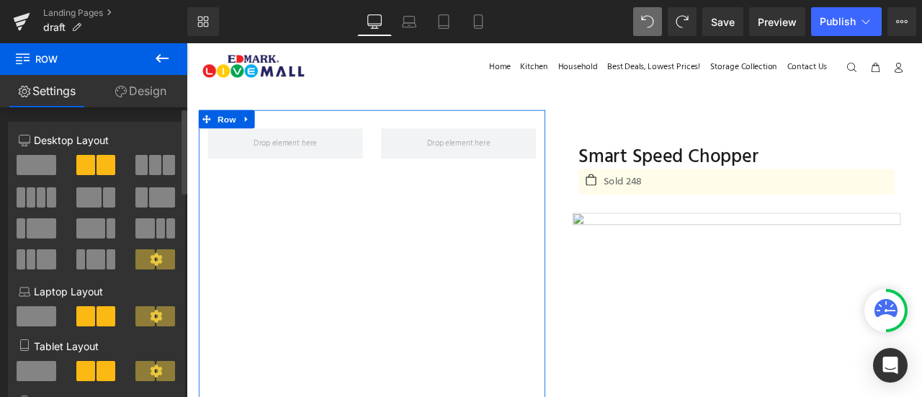
click at [43, 223] on span at bounding box center [41, 228] width 29 height 20
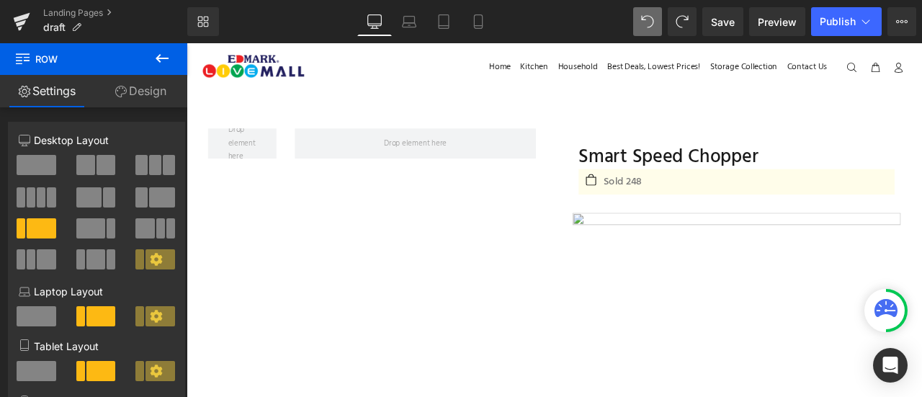
click at [150, 61] on button at bounding box center [162, 59] width 50 height 32
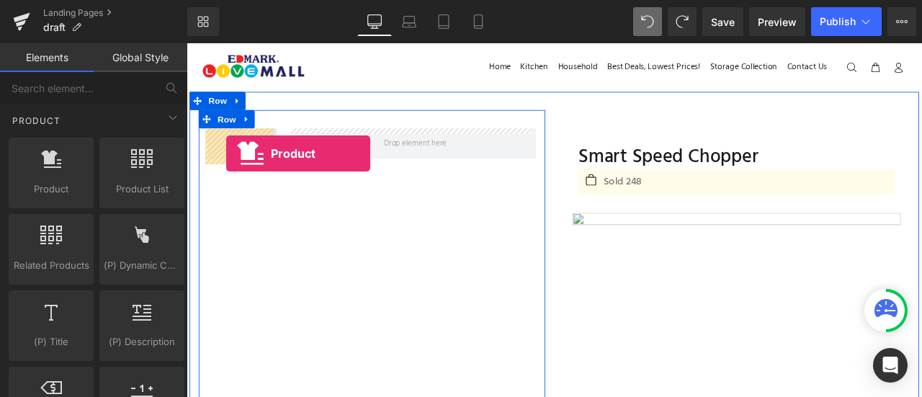
drag, startPoint x: 252, startPoint y: 230, endPoint x: 233, endPoint y: 174, distance: 59.0
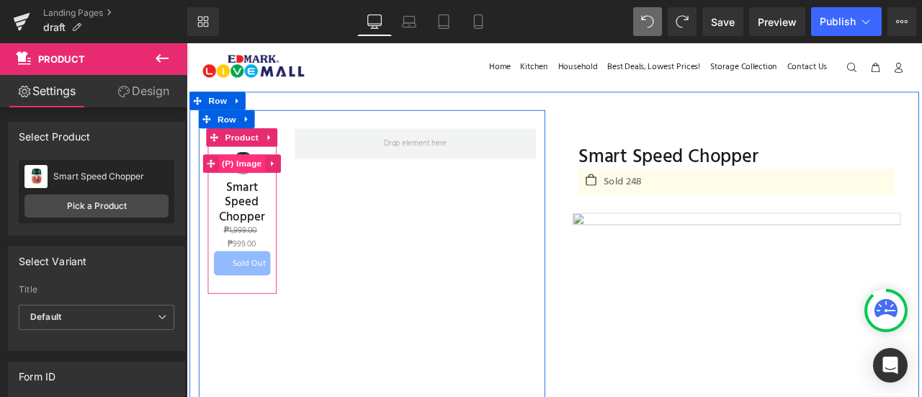
click at [247, 192] on span "(P) Image" at bounding box center [252, 186] width 55 height 22
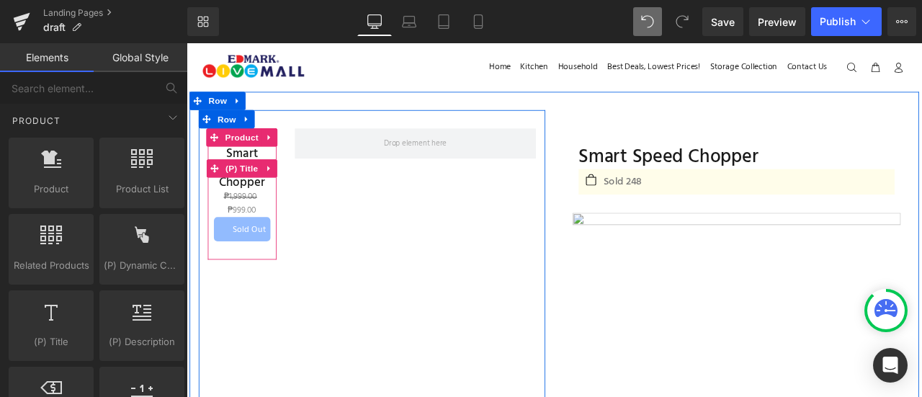
click at [247, 192] on span "(P) Title" at bounding box center [252, 192] width 46 height 22
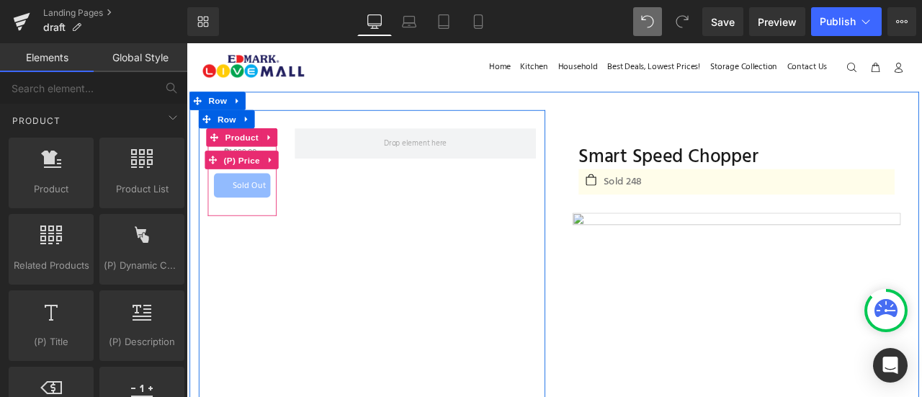
click at [247, 192] on span "(P) Price" at bounding box center [252, 183] width 50 height 22
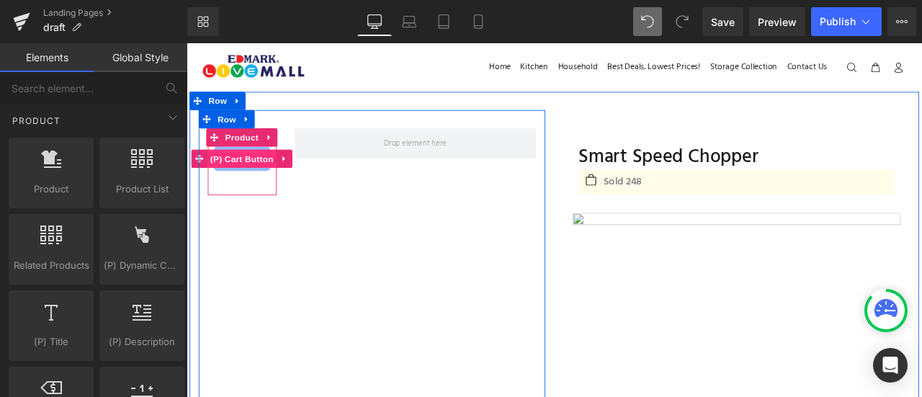
click at [250, 177] on span "(P) Cart Button" at bounding box center [252, 180] width 82 height 22
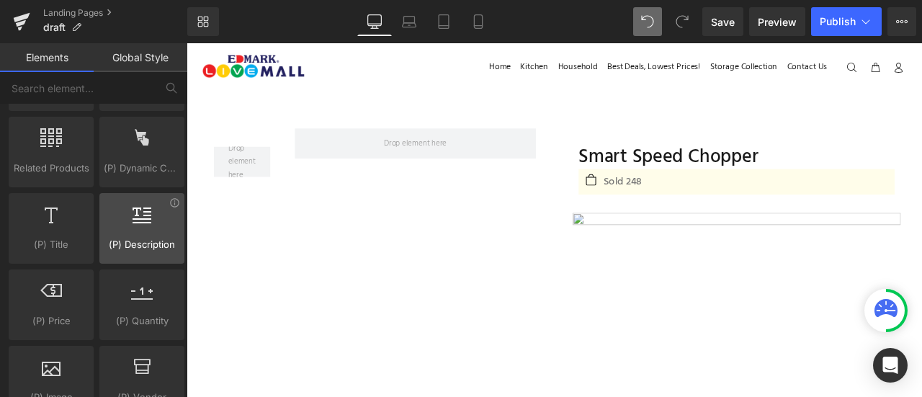
scroll to position [1322, 0]
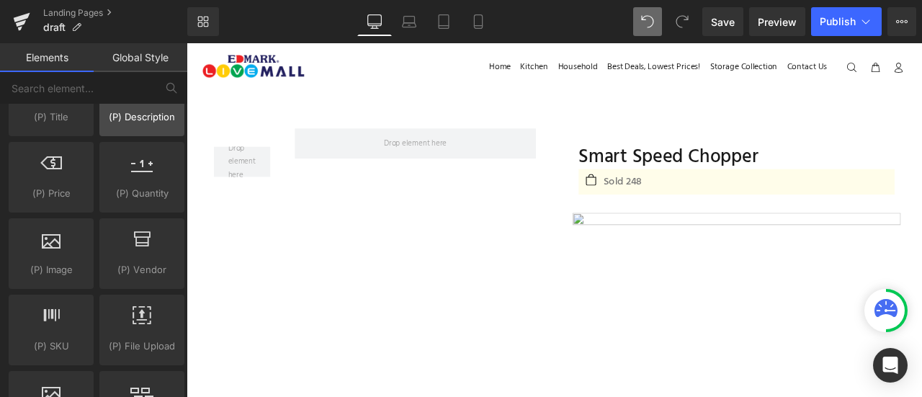
click at [97, 292] on div "(P) File Upload products, vendor" at bounding box center [142, 330] width 91 height 76
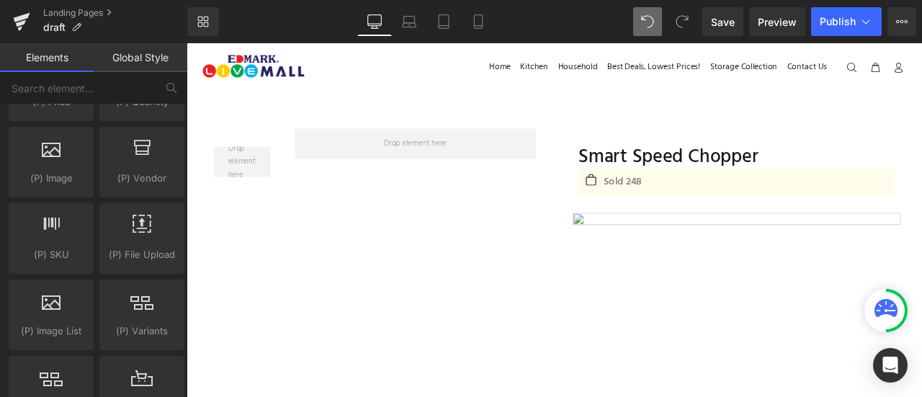
scroll to position [1545, 0]
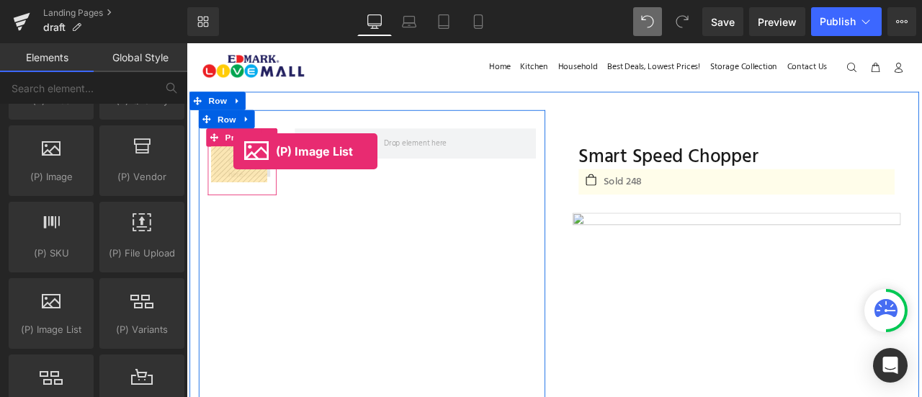
drag, startPoint x: 234, startPoint y: 336, endPoint x: 242, endPoint y: 172, distance: 164.5
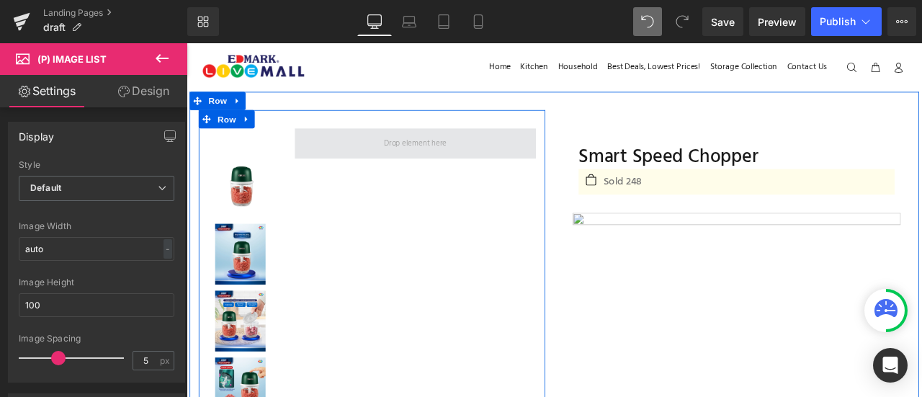
click at [344, 175] on span at bounding box center [458, 162] width 287 height 36
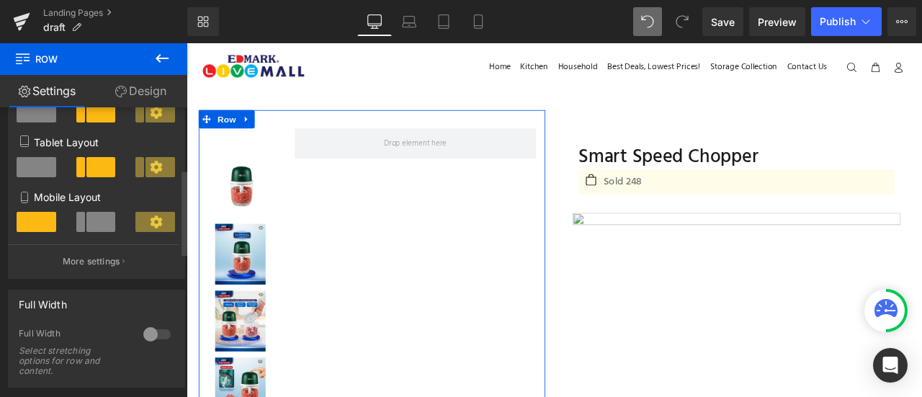
scroll to position [210, 0]
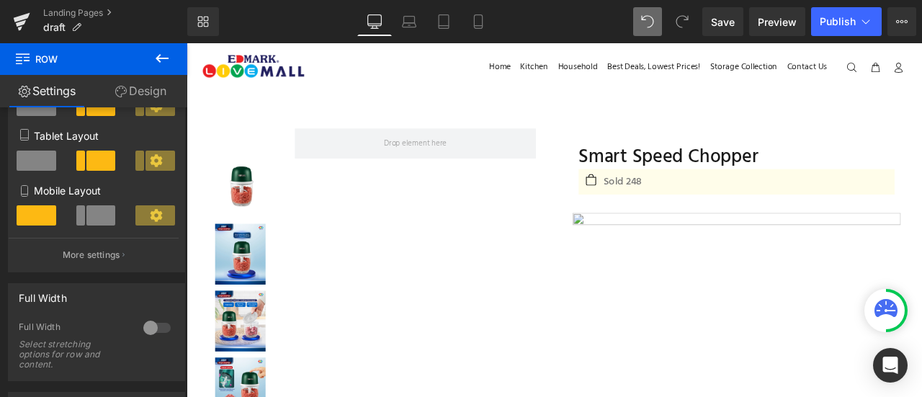
click at [168, 70] on button at bounding box center [162, 59] width 50 height 32
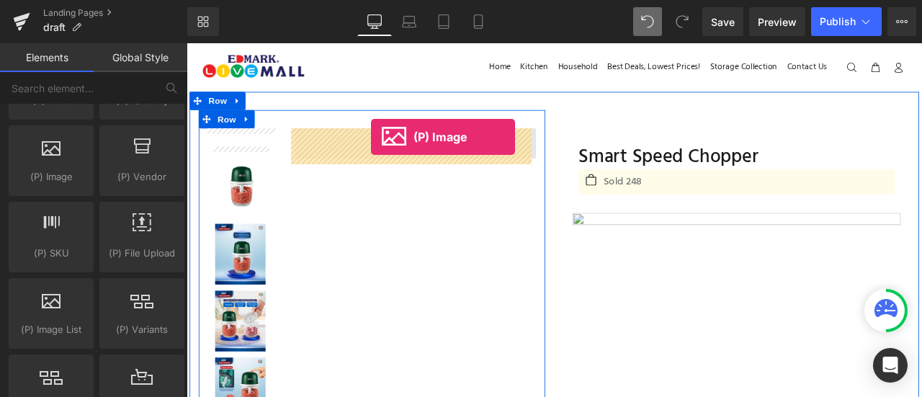
drag, startPoint x: 267, startPoint y: 208, endPoint x: 405, endPoint y: 156, distance: 147.4
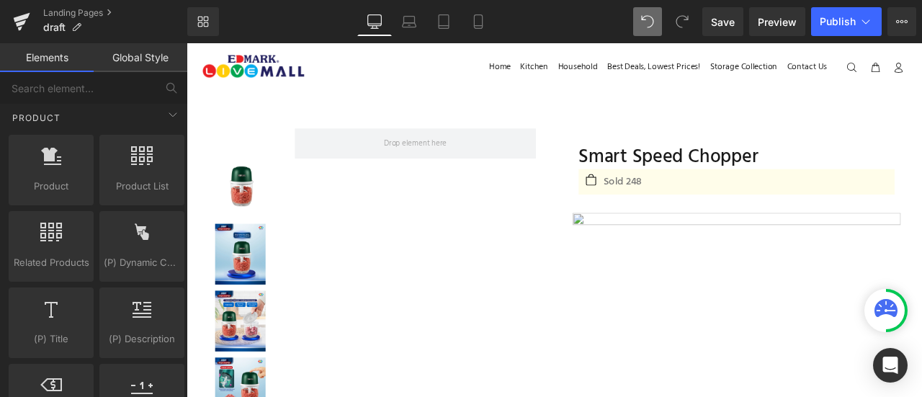
scroll to position [1224, 0]
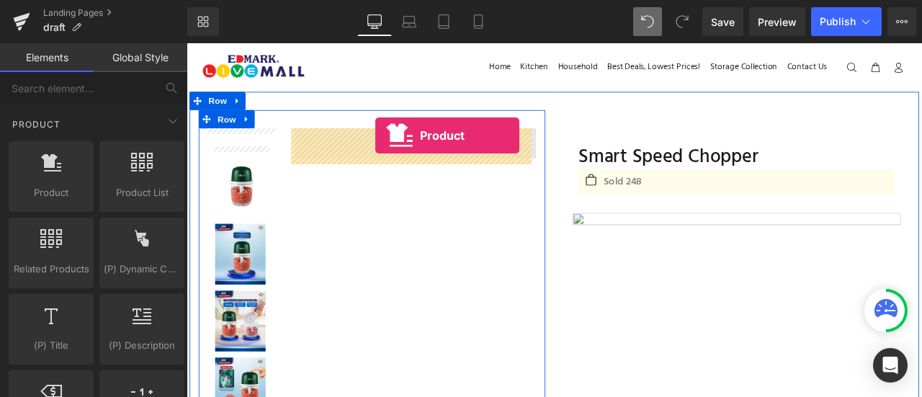
drag, startPoint x: 248, startPoint y: 211, endPoint x: 410, endPoint y: 153, distance: 172.3
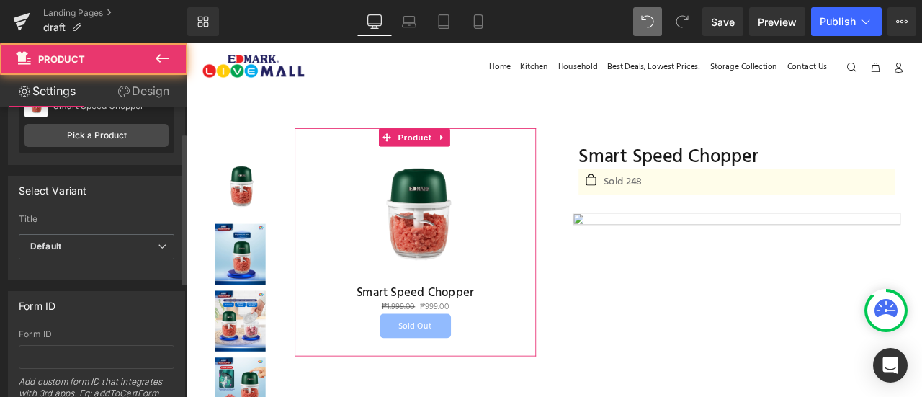
scroll to position [94, 0]
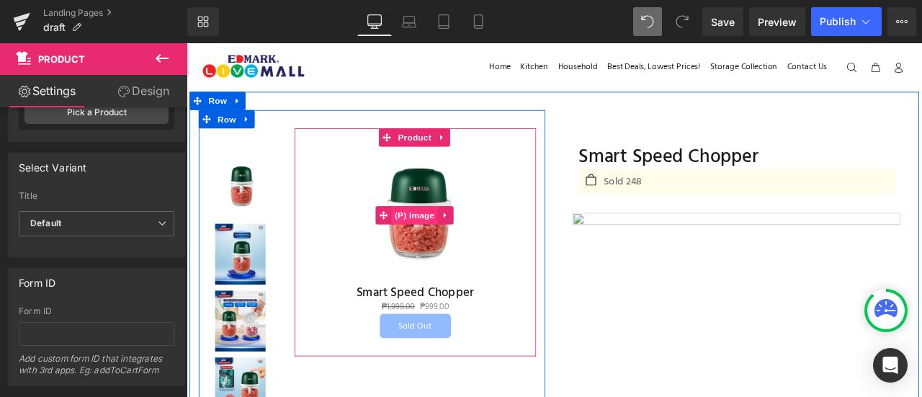
click at [462, 243] on span "(P) Image" at bounding box center [457, 247] width 55 height 22
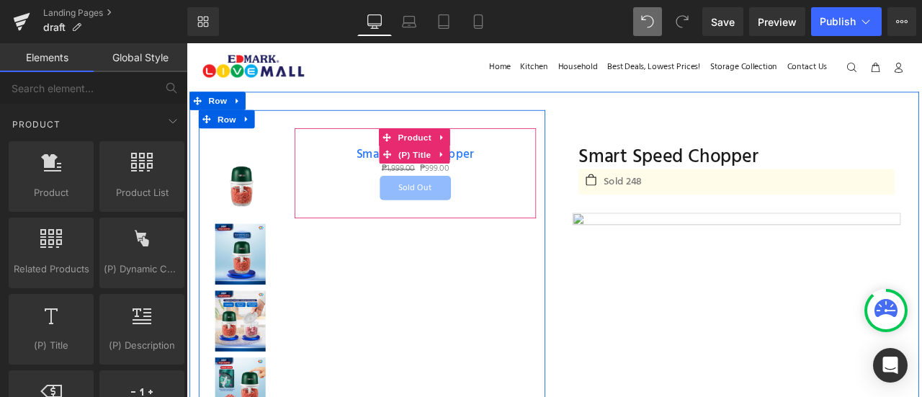
click at [460, 182] on span "(P) Title" at bounding box center [457, 176] width 46 height 22
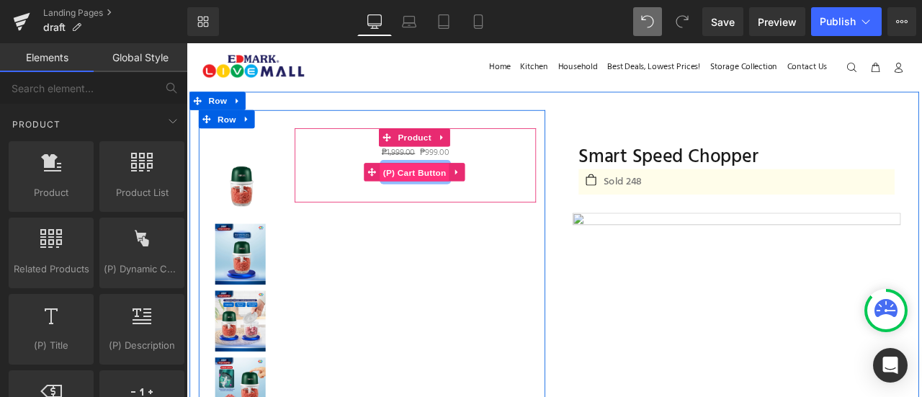
click at [464, 194] on span "(P) Cart Button" at bounding box center [457, 197] width 82 height 22
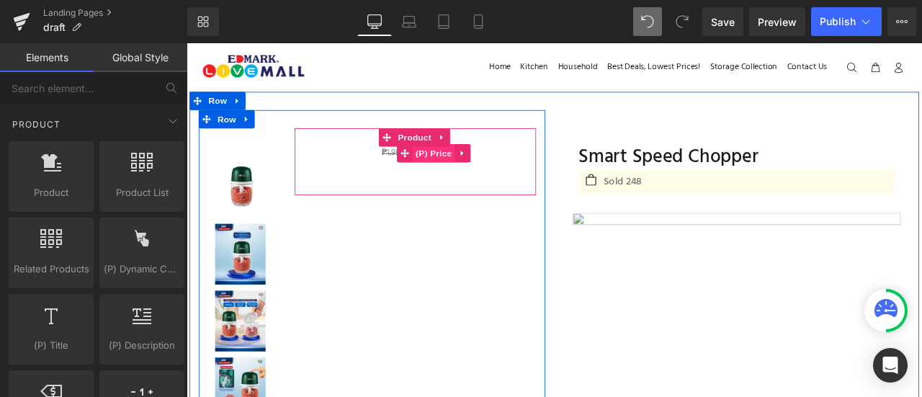
click at [467, 174] on span "(P) Price" at bounding box center [480, 174] width 50 height 22
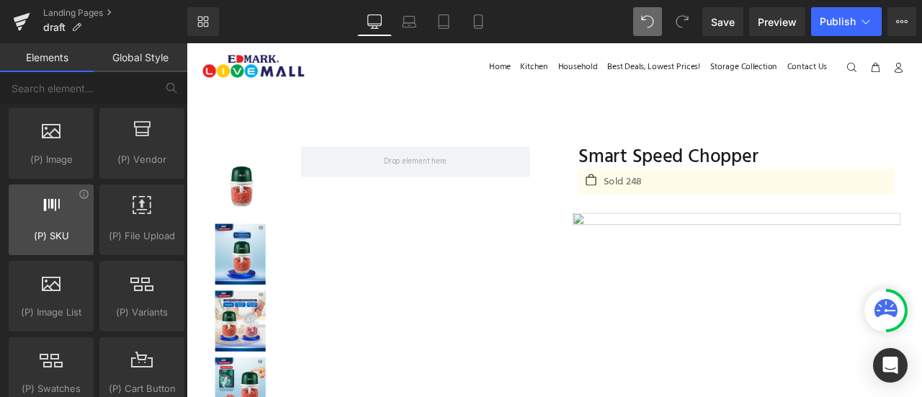
scroll to position [1564, 0]
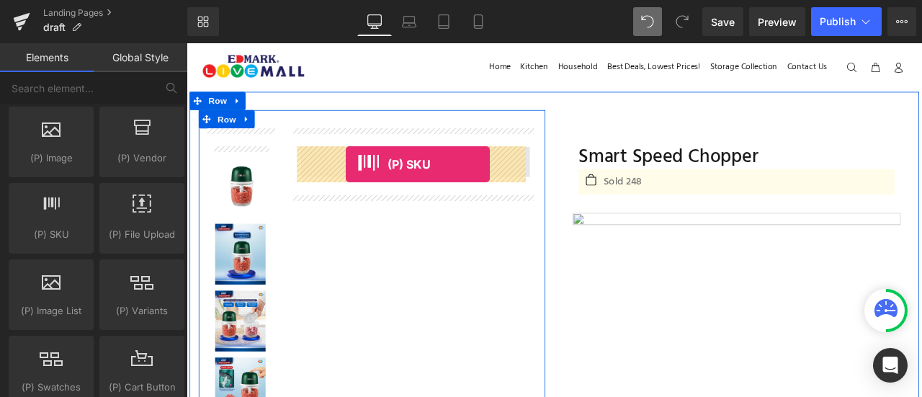
drag, startPoint x: 239, startPoint y: 247, endPoint x: 375, endPoint y: 187, distance: 149.7
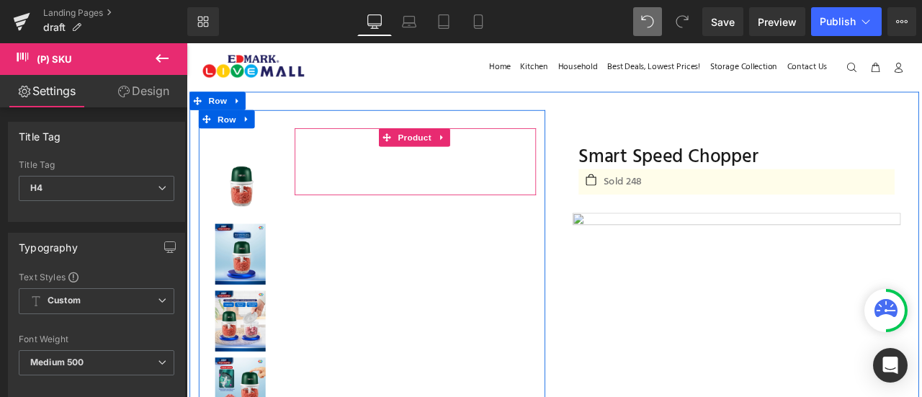
click at [445, 182] on div "(P) SKU" at bounding box center [458, 184] width 272 height 36
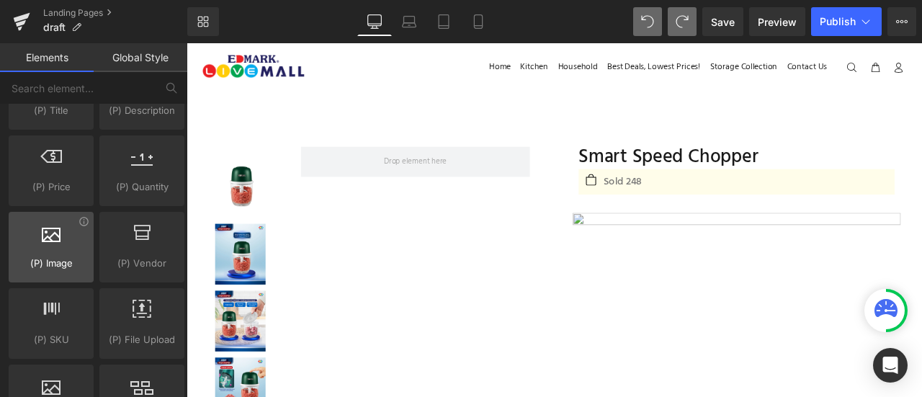
scroll to position [1433, 0]
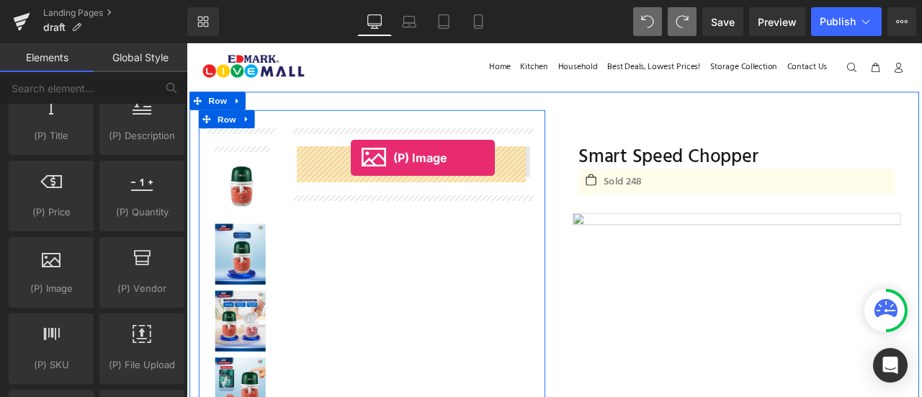
drag, startPoint x: 245, startPoint y: 318, endPoint x: 381, endPoint y: 179, distance: 194.7
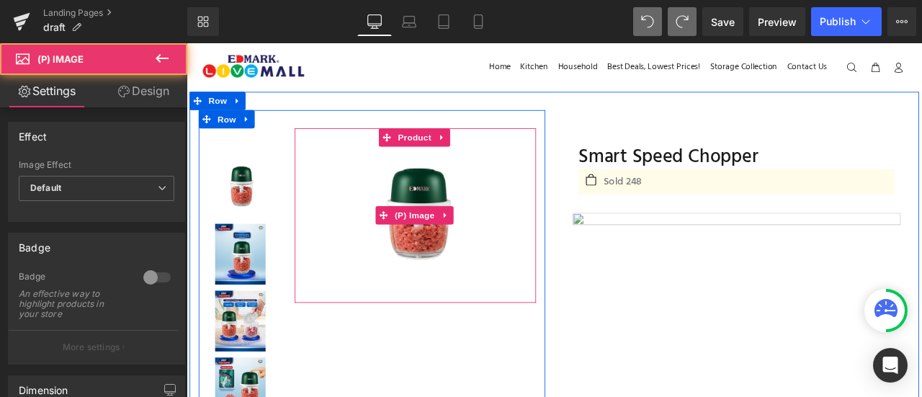
click at [369, 323] on div "Sale Off" at bounding box center [458, 248] width 272 height 164
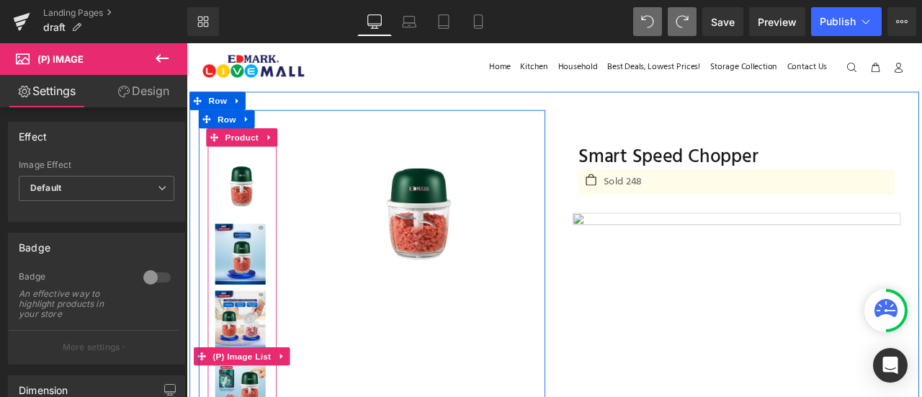
scroll to position [36, 0]
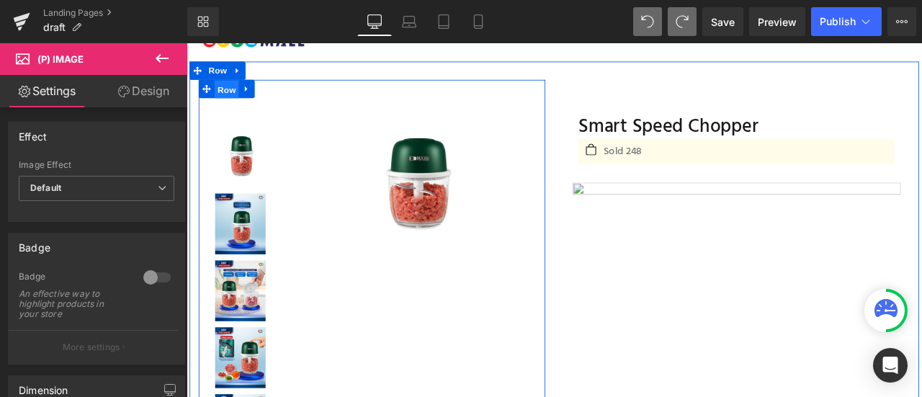
click at [226, 99] on span "Row" at bounding box center [234, 98] width 29 height 22
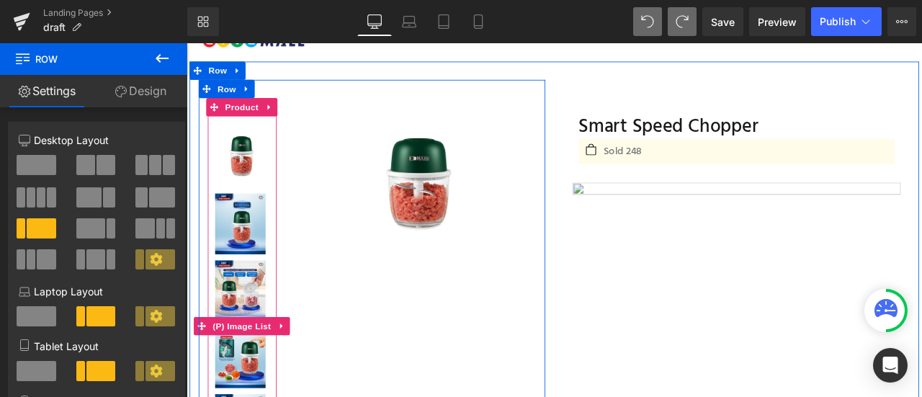
click at [237, 277] on img at bounding box center [251, 257] width 60 height 72
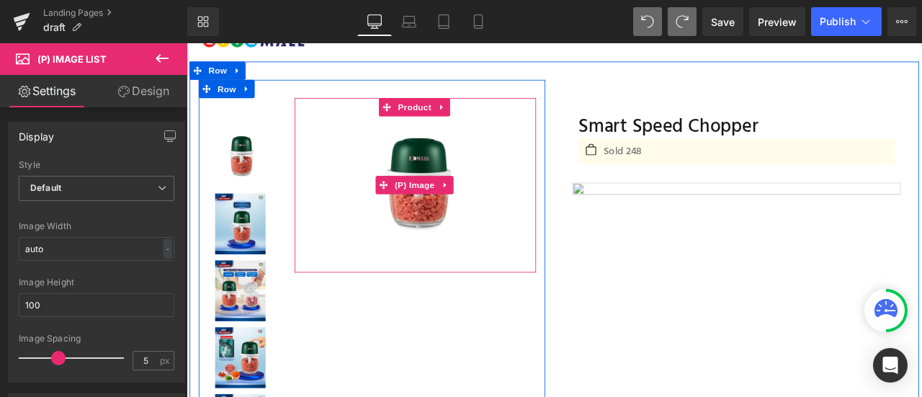
click at [428, 184] on img at bounding box center [458, 212] width 164 height 164
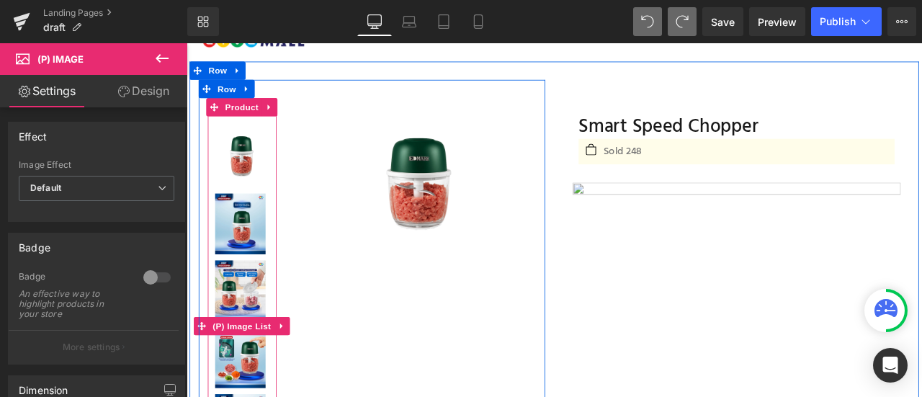
click at [241, 239] on img at bounding box center [251, 257] width 60 height 72
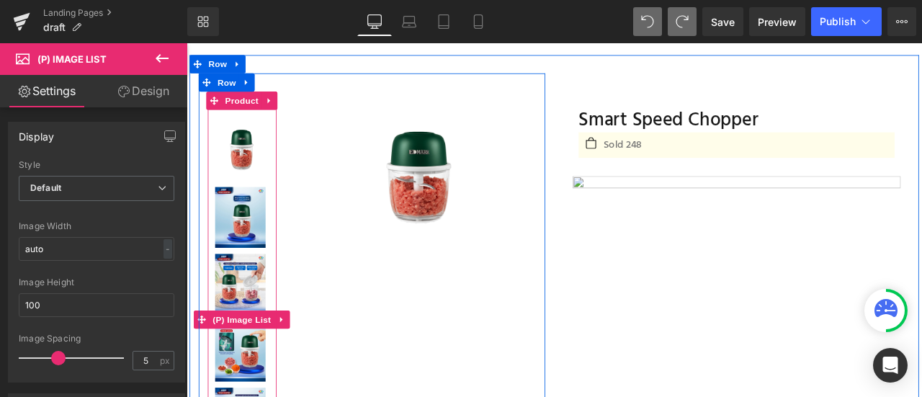
scroll to position [45, 0]
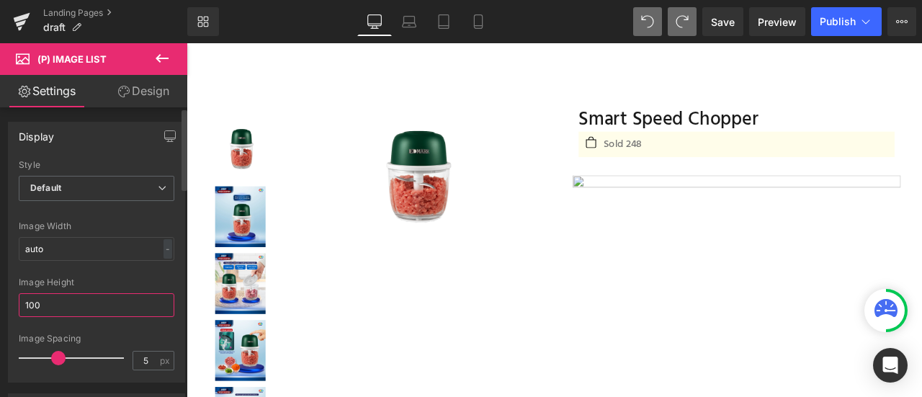
click at [76, 305] on input "100" at bounding box center [97, 305] width 156 height 24
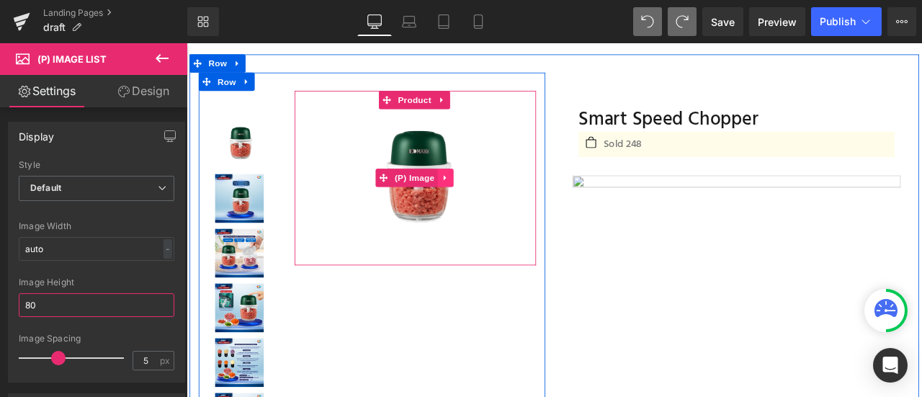
type input "80"
click at [491, 197] on icon at bounding box center [494, 202] width 10 height 11
click at [494, 197] on link at bounding box center [503, 203] width 19 height 22
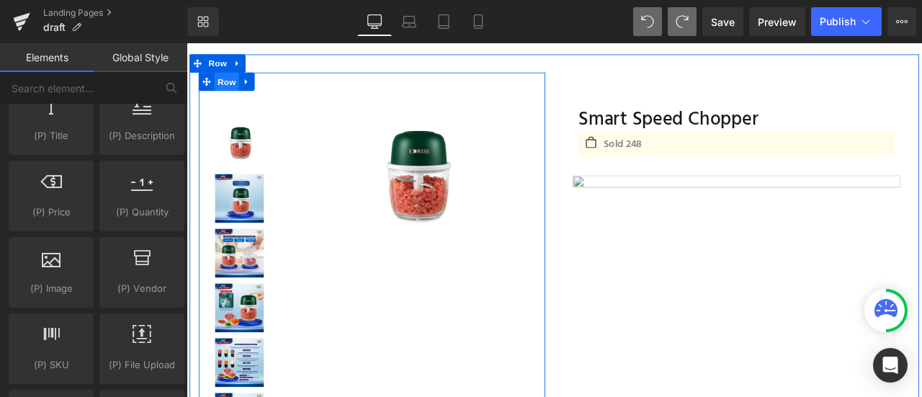
click at [228, 86] on span "Row" at bounding box center [234, 89] width 29 height 22
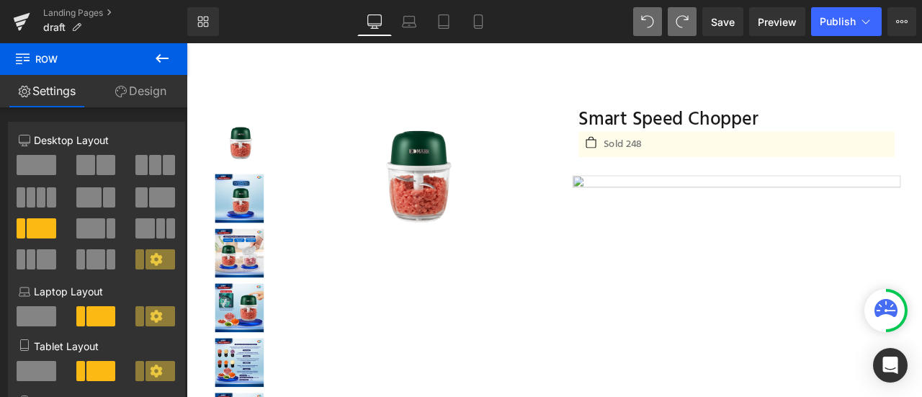
click at [162, 57] on icon at bounding box center [162, 58] width 17 height 17
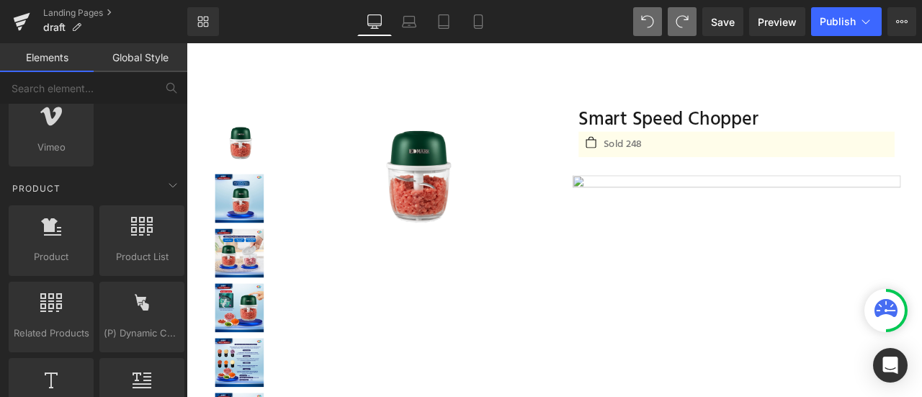
scroll to position [1135, 0]
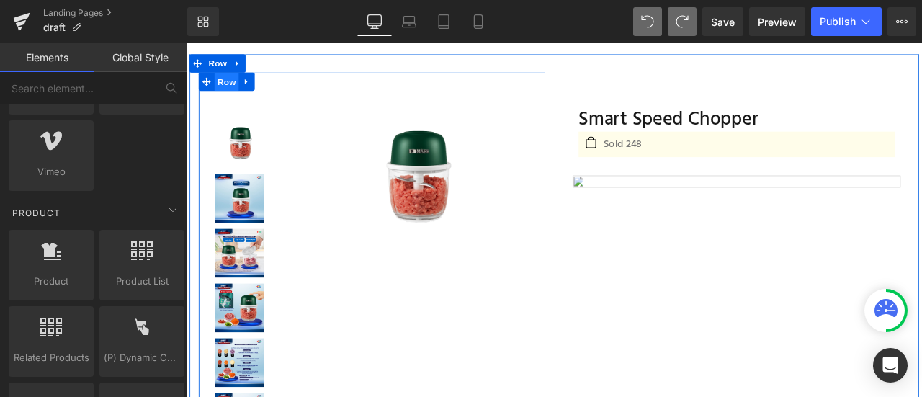
click at [239, 88] on span "Row" at bounding box center [234, 89] width 29 height 22
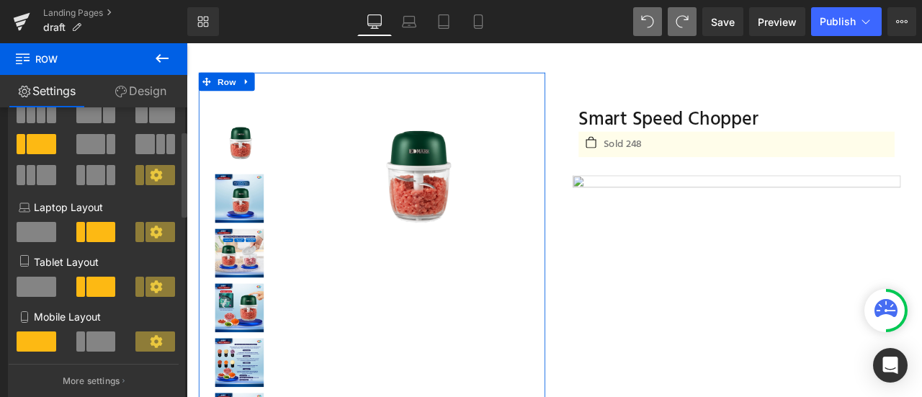
scroll to position [100, 0]
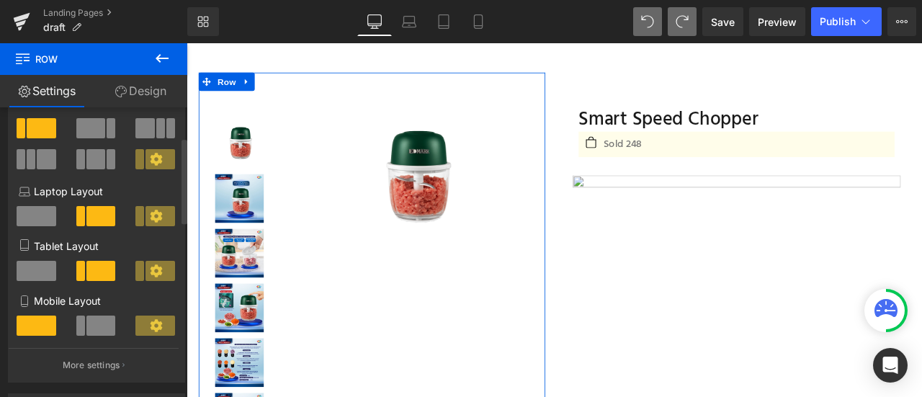
click at [150, 155] on icon at bounding box center [156, 159] width 12 height 12
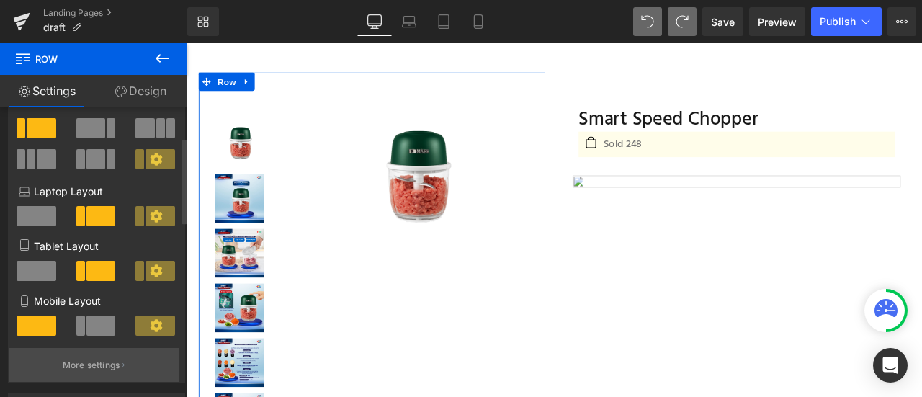
click at [89, 372] on p "More settings" at bounding box center [92, 365] width 58 height 13
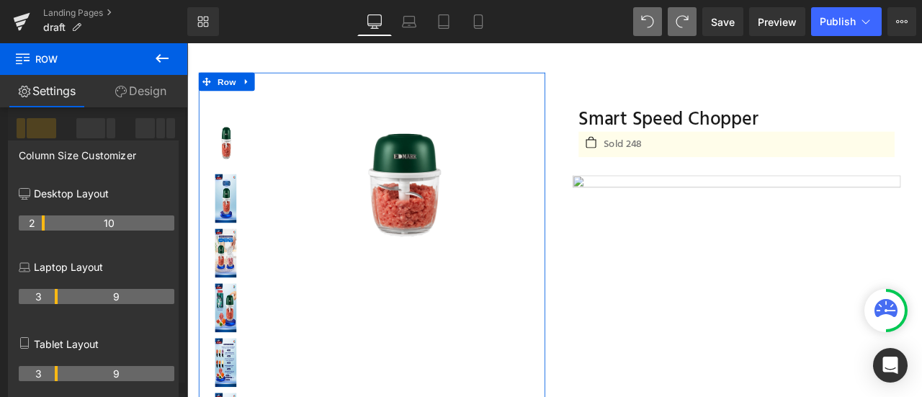
drag, startPoint x: 55, startPoint y: 222, endPoint x: 45, endPoint y: 223, distance: 10.1
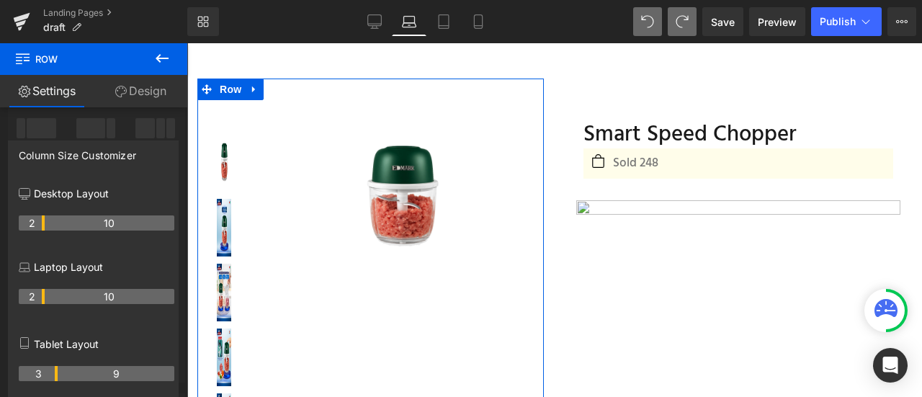
drag, startPoint x: 55, startPoint y: 299, endPoint x: 44, endPoint y: 299, distance: 10.8
click at [44, 299] on tr "2 10" at bounding box center [97, 296] width 156 height 15
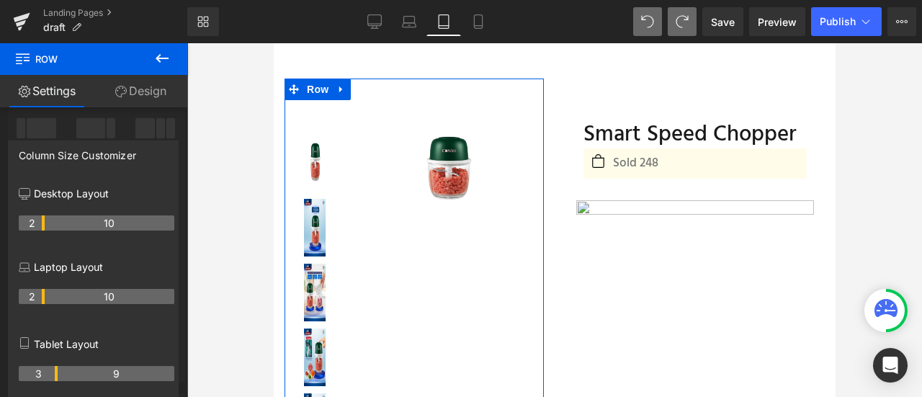
click at [53, 375] on th "3" at bounding box center [38, 373] width 39 height 15
click at [49, 301] on tr "2 10" at bounding box center [97, 296] width 156 height 15
click at [43, 295] on tr "2 10" at bounding box center [97, 296] width 156 height 15
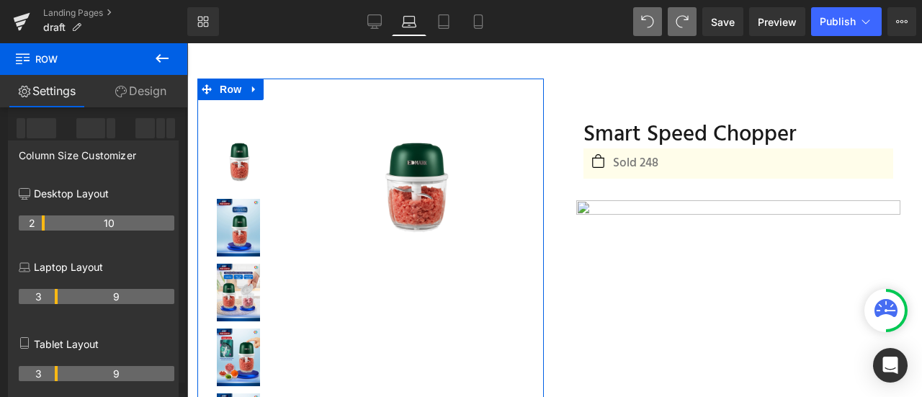
drag, startPoint x: 43, startPoint y: 295, endPoint x: 52, endPoint y: 298, distance: 9.1
click at [52, 298] on th "3" at bounding box center [38, 296] width 39 height 15
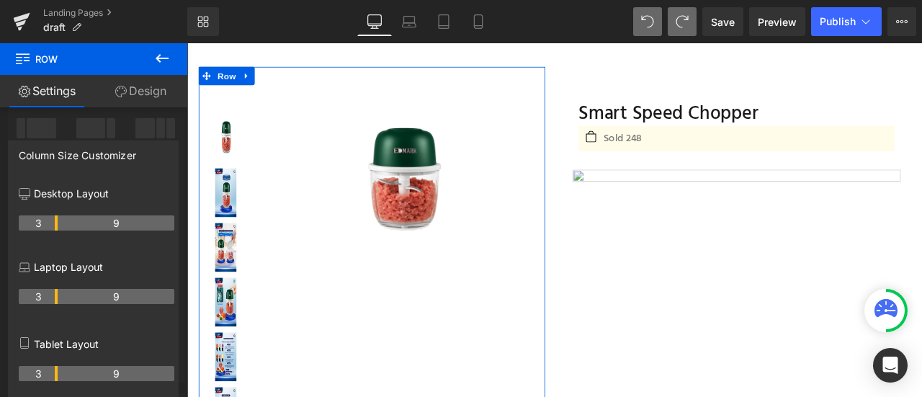
scroll to position [45, 0]
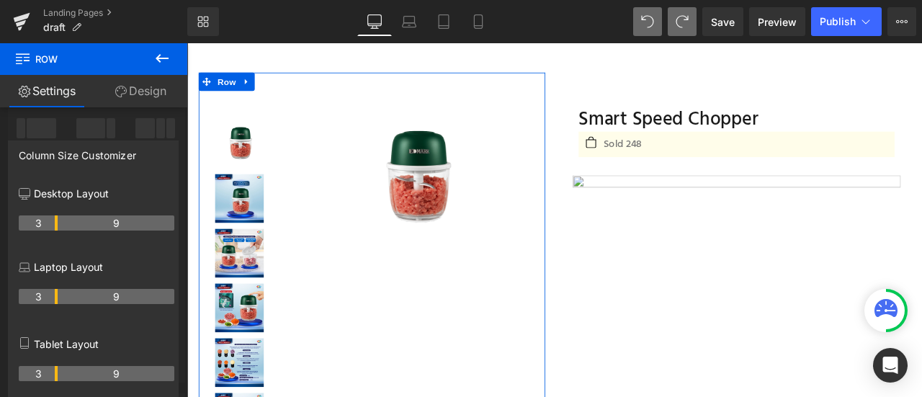
drag, startPoint x: 41, startPoint y: 224, endPoint x: 50, endPoint y: 226, distance: 9.6
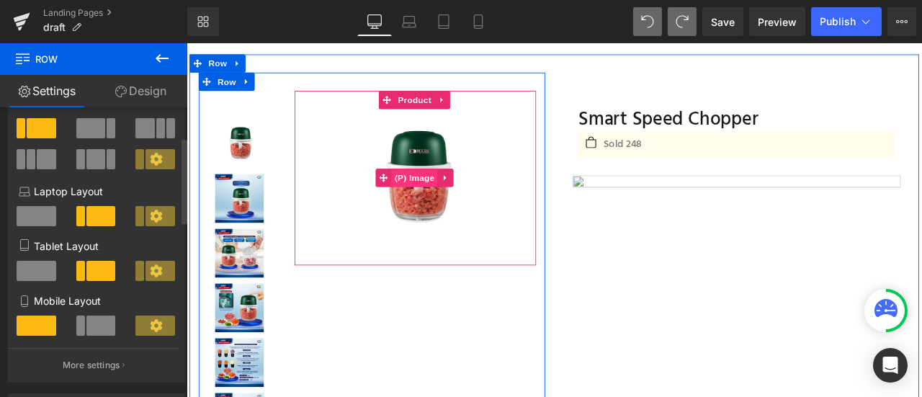
click at [453, 213] on span "(P) Image" at bounding box center [457, 203] width 55 height 22
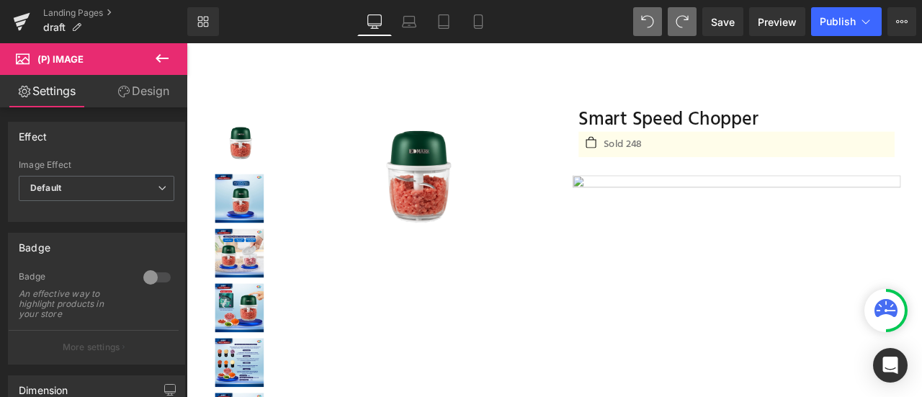
click at [141, 102] on link "Design" at bounding box center [144, 91] width 94 height 32
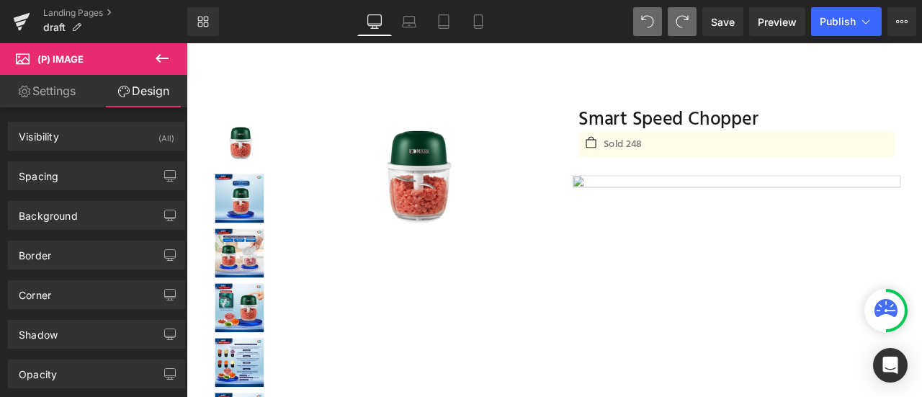
click at [68, 97] on link "Settings" at bounding box center [47, 91] width 94 height 32
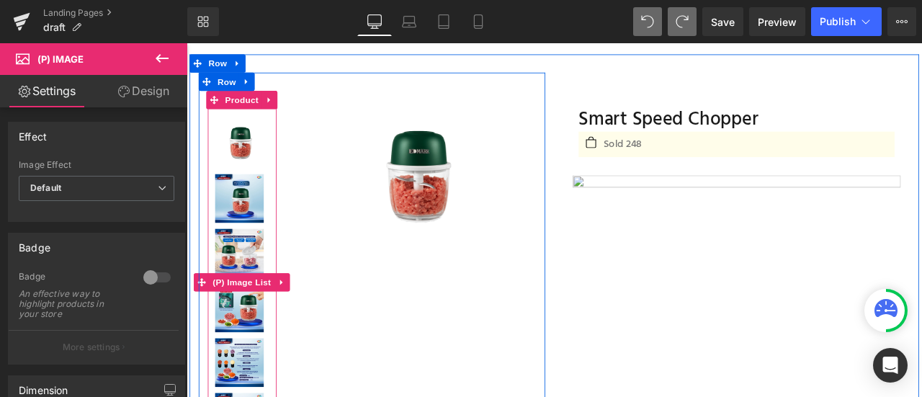
click at [264, 195] on div at bounding box center [252, 326] width 67 height 389
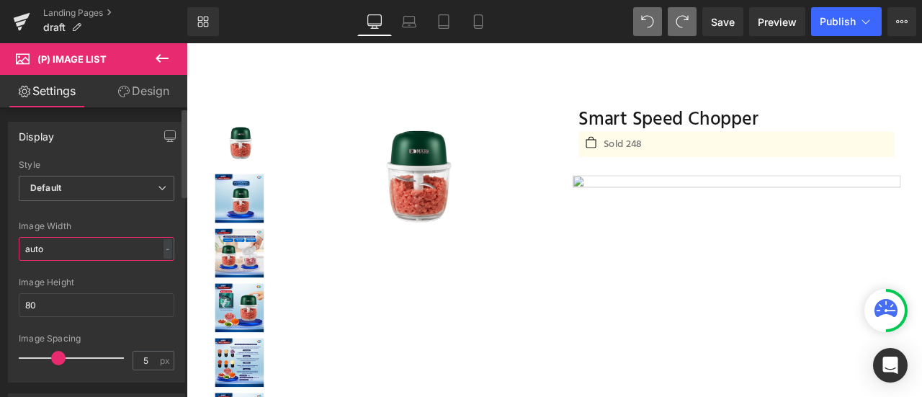
click at [65, 249] on input "auto" at bounding box center [97, 249] width 156 height 24
click at [164, 248] on div "-" at bounding box center [168, 248] width 9 height 19
click at [164, 292] on li "px" at bounding box center [165, 292] width 18 height 21
click at [102, 239] on input "auto" at bounding box center [97, 249] width 156 height 24
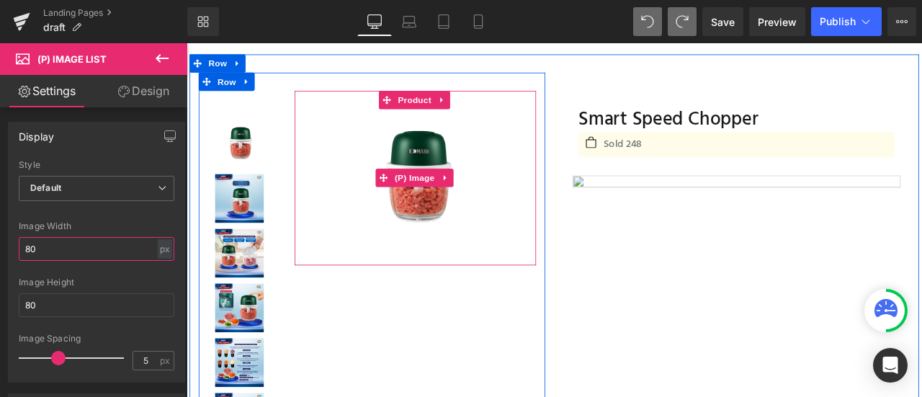
type input "8"
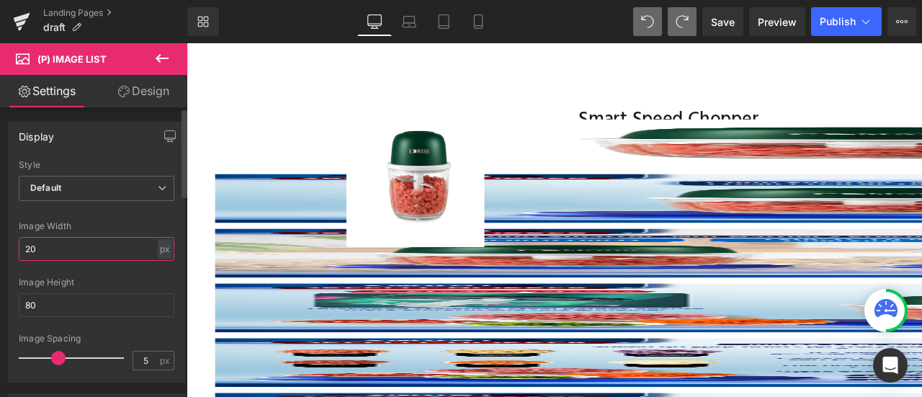
type input "2"
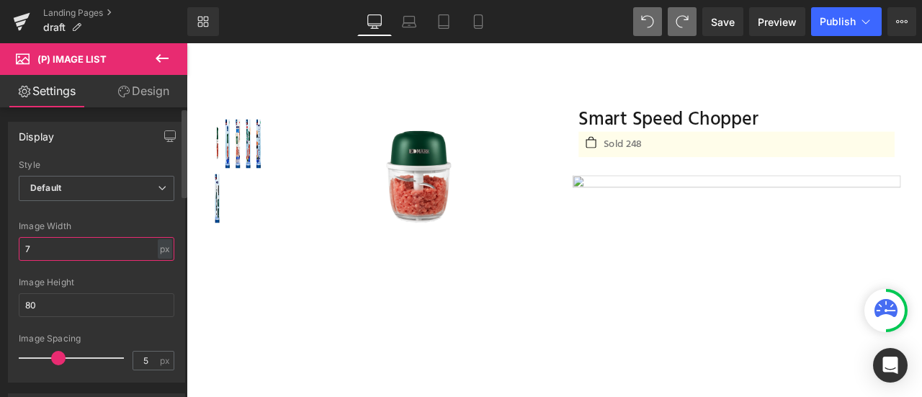
type input "70"
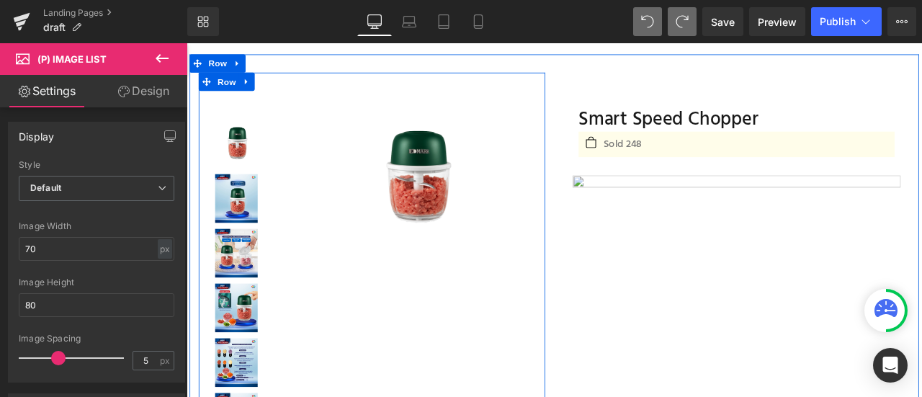
click at [296, 179] on div at bounding box center [252, 320] width 103 height 443
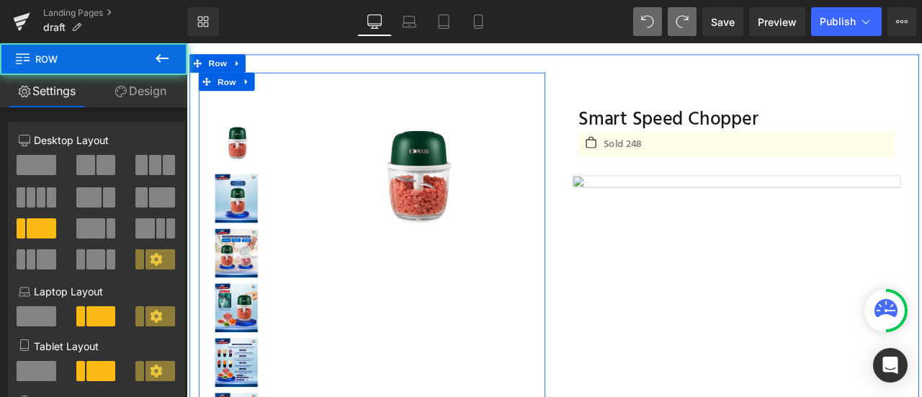
click at [378, 174] on img at bounding box center [458, 203] width 164 height 164
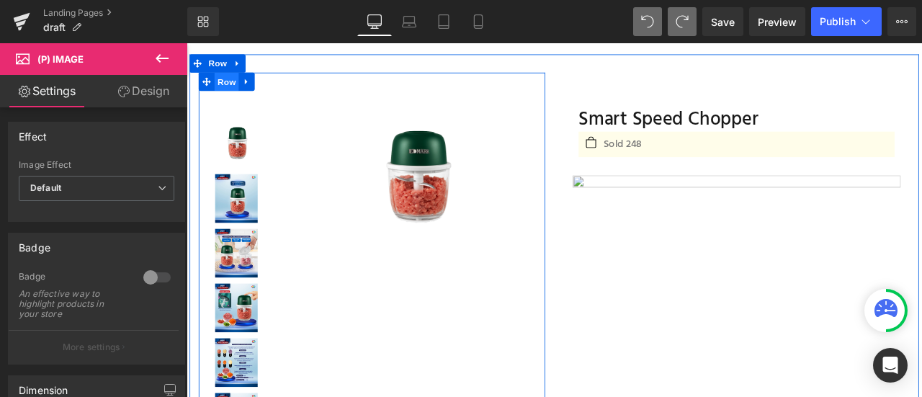
click at [236, 89] on span "Row" at bounding box center [234, 89] width 29 height 22
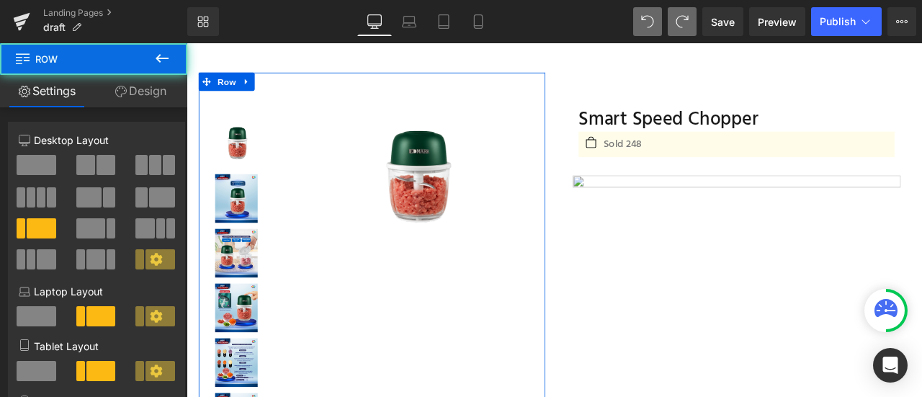
click at [153, 97] on link "Design" at bounding box center [141, 91] width 94 height 32
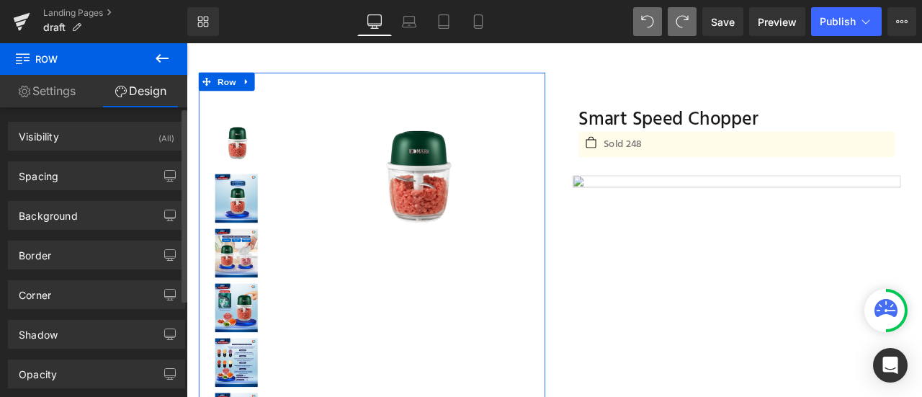
type input "0"
type input "30"
type input "0"
type input "10"
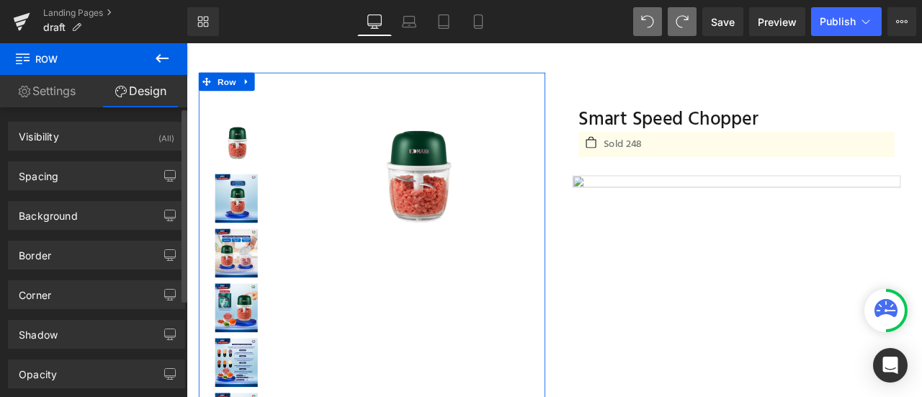
type input "0"
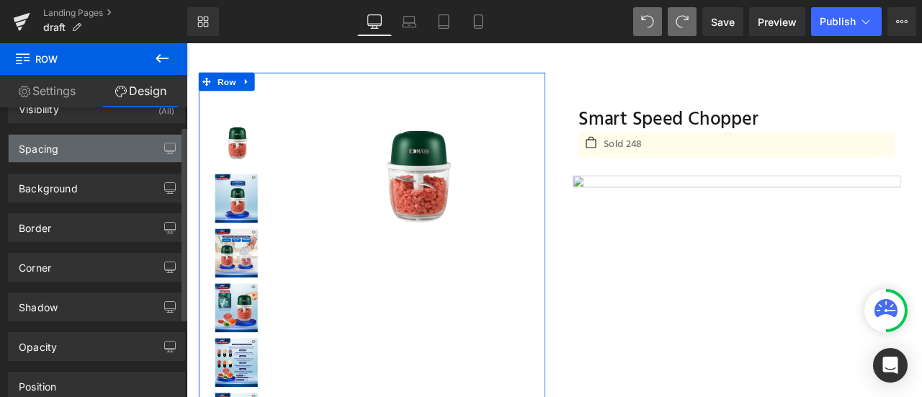
scroll to position [27, 0]
click at [124, 152] on div "Spacing" at bounding box center [97, 148] width 176 height 27
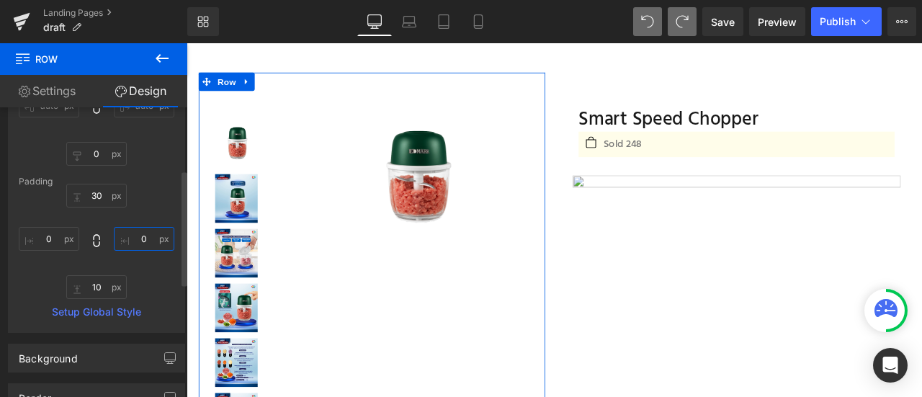
scroll to position [156, 0]
type input "0"
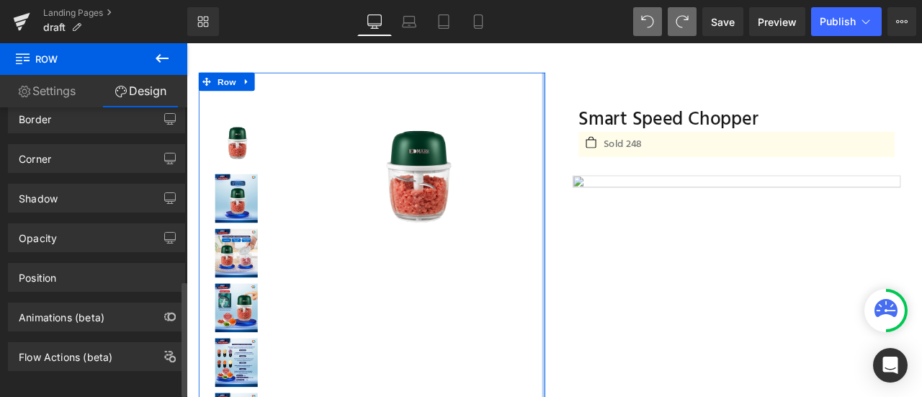
scroll to position [436, 0]
click at [129, 277] on div "Position" at bounding box center [97, 276] width 176 height 27
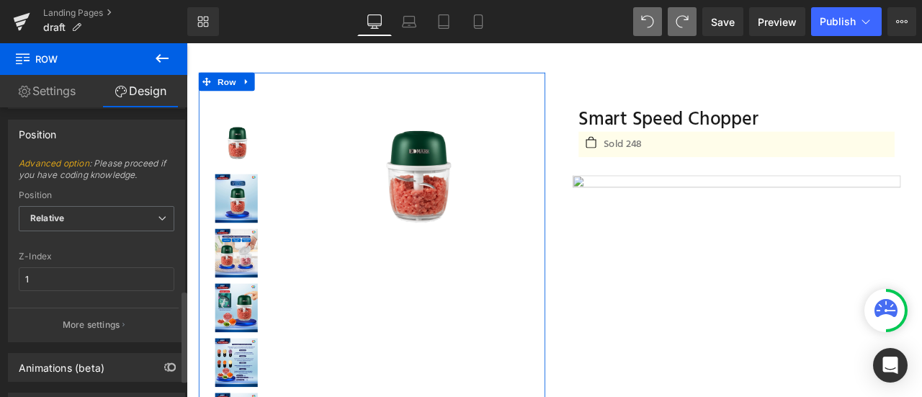
scroll to position [579, 0]
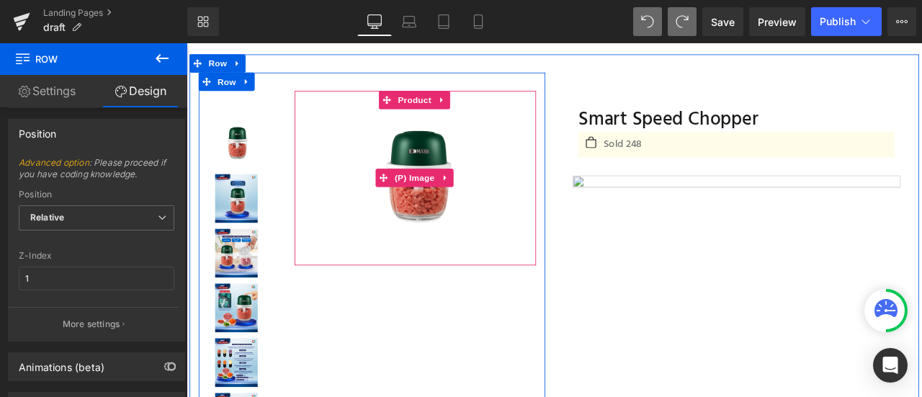
click at [385, 223] on img at bounding box center [458, 203] width 164 height 164
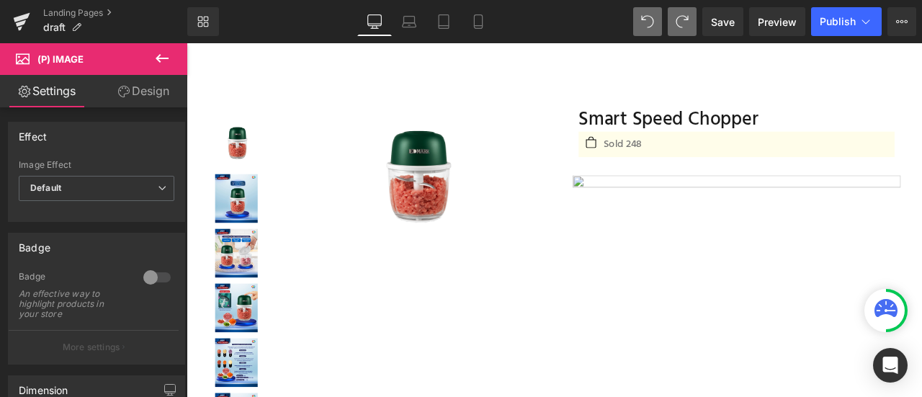
click at [136, 81] on link "Design" at bounding box center [144, 91] width 94 height 32
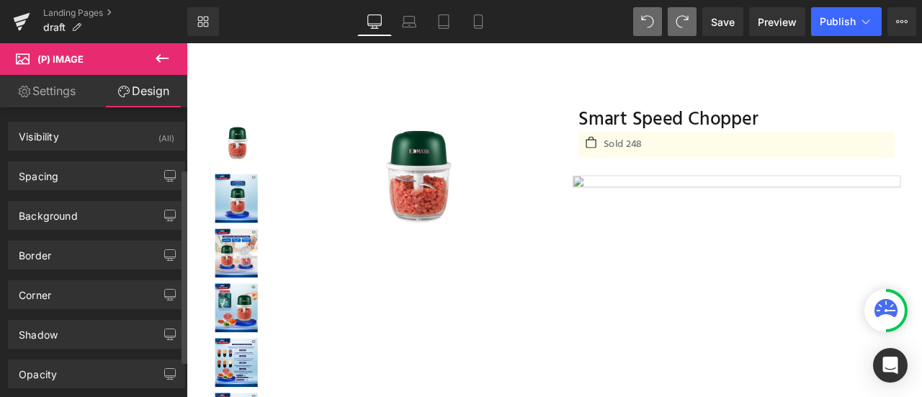
type input "0"
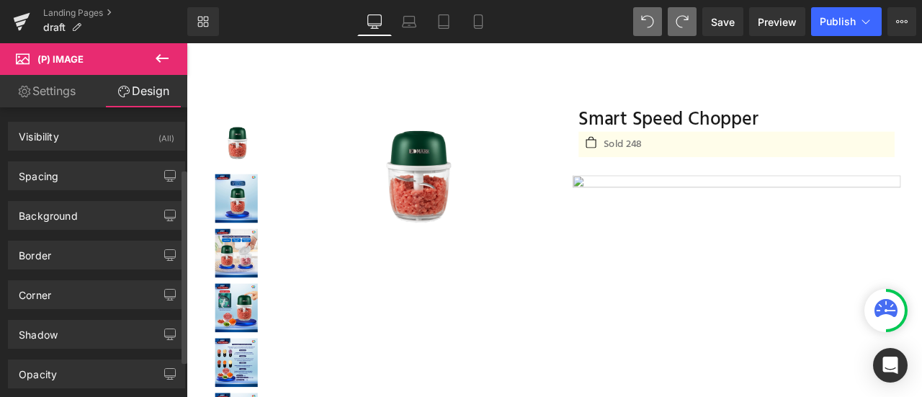
type input "0"
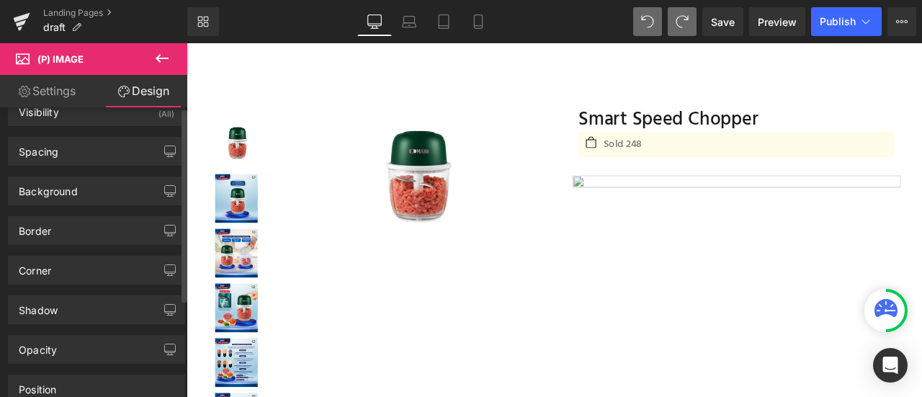
scroll to position [0, 0]
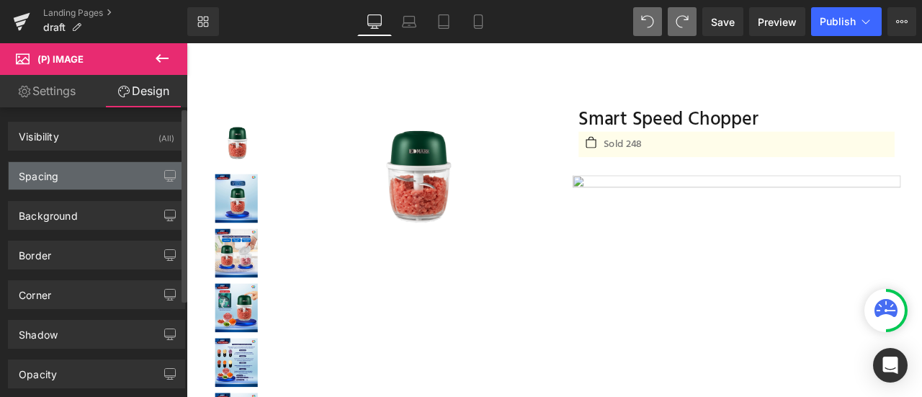
click at [95, 182] on div "Spacing" at bounding box center [97, 175] width 176 height 27
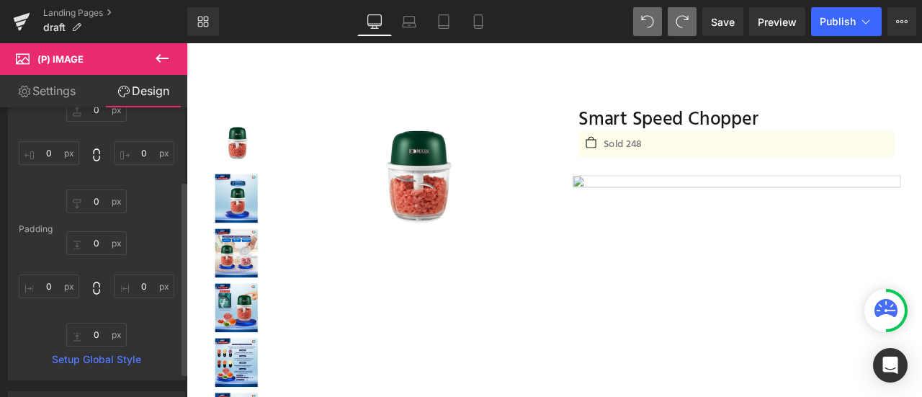
scroll to position [107, 0]
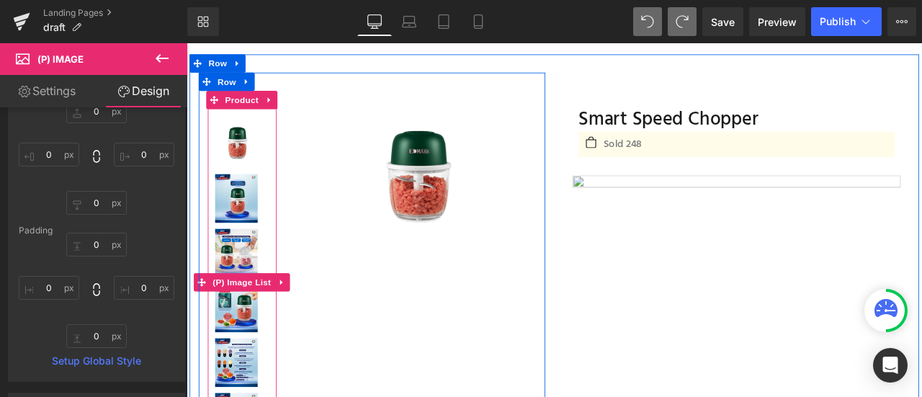
click at [269, 210] on link at bounding box center [248, 229] width 55 height 62
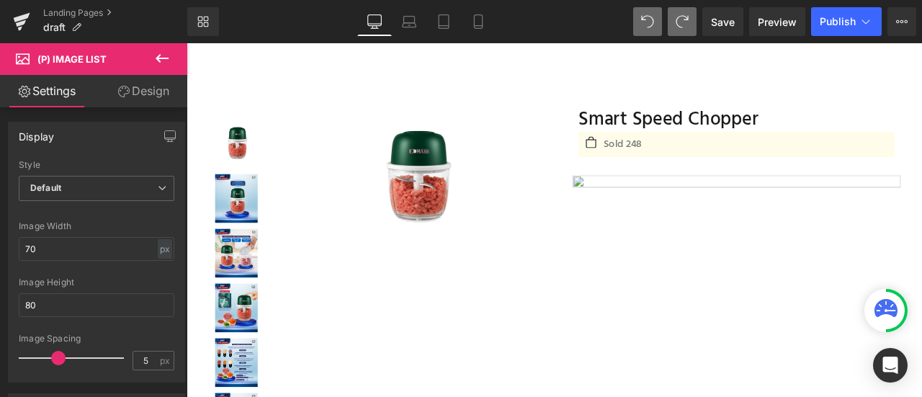
click at [143, 91] on link "Design" at bounding box center [144, 91] width 94 height 32
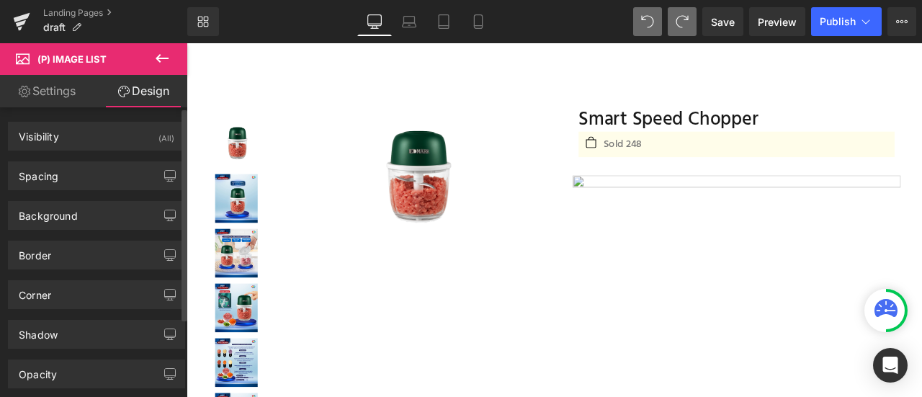
type input "0"
type input "6"
type input "0"
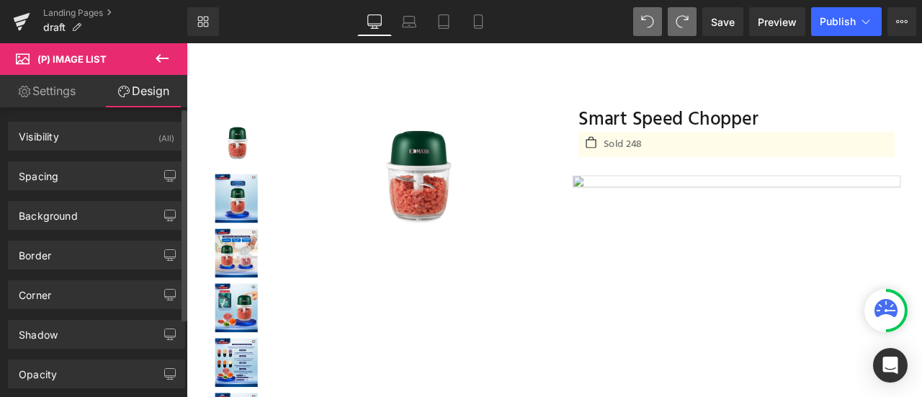
type input "0"
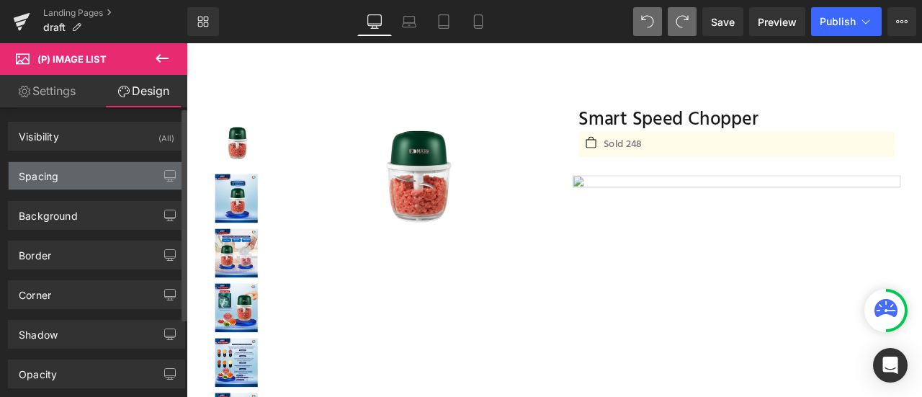
click at [110, 177] on div "Spacing" at bounding box center [97, 175] width 176 height 27
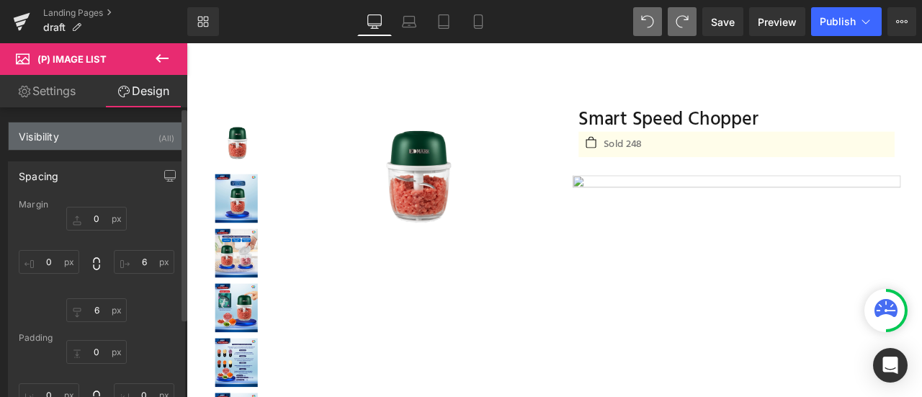
click at [115, 135] on div "Visibility (All)" at bounding box center [97, 136] width 176 height 27
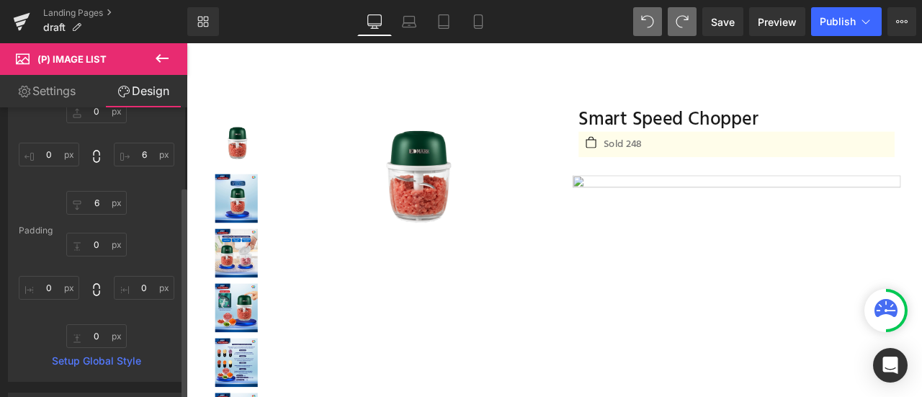
scroll to position [254, 0]
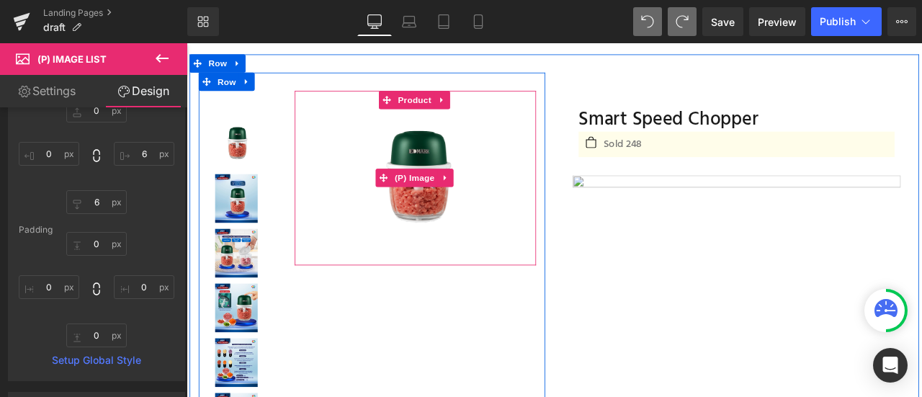
click at [478, 156] on img at bounding box center [458, 203] width 164 height 164
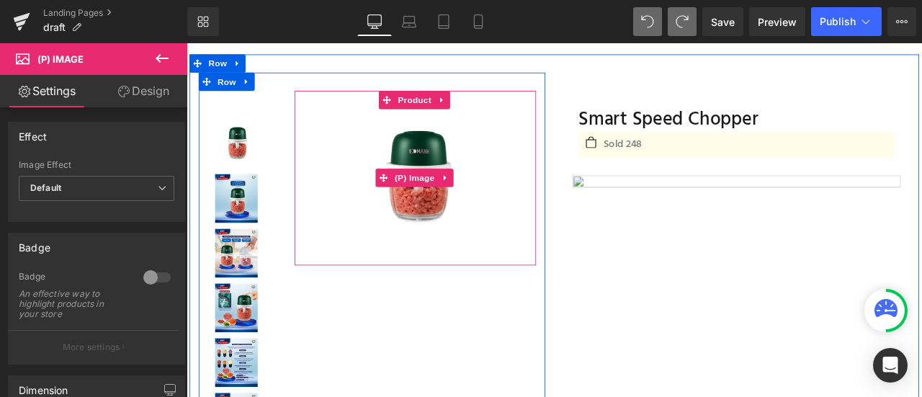
click at [463, 165] on img at bounding box center [458, 203] width 164 height 164
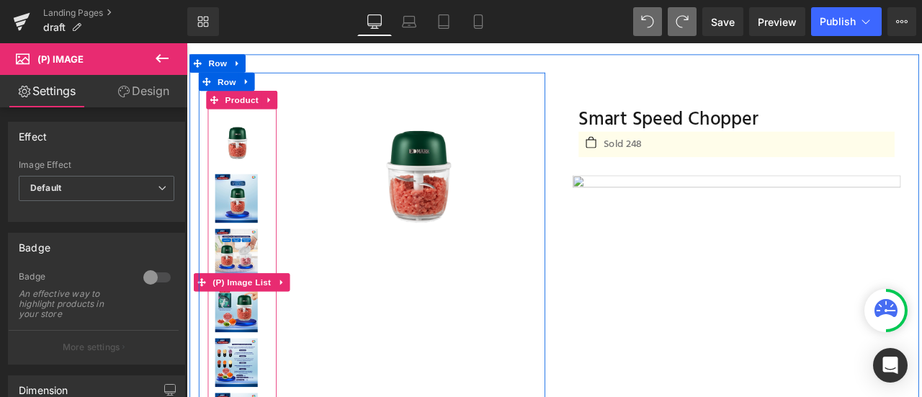
click at [239, 215] on img at bounding box center [246, 227] width 50 height 58
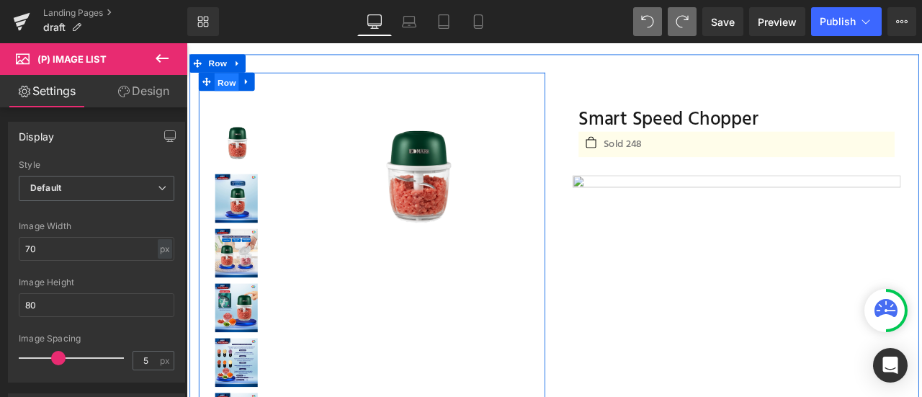
click at [233, 93] on span "Row" at bounding box center [234, 90] width 29 height 22
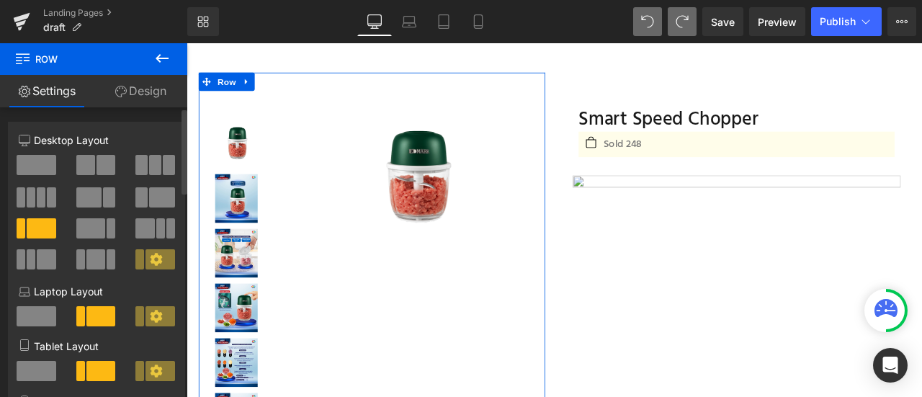
click at [150, 264] on icon at bounding box center [156, 259] width 13 height 13
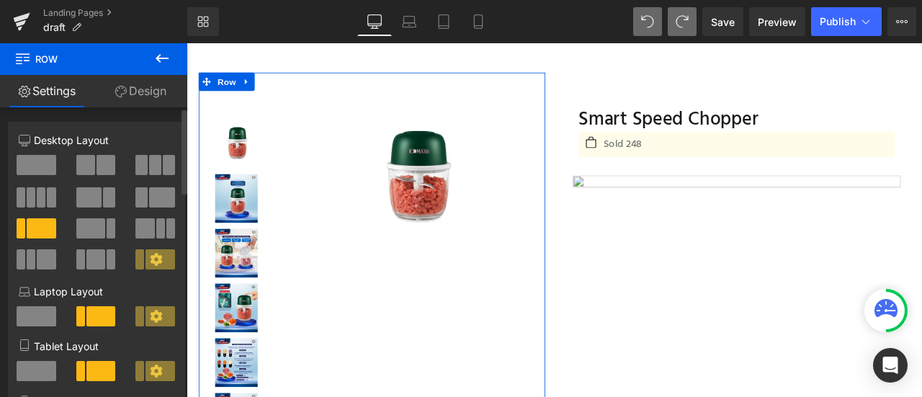
click at [150, 264] on icon at bounding box center [156, 259] width 13 height 13
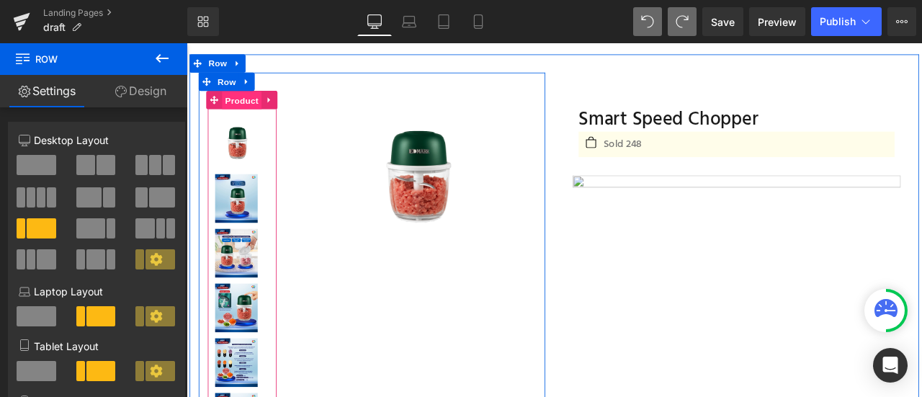
click at [247, 107] on span "Product" at bounding box center [251, 111] width 47 height 22
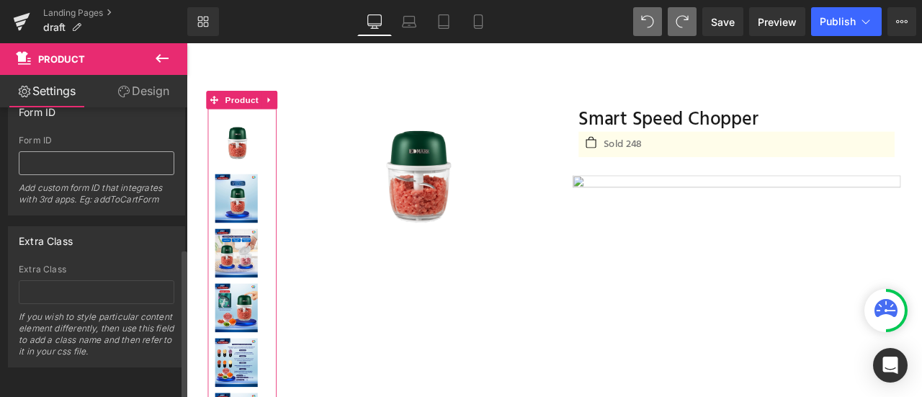
scroll to position [0, 0]
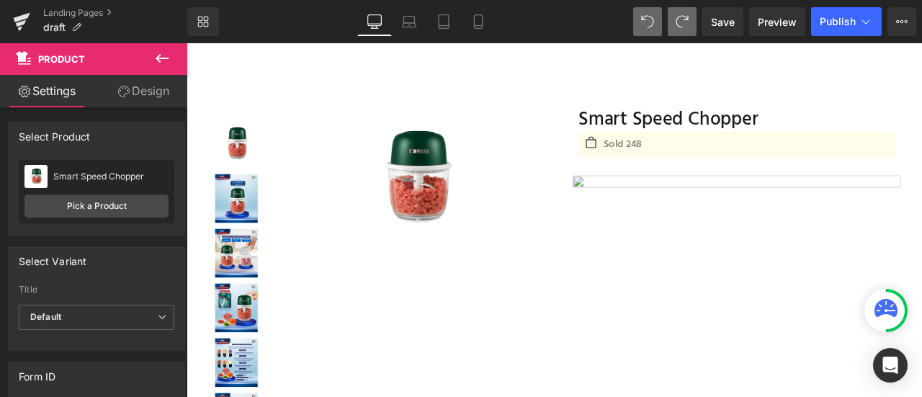
click at [154, 63] on icon at bounding box center [162, 58] width 17 height 17
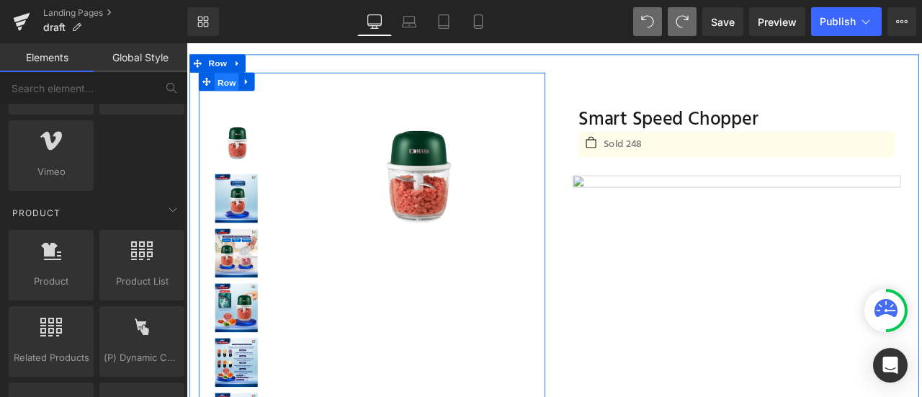
click at [231, 88] on span "Row" at bounding box center [234, 90] width 29 height 22
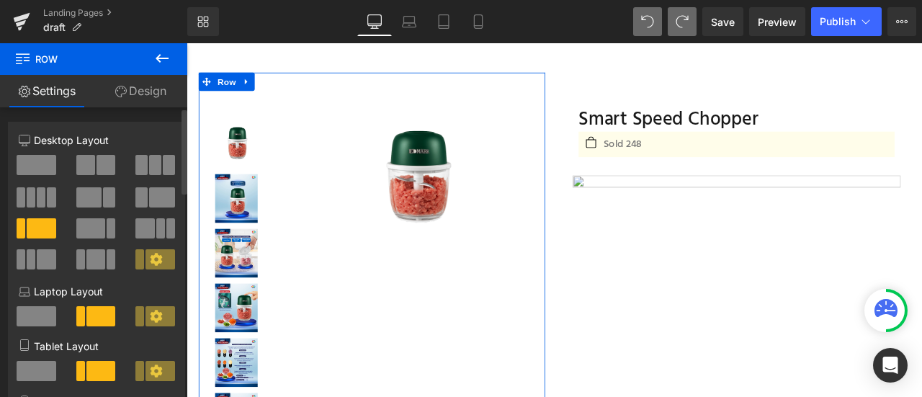
click at [0, 390] on div "Column Size Customizer 3+9 Desktop Layout Laptop Layout Tablet Layout Mobile La…" at bounding box center [97, 297] width 194 height 372
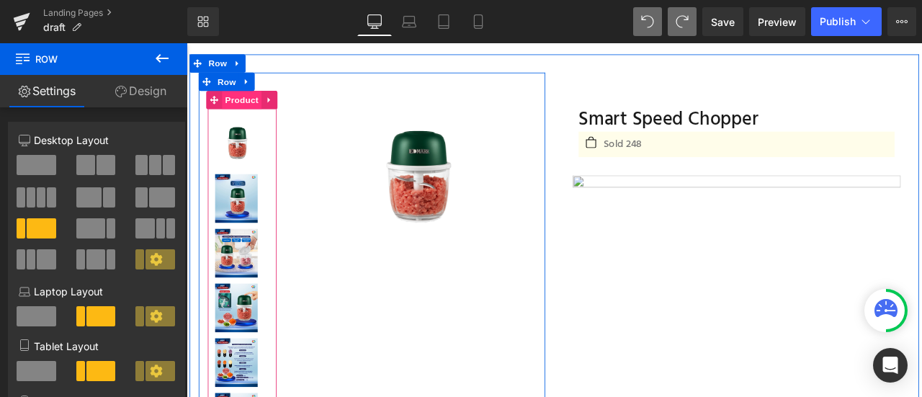
click at [249, 112] on span "Product" at bounding box center [251, 110] width 47 height 22
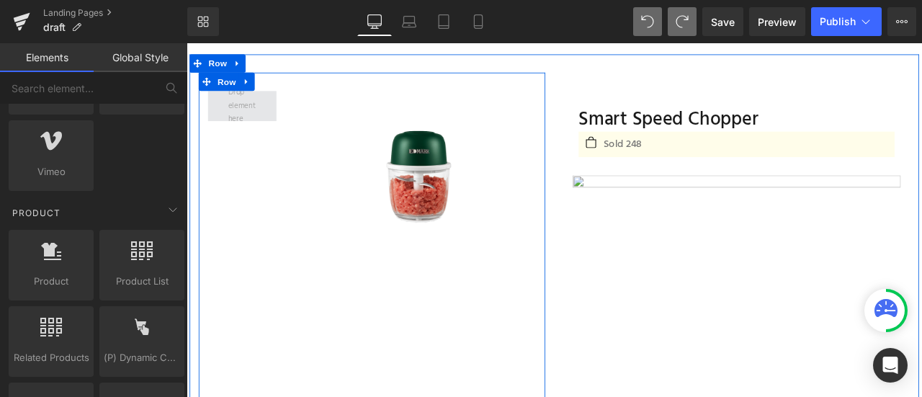
click at [253, 114] on span at bounding box center [252, 117] width 43 height 55
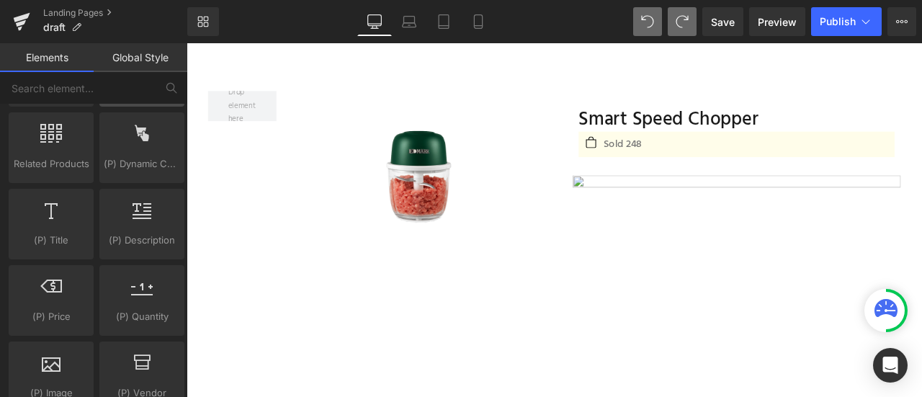
scroll to position [1329, 0]
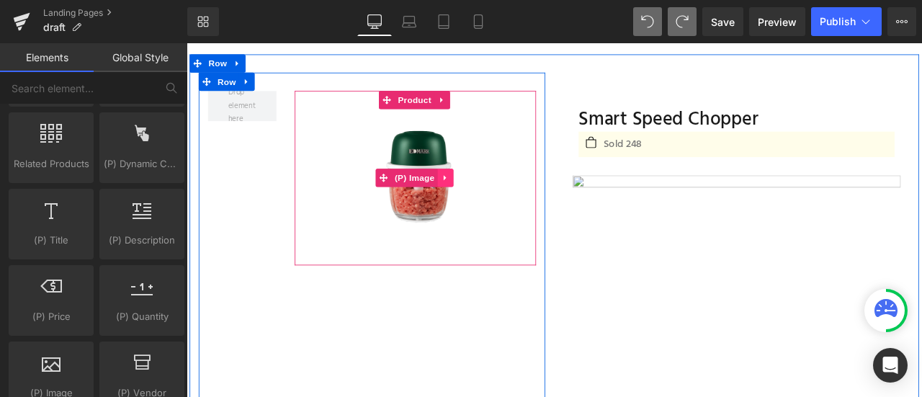
click at [485, 208] on link at bounding box center [493, 203] width 19 height 22
click at [443, 207] on span "(P) Image" at bounding box center [428, 203] width 55 height 22
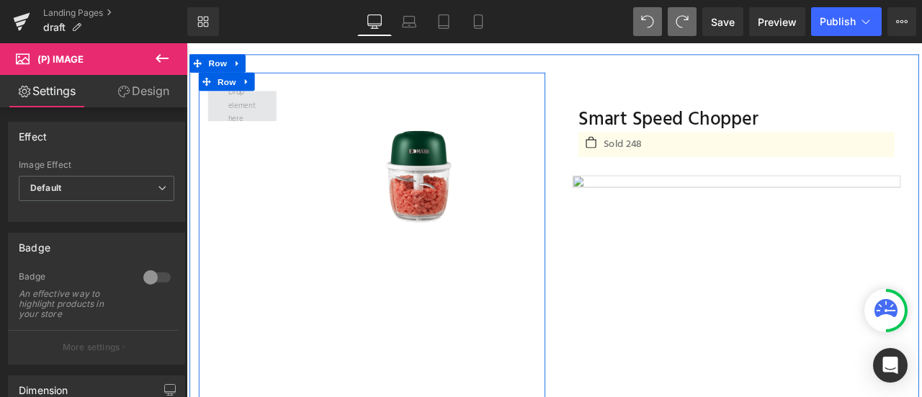
click at [236, 123] on span at bounding box center [252, 117] width 43 height 55
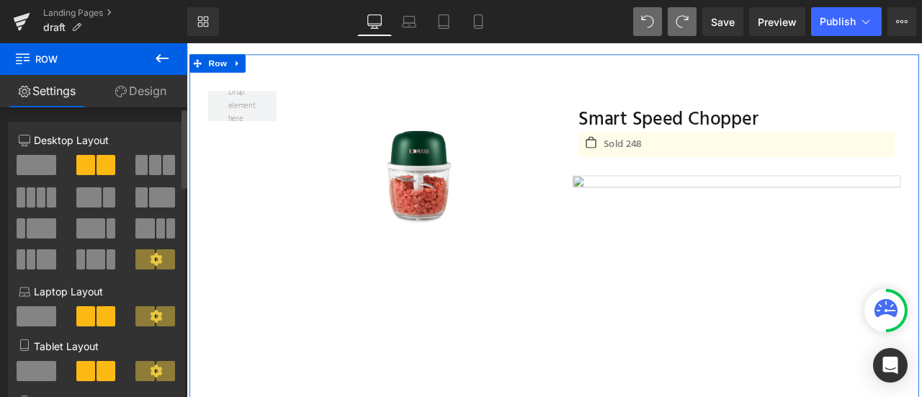
click at [151, 259] on icon at bounding box center [156, 259] width 13 height 13
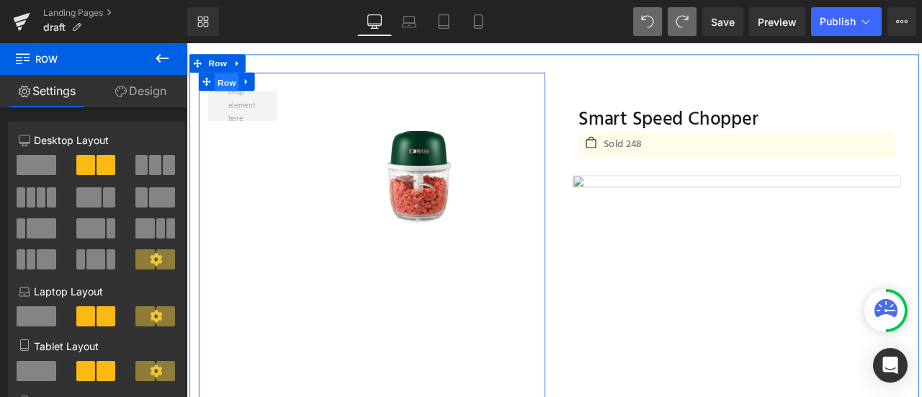
click at [233, 87] on span "Row" at bounding box center [234, 90] width 29 height 22
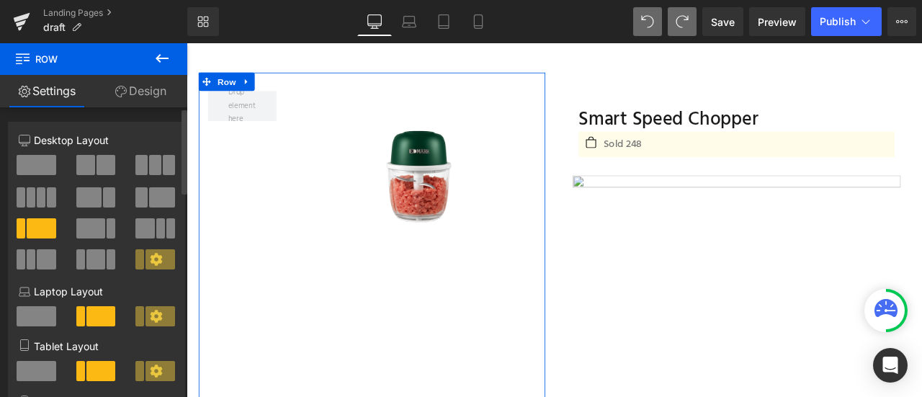
click at [153, 253] on icon at bounding box center [156, 259] width 13 height 13
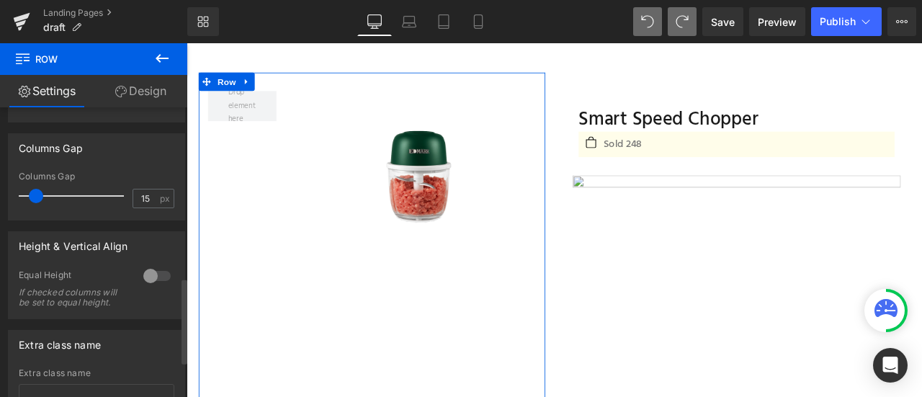
scroll to position [575, 0]
type input "0"
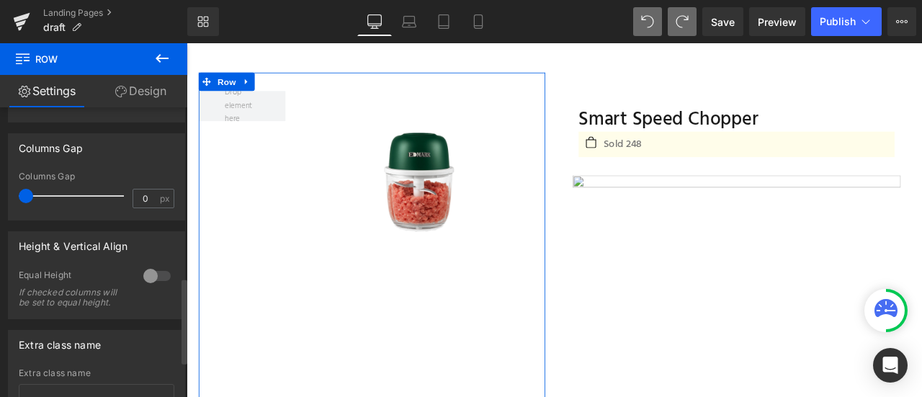
drag, startPoint x: 37, startPoint y: 195, endPoint x: 2, endPoint y: 188, distance: 35.9
click at [2, 188] on div "Columns Gap 0px Columns Gap 0 px" at bounding box center [97, 172] width 194 height 98
click at [151, 93] on link "Design" at bounding box center [141, 91] width 94 height 32
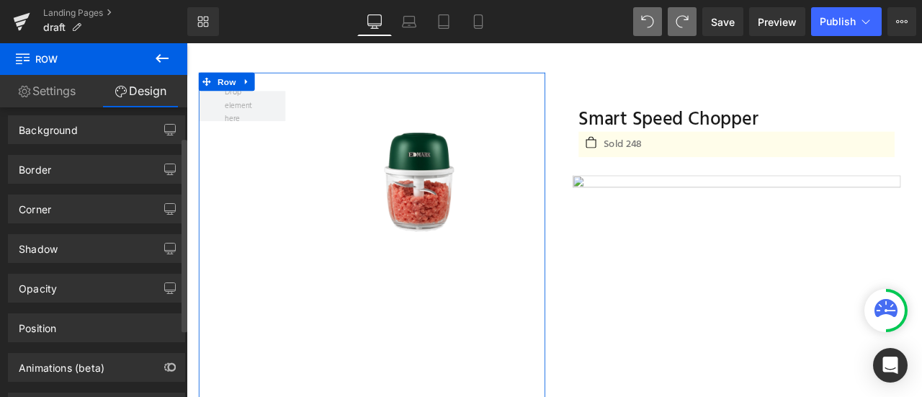
scroll to position [0, 0]
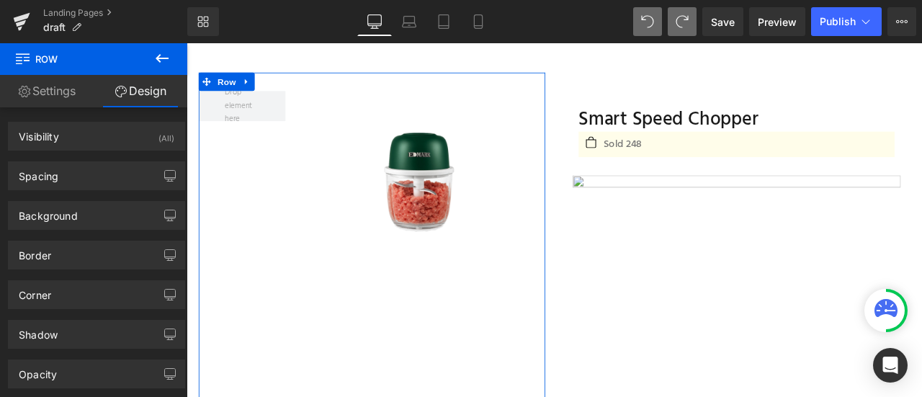
click at [62, 81] on link "Settings" at bounding box center [47, 91] width 94 height 32
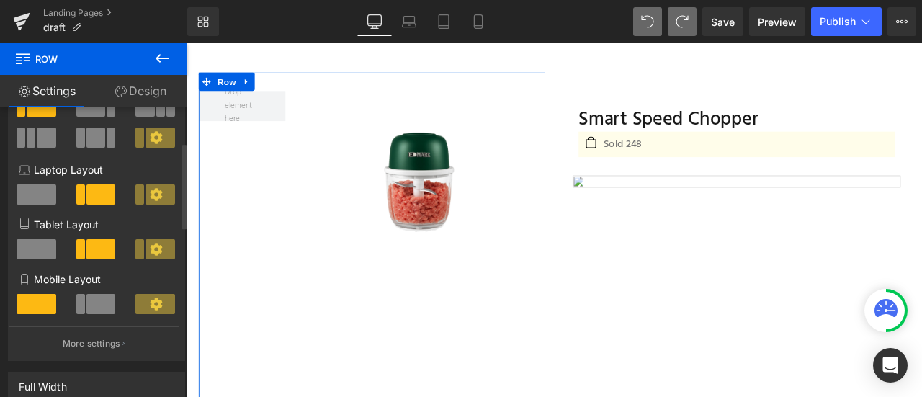
scroll to position [123, 0]
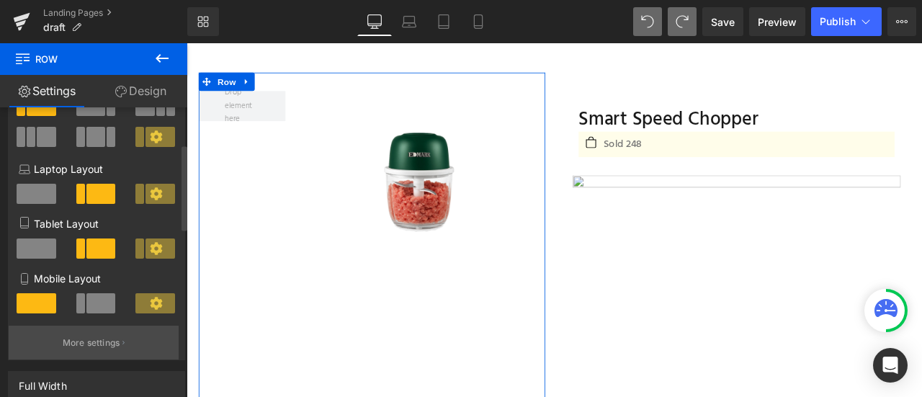
click at [98, 339] on p "More settings" at bounding box center [92, 343] width 58 height 13
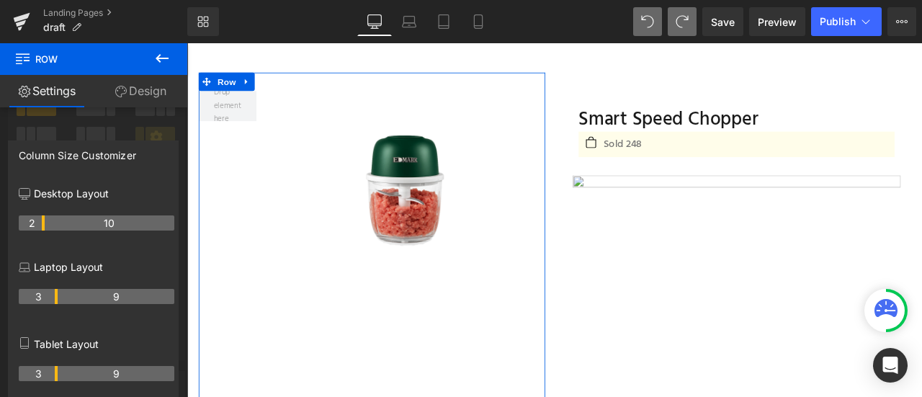
drag, startPoint x: 55, startPoint y: 223, endPoint x: 45, endPoint y: 223, distance: 9.4
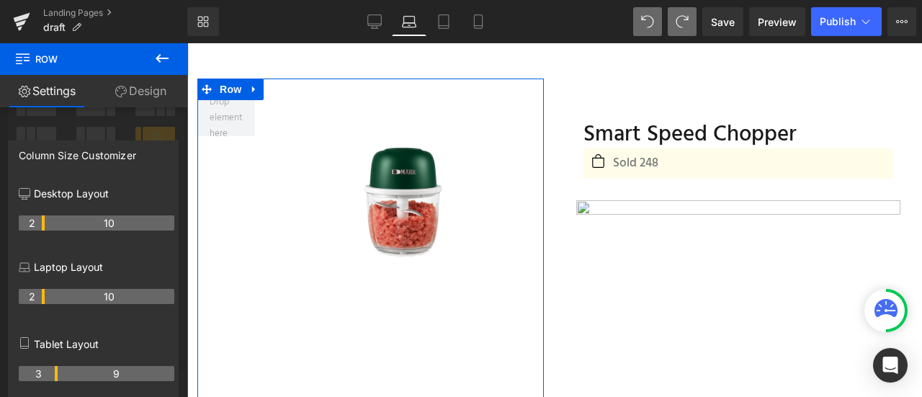
drag, startPoint x: 55, startPoint y: 297, endPoint x: 46, endPoint y: 297, distance: 8.6
click at [46, 297] on tr "2 10" at bounding box center [97, 296] width 156 height 15
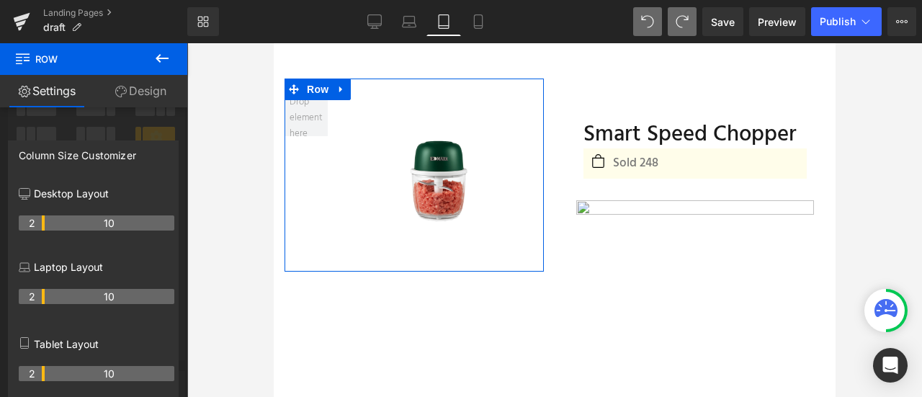
drag, startPoint x: 56, startPoint y: 372, endPoint x: 46, endPoint y: 370, distance: 10.3
click at [46, 370] on tr "2 10" at bounding box center [97, 373] width 156 height 15
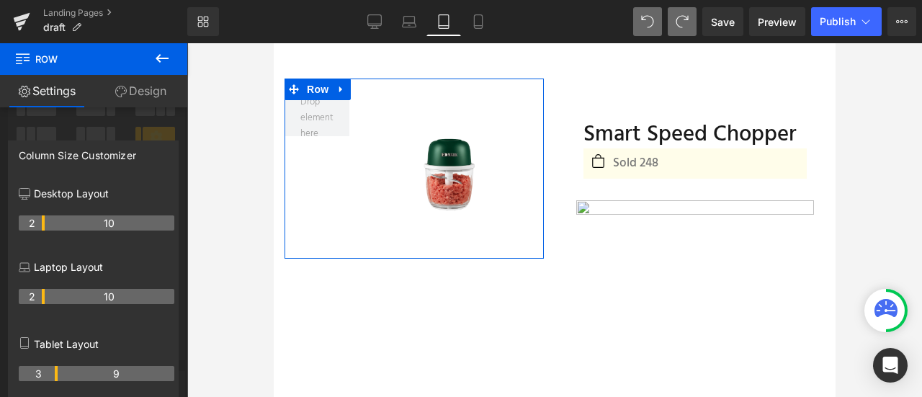
drag, startPoint x: 43, startPoint y: 373, endPoint x: 55, endPoint y: 371, distance: 12.3
click at [55, 371] on th "3" at bounding box center [38, 373] width 39 height 15
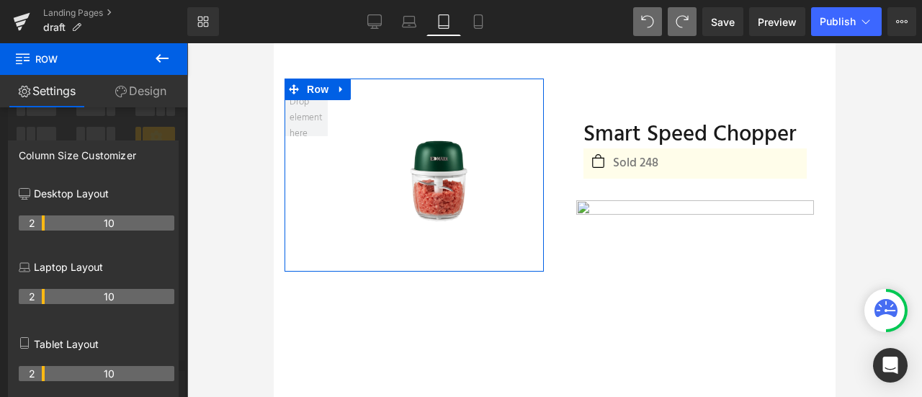
click at [48, 371] on tr "2 10" at bounding box center [97, 373] width 156 height 15
click at [95, 187] on p "Desktop Layout" at bounding box center [97, 193] width 156 height 15
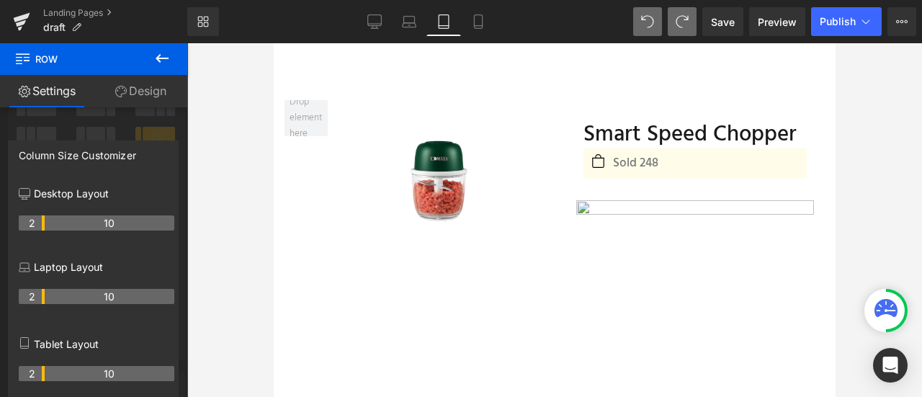
click at [157, 55] on icon at bounding box center [162, 58] width 17 height 17
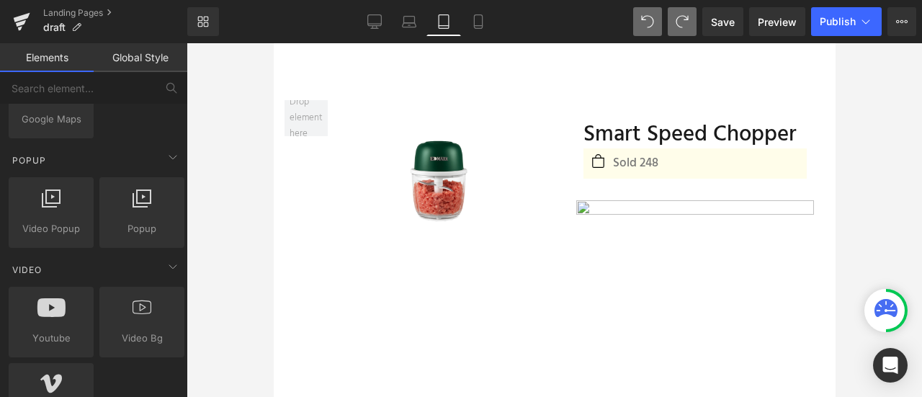
scroll to position [891, 0]
click at [383, 19] on link "Desktop" at bounding box center [374, 21] width 35 height 29
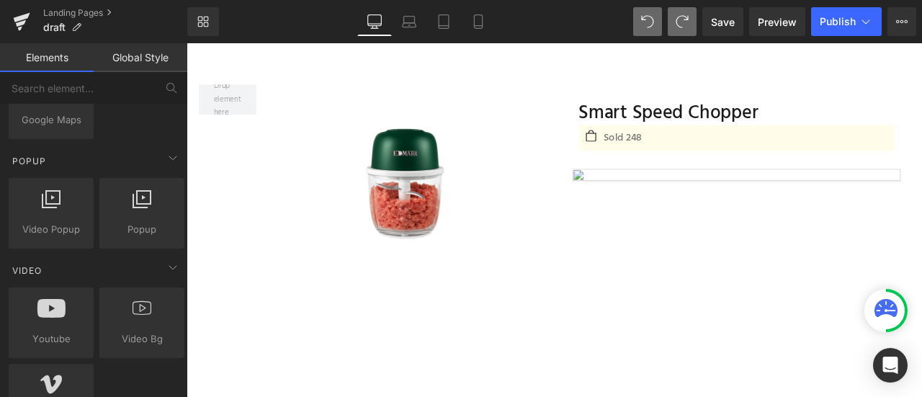
scroll to position [58, 0]
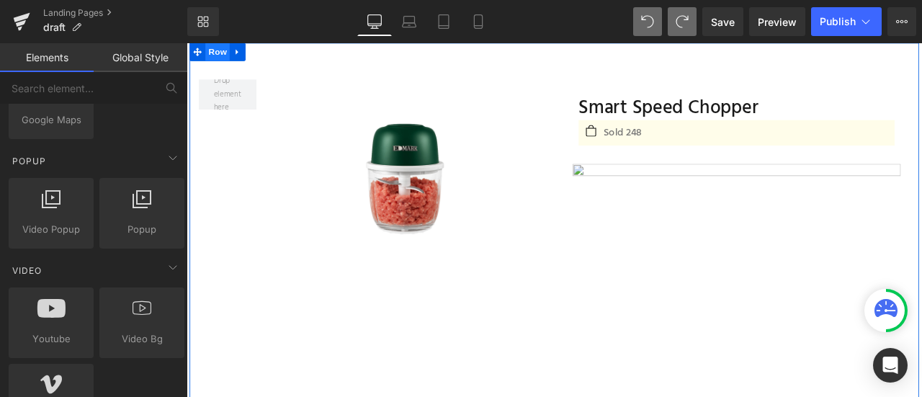
click at [218, 53] on span "Row" at bounding box center [223, 54] width 29 height 22
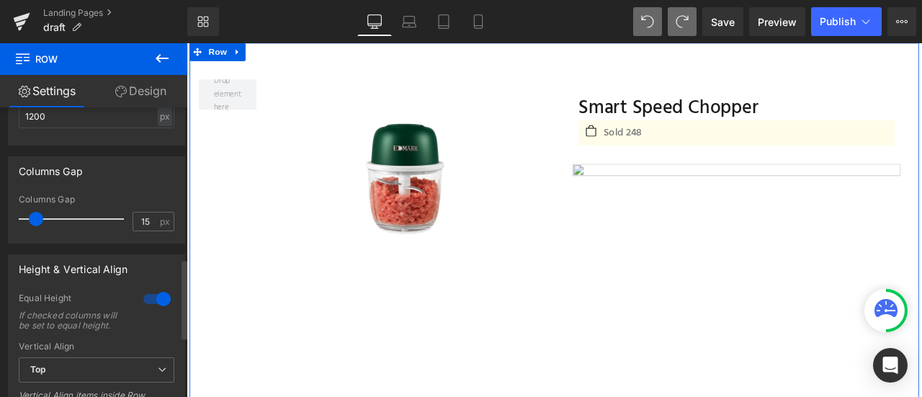
scroll to position [543, 0]
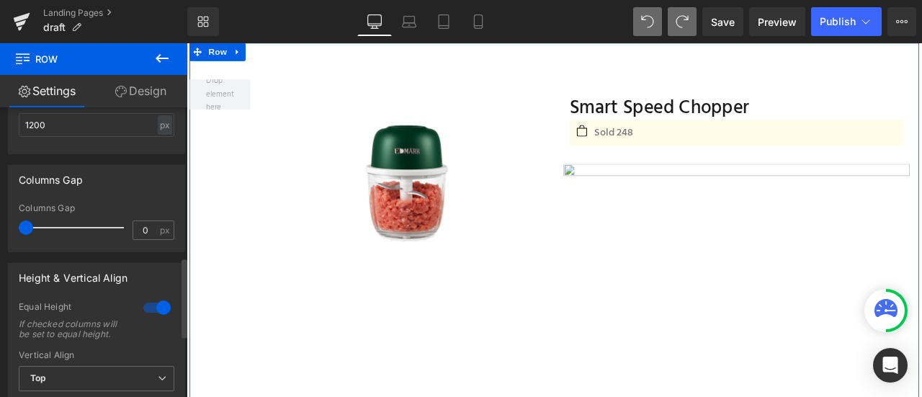
drag, startPoint x: 35, startPoint y: 228, endPoint x: 7, endPoint y: 225, distance: 28.3
click at [8, 225] on div "Columns Gap 0px Columns Gap 0 px" at bounding box center [96, 208] width 177 height 87
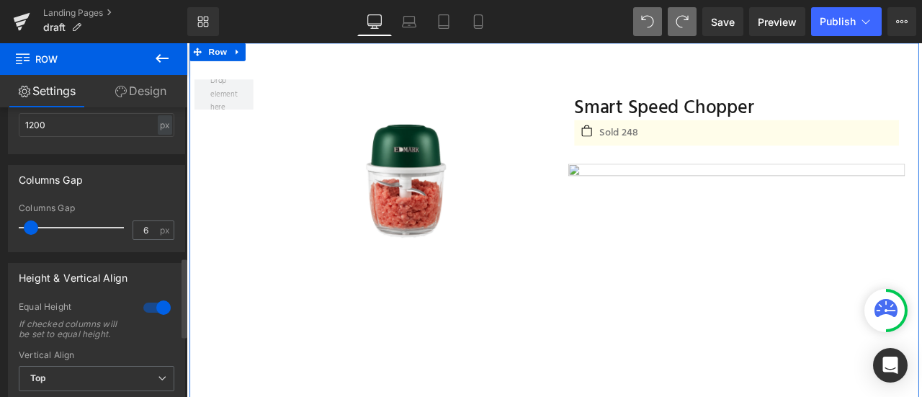
type input "5"
click at [32, 231] on span at bounding box center [29, 228] width 14 height 14
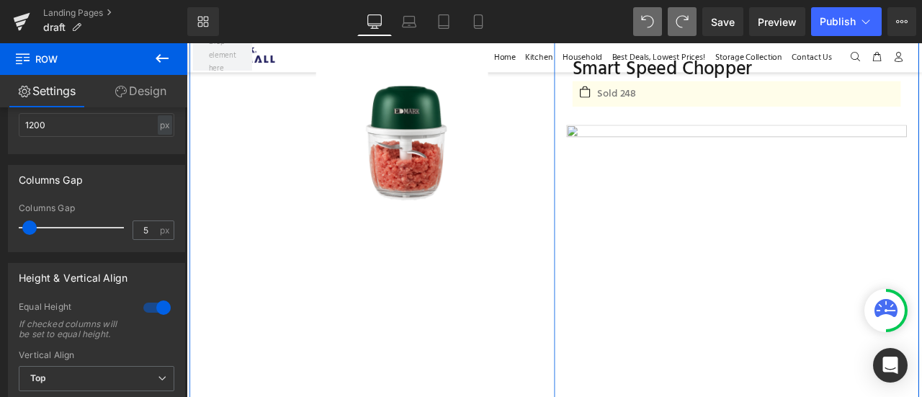
scroll to position [0, 0]
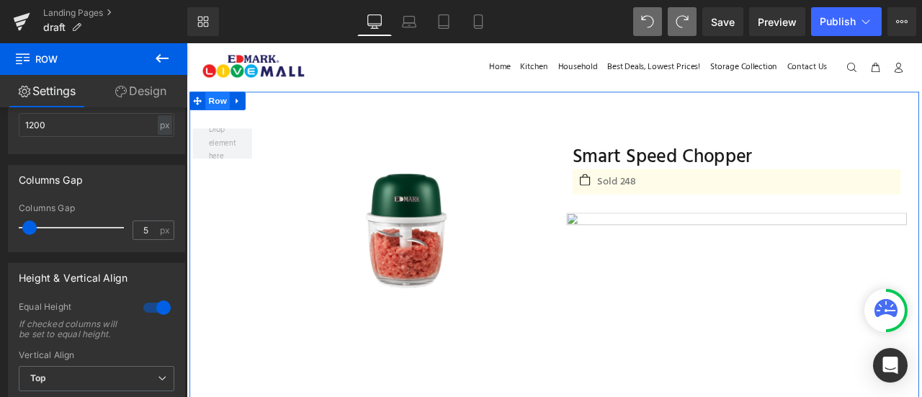
click at [230, 112] on span "Row" at bounding box center [223, 112] width 29 height 22
click at [146, 88] on link "Design" at bounding box center [141, 91] width 94 height 32
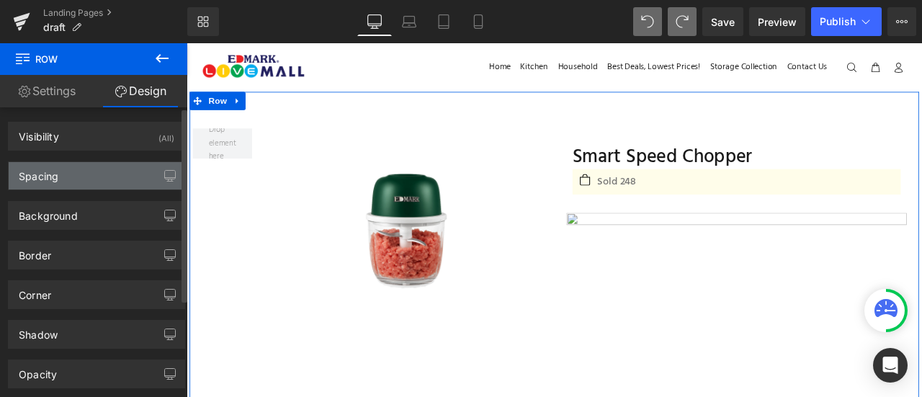
click at [108, 174] on div "Spacing" at bounding box center [97, 175] width 176 height 27
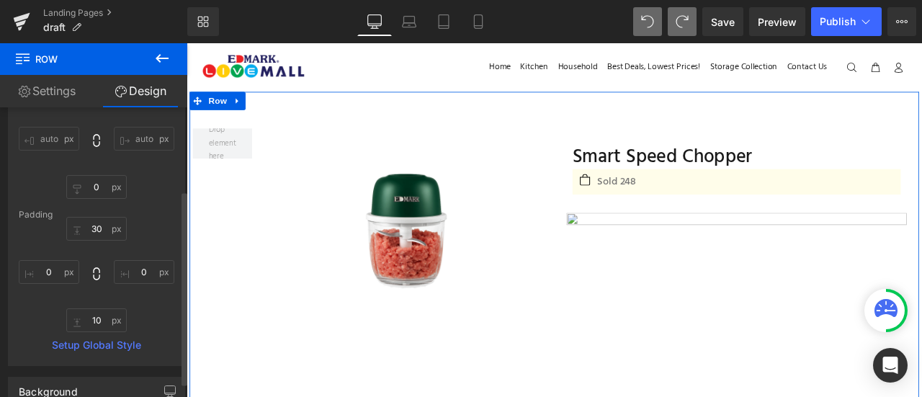
scroll to position [124, 0]
click at [134, 272] on input "0" at bounding box center [144, 271] width 61 height 24
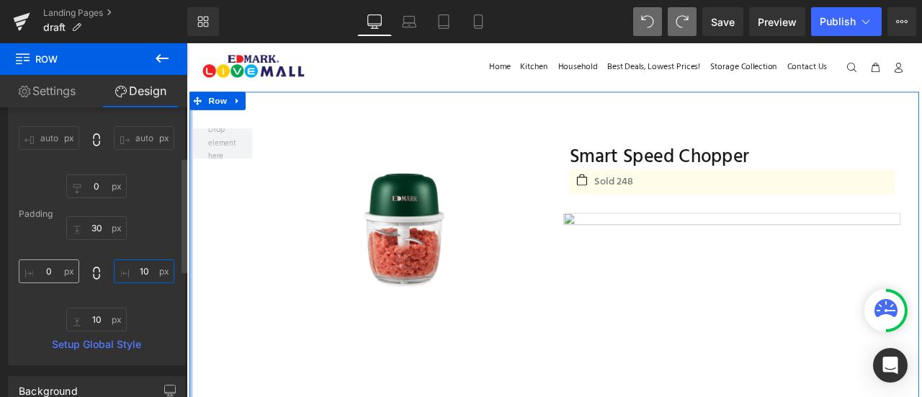
type input "10"
click at [54, 270] on input "0" at bounding box center [49, 271] width 61 height 24
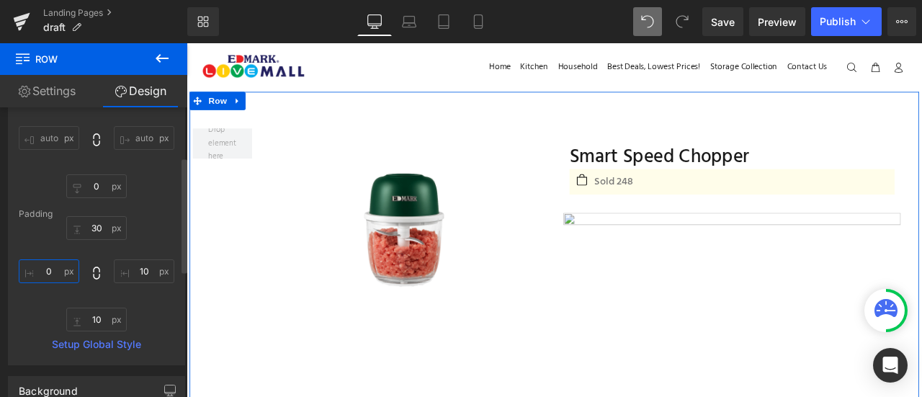
click at [54, 270] on input "0" at bounding box center [49, 271] width 61 height 24
type input "10"
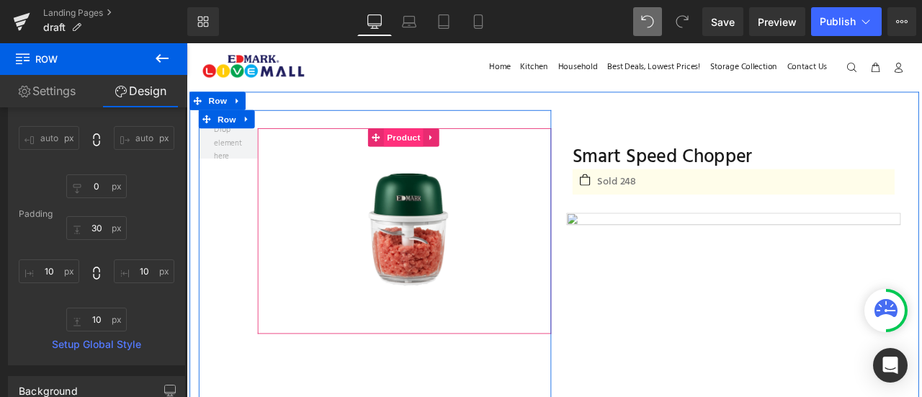
click at [427, 154] on span "Product" at bounding box center [444, 155] width 47 height 22
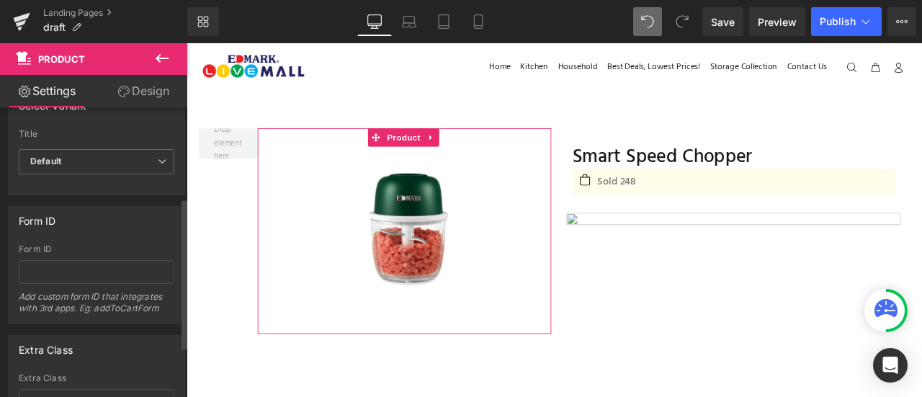
scroll to position [173, 0]
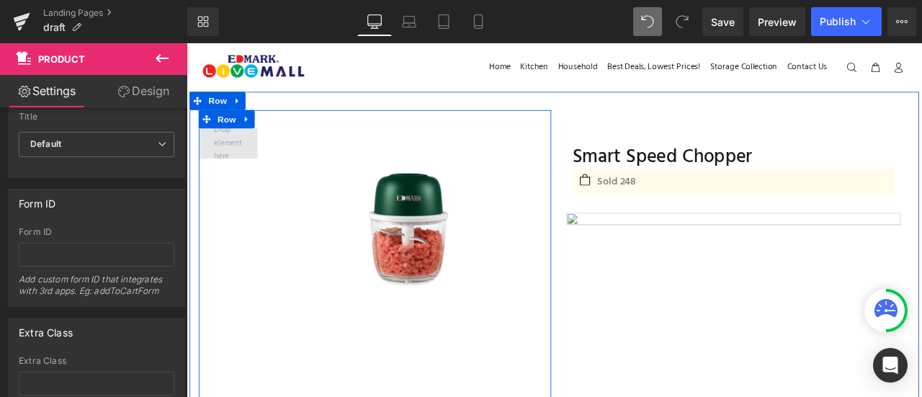
click at [230, 169] on span at bounding box center [235, 162] width 43 height 55
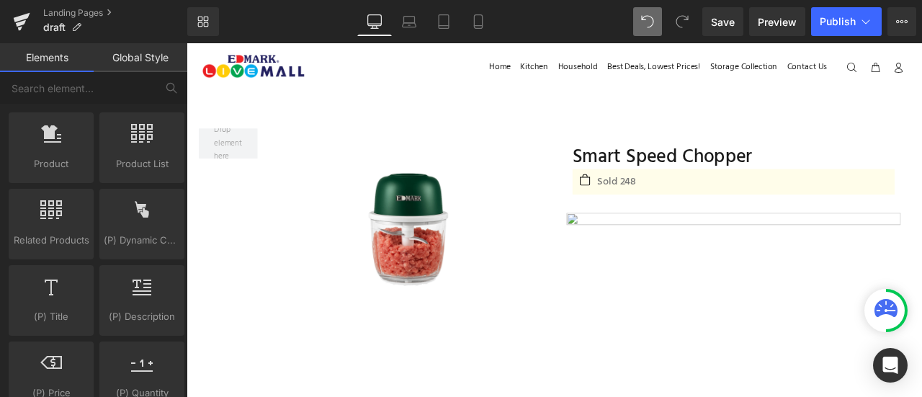
scroll to position [1252, 0]
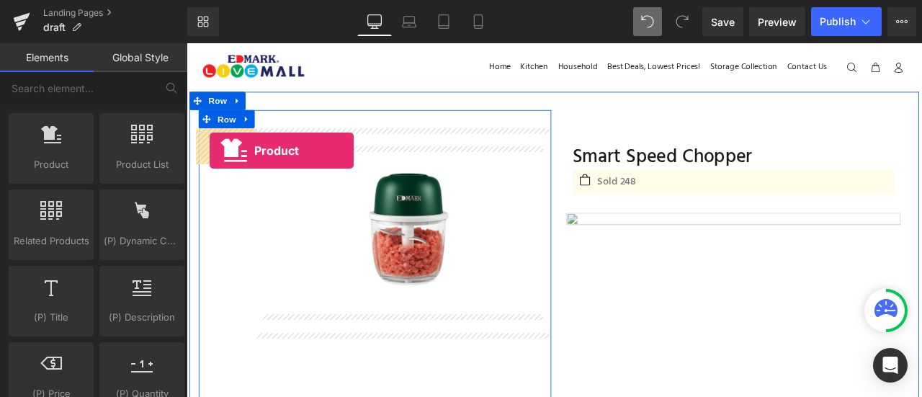
drag, startPoint x: 262, startPoint y: 188, endPoint x: 214, endPoint y: 169, distance: 51.8
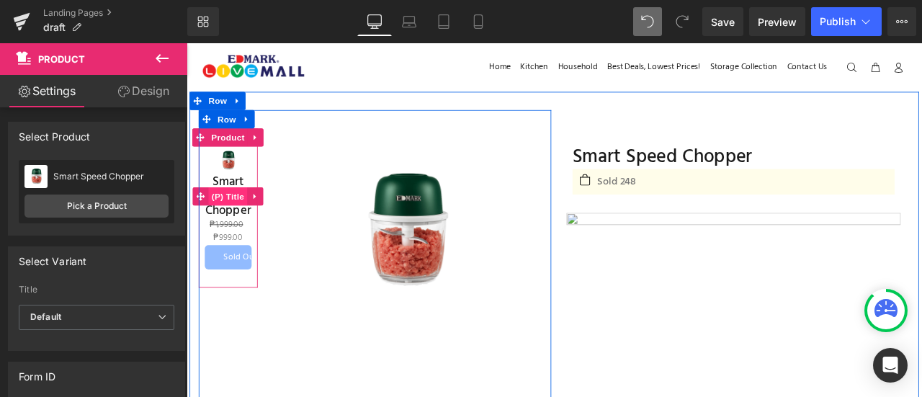
click at [236, 215] on span "(P) Title" at bounding box center [236, 225] width 46 height 22
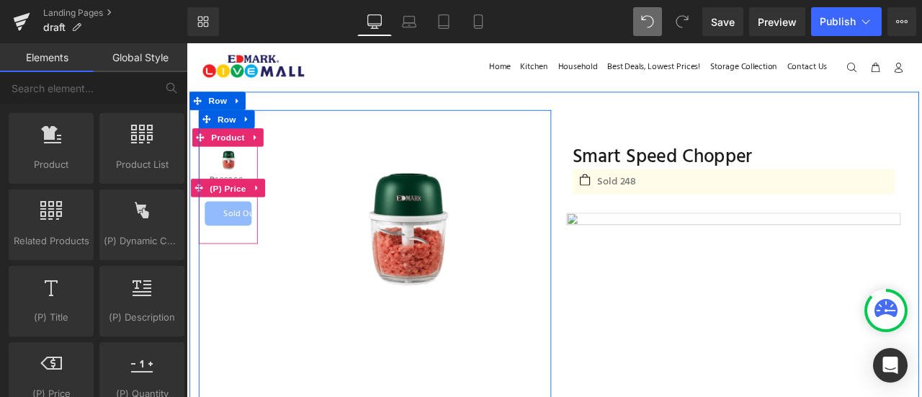
click at [236, 215] on span "(P) Price" at bounding box center [235, 216] width 50 height 22
click at [236, 215] on span "(P) Cart Button" at bounding box center [236, 214] width 82 height 22
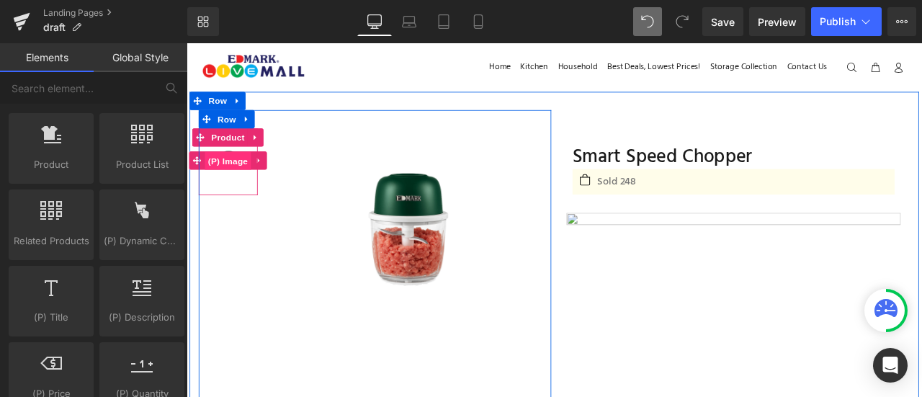
click at [231, 177] on span "(P) Image" at bounding box center [235, 183] width 55 height 22
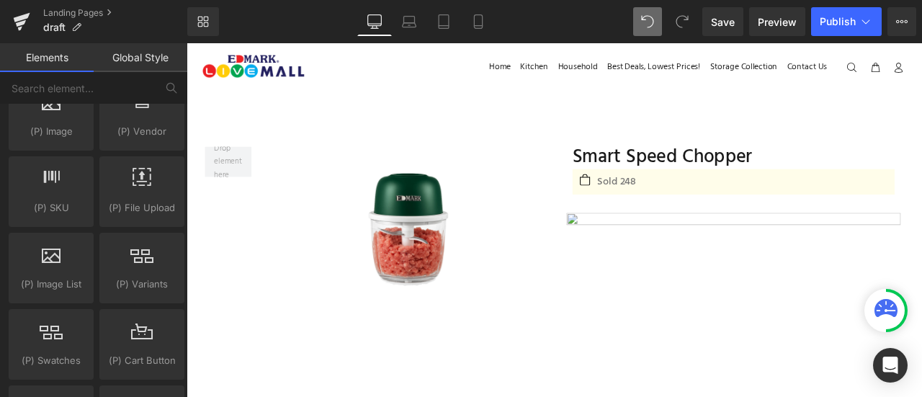
scroll to position [1588, 0]
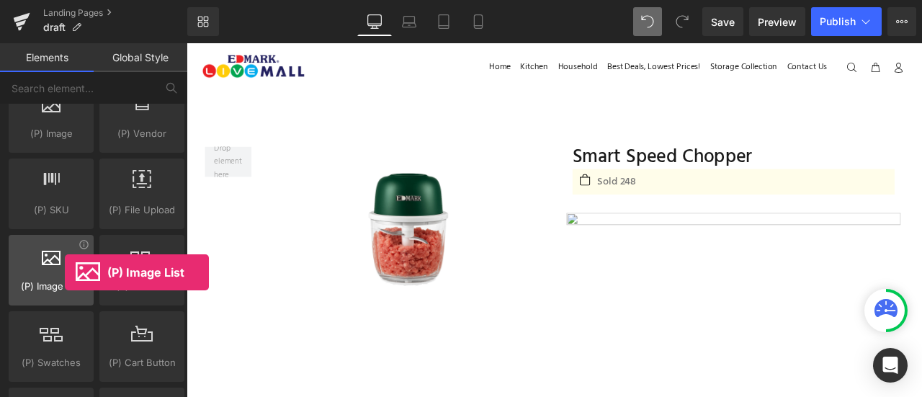
click at [65, 279] on span "(P) Image List" at bounding box center [51, 286] width 76 height 15
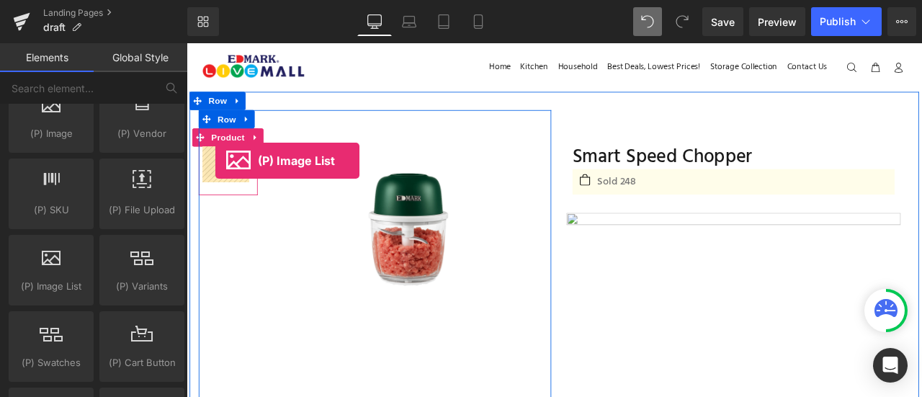
drag, startPoint x: 242, startPoint y: 320, endPoint x: 221, endPoint y: 182, distance: 139.3
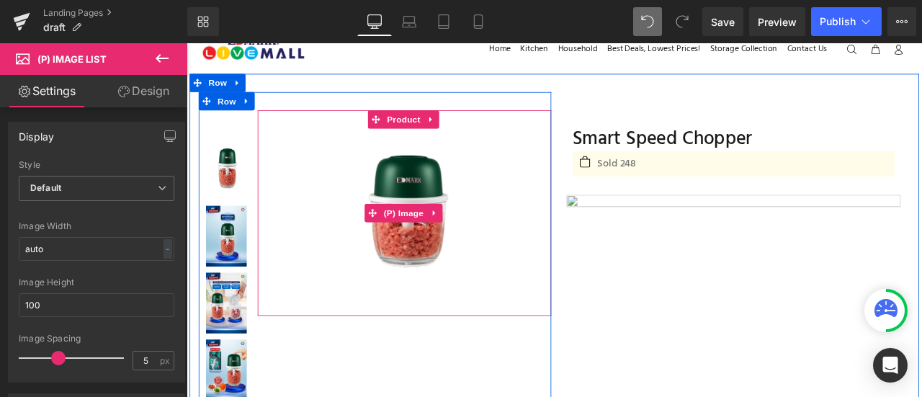
scroll to position [29, 0]
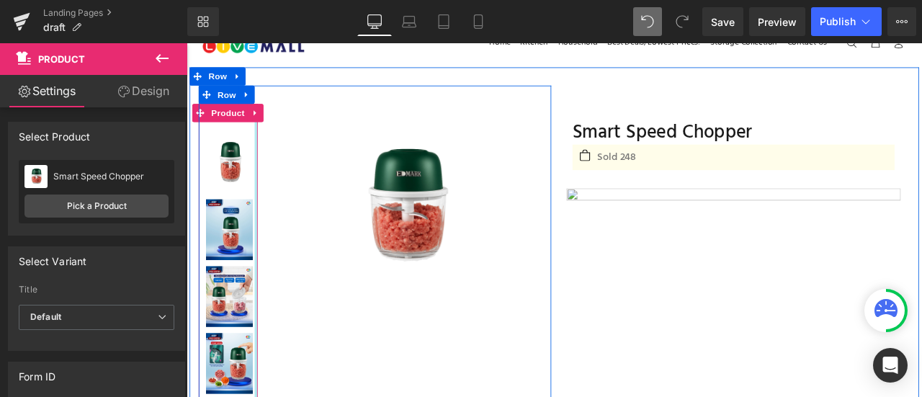
drag, startPoint x: 261, startPoint y: 243, endPoint x: 313, endPoint y: 256, distance: 54.2
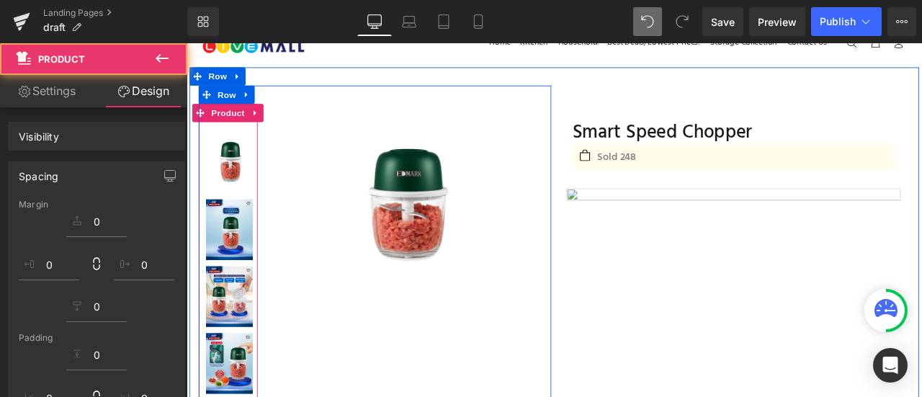
click at [366, 195] on img at bounding box center [444, 237] width 200 height 200
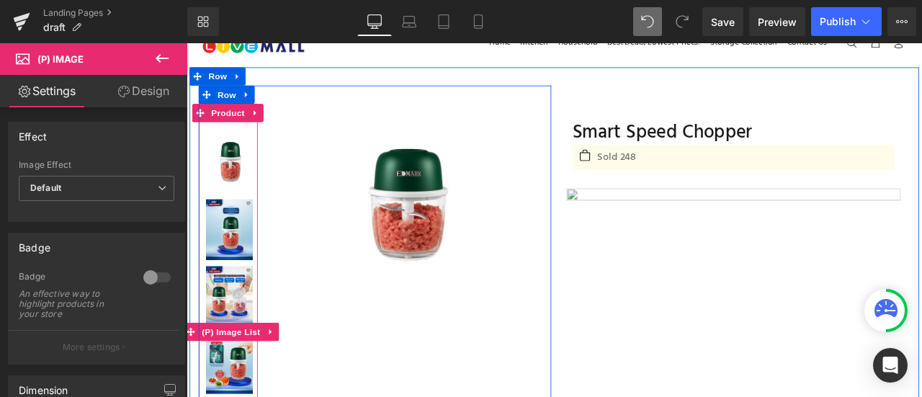
click at [238, 202] on img at bounding box center [237, 185] width 55 height 72
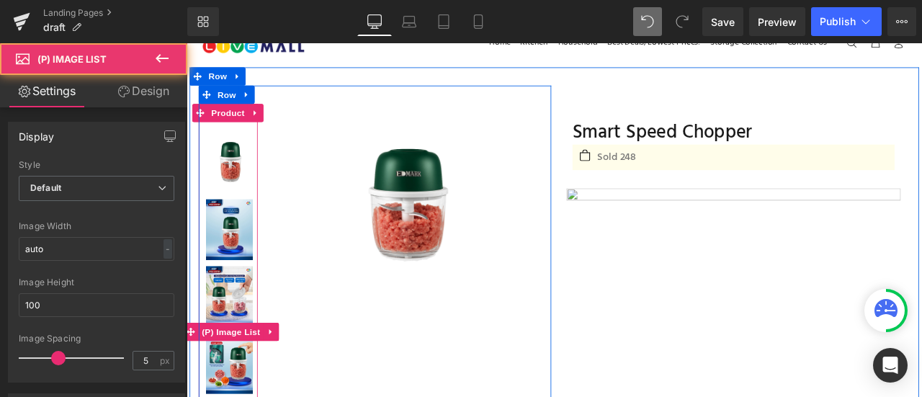
click at [238, 202] on img at bounding box center [237, 185] width 55 height 72
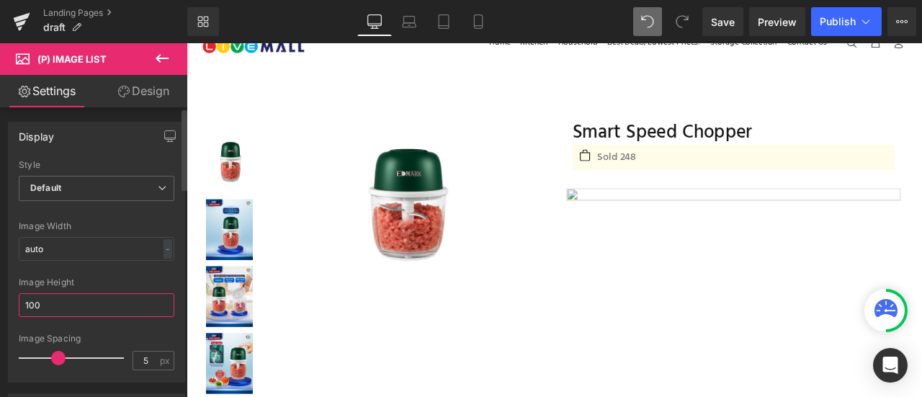
click at [91, 296] on input "100" at bounding box center [97, 305] width 156 height 24
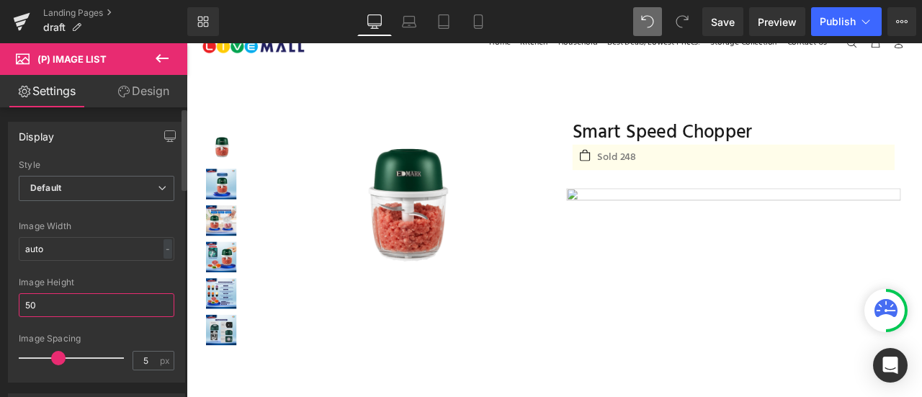
type input "5"
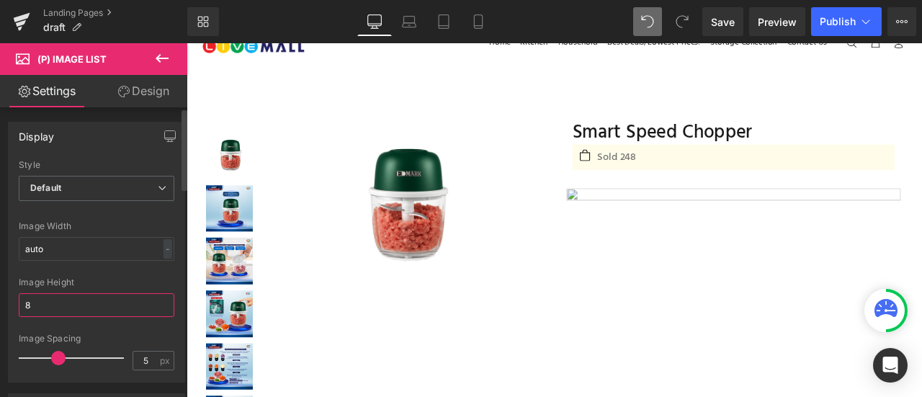
type input "80"
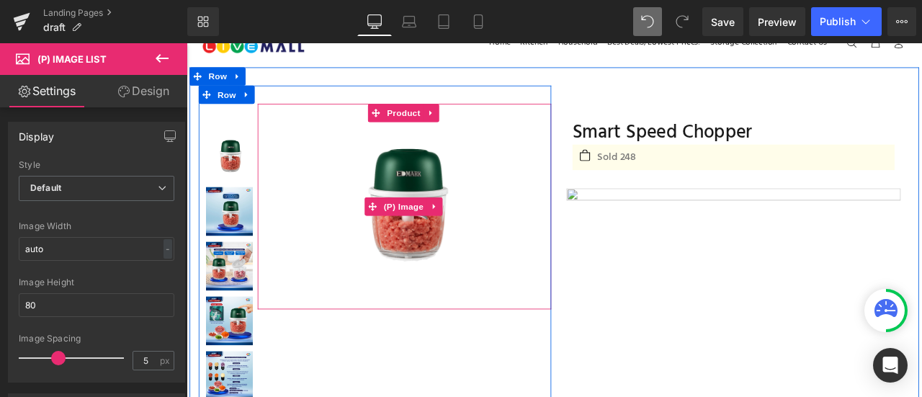
click at [356, 270] on img at bounding box center [444, 237] width 200 height 200
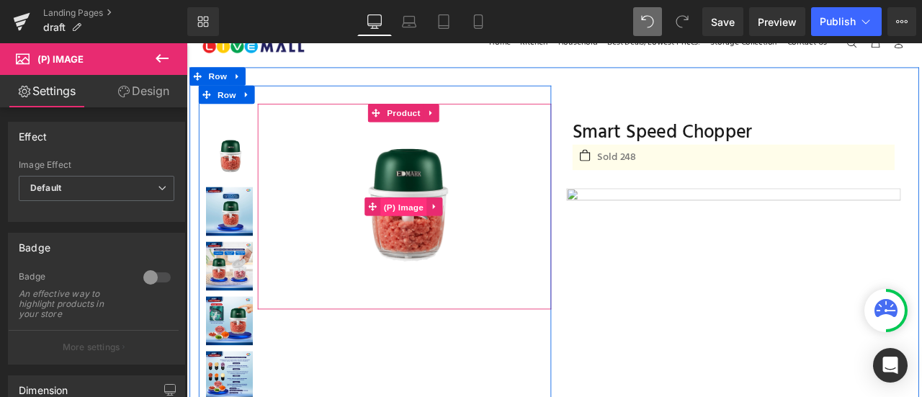
click at [447, 230] on span "(P) Image" at bounding box center [444, 238] width 55 height 22
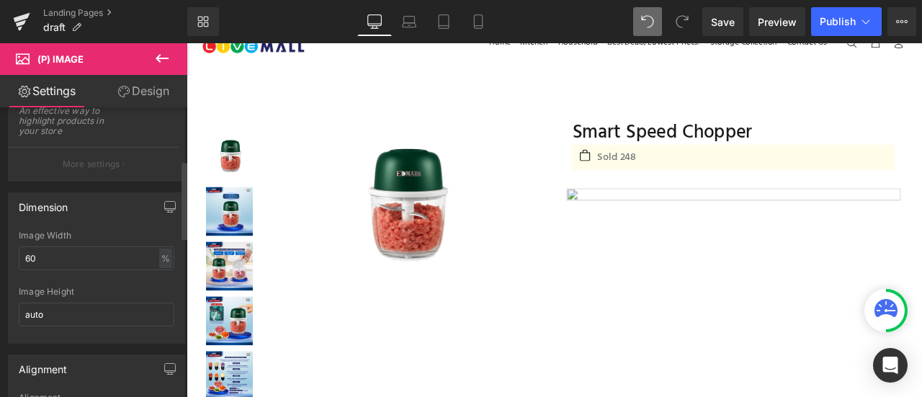
scroll to position [200, 0]
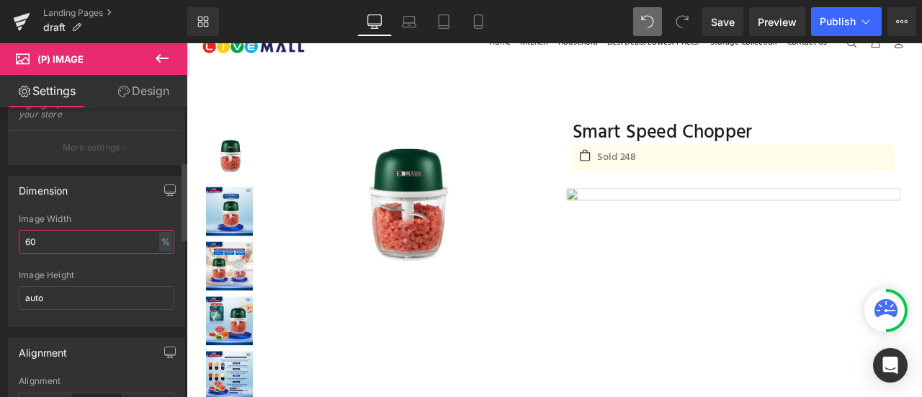
click at [108, 243] on input "60" at bounding box center [97, 242] width 156 height 24
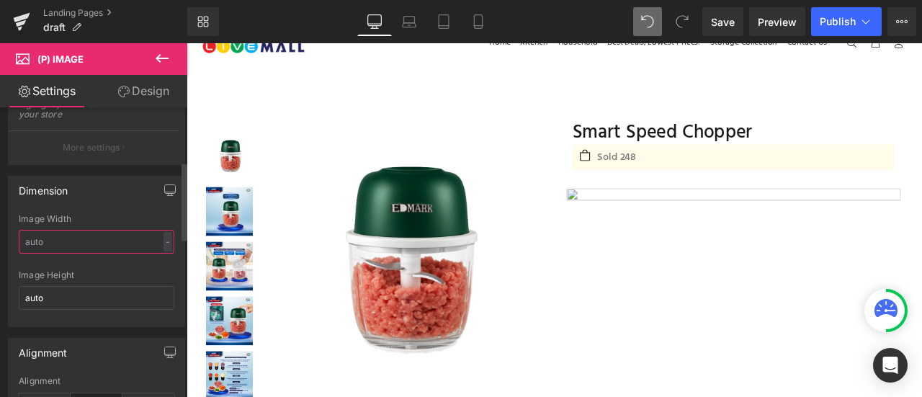
click at [111, 246] on input "text" at bounding box center [97, 242] width 156 height 24
click at [120, 205] on div "Dimension Image Width - % px auto Image Height auto" at bounding box center [96, 251] width 177 height 151
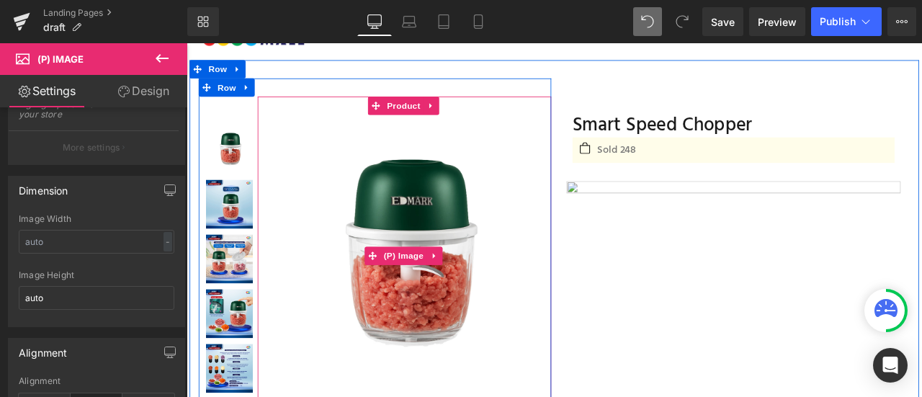
scroll to position [33, 0]
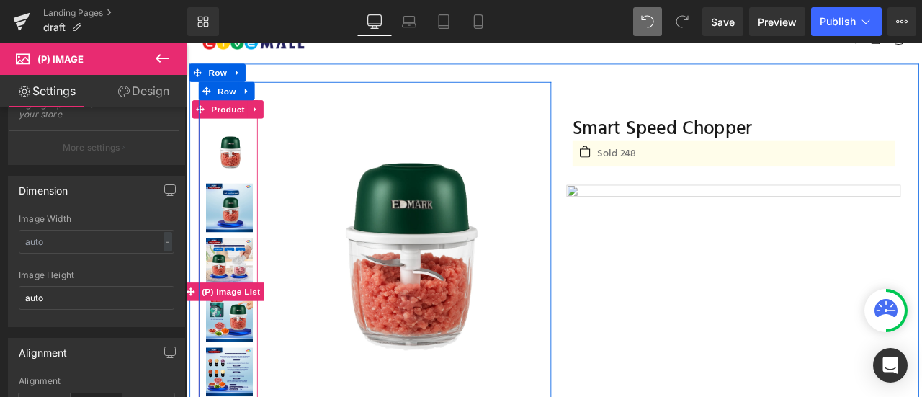
click at [231, 146] on img at bounding box center [237, 174] width 55 height 58
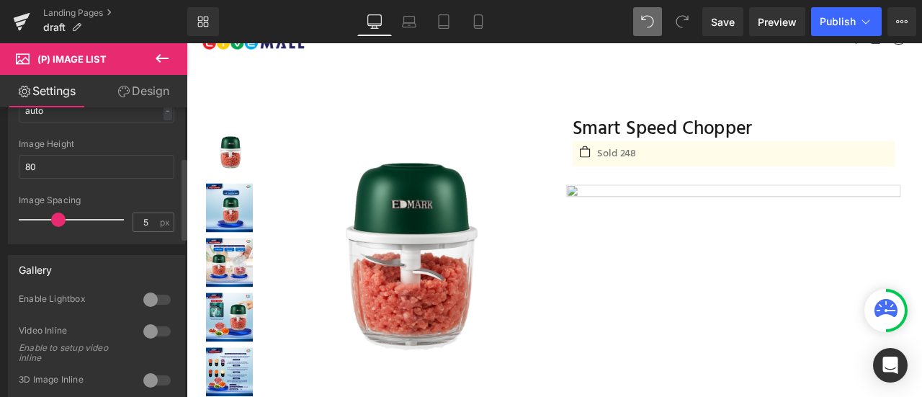
scroll to position [187, 0]
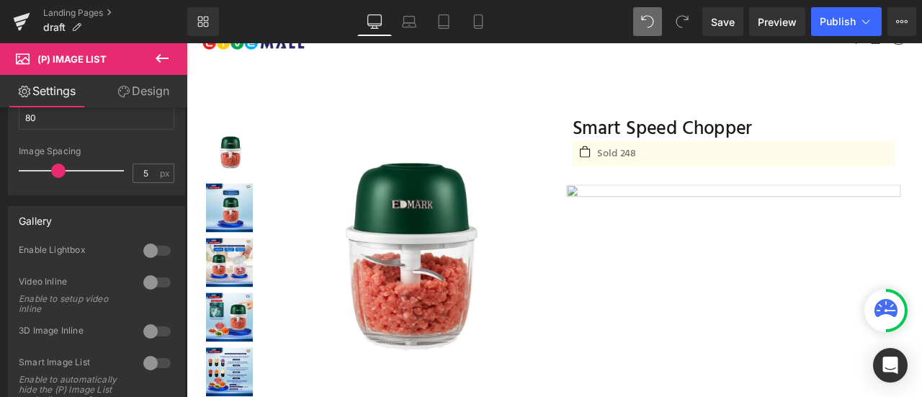
click at [138, 89] on link "Design" at bounding box center [144, 91] width 94 height 32
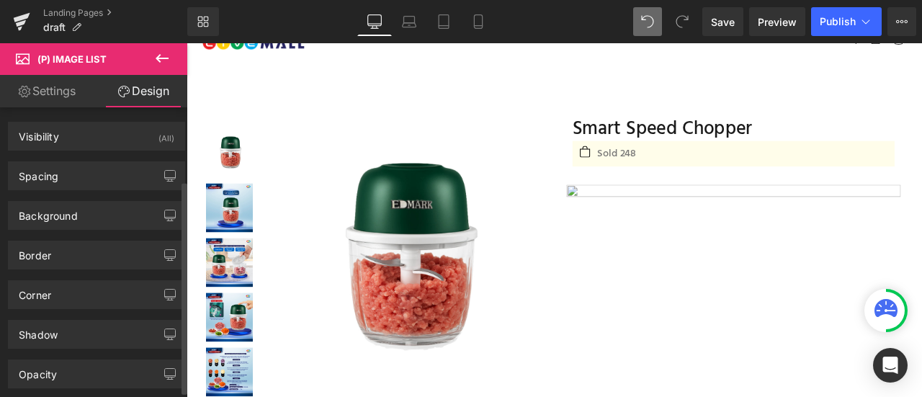
type input "0"
type input "6"
type input "0"
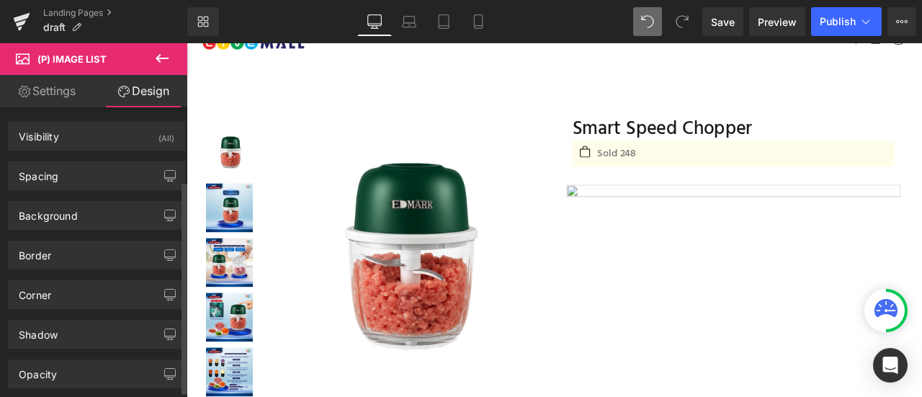
type input "0"
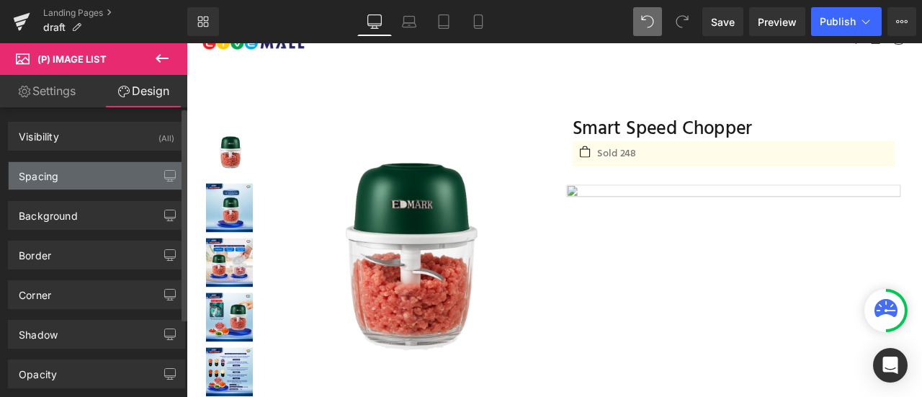
click at [95, 177] on div "Spacing" at bounding box center [97, 175] width 176 height 27
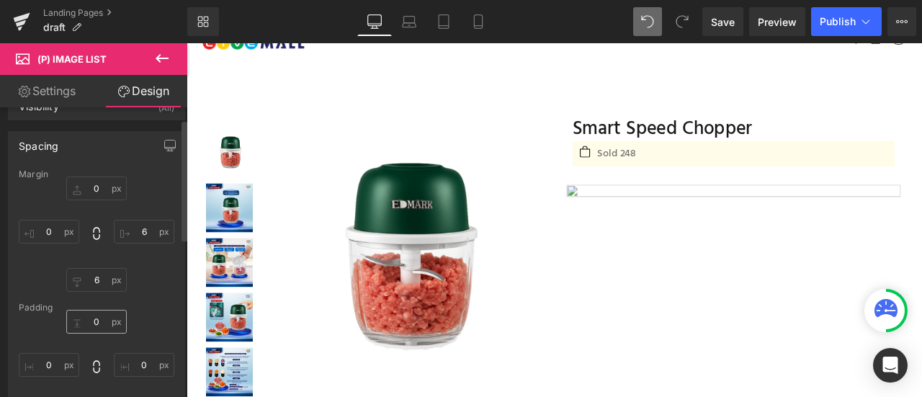
scroll to position [27, 0]
click at [91, 283] on input "6" at bounding box center [96, 283] width 61 height 24
type input "0"
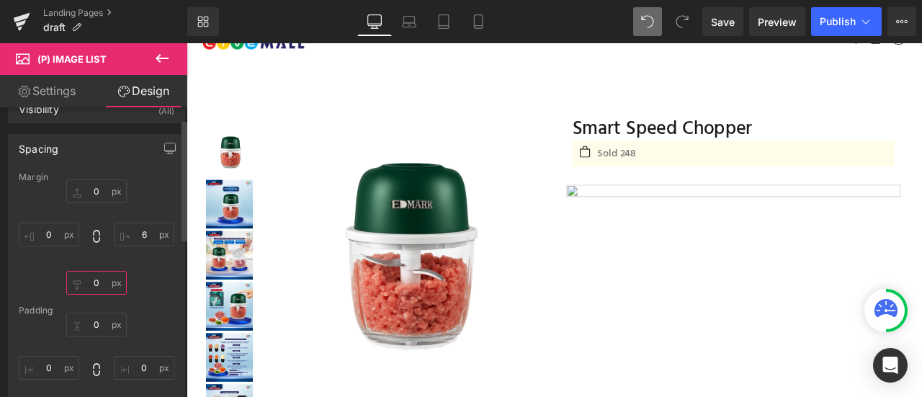
click at [102, 283] on input "0" at bounding box center [96, 283] width 61 height 24
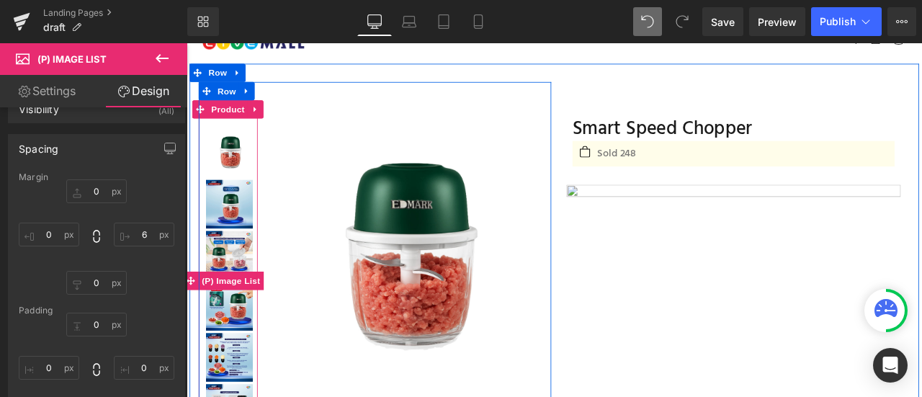
click at [236, 179] on img at bounding box center [237, 174] width 55 height 58
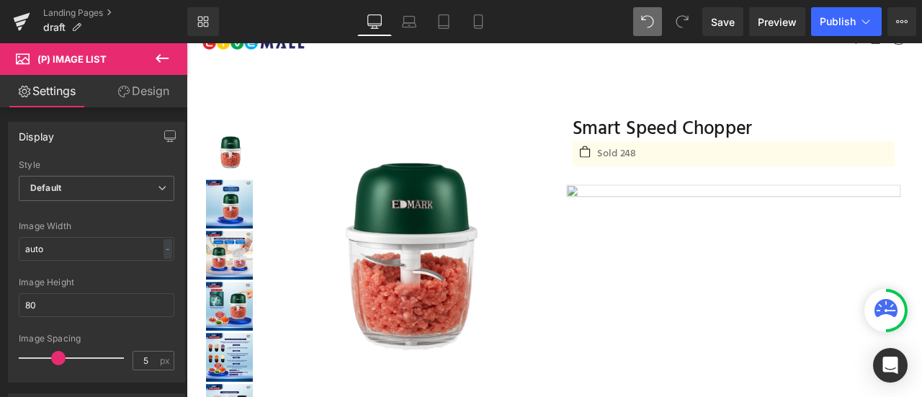
click at [136, 94] on link "Design" at bounding box center [144, 91] width 94 height 32
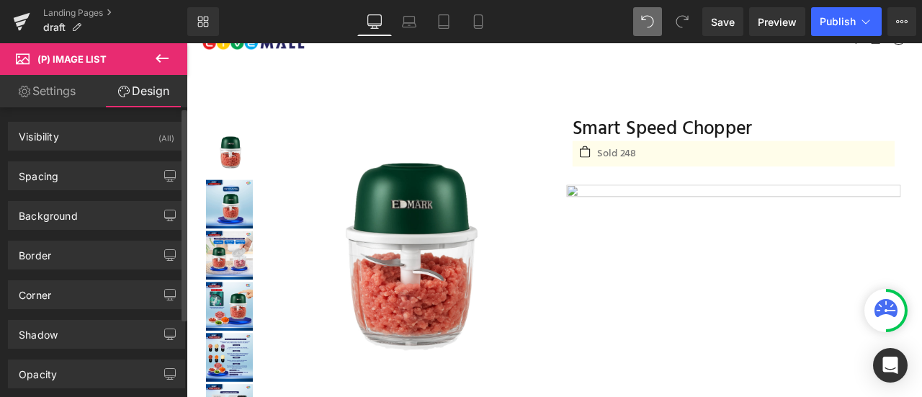
type input "0"
type input "6"
type input "0"
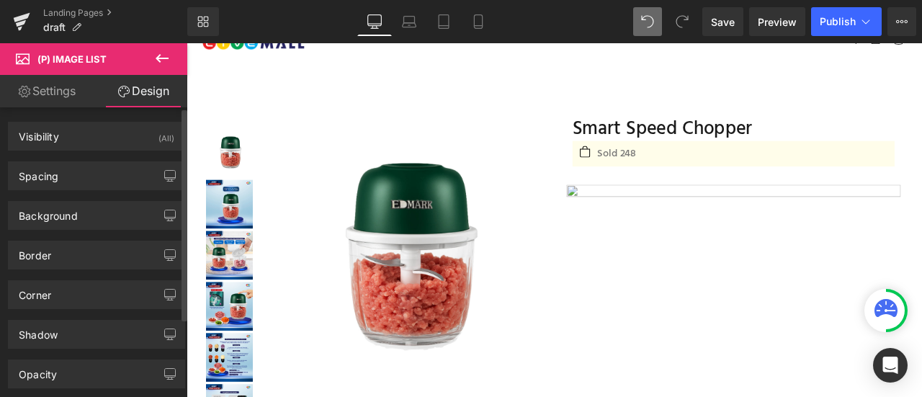
type input "0"
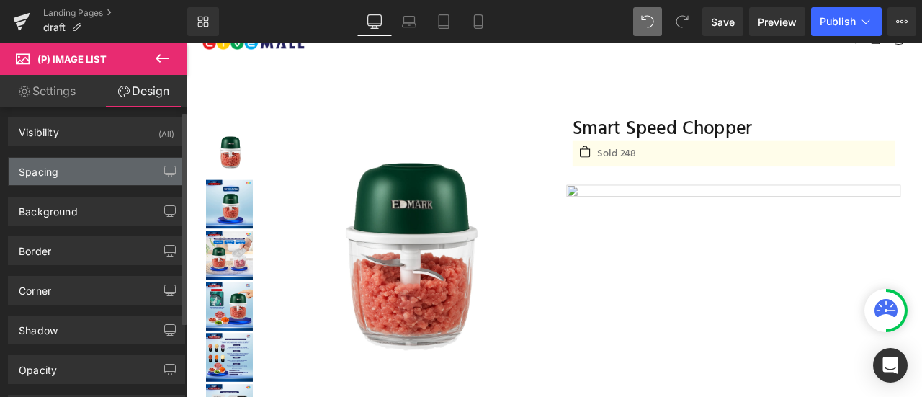
click at [89, 162] on div "Spacing" at bounding box center [97, 171] width 176 height 27
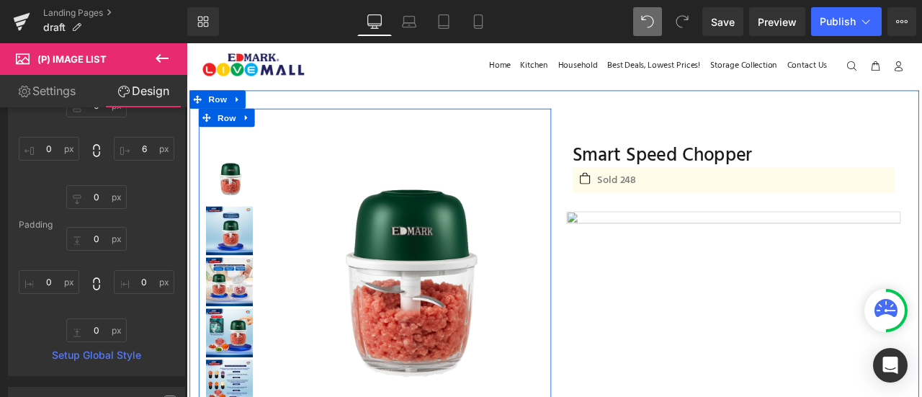
scroll to position [0, 0]
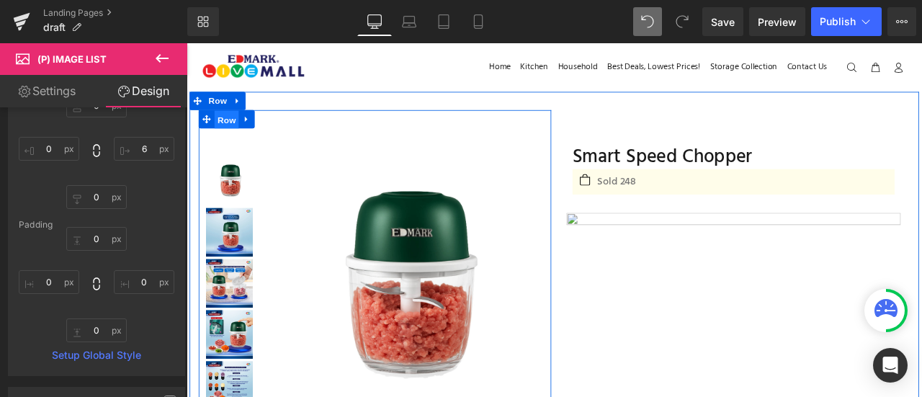
click at [236, 133] on span "Row" at bounding box center [234, 134] width 29 height 22
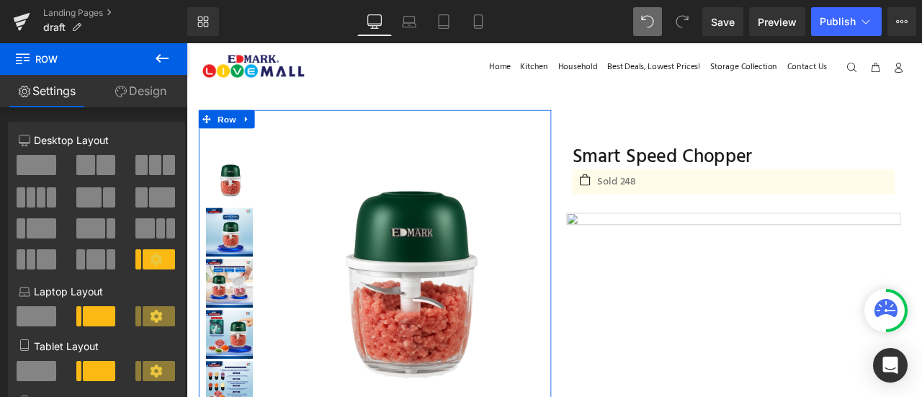
click at [138, 99] on link "Design" at bounding box center [141, 91] width 94 height 32
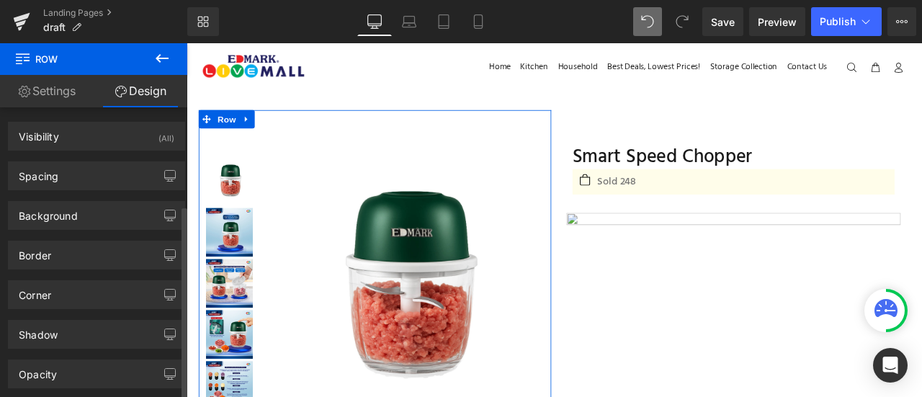
scroll to position [146, 0]
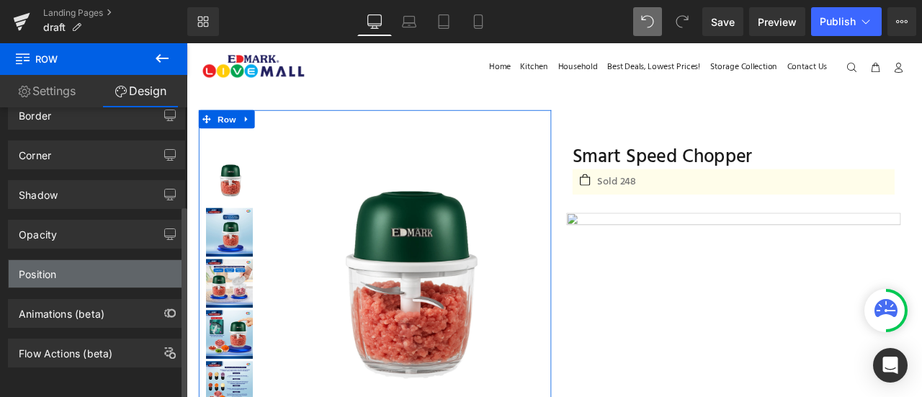
click at [95, 270] on div "Position" at bounding box center [97, 273] width 176 height 27
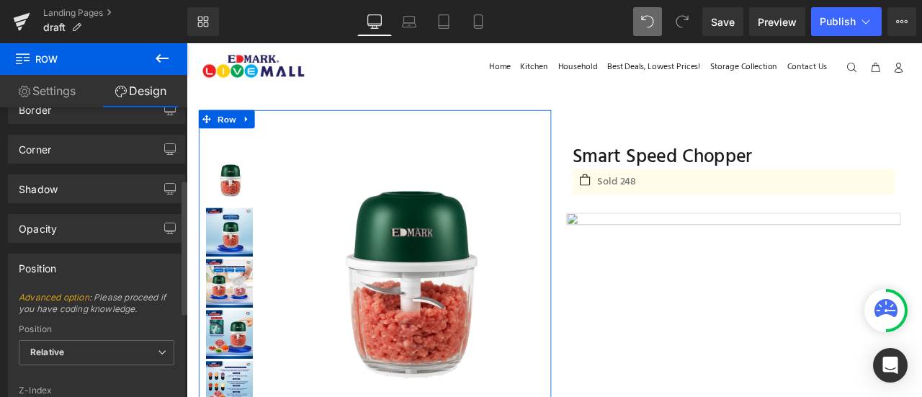
scroll to position [337, 0]
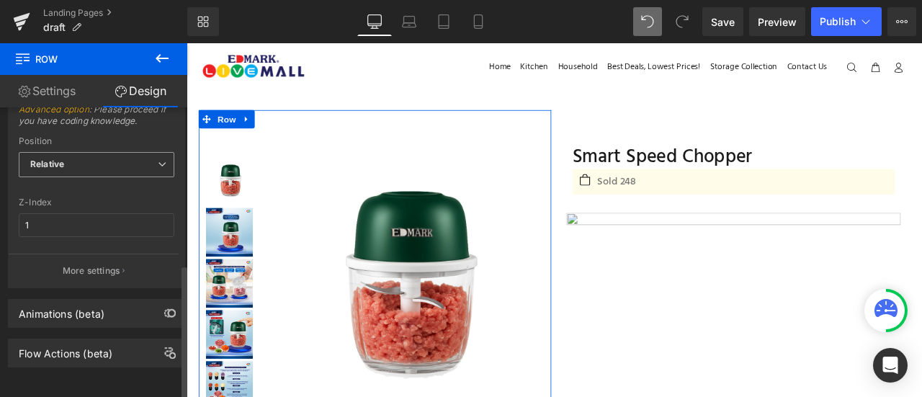
click at [105, 162] on span "Relative" at bounding box center [97, 164] width 156 height 25
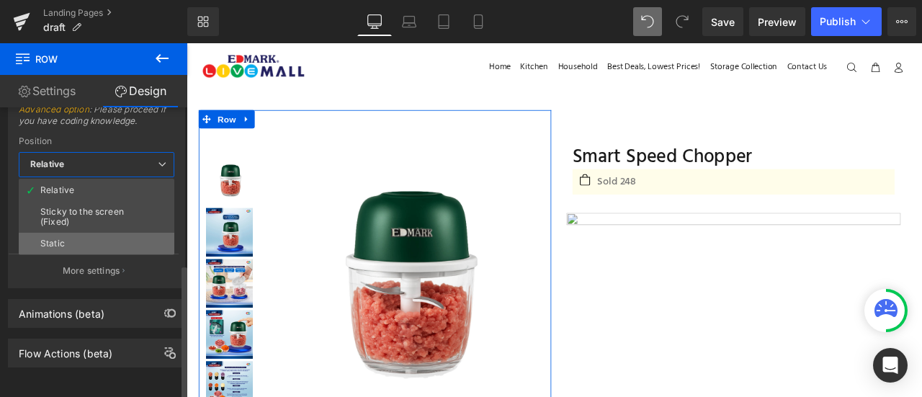
click at [101, 236] on li "Static" at bounding box center [97, 244] width 156 height 22
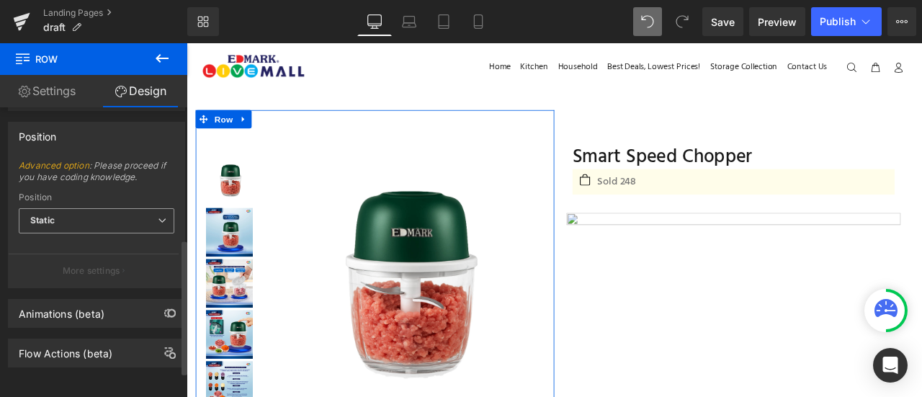
scroll to position [282, 0]
click at [98, 215] on span "Static" at bounding box center [97, 220] width 156 height 25
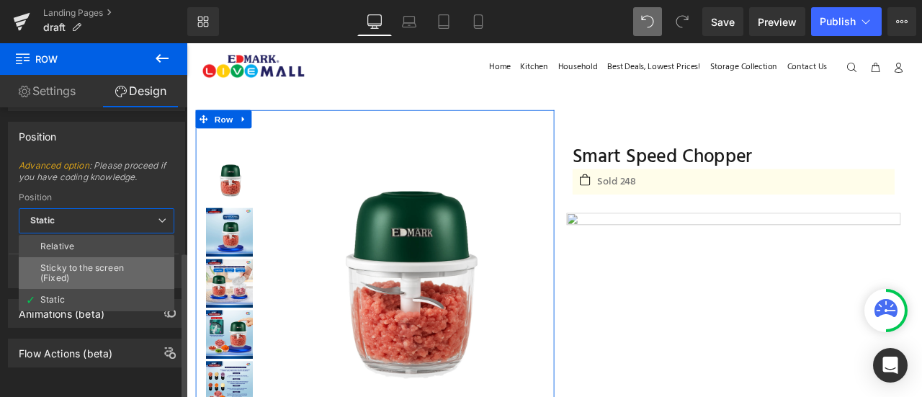
click at [102, 263] on div "Sticky to the screen (Fixed)" at bounding box center [96, 273] width 112 height 20
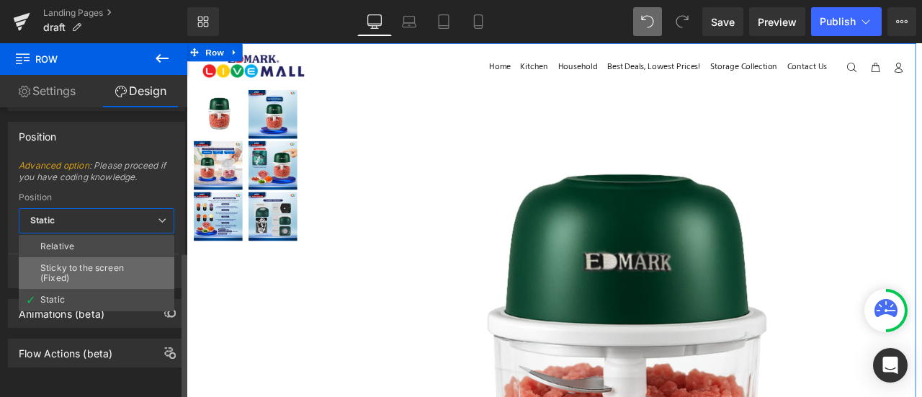
scroll to position [337, 0]
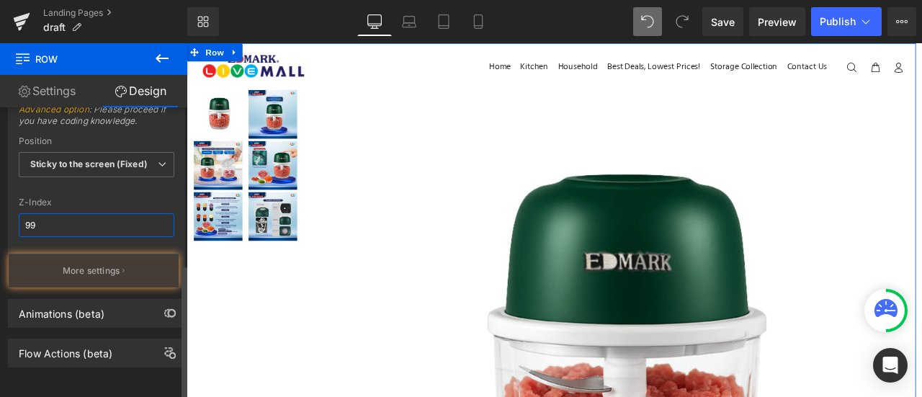
click at [82, 213] on input "99" at bounding box center [97, 225] width 156 height 24
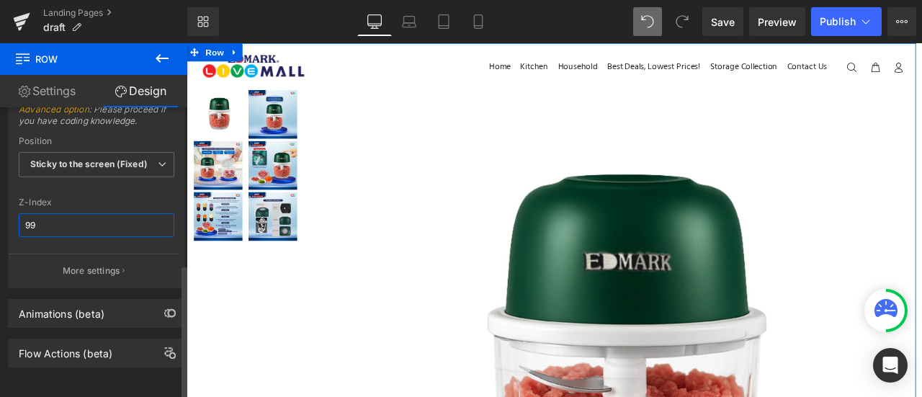
click at [82, 213] on input "99" at bounding box center [97, 225] width 156 height 24
type input "2"
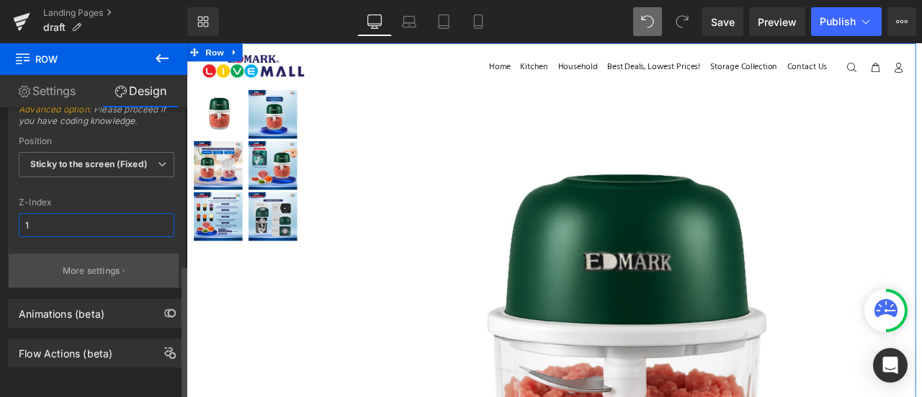
type input "1"
click at [100, 275] on button "More settings" at bounding box center [94, 271] width 170 height 34
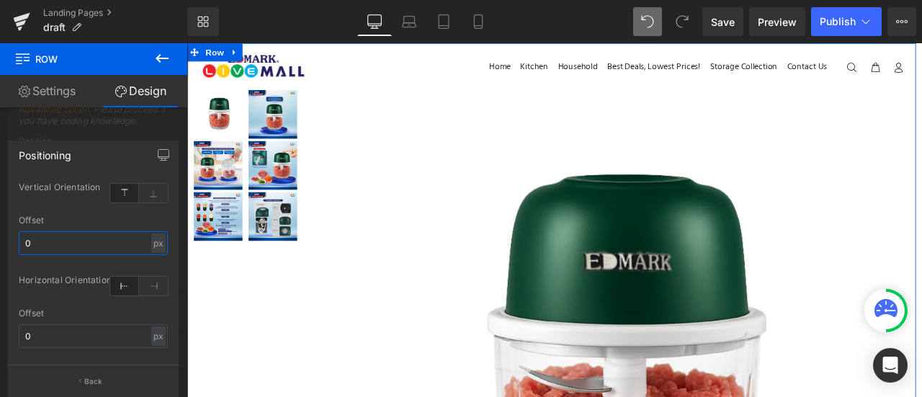
click at [58, 231] on input "0" at bounding box center [93, 243] width 149 height 24
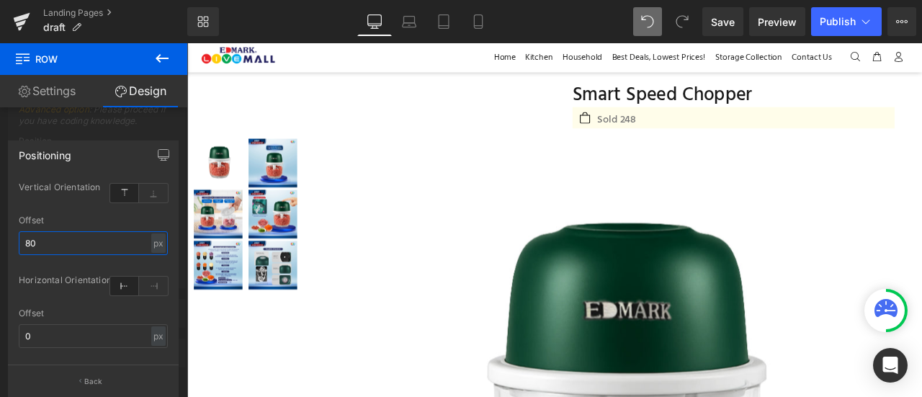
scroll to position [0, 0]
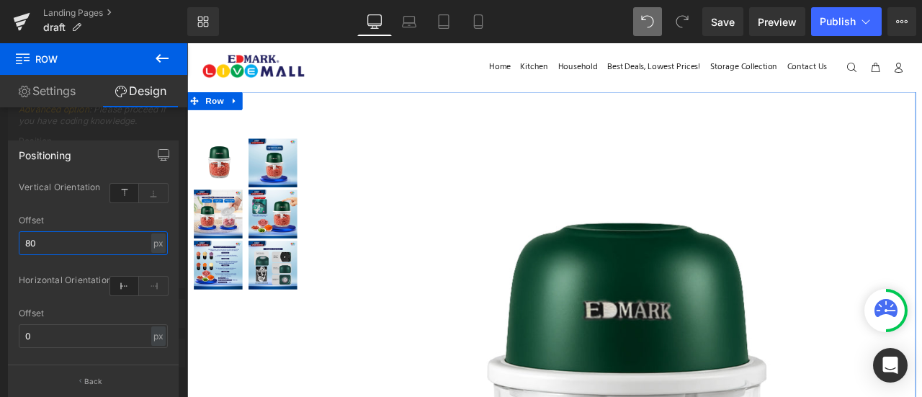
click at [75, 241] on input "80" at bounding box center [93, 243] width 149 height 24
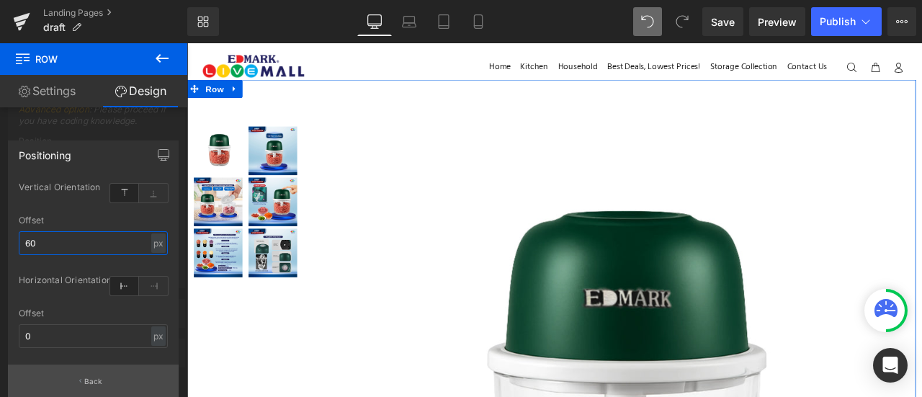
type input "60"
click at [114, 366] on button "Back" at bounding box center [93, 381] width 171 height 32
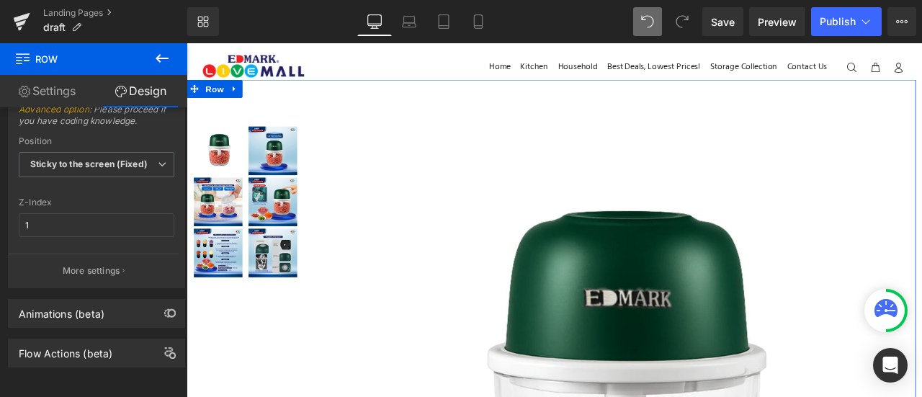
click at [54, 97] on link "Settings" at bounding box center [47, 91] width 94 height 32
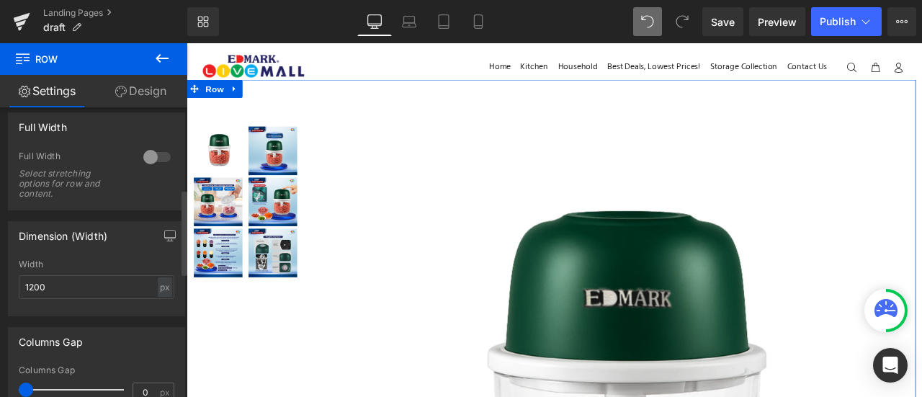
scroll to position [389, 0]
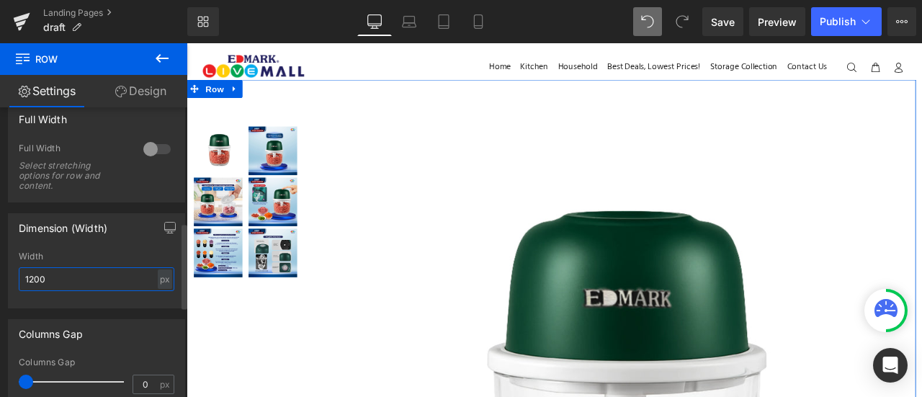
click at [73, 280] on input "1200" at bounding box center [97, 279] width 156 height 24
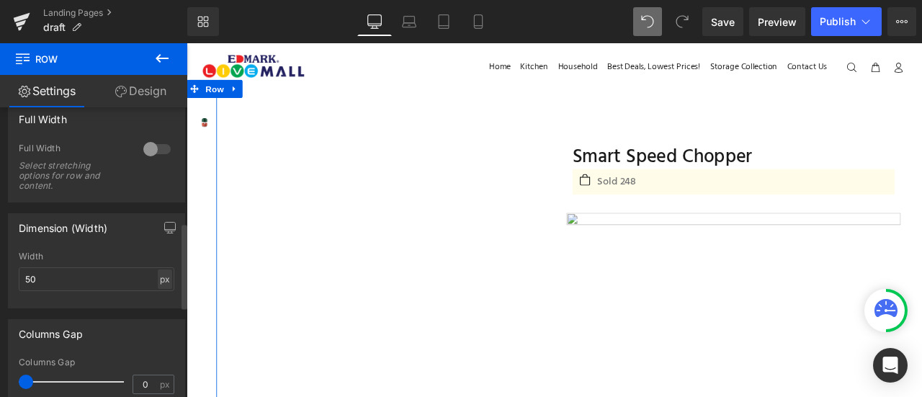
click at [158, 283] on div "px" at bounding box center [165, 279] width 14 height 19
click at [164, 299] on li "%" at bounding box center [165, 301] width 18 height 21
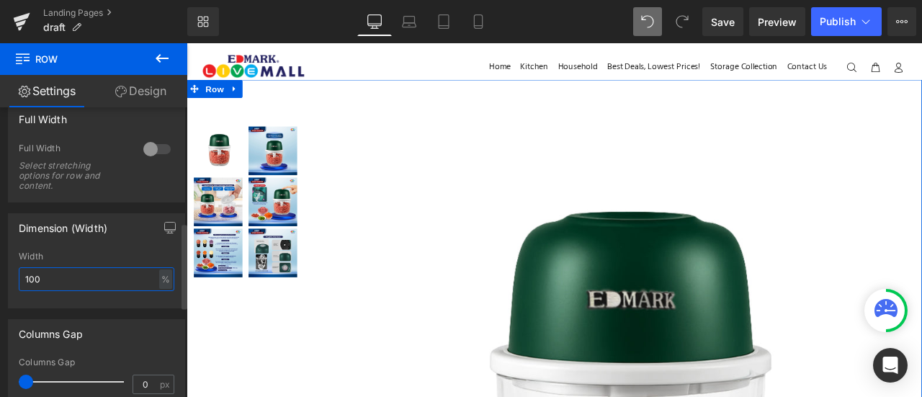
click at [120, 277] on input "100" at bounding box center [97, 279] width 156 height 24
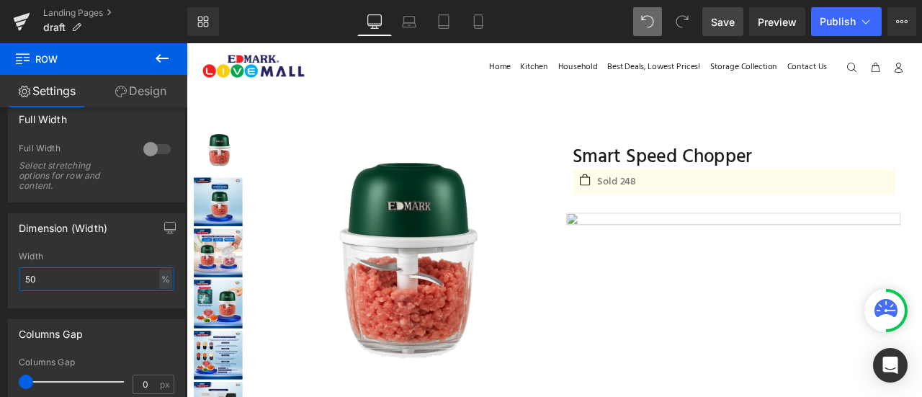
type input "50"
click at [742, 22] on link "Save" at bounding box center [723, 21] width 41 height 29
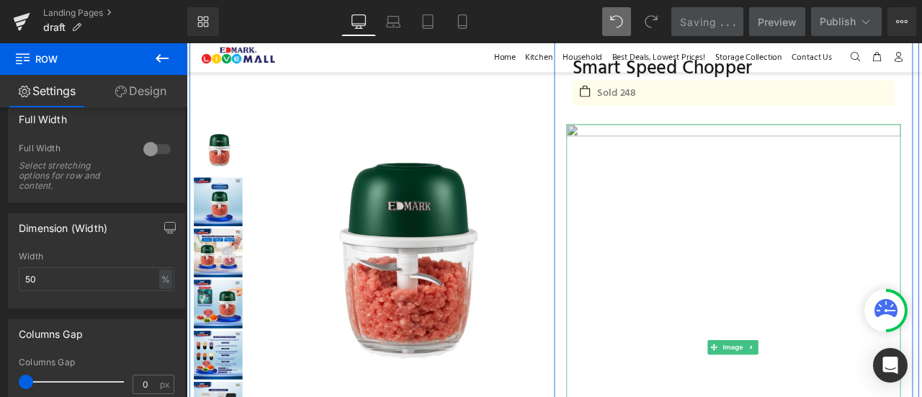
scroll to position [0, 0]
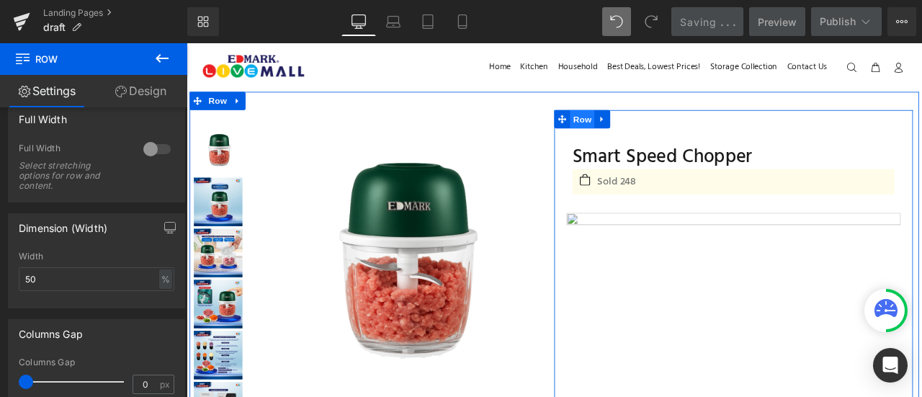
click at [663, 131] on span "Row" at bounding box center [655, 134] width 29 height 22
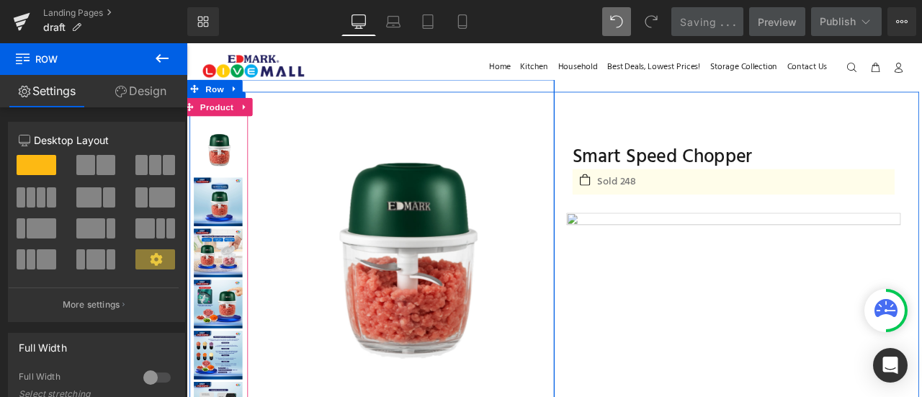
click at [211, 115] on span "Product" at bounding box center [222, 119] width 47 height 22
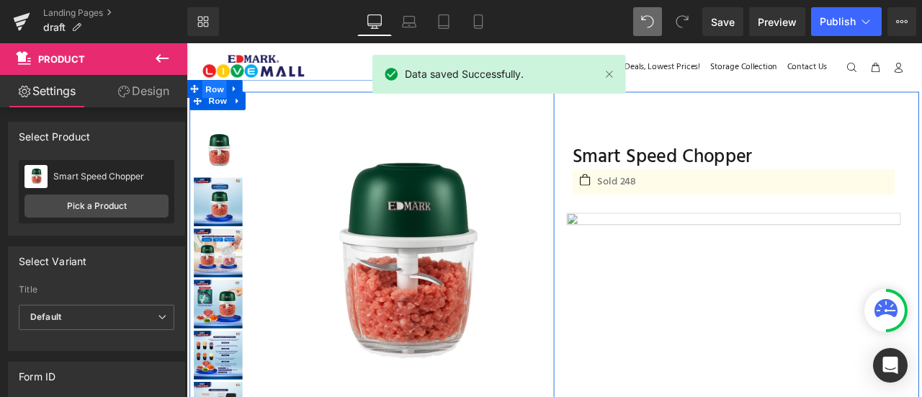
click at [224, 102] on span "Row" at bounding box center [219, 98] width 29 height 22
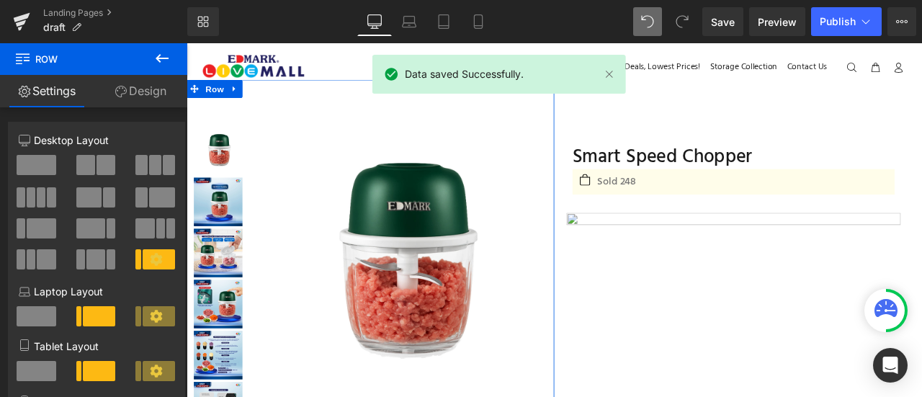
click at [146, 87] on link "Design" at bounding box center [141, 91] width 94 height 32
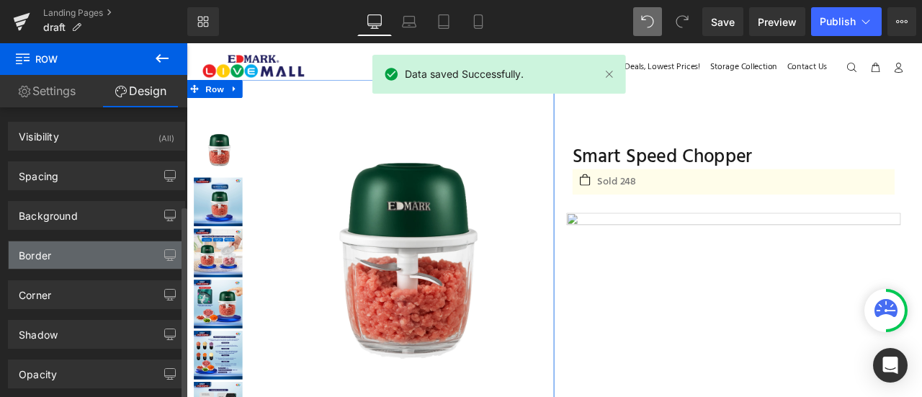
type input "1"
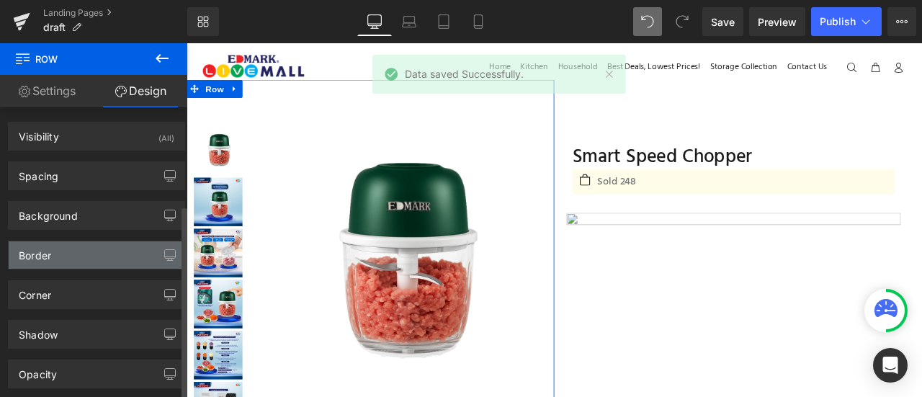
scroll to position [146, 0]
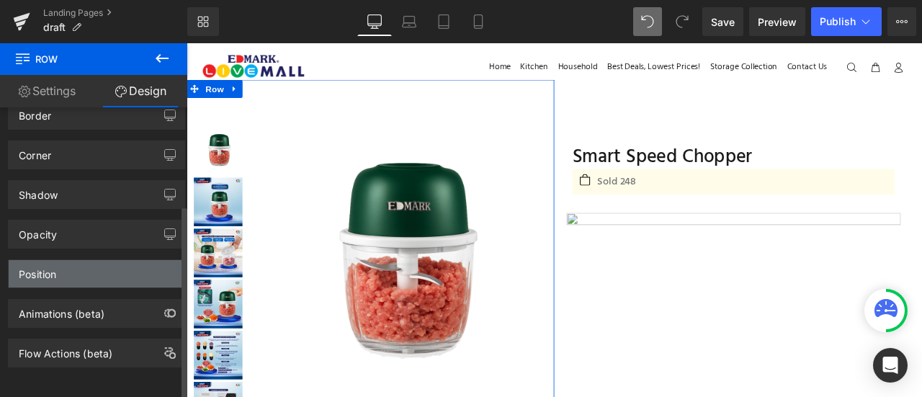
click at [102, 270] on div "Position" at bounding box center [97, 273] width 176 height 27
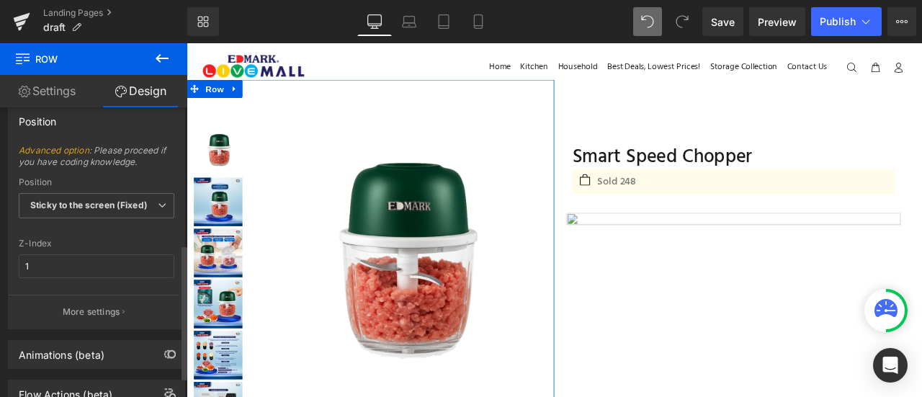
scroll to position [293, 0]
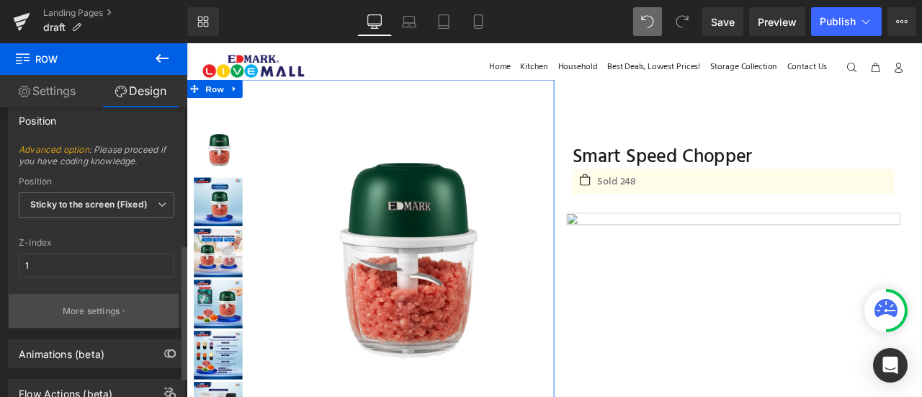
click at [108, 305] on p "More settings" at bounding box center [92, 311] width 58 height 13
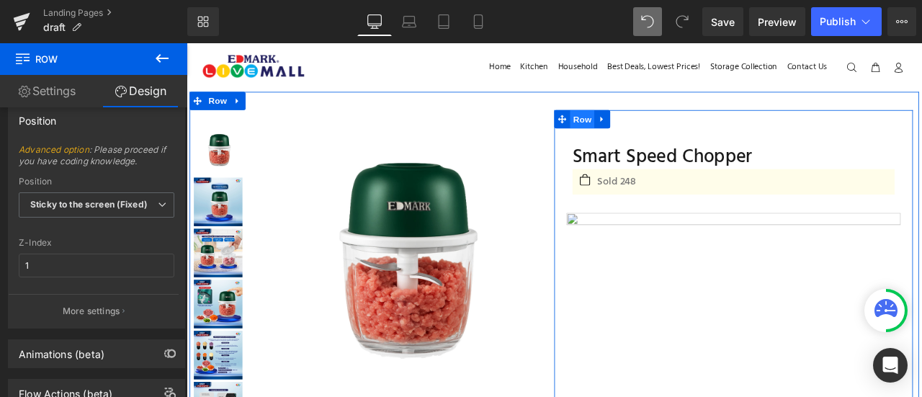
click at [662, 134] on span "Row" at bounding box center [655, 134] width 29 height 22
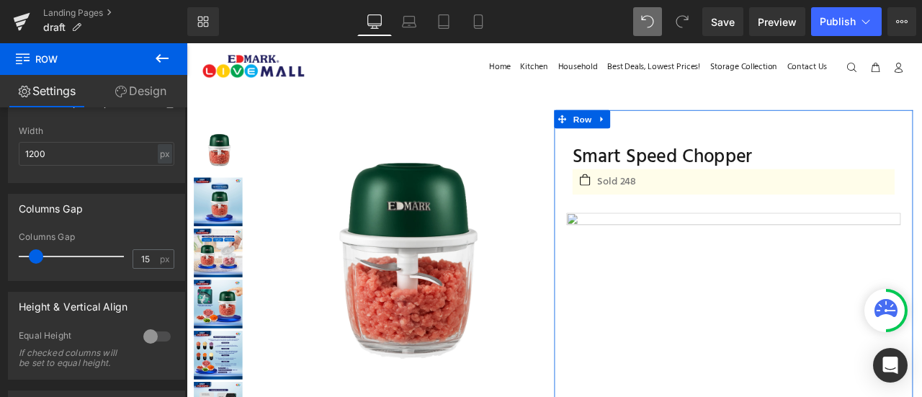
scroll to position [355, 0]
click at [130, 92] on link "Design" at bounding box center [141, 91] width 94 height 32
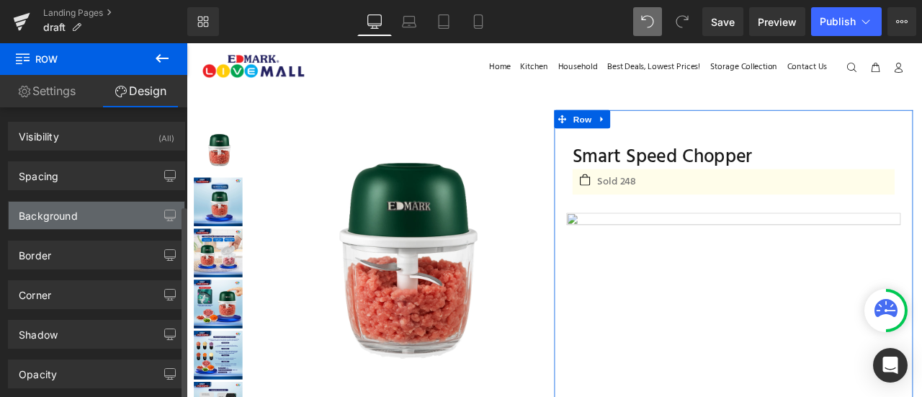
scroll to position [146, 0]
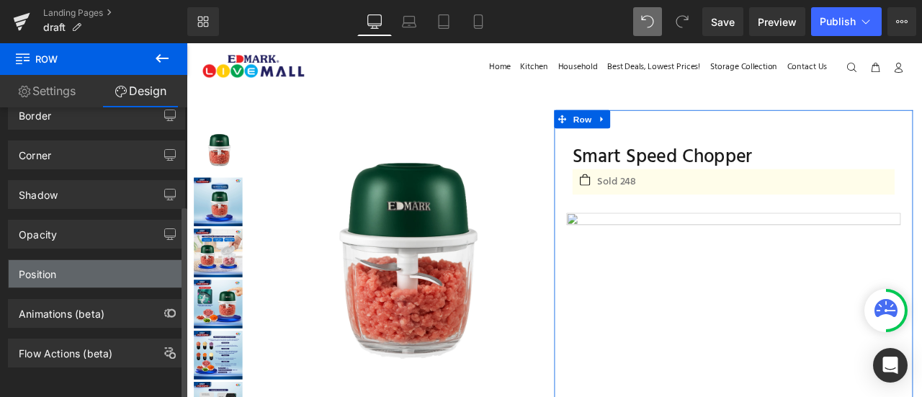
click at [90, 269] on div "Position" at bounding box center [97, 273] width 176 height 27
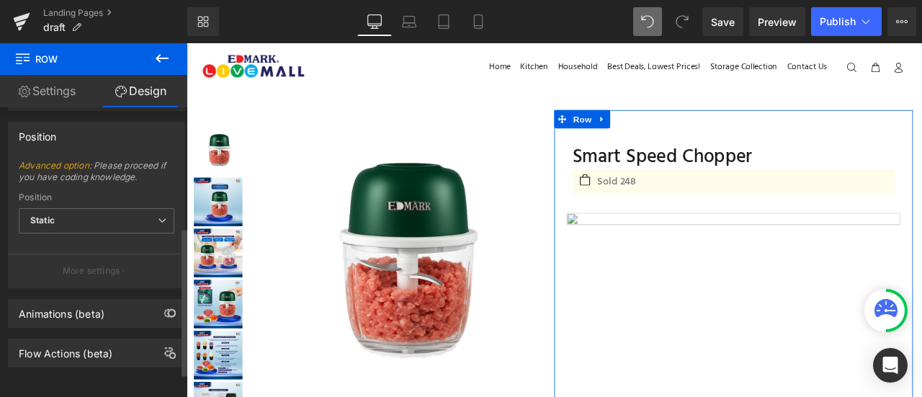
scroll to position [282, 0]
click at [99, 208] on span "Static" at bounding box center [97, 220] width 156 height 25
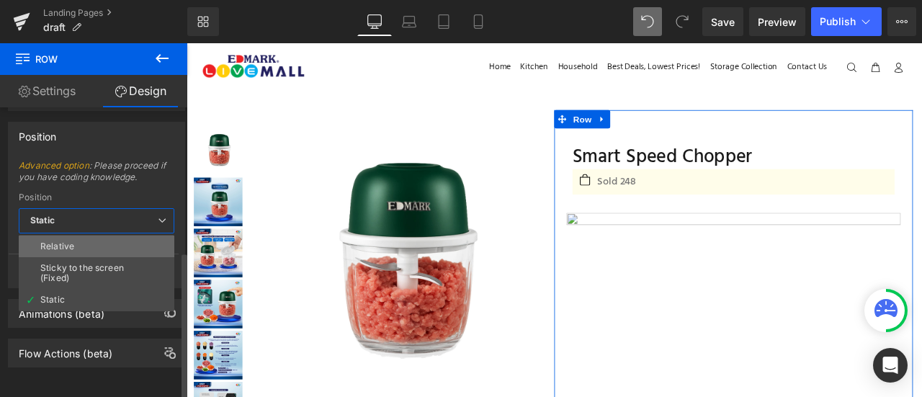
click at [100, 236] on li "Relative" at bounding box center [97, 247] width 156 height 22
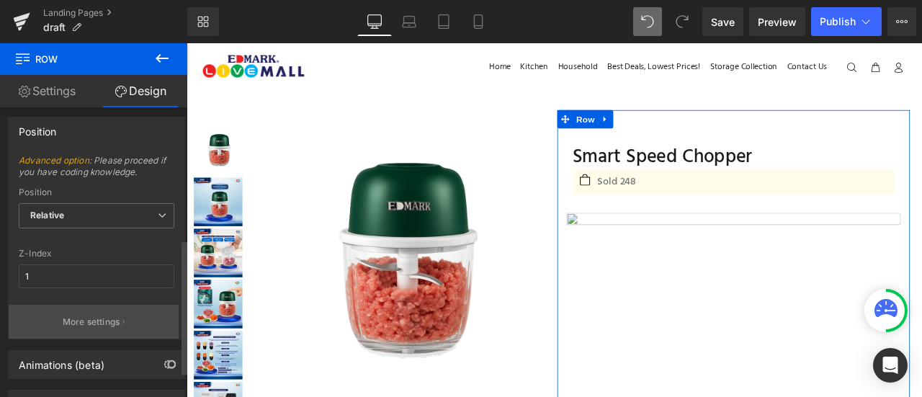
click at [95, 322] on p "More settings" at bounding box center [92, 322] width 58 height 13
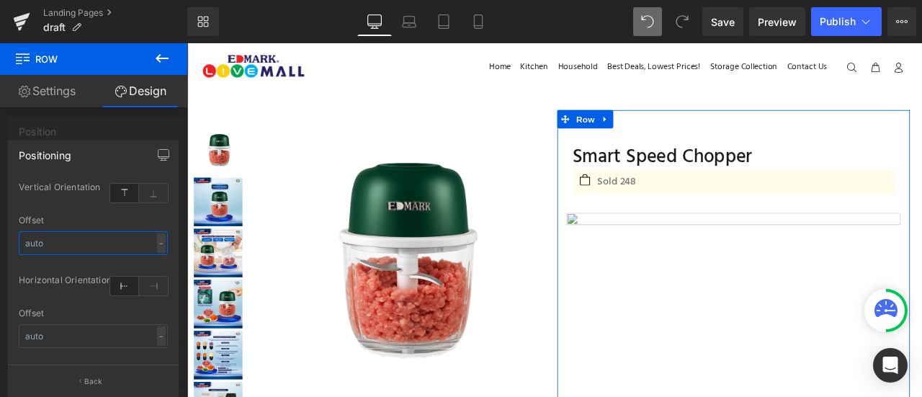
click at [96, 240] on input "text" at bounding box center [93, 243] width 149 height 24
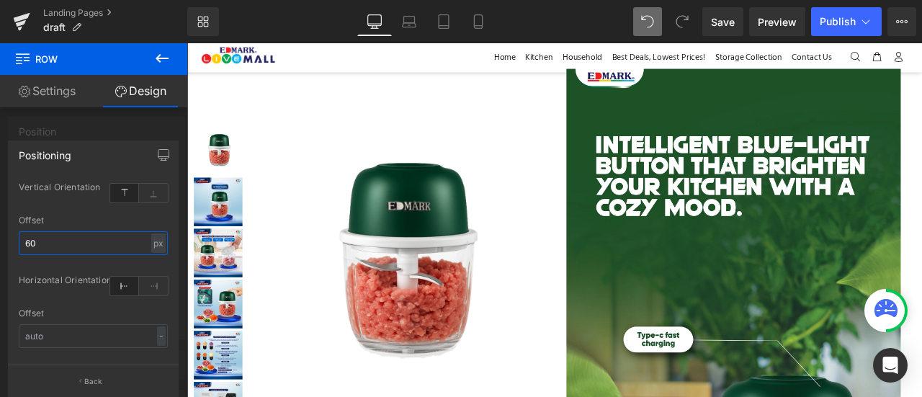
scroll to position [728, 0]
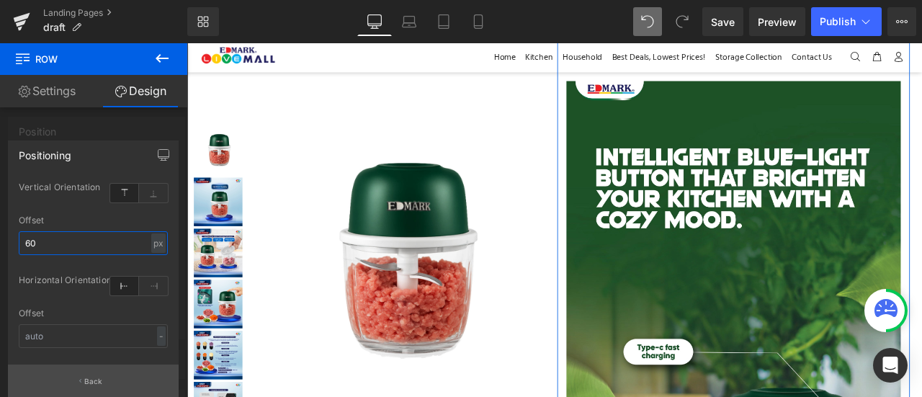
type input "60"
click at [89, 376] on p "Back" at bounding box center [93, 381] width 19 height 11
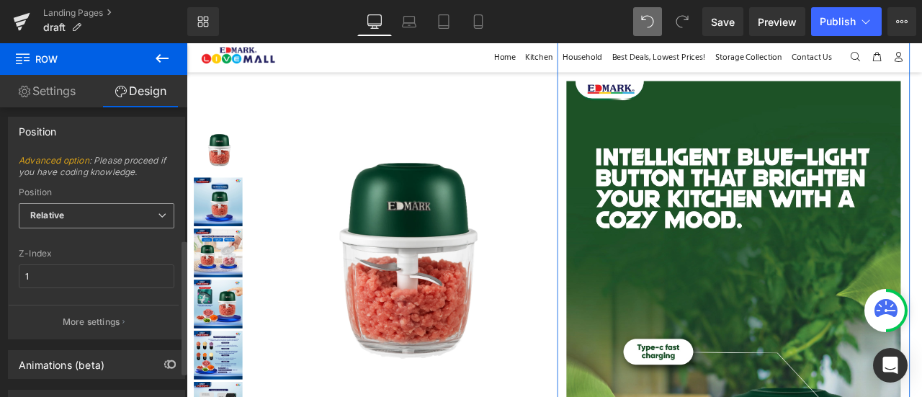
drag, startPoint x: 114, startPoint y: 197, endPoint x: 113, endPoint y: 210, distance: 13.0
click at [113, 210] on div "Position Relative Relative Sticky to the screen (Fixed) Static" at bounding box center [97, 216] width 156 height 58
click at [113, 210] on span "Relative" at bounding box center [97, 215] width 156 height 25
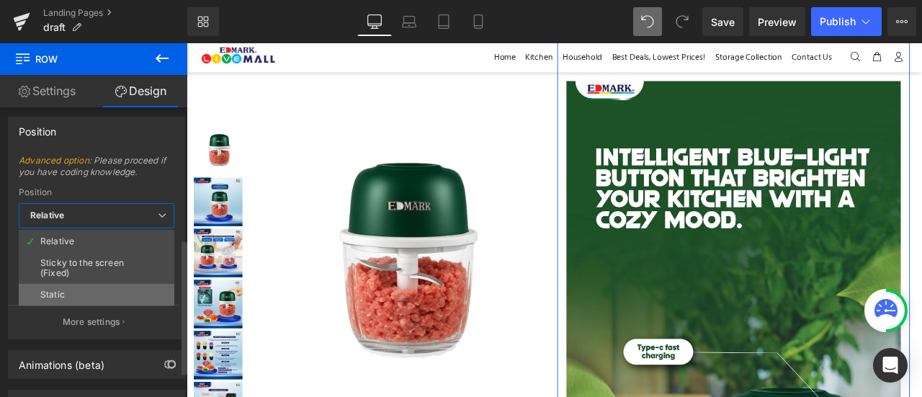
click at [110, 292] on li "Static" at bounding box center [97, 295] width 156 height 22
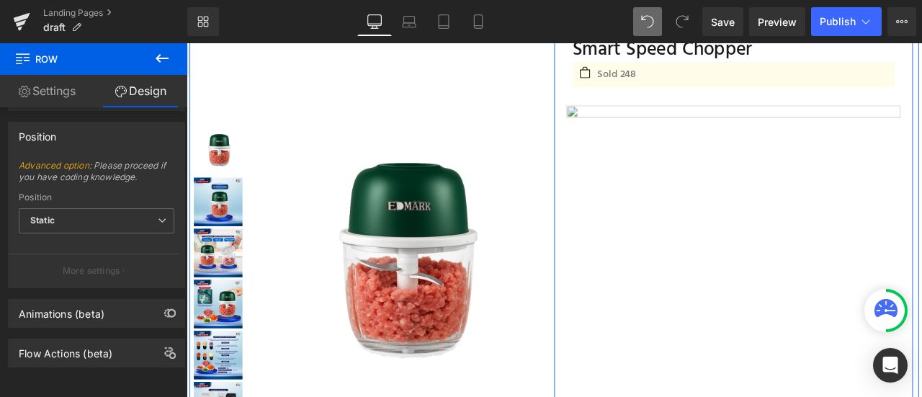
scroll to position [0, 0]
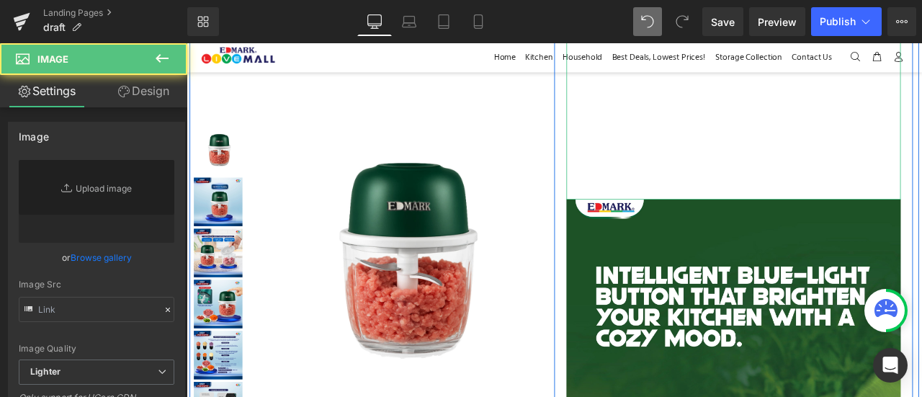
scroll to position [175, 0]
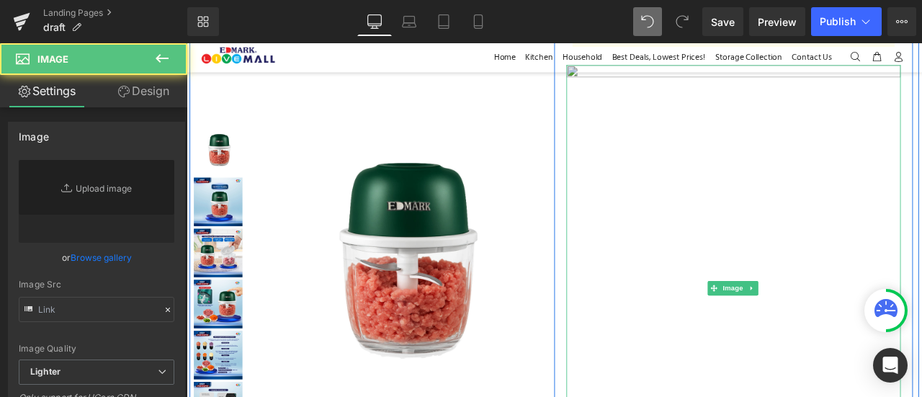
type input "https://cdn.shopify.com/s/files/1/0511/6520/0593/files/SSC01_3000x3000.webp?v=1…"
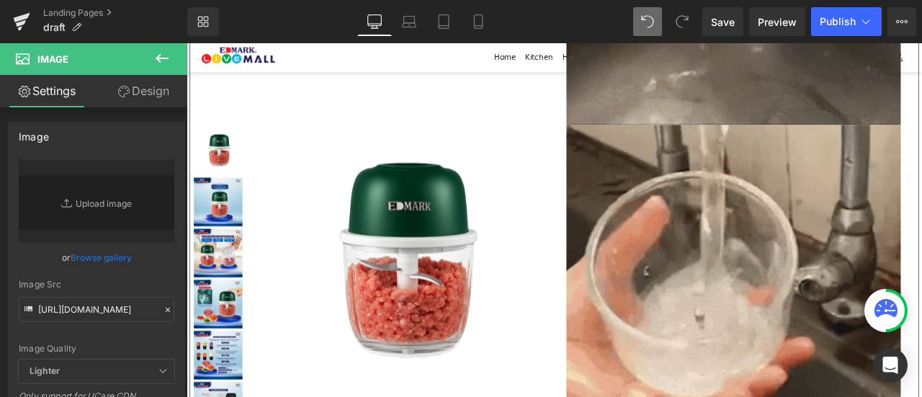
scroll to position [1894, 0]
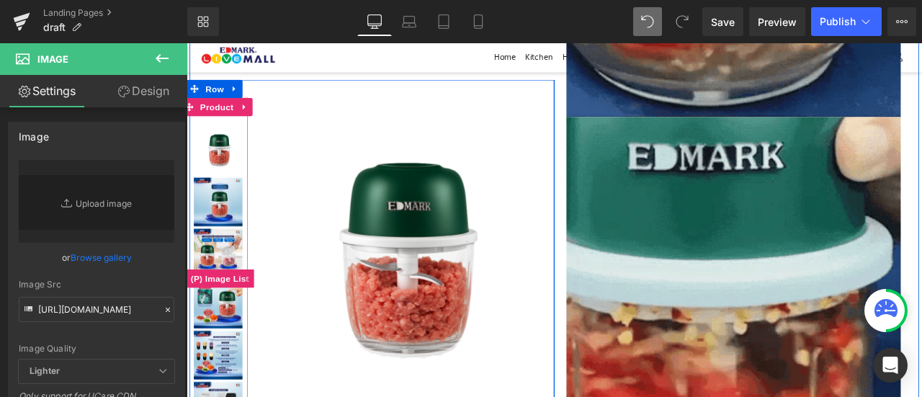
click at [227, 284] on img at bounding box center [224, 292] width 58 height 58
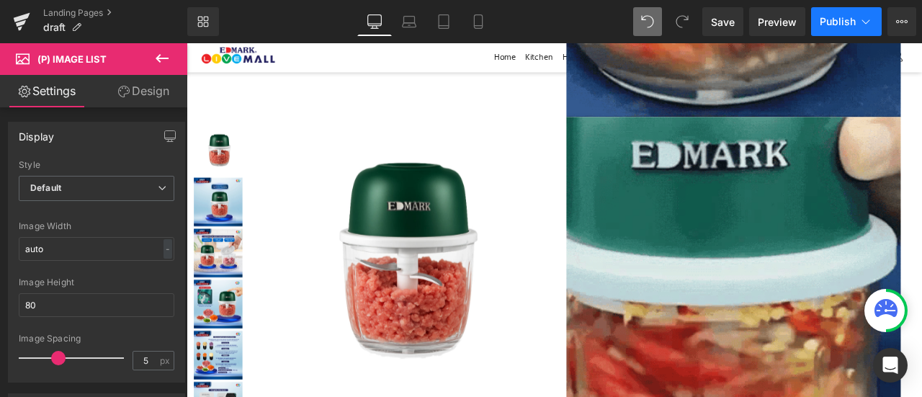
click at [833, 17] on span "Publish" at bounding box center [838, 22] width 36 height 12
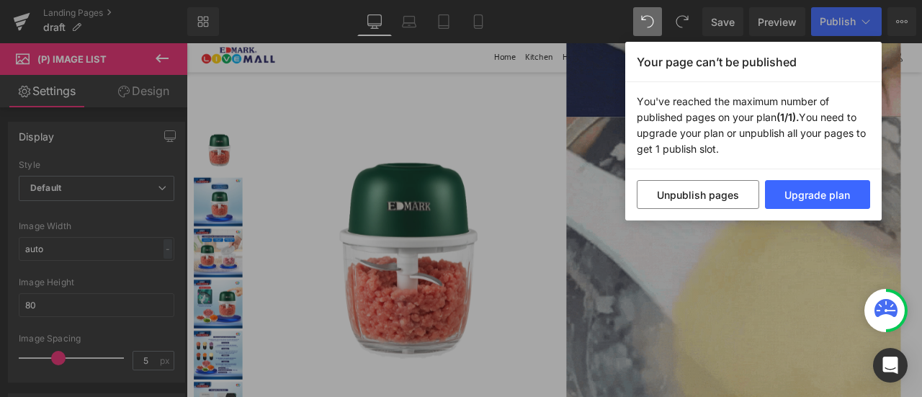
click at [822, 241] on div "Your page can’t be published You've reached the maximum number of published pag…" at bounding box center [461, 198] width 922 height 397
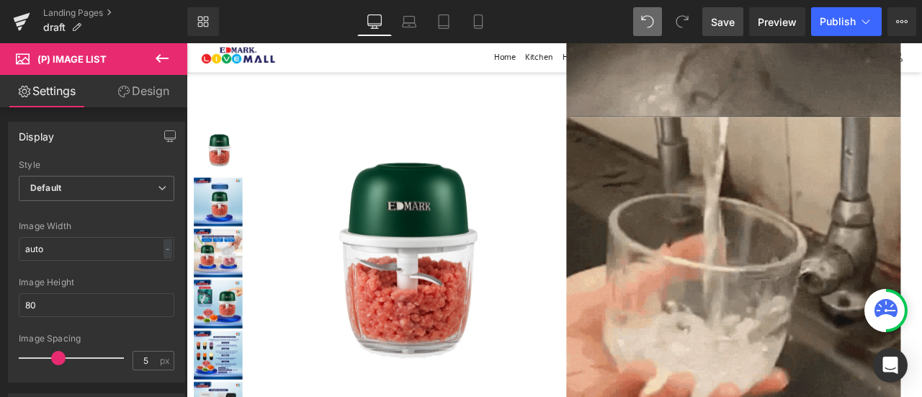
click at [726, 25] on span "Save" at bounding box center [723, 21] width 24 height 15
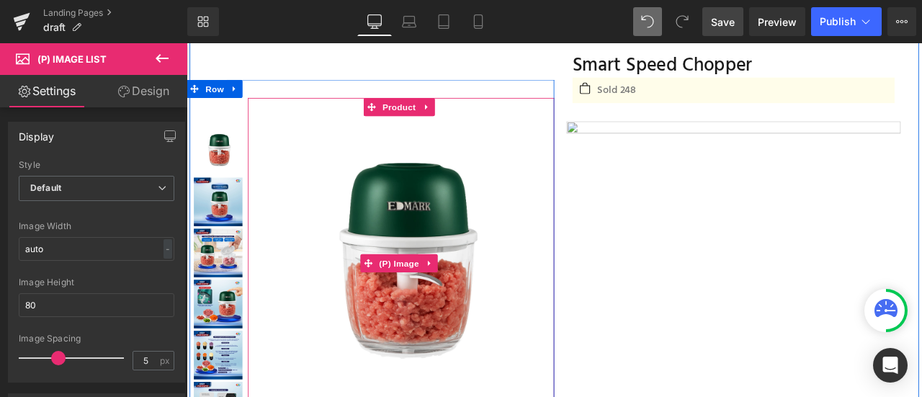
scroll to position [0, 0]
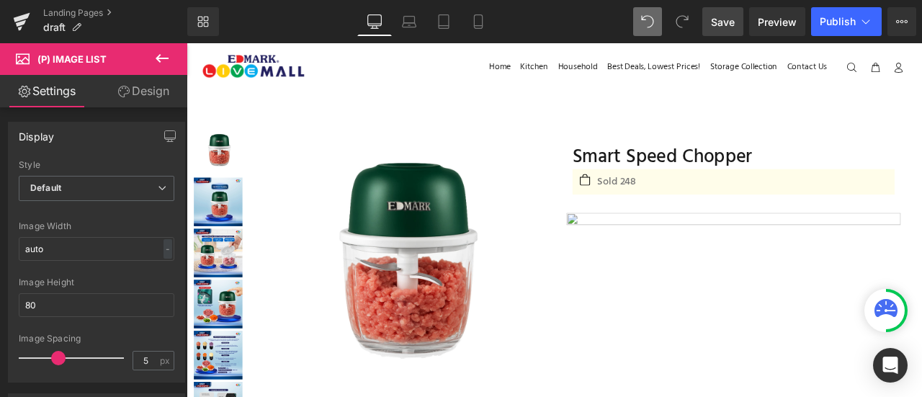
click at [160, 61] on icon at bounding box center [162, 58] width 13 height 9
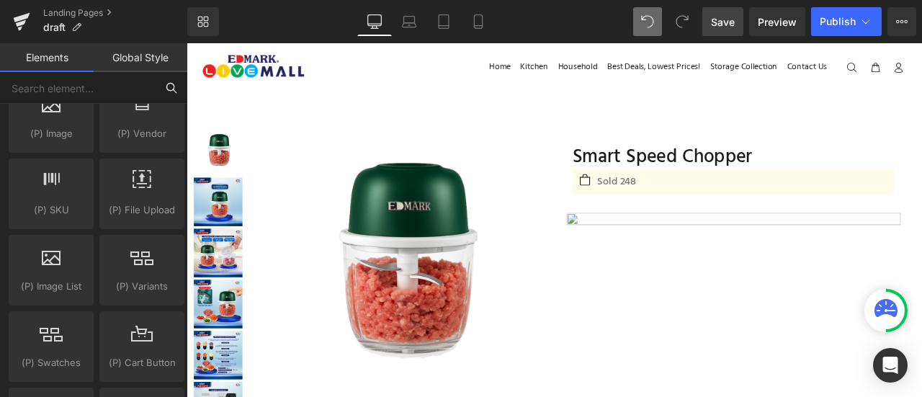
click at [96, 86] on input "text" at bounding box center [78, 88] width 156 height 32
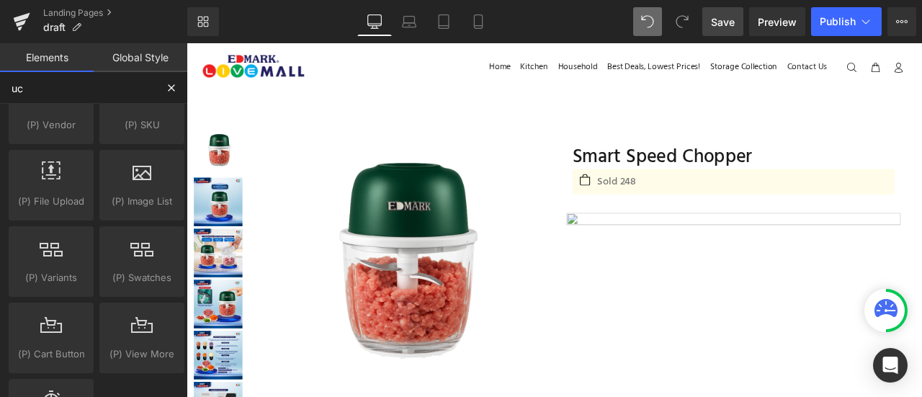
type input "u"
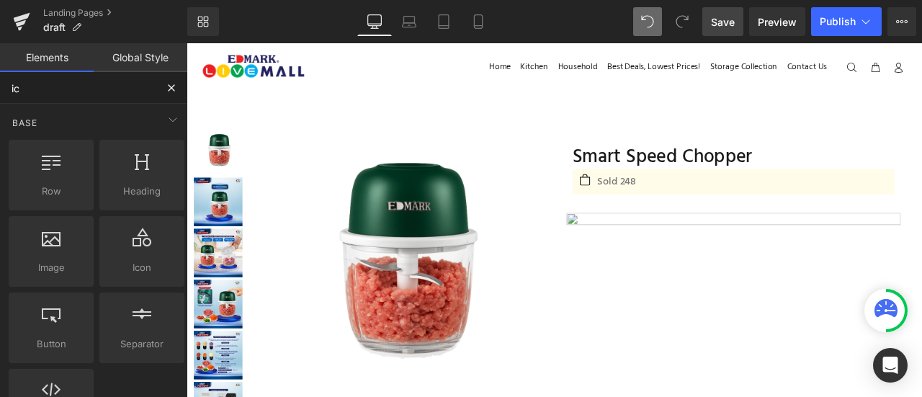
type input "ico"
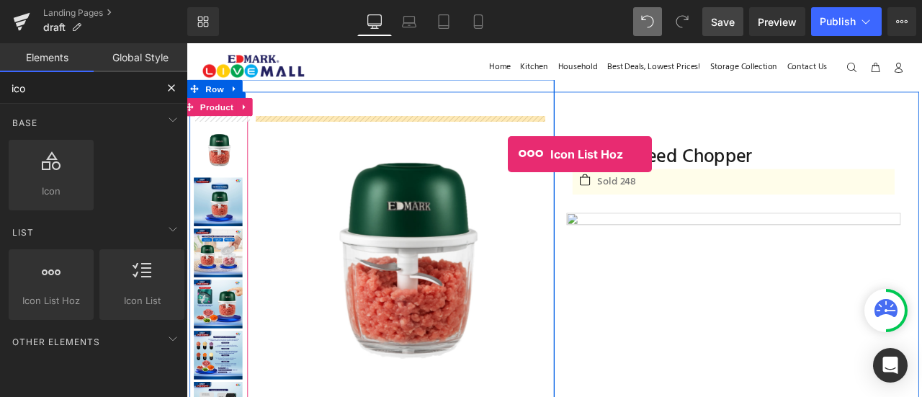
drag, startPoint x: 256, startPoint y: 332, endPoint x: 618, endPoint y: 197, distance: 386.1
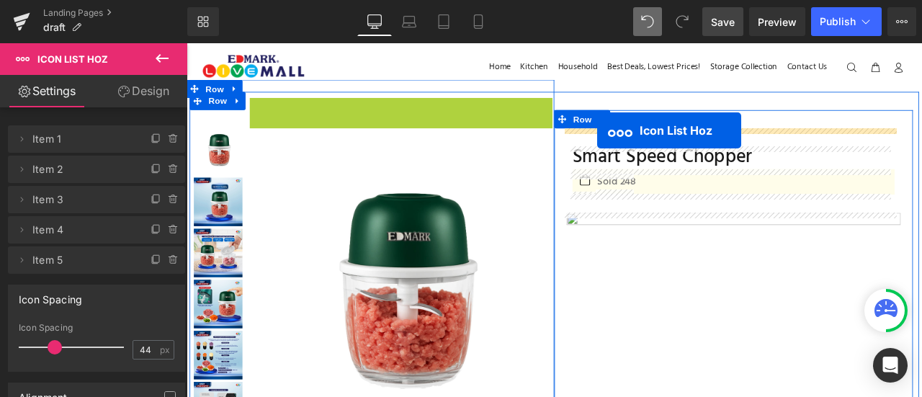
drag, startPoint x: 428, startPoint y: 120, endPoint x: 673, endPoint y: 146, distance: 246.5
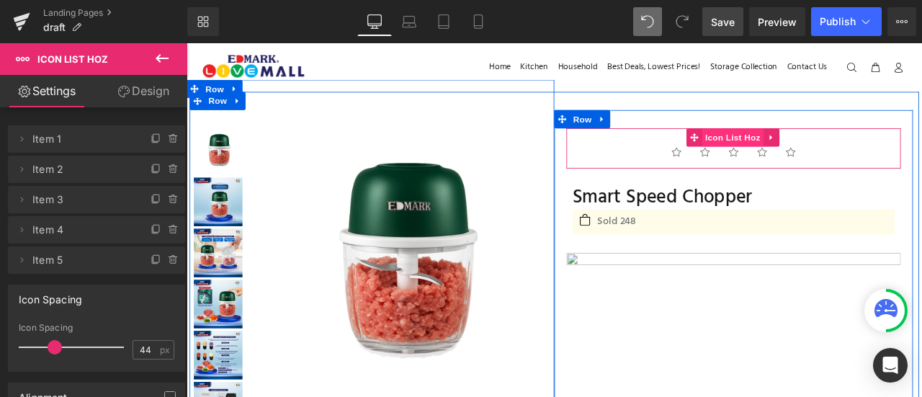
click at [821, 159] on span "Icon List Hoz" at bounding box center [834, 155] width 73 height 22
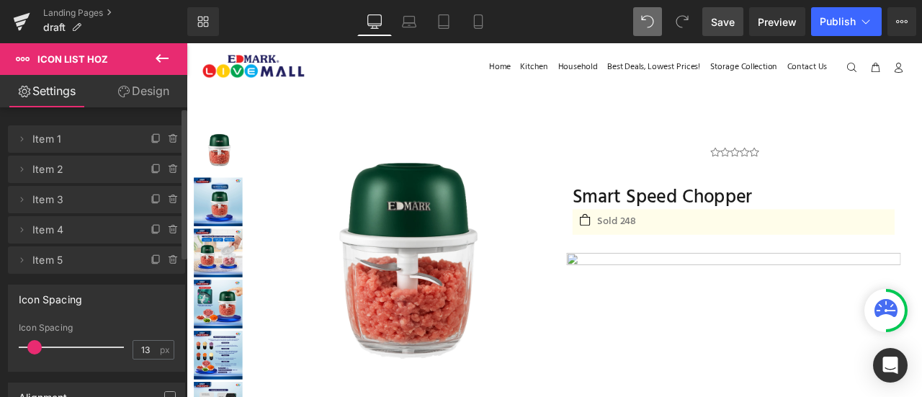
drag, startPoint x: 53, startPoint y: 349, endPoint x: 34, endPoint y: 344, distance: 20.1
click at [34, 344] on span at bounding box center [34, 347] width 14 height 14
click at [135, 349] on input "13" at bounding box center [145, 350] width 25 height 18
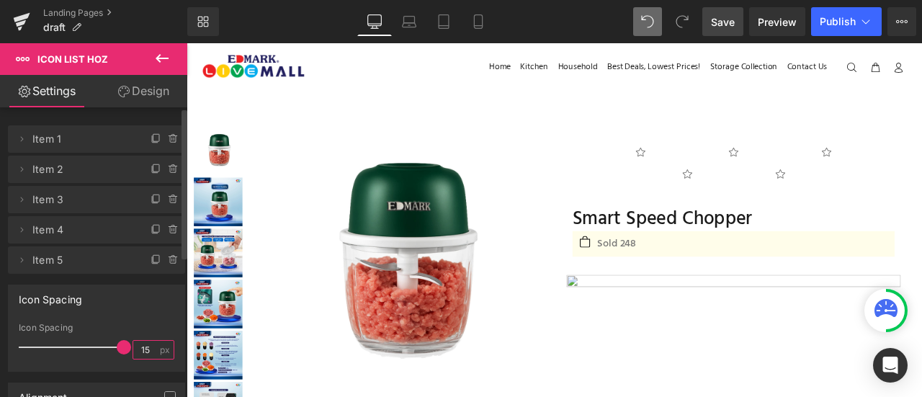
type input "15"
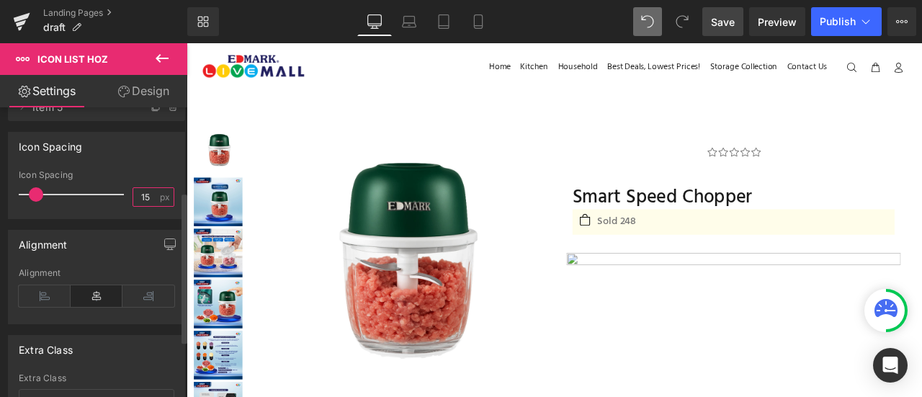
scroll to position [161, 0]
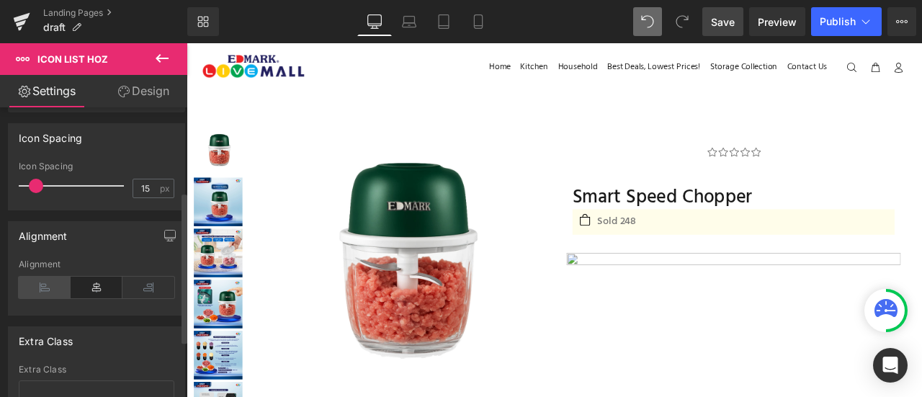
click at [35, 283] on icon at bounding box center [45, 288] width 52 height 22
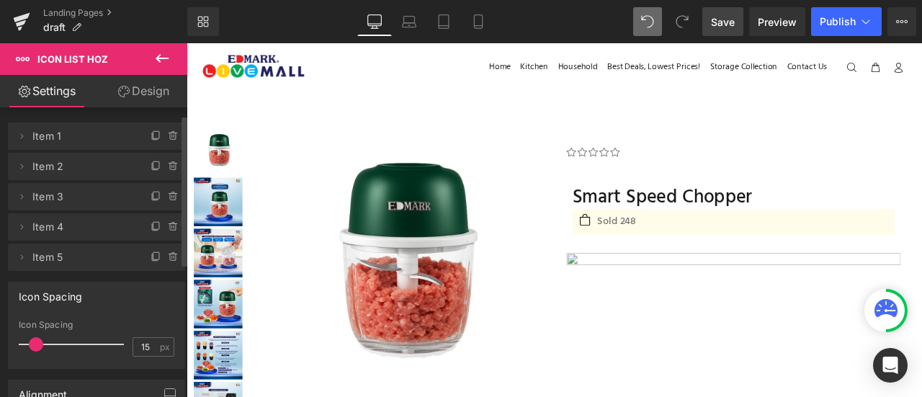
scroll to position [0, 0]
click at [71, 260] on span "Item 5" at bounding box center [81, 259] width 99 height 27
click at [28, 260] on span at bounding box center [21, 260] width 17 height 17
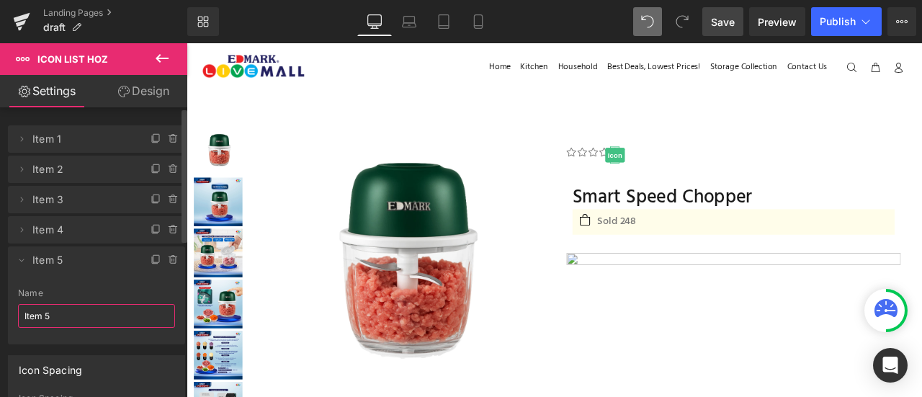
click at [50, 312] on input "Item 5" at bounding box center [96, 316] width 157 height 24
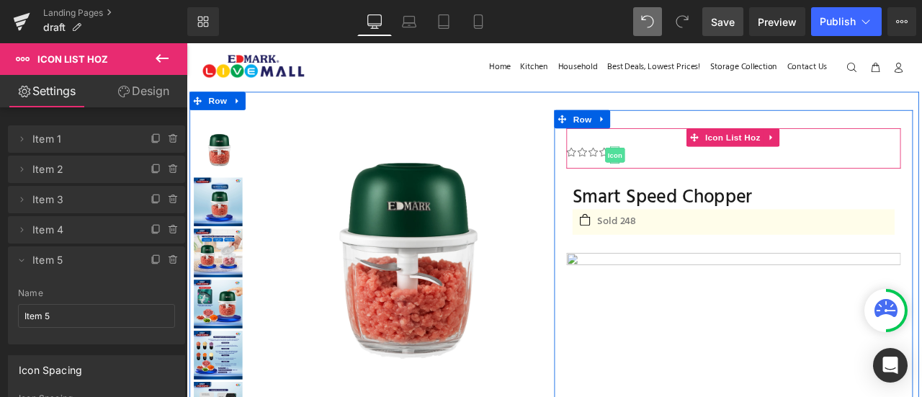
click at [689, 177] on span "Icon" at bounding box center [694, 175] width 23 height 17
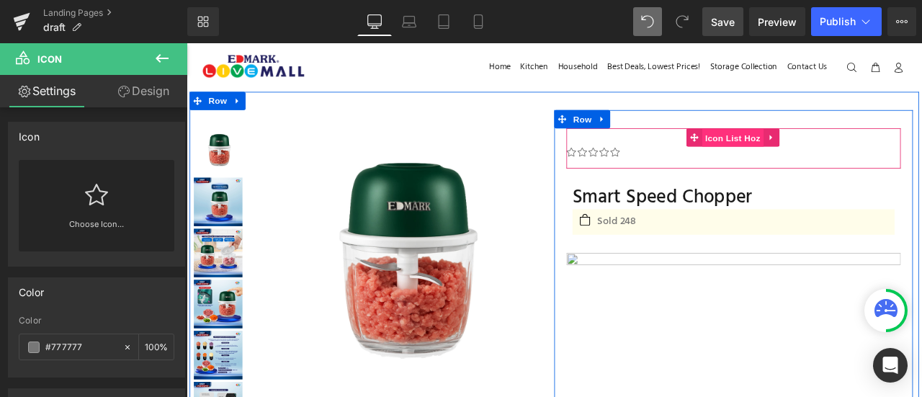
click at [819, 154] on span "Icon List Hoz" at bounding box center [834, 156] width 73 height 22
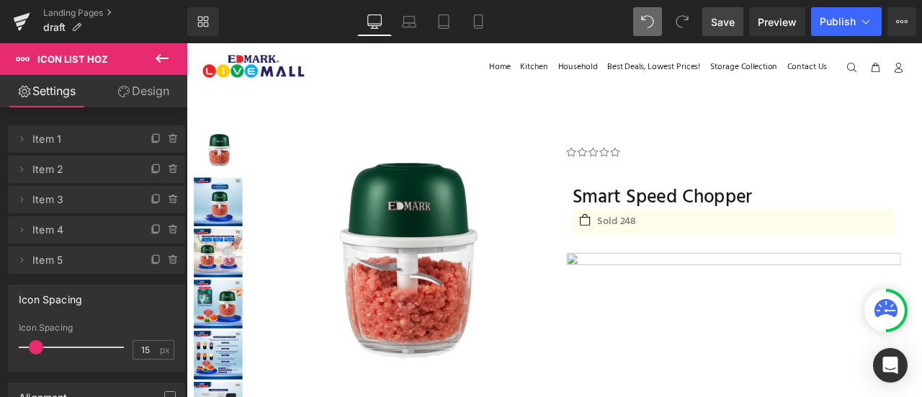
click at [164, 53] on icon at bounding box center [162, 58] width 17 height 17
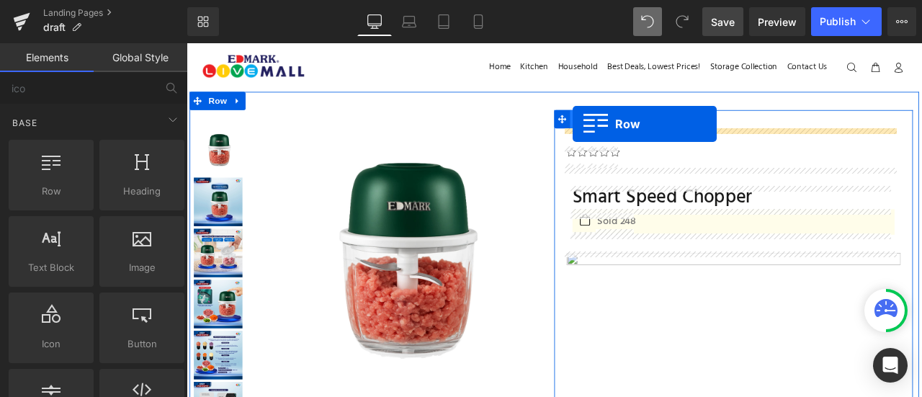
drag, startPoint x: 236, startPoint y: 231, endPoint x: 644, endPoint y: 139, distance: 418.9
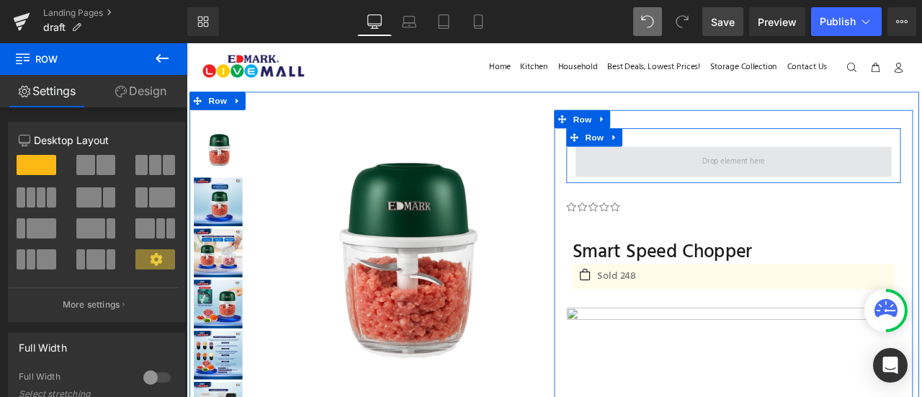
click at [689, 169] on span at bounding box center [835, 184] width 375 height 36
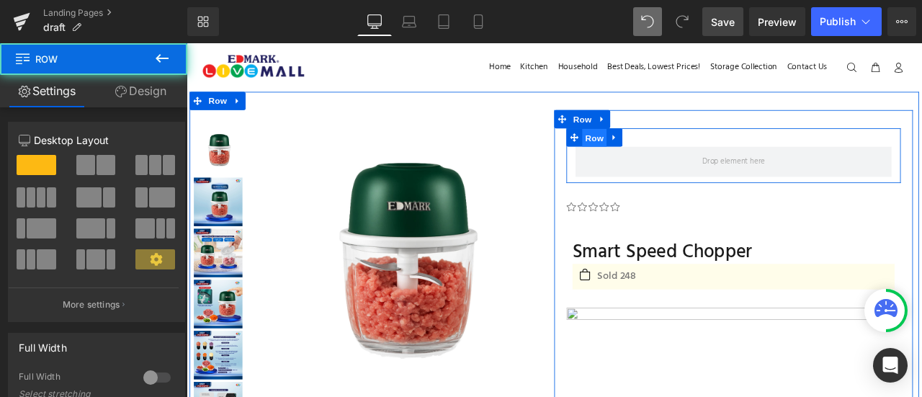
click at [668, 153] on span "Row" at bounding box center [670, 156] width 29 height 22
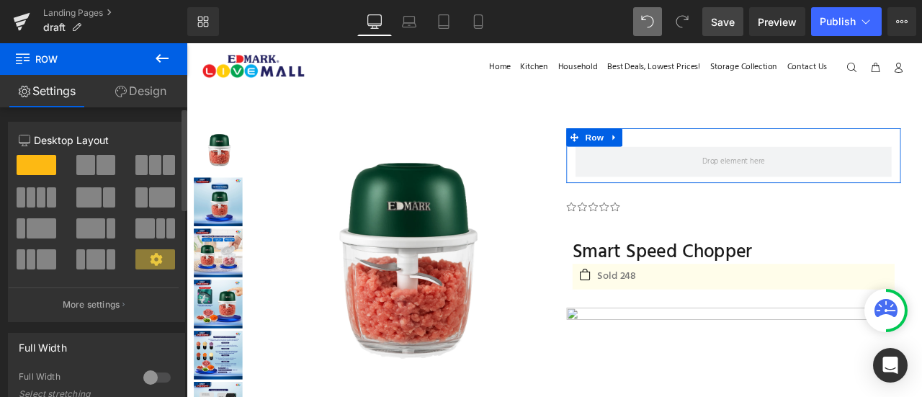
click at [88, 164] on span at bounding box center [85, 165] width 19 height 20
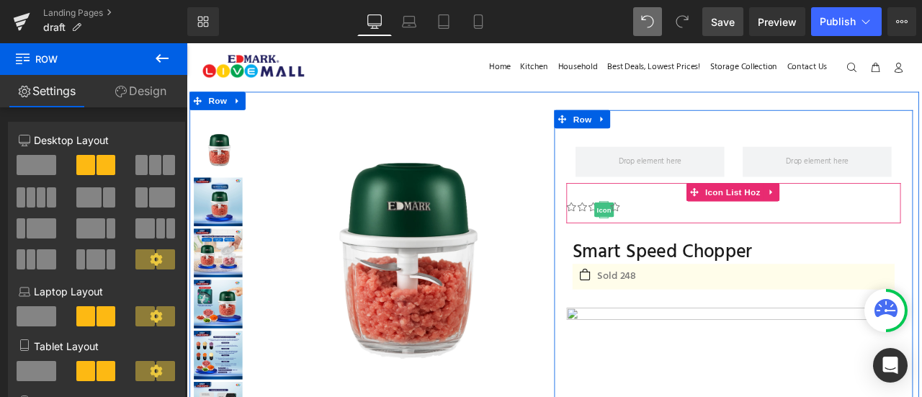
click at [676, 239] on span "Icon" at bounding box center [681, 241] width 23 height 17
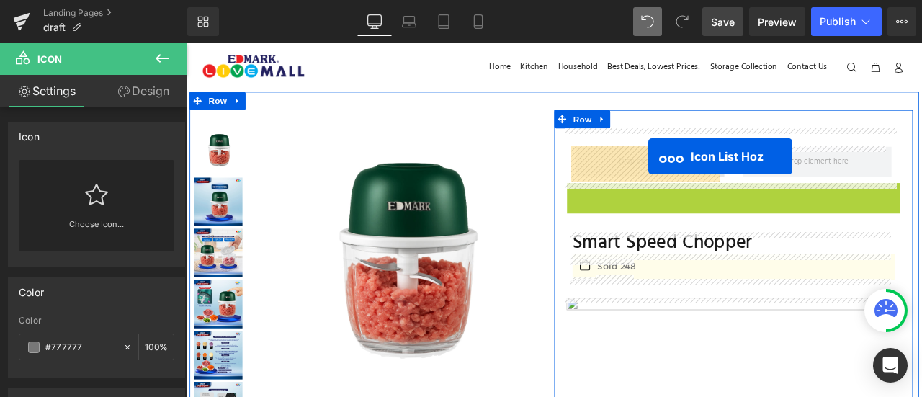
drag, startPoint x: 822, startPoint y: 215, endPoint x: 734, endPoint y: 177, distance: 95.6
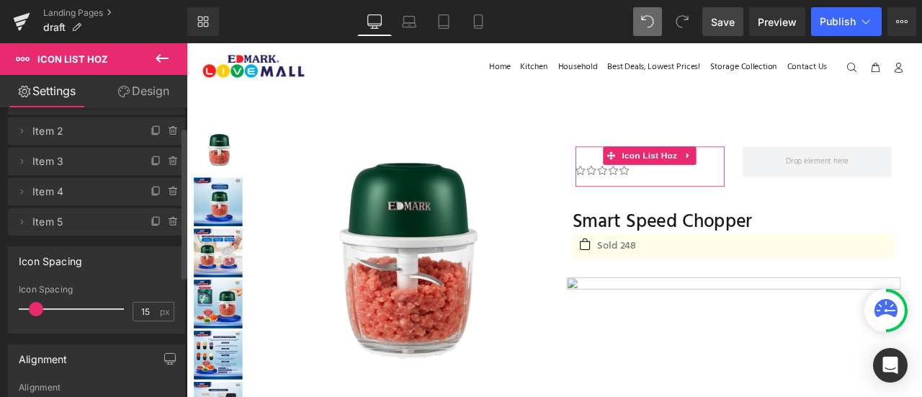
scroll to position [37, 0]
click at [19, 215] on span at bounding box center [21, 222] width 17 height 17
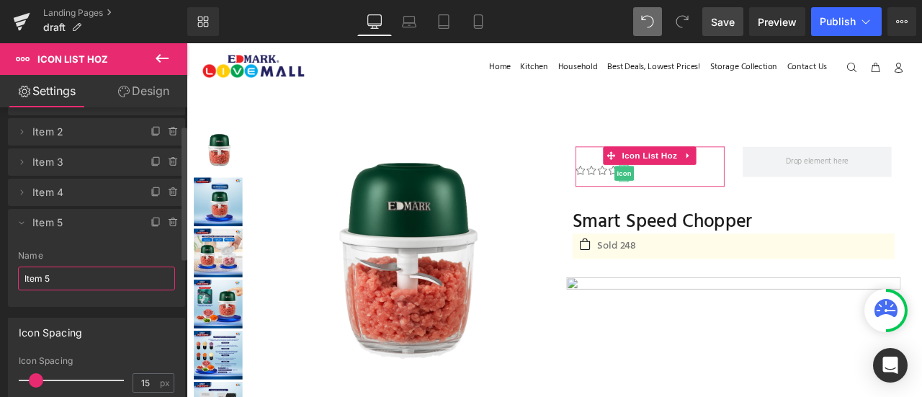
click at [62, 273] on input "Item 5" at bounding box center [96, 279] width 157 height 24
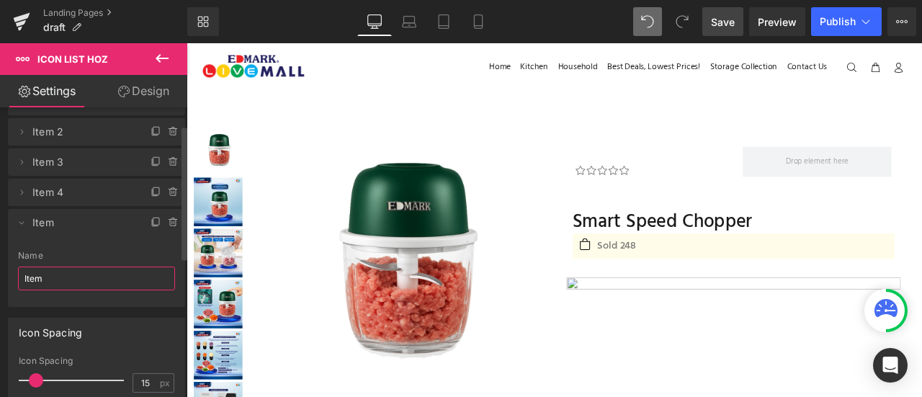
type input "Item"
click at [82, 248] on li "Delete Cancel Item Item 5 Name Item" at bounding box center [96, 258] width 177 height 98
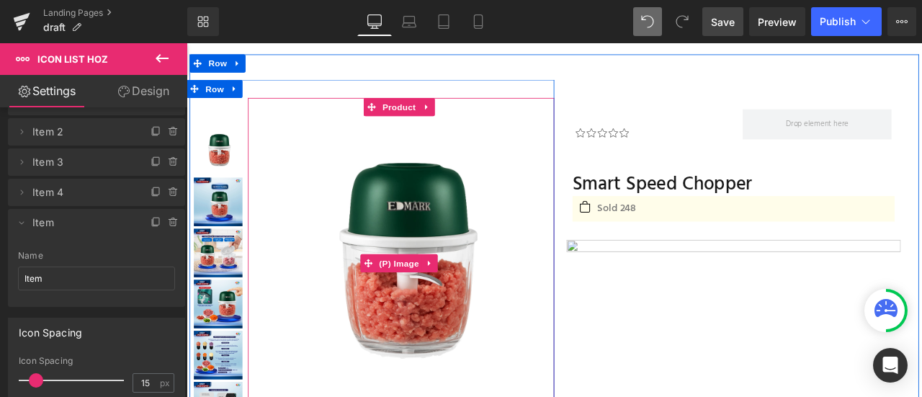
scroll to position [0, 0]
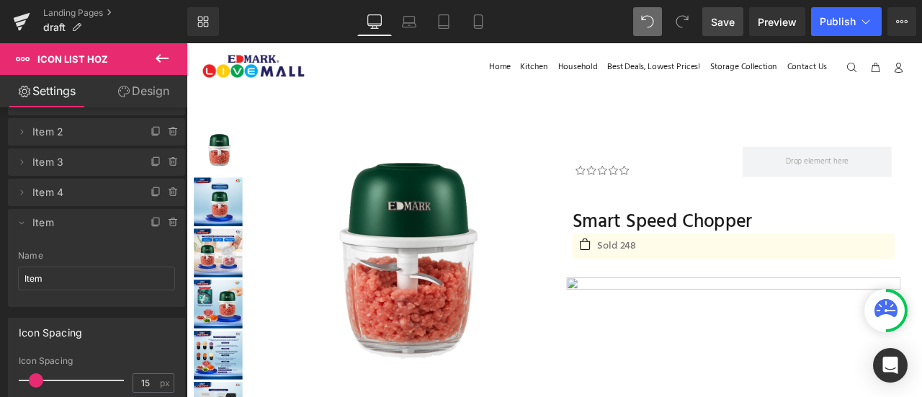
click at [158, 61] on icon at bounding box center [162, 58] width 17 height 17
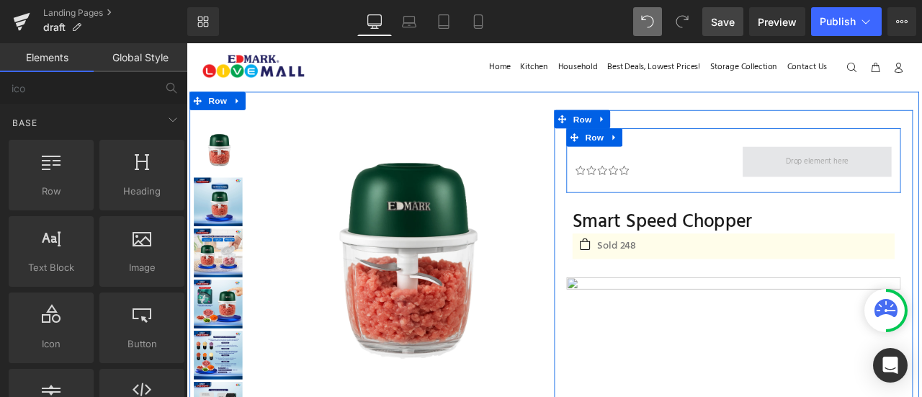
click at [917, 187] on span at bounding box center [934, 183] width 85 height 23
click at [670, 155] on span "Row" at bounding box center [670, 155] width 29 height 22
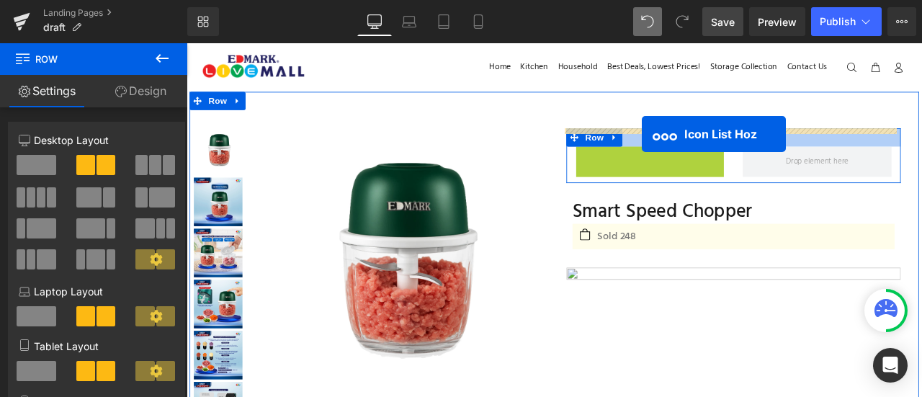
drag, startPoint x: 726, startPoint y: 171, endPoint x: 726, endPoint y: 151, distance: 20.2
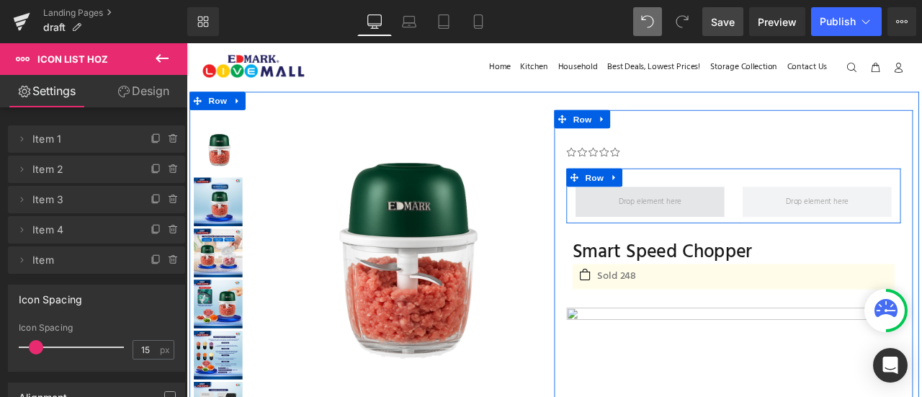
click at [712, 218] on span at bounding box center [736, 231] width 177 height 36
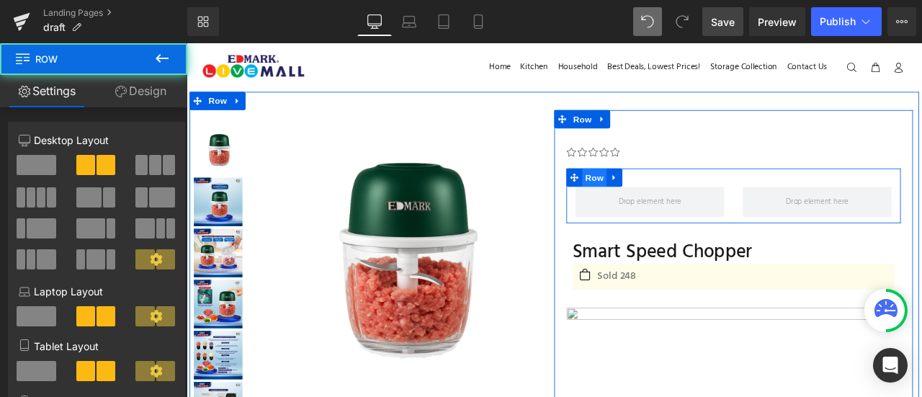
click at [673, 200] on span "Row" at bounding box center [670, 203] width 29 height 22
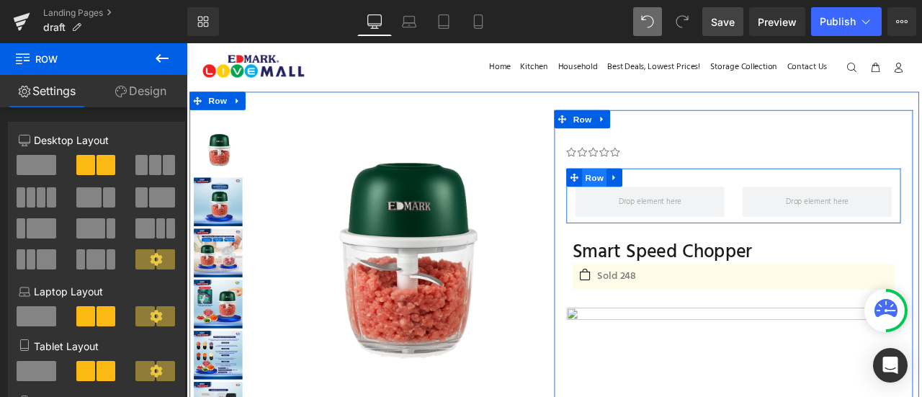
click at [670, 200] on span "Row" at bounding box center [670, 203] width 29 height 22
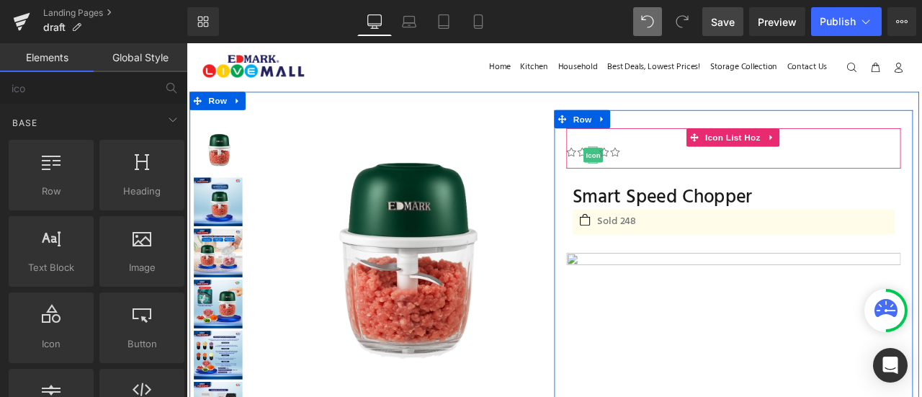
click at [663, 171] on span "Icon" at bounding box center [668, 175] width 23 height 17
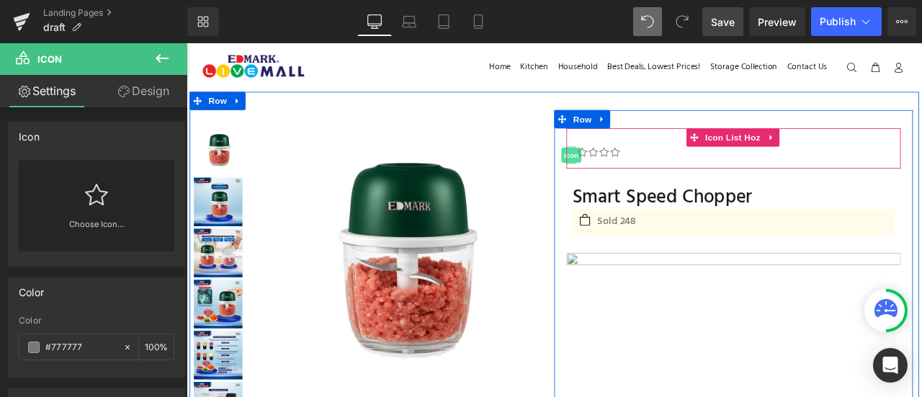
click at [638, 172] on span "Icon" at bounding box center [642, 176] width 23 height 17
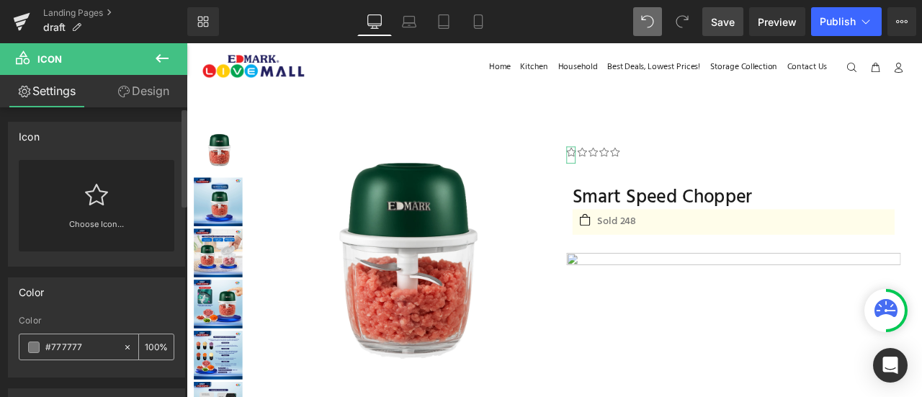
click at [34, 339] on div "#777777" at bounding box center [70, 346] width 103 height 25
click at [34, 347] on span at bounding box center [34, 348] width 12 height 12
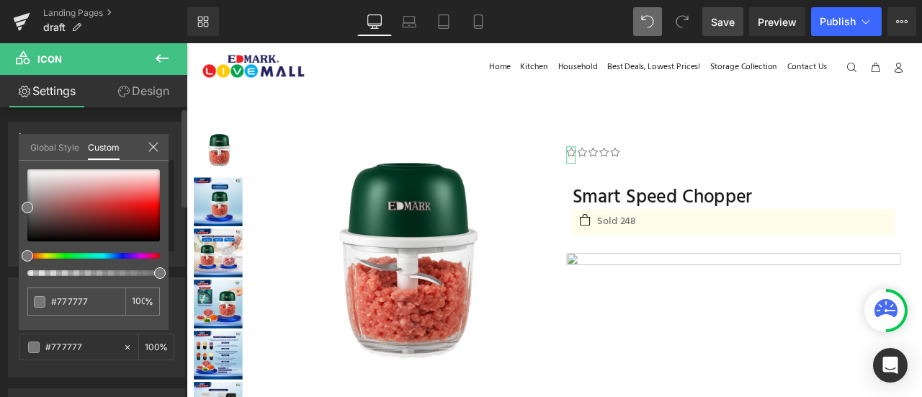
click at [49, 254] on div at bounding box center [88, 256] width 133 height 6
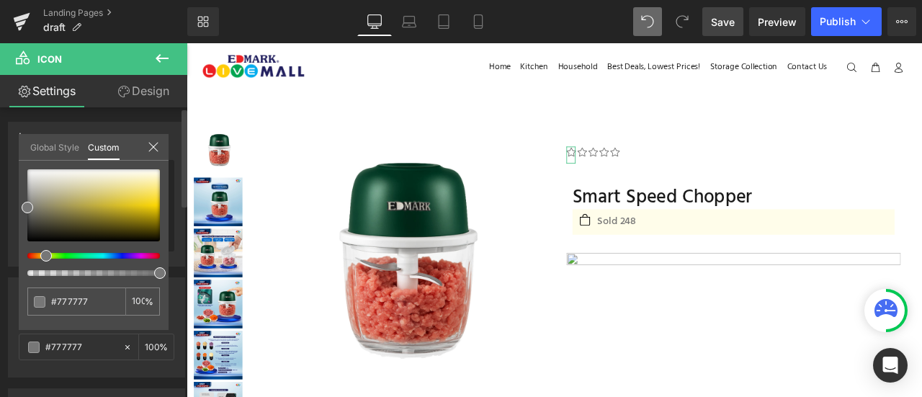
drag, startPoint x: 55, startPoint y: 254, endPoint x: 42, endPoint y: 253, distance: 13.8
click at [42, 253] on span at bounding box center [46, 256] width 12 height 12
click at [143, 179] on div at bounding box center [93, 205] width 133 height 72
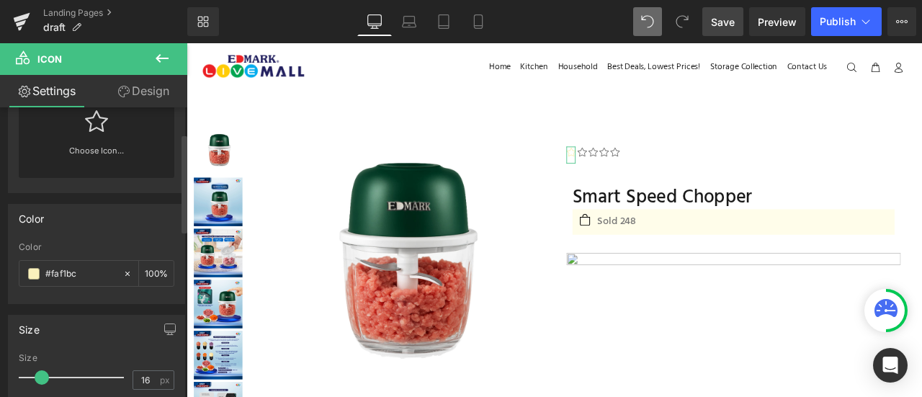
scroll to position [76, 0]
click at [33, 273] on span at bounding box center [34, 272] width 12 height 12
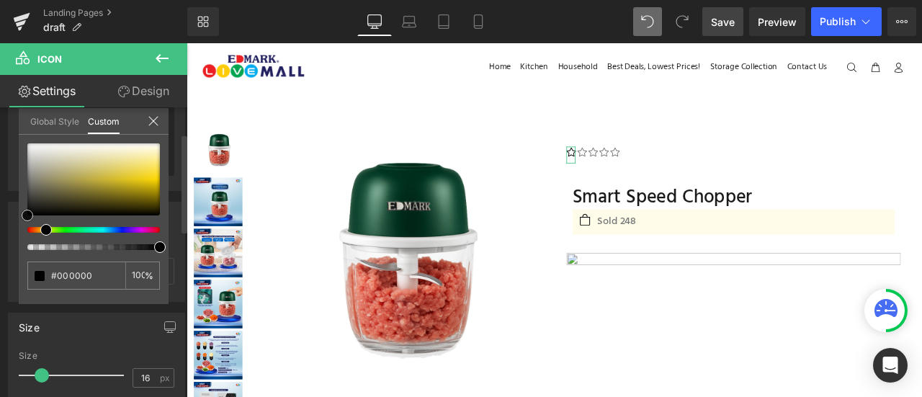
drag, startPoint x: 50, startPoint y: 179, endPoint x: 0, endPoint y: 271, distance: 104.5
click at [0, 271] on div "Color rgb(119, 119, 119) Color #777777 100 % Global Style Custom Setup Global S…" at bounding box center [97, 246] width 194 height 111
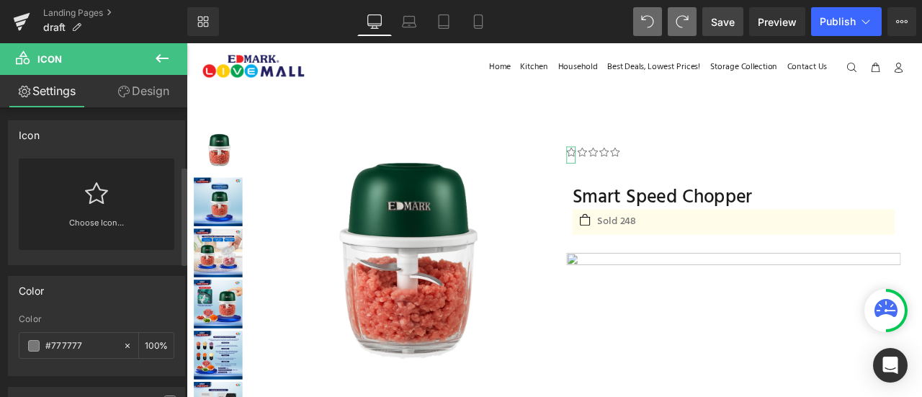
scroll to position [0, 0]
click at [99, 203] on icon at bounding box center [96, 195] width 23 height 22
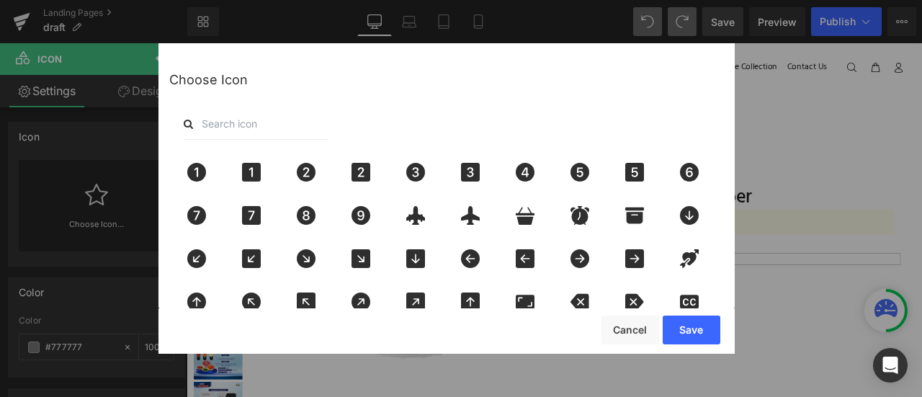
click at [229, 118] on input "text" at bounding box center [256, 124] width 144 height 32
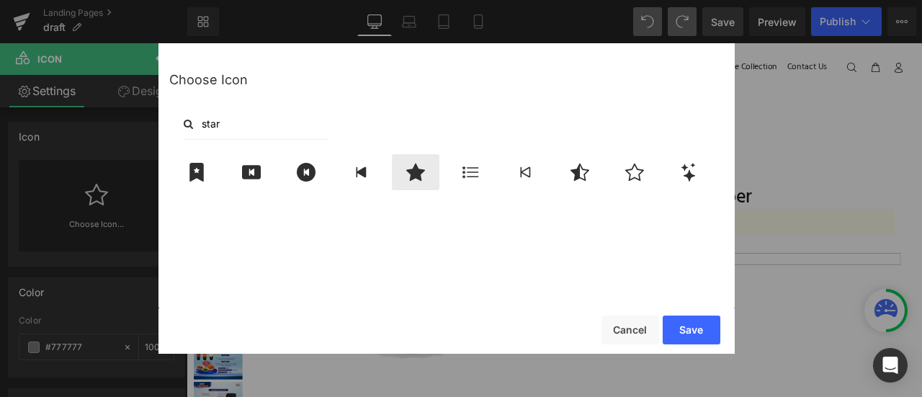
type input "star"
click at [409, 173] on icon at bounding box center [415, 172] width 19 height 17
click at [696, 332] on button "Save" at bounding box center [692, 330] width 58 height 29
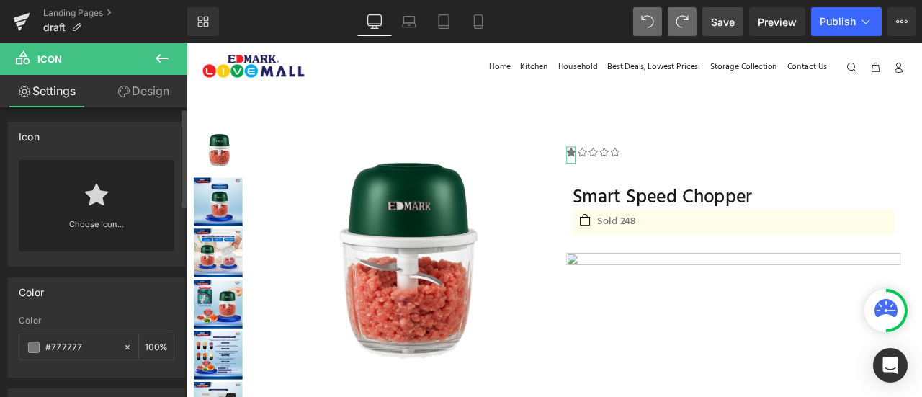
click at [104, 211] on link at bounding box center [96, 189] width 23 height 58
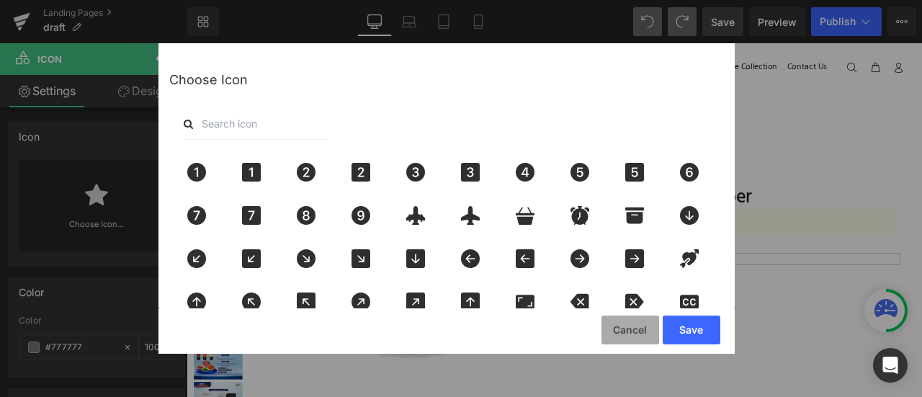
click at [623, 334] on button "Cancel" at bounding box center [631, 330] width 58 height 29
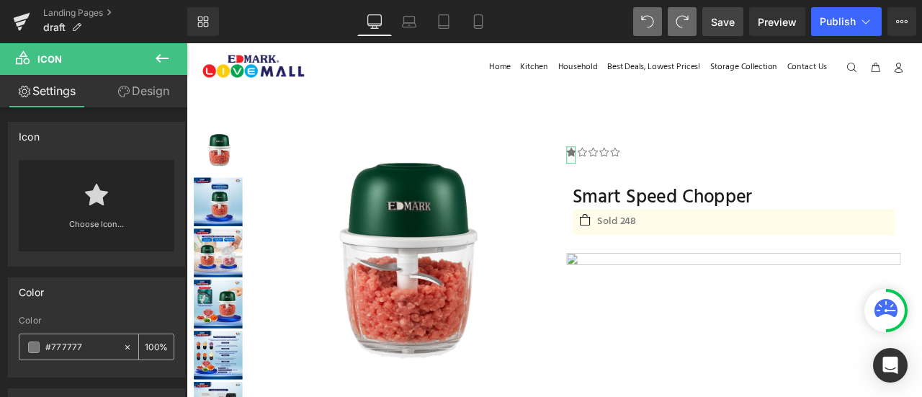
click at [39, 342] on span at bounding box center [34, 348] width 12 height 12
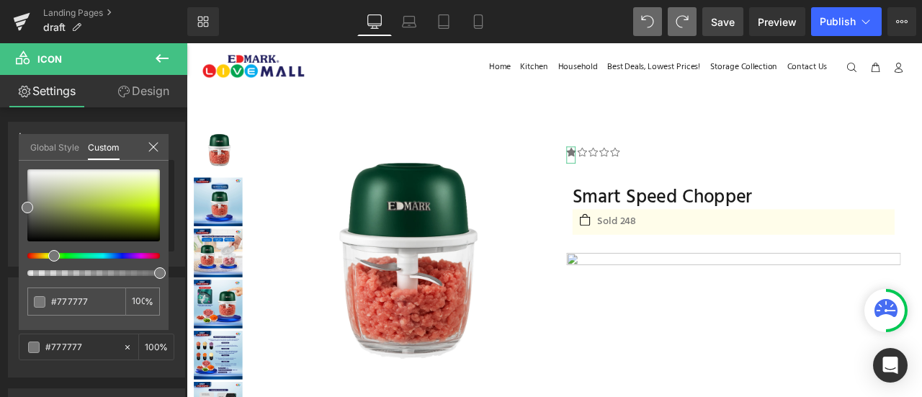
click at [48, 254] on div at bounding box center [88, 256] width 133 height 6
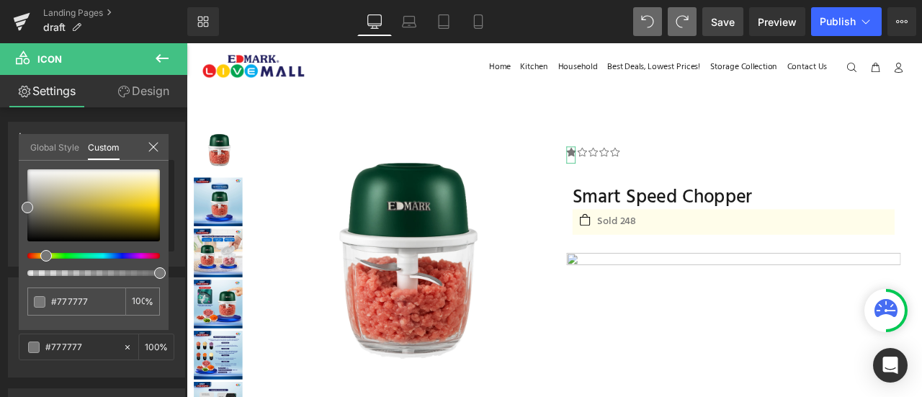
drag, startPoint x: 56, startPoint y: 255, endPoint x: 43, endPoint y: 253, distance: 13.2
click at [43, 253] on span at bounding box center [46, 256] width 12 height 12
click at [148, 184] on div at bounding box center [93, 205] width 133 height 72
click at [156, 198] on div at bounding box center [93, 205] width 133 height 72
click at [130, 195] on div at bounding box center [93, 205] width 133 height 72
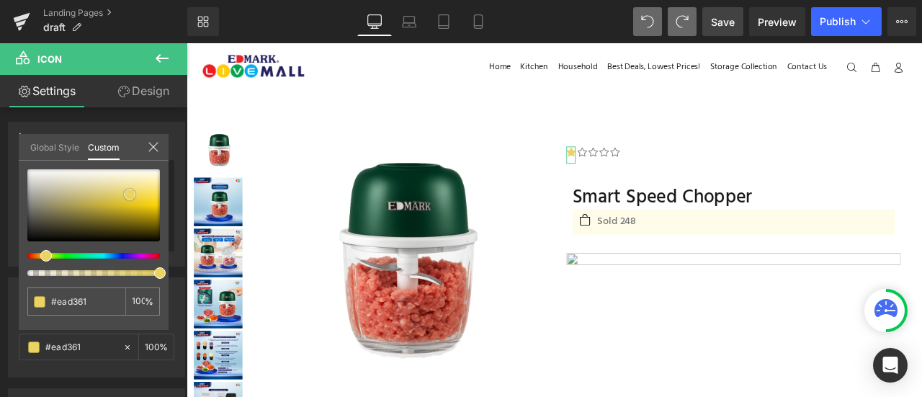
click at [120, 178] on div at bounding box center [93, 205] width 133 height 72
click at [107, 201] on div at bounding box center [93, 205] width 133 height 72
click at [123, 207] on div at bounding box center [93, 205] width 133 height 72
click at [130, 201] on div at bounding box center [93, 205] width 133 height 72
click at [135, 192] on div at bounding box center [93, 205] width 133 height 72
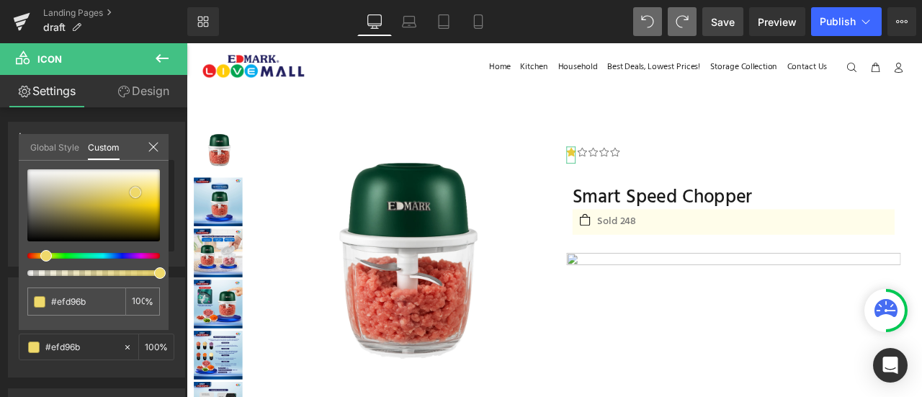
click at [132, 200] on div at bounding box center [93, 205] width 133 height 72
click at [147, 197] on div at bounding box center [93, 205] width 133 height 72
click at [135, 197] on div at bounding box center [93, 205] width 133 height 72
click at [144, 199] on div at bounding box center [93, 205] width 133 height 72
click at [138, 197] on span at bounding box center [144, 199] width 12 height 12
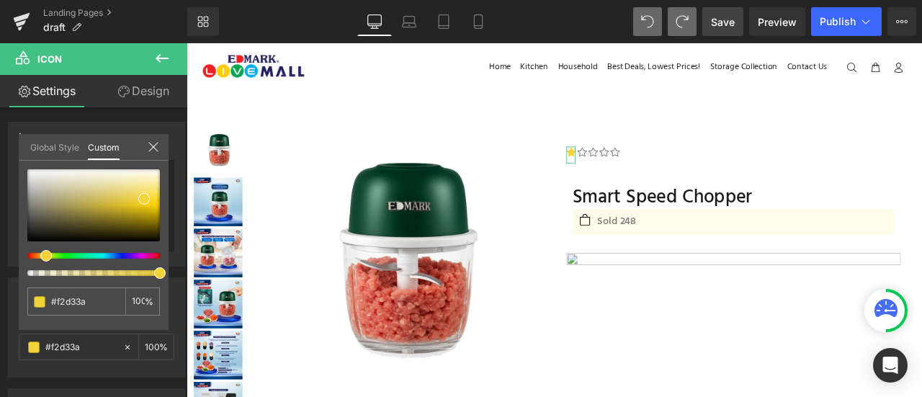
click at [151, 149] on icon at bounding box center [154, 147] width 12 height 12
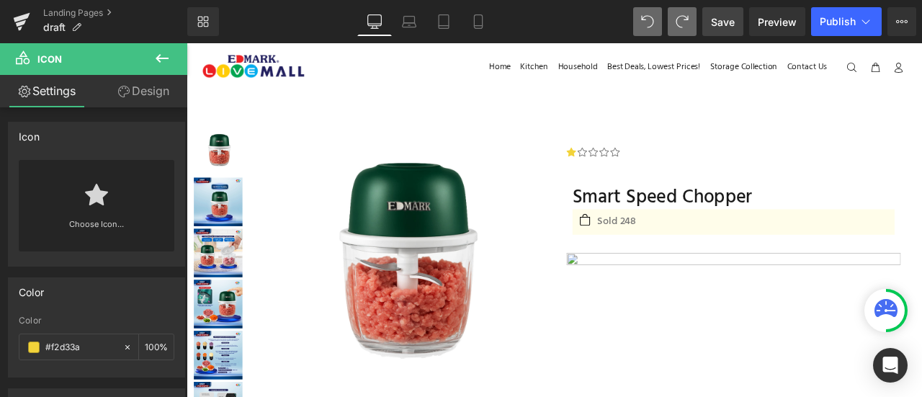
click at [159, 63] on icon at bounding box center [162, 58] width 17 height 17
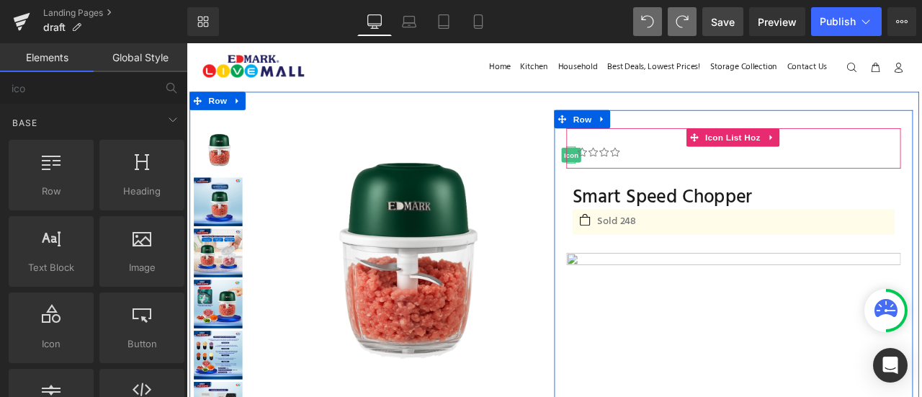
click at [638, 174] on span "Icon" at bounding box center [642, 175] width 23 height 17
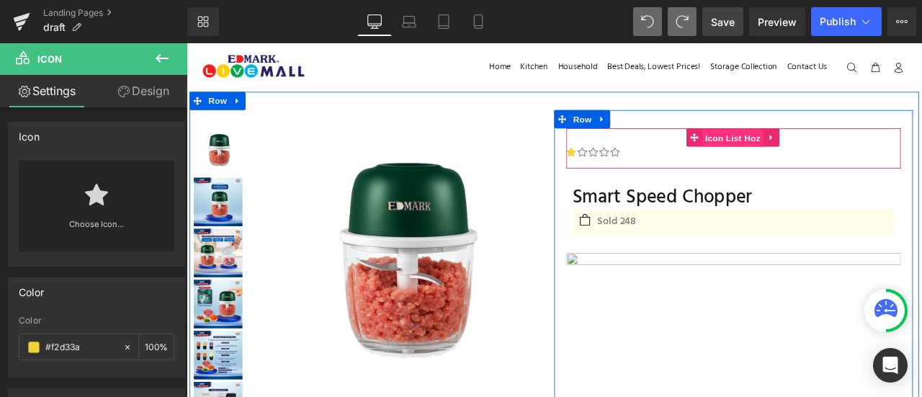
click at [822, 156] on span "Icon List Hoz" at bounding box center [834, 156] width 73 height 22
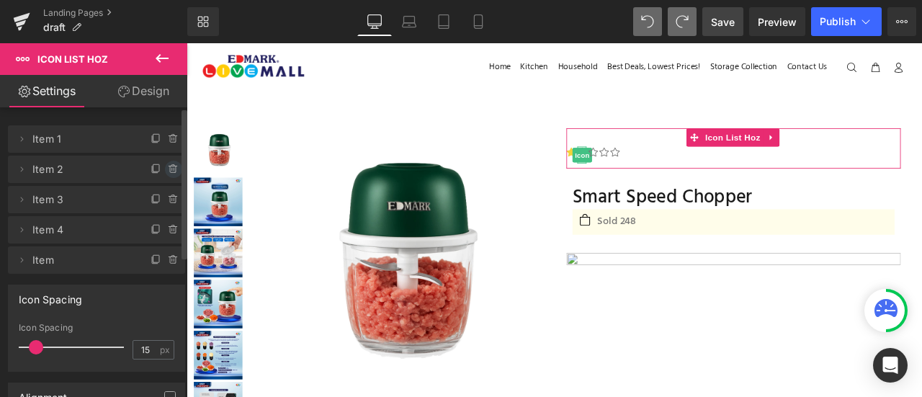
click at [172, 170] on icon at bounding box center [172, 169] width 0 height 3
click at [166, 170] on button "Delete" at bounding box center [157, 170] width 45 height 19
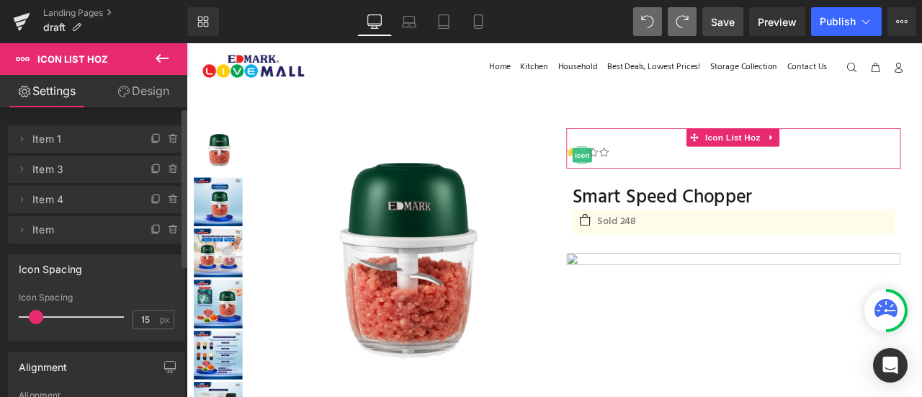
click at [172, 170] on icon at bounding box center [172, 169] width 0 height 3
click at [166, 170] on button "Delete" at bounding box center [157, 170] width 45 height 19
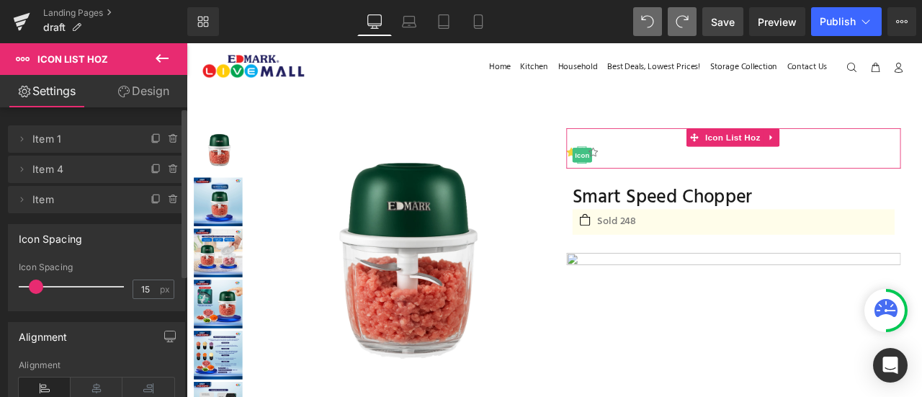
click at [172, 170] on icon at bounding box center [172, 169] width 0 height 3
click at [166, 170] on button "Delete" at bounding box center [157, 170] width 45 height 19
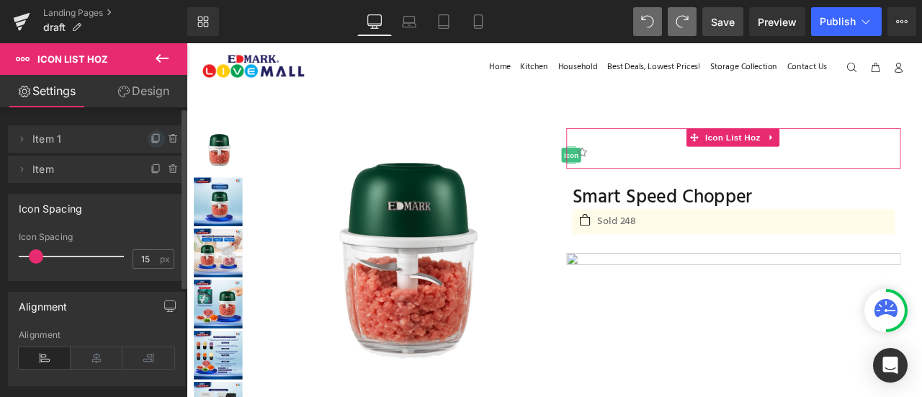
click at [151, 137] on icon at bounding box center [157, 139] width 12 height 12
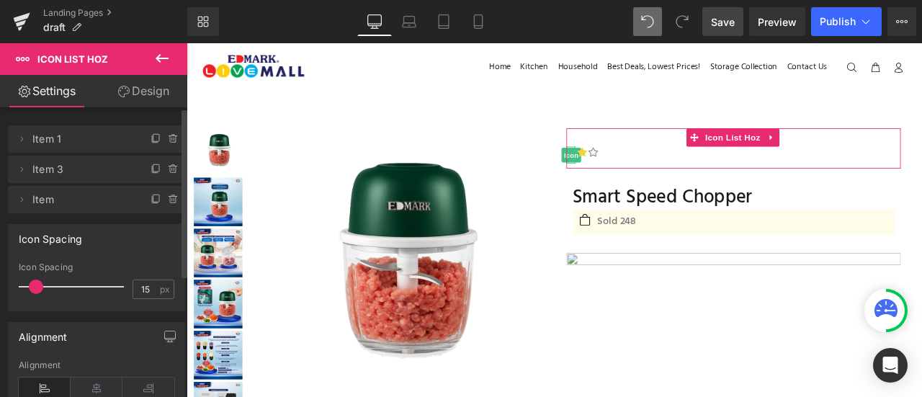
click at [151, 137] on icon at bounding box center [157, 139] width 12 height 12
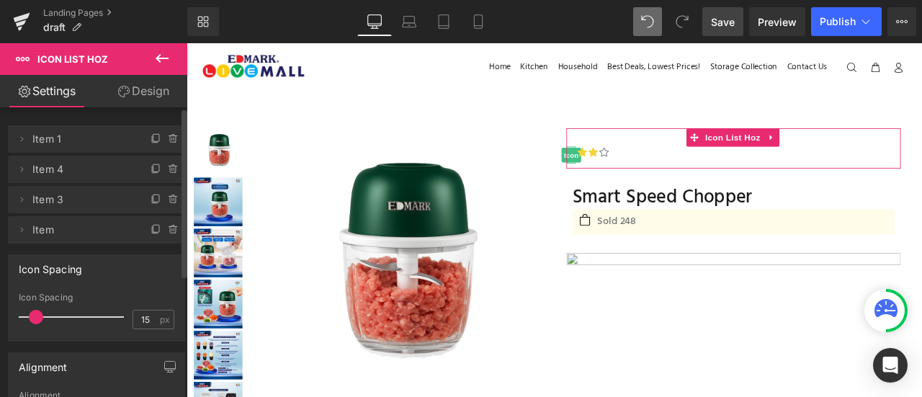
click at [151, 137] on icon at bounding box center [157, 139] width 12 height 12
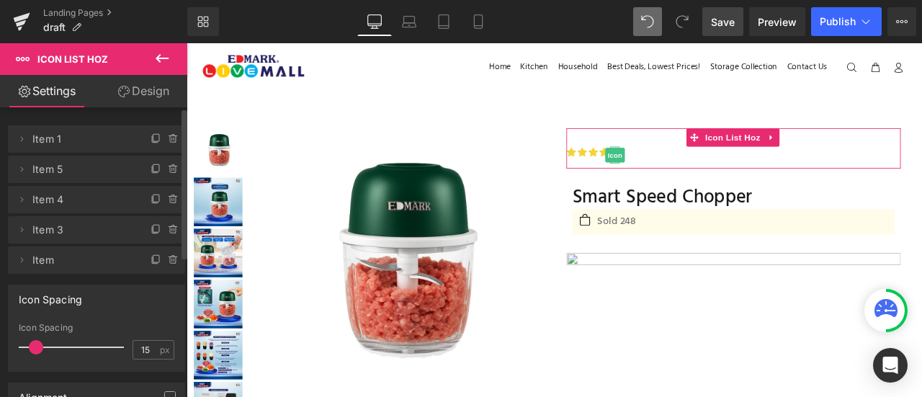
click at [69, 264] on span "Item" at bounding box center [81, 259] width 99 height 27
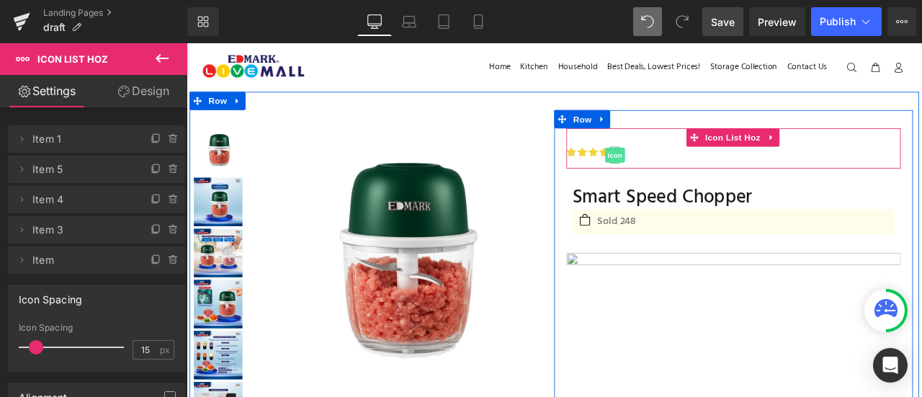
click at [690, 169] on span "Icon" at bounding box center [694, 176] width 23 height 17
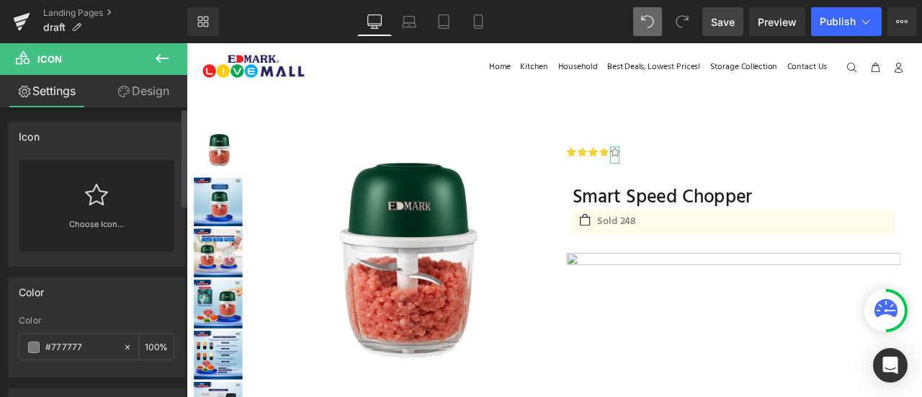
click at [97, 193] on icon at bounding box center [96, 194] width 23 height 23
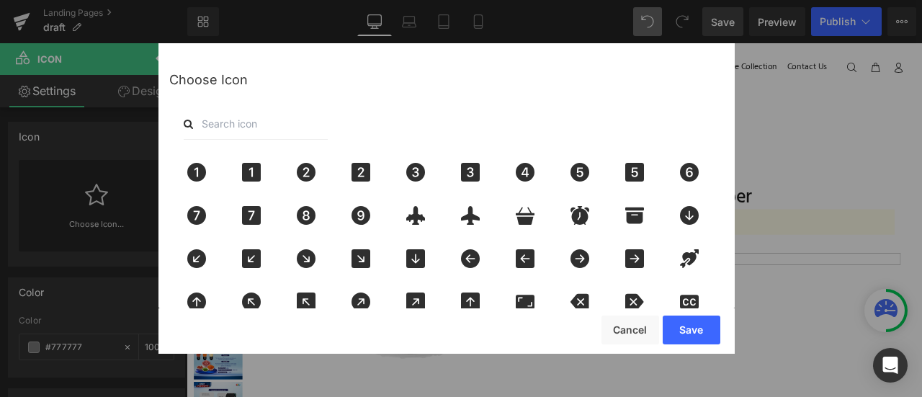
click at [258, 127] on input "text" at bounding box center [256, 124] width 144 height 32
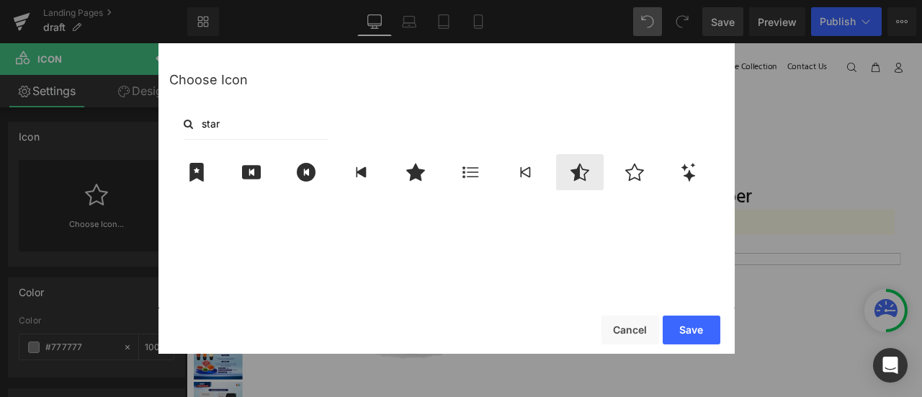
type input "star"
click at [564, 171] on div at bounding box center [580, 172] width 48 height 36
click at [691, 326] on button "Save" at bounding box center [692, 330] width 58 height 29
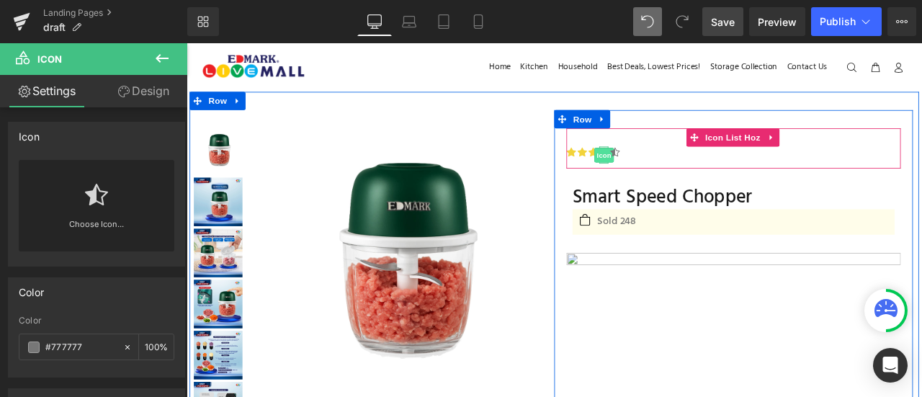
click at [679, 172] on span "Icon" at bounding box center [681, 176] width 23 height 17
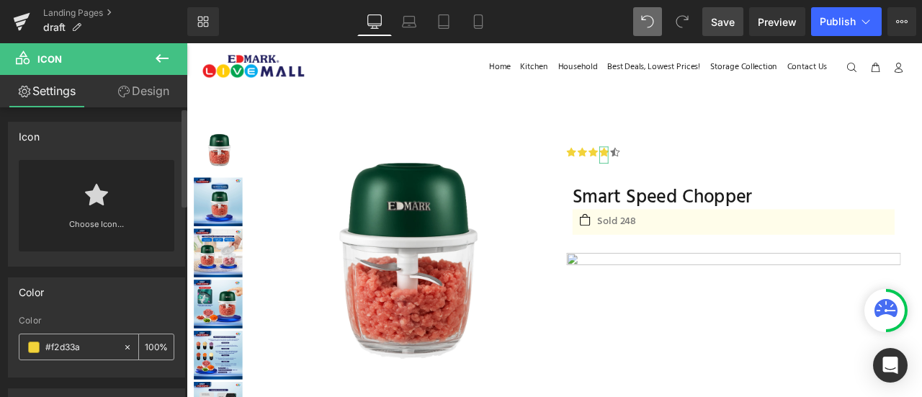
click at [91, 344] on input "#f2d33a" at bounding box center [80, 347] width 71 height 16
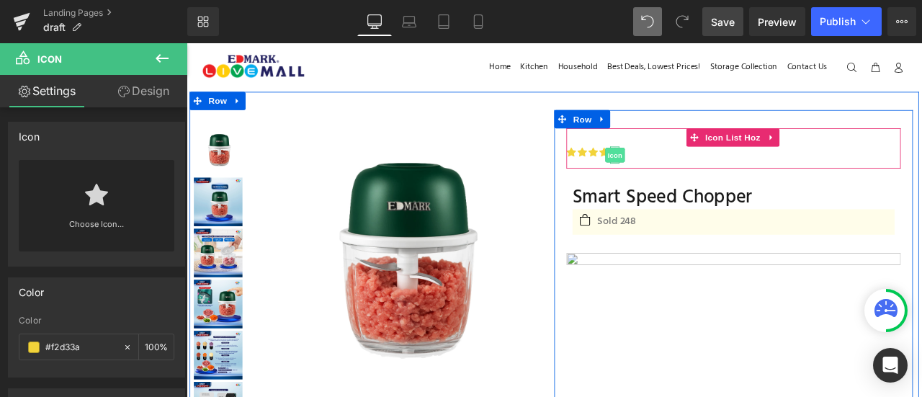
click at [691, 168] on span "Icon" at bounding box center [694, 175] width 23 height 17
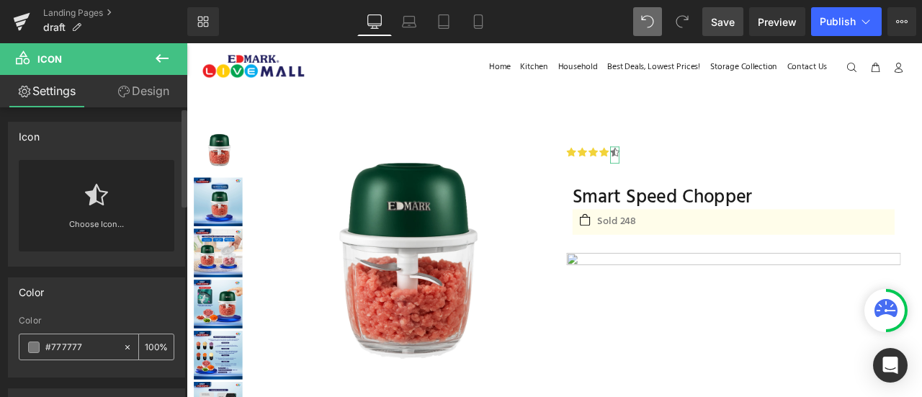
click at [79, 350] on input "#777777" at bounding box center [80, 347] width 71 height 16
paste input "f2d33a"
type input "#f2d33a"
click at [111, 286] on div "Color" at bounding box center [97, 291] width 176 height 27
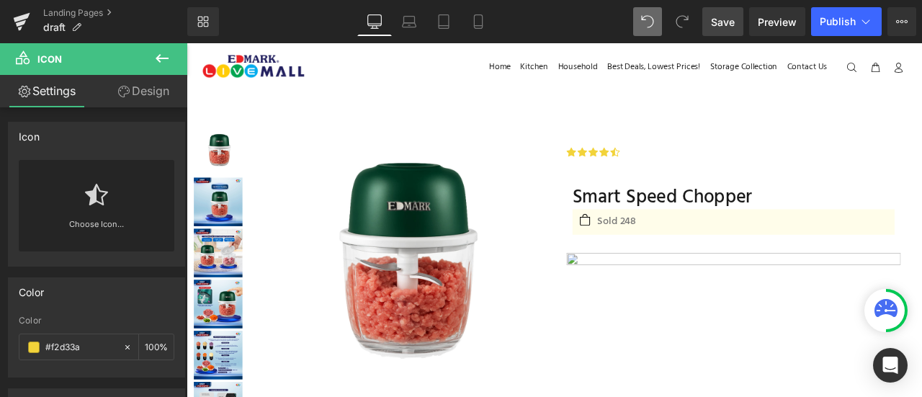
click at [148, 61] on button at bounding box center [162, 59] width 50 height 32
click at [0, 0] on link "Global Style" at bounding box center [0, 0] width 0 height 0
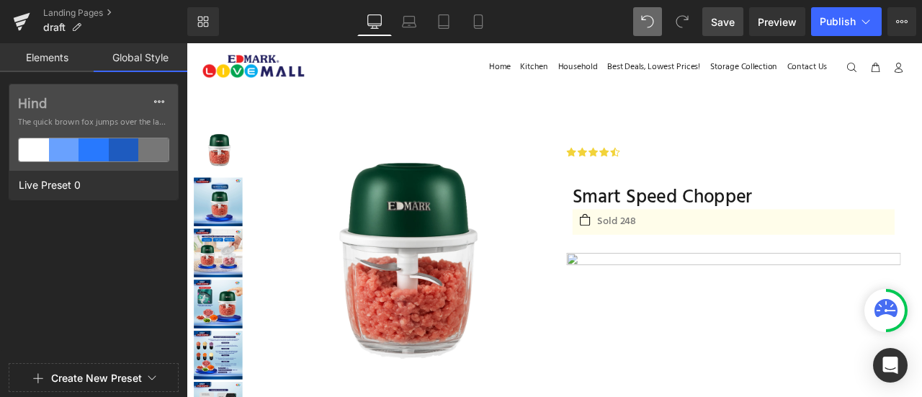
click at [73, 60] on link "Elements" at bounding box center [47, 57] width 94 height 29
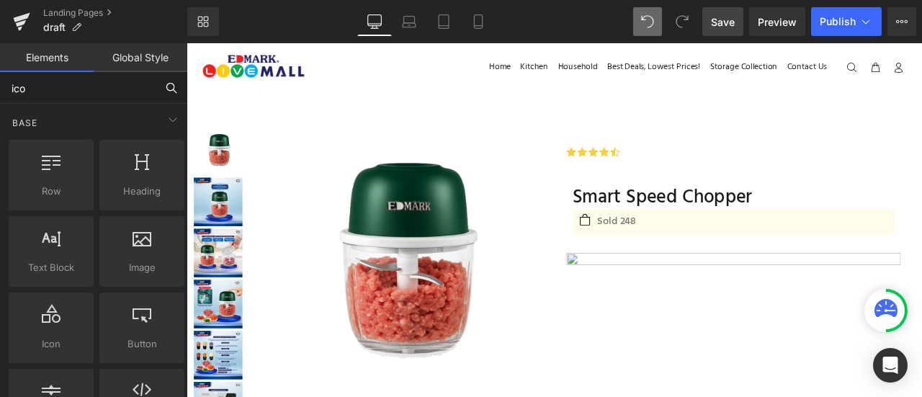
click at [89, 90] on input "ico" at bounding box center [78, 88] width 156 height 32
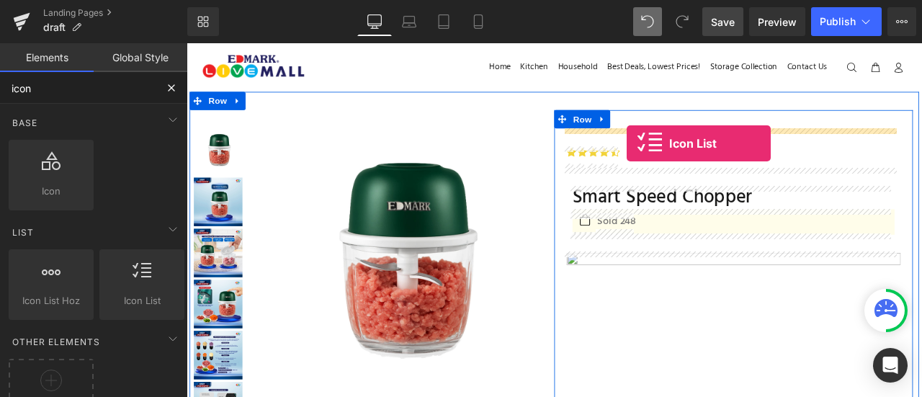
drag, startPoint x: 328, startPoint y: 322, endPoint x: 708, endPoint y: 161, distance: 412.7
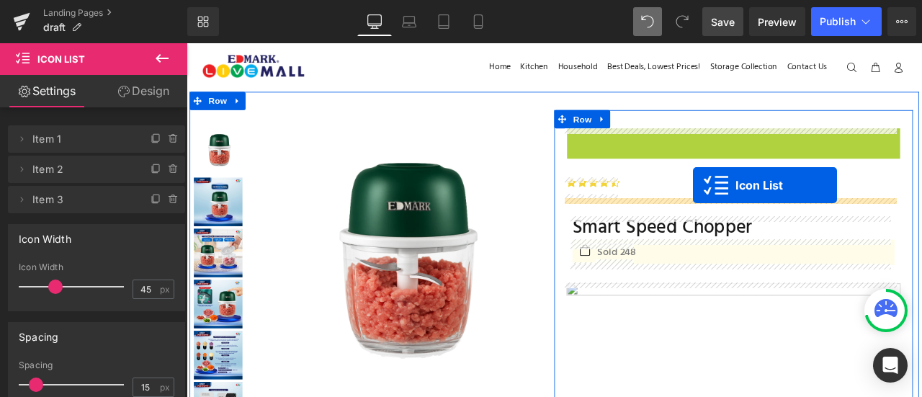
drag, startPoint x: 817, startPoint y: 159, endPoint x: 787, endPoint y: 211, distance: 59.7
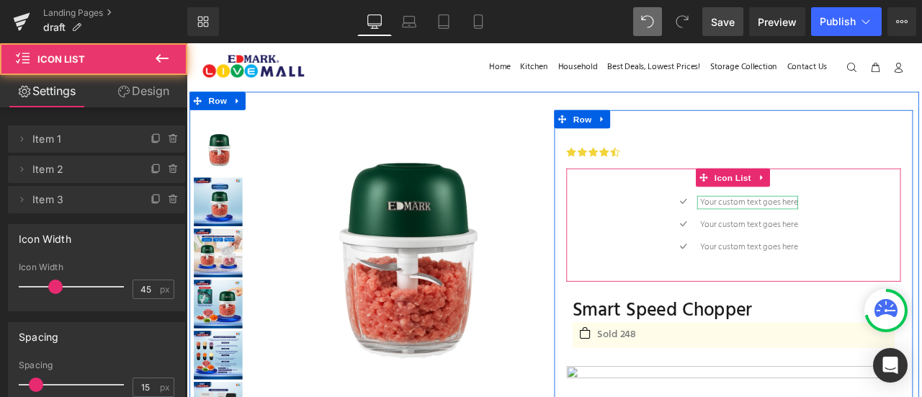
click at [800, 214] on div "Icon Your custom text goes here Text Block Icon Your custom text goes here Text…" at bounding box center [835, 259] width 396 height 134
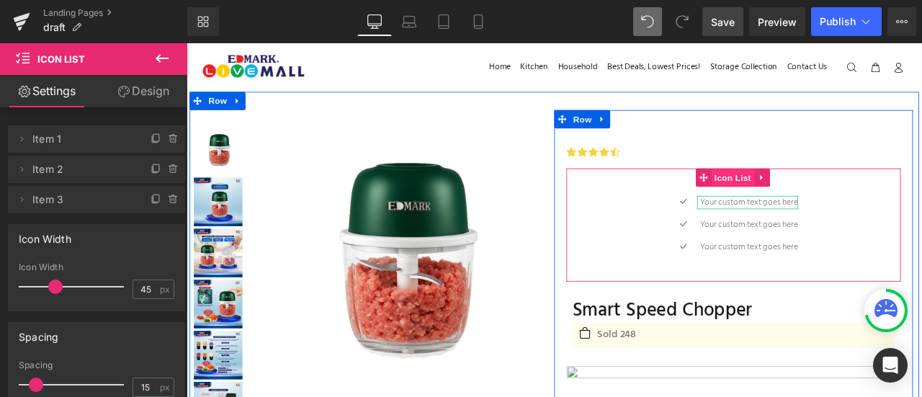
click at [820, 203] on span "Icon List" at bounding box center [834, 203] width 50 height 22
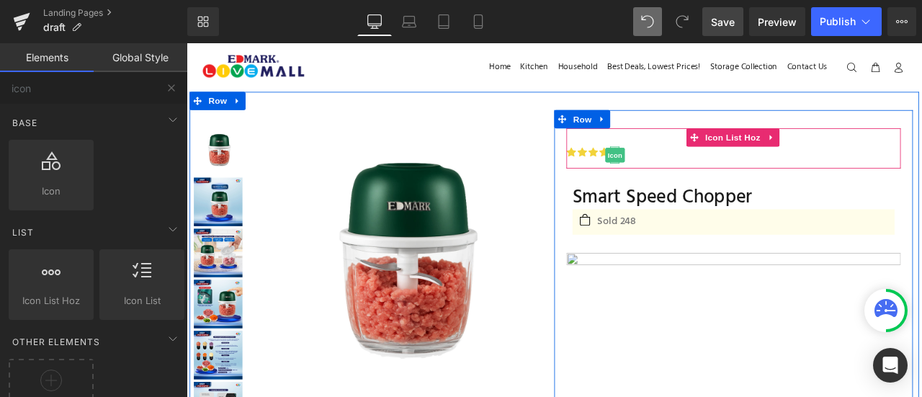
click at [693, 179] on span "Icon" at bounding box center [694, 175] width 23 height 17
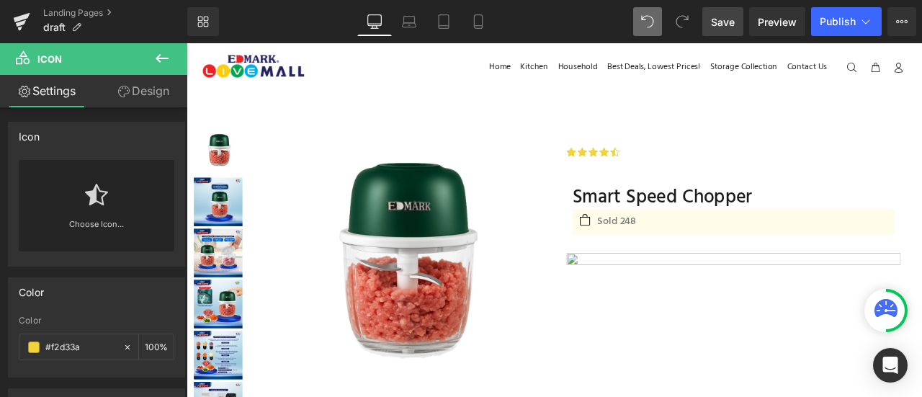
click at [172, 57] on button at bounding box center [162, 59] width 50 height 32
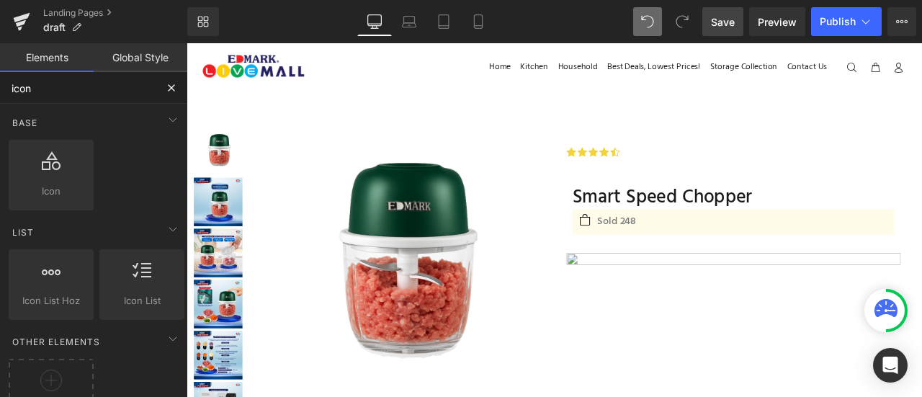
click at [88, 99] on input "icon" at bounding box center [78, 88] width 156 height 32
type input "i"
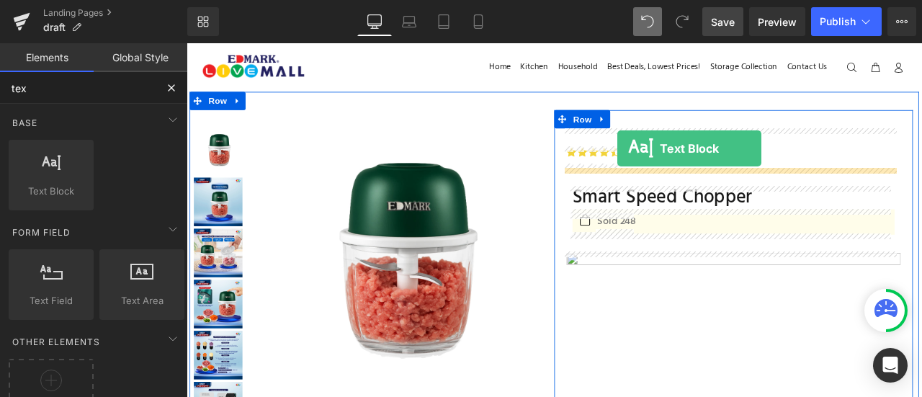
drag, startPoint x: 260, startPoint y: 201, endPoint x: 698, endPoint y: 168, distance: 438.7
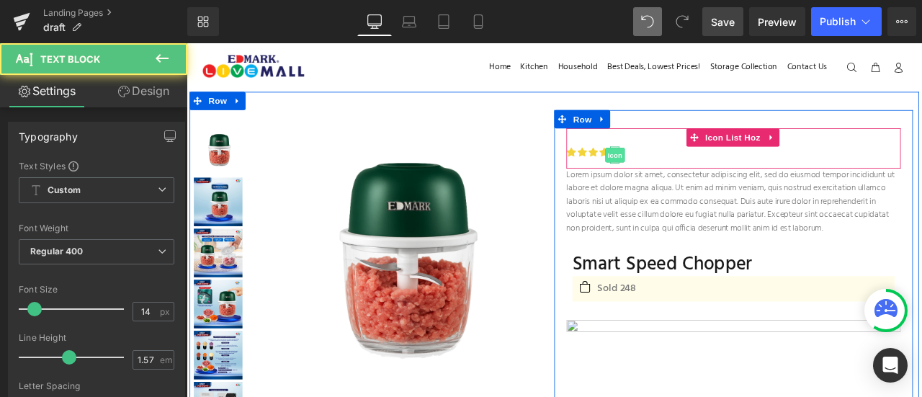
click at [685, 174] on span "Icon" at bounding box center [694, 175] width 23 height 17
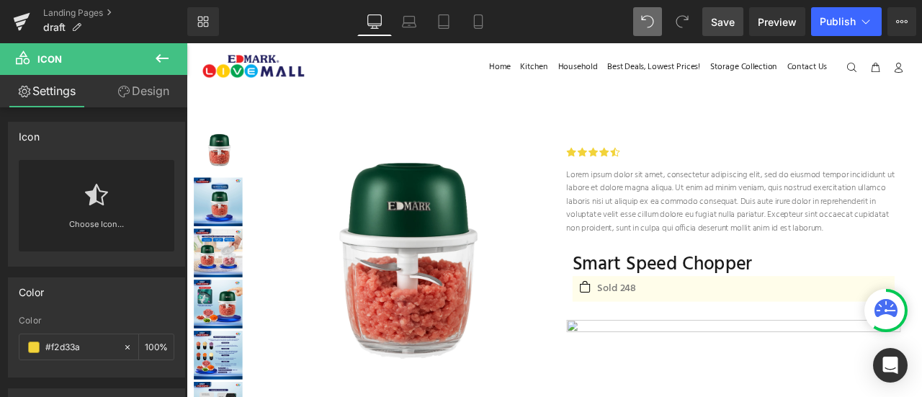
click at [166, 67] on button at bounding box center [162, 59] width 50 height 32
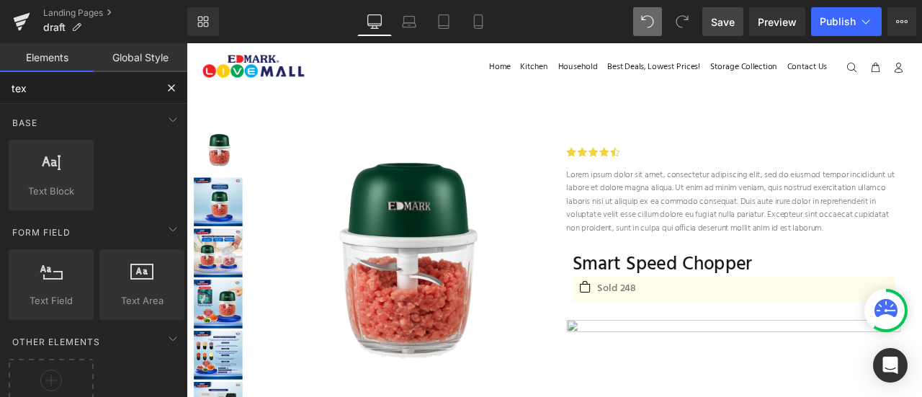
click at [97, 93] on input "tex" at bounding box center [78, 88] width 156 height 32
type input "icon"
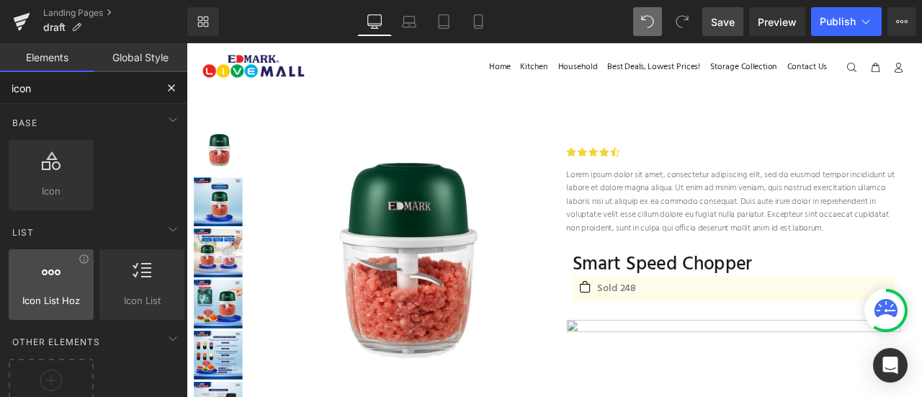
click at [43, 282] on div at bounding box center [51, 277] width 76 height 32
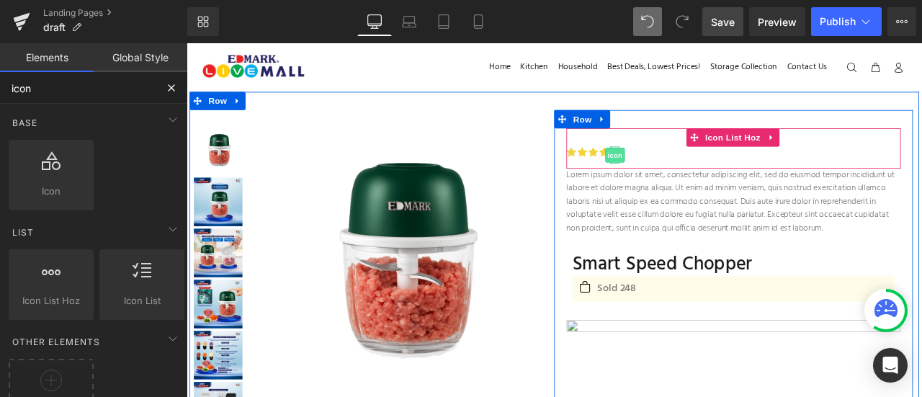
click at [691, 174] on span "Icon" at bounding box center [694, 176] width 23 height 17
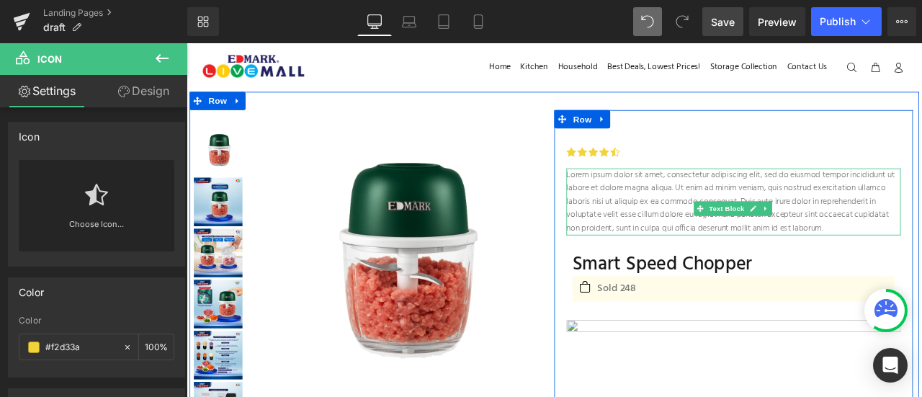
click at [704, 237] on p "Lorem ipsum dolor sit amet, consectetur adipiscing elit, sed do eiusmod tempor …" at bounding box center [835, 231] width 396 height 79
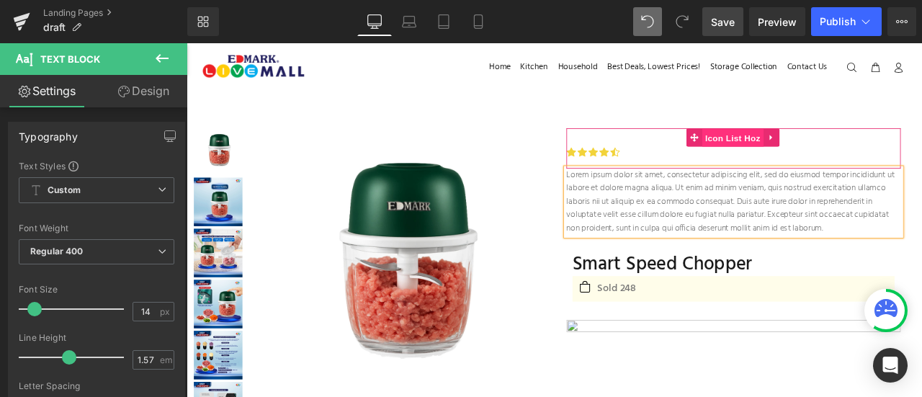
click at [798, 161] on span "Icon List Hoz" at bounding box center [834, 156] width 73 height 22
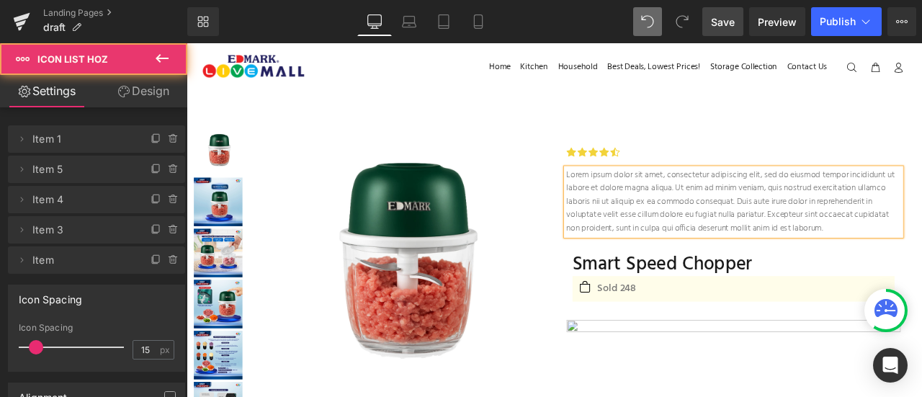
click at [759, 242] on p "Lorem ipsum dolor sit amet, consectetur adipiscing elit, sed do eiusmod tempor …" at bounding box center [835, 231] width 396 height 79
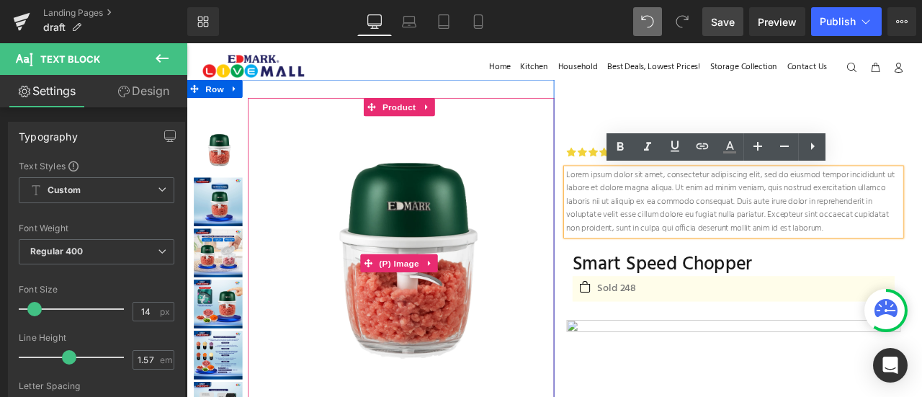
click at [600, 241] on img at bounding box center [441, 304] width 349 height 349
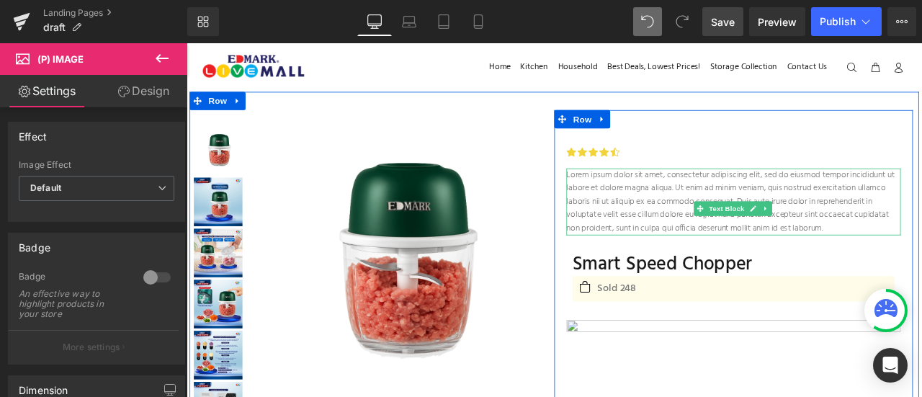
click at [700, 249] on p "Lorem ipsum dolor sit amet, consectetur adipiscing elit, sed do eiusmod tempor …" at bounding box center [835, 231] width 396 height 79
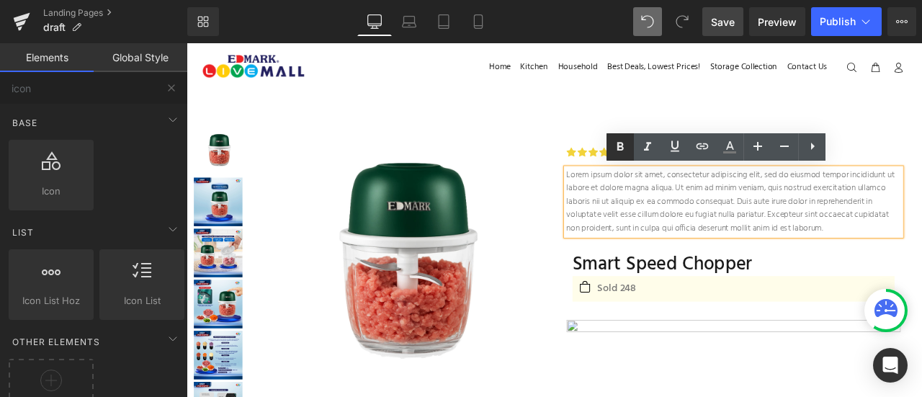
click at [685, 93] on div "Home Kitchen Household Best Deals, Lowest Prices! Storage Collection Contact Us…" at bounding box center [622, 72] width 843 height 58
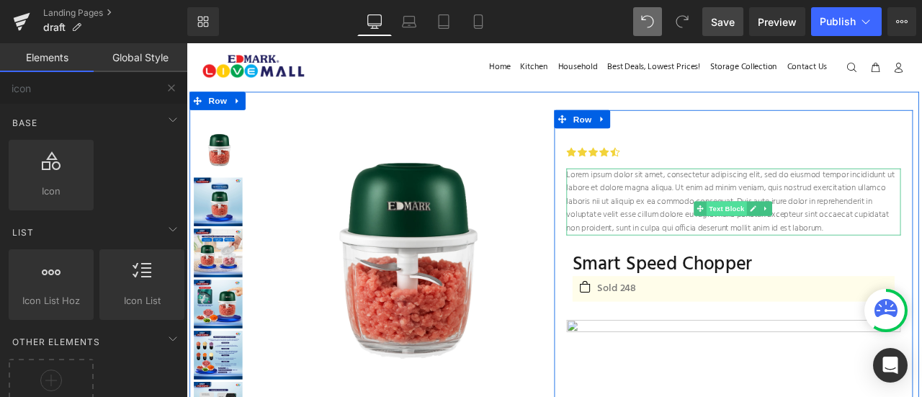
click at [825, 241] on span "Text Block" at bounding box center [827, 239] width 48 height 17
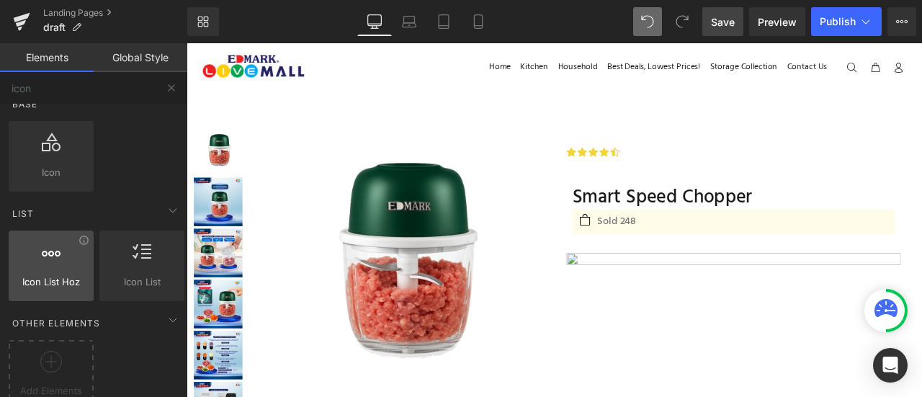
scroll to position [42, 0]
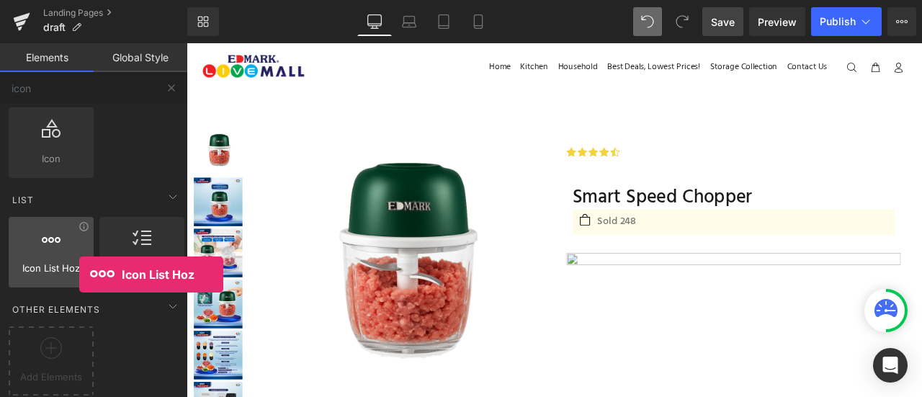
click at [79, 275] on div "Icon List Hoz horizontal, icons, symbols, listss, stars, ratings" at bounding box center [51, 252] width 85 height 71
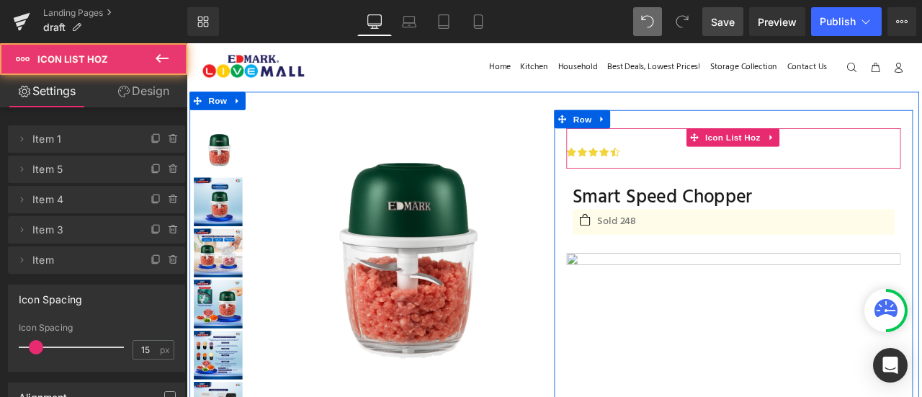
click at [703, 164] on div "Icon Icon Icon Icon Icon Icon List Hoz" at bounding box center [835, 168] width 396 height 48
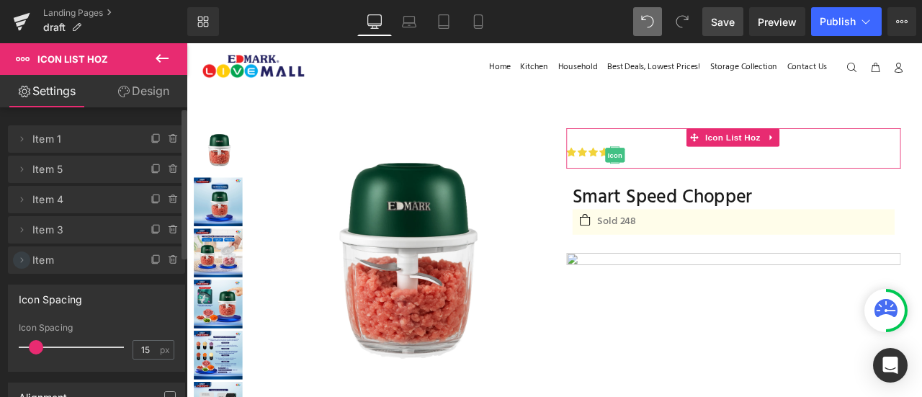
click at [23, 264] on icon at bounding box center [22, 260] width 12 height 12
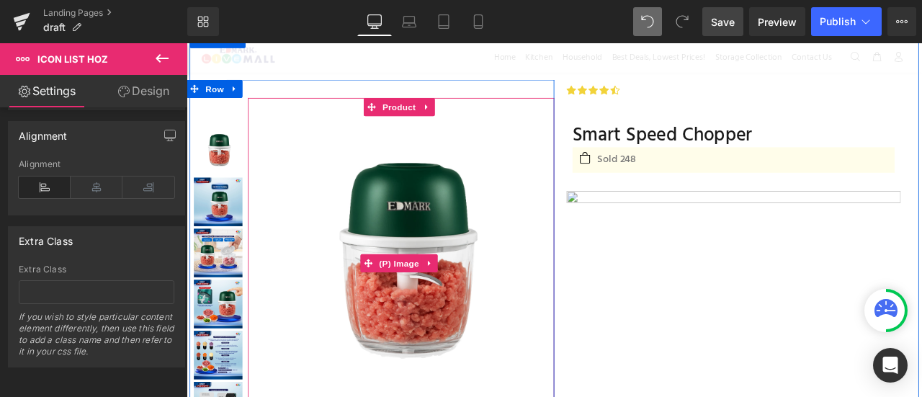
scroll to position [98, 0]
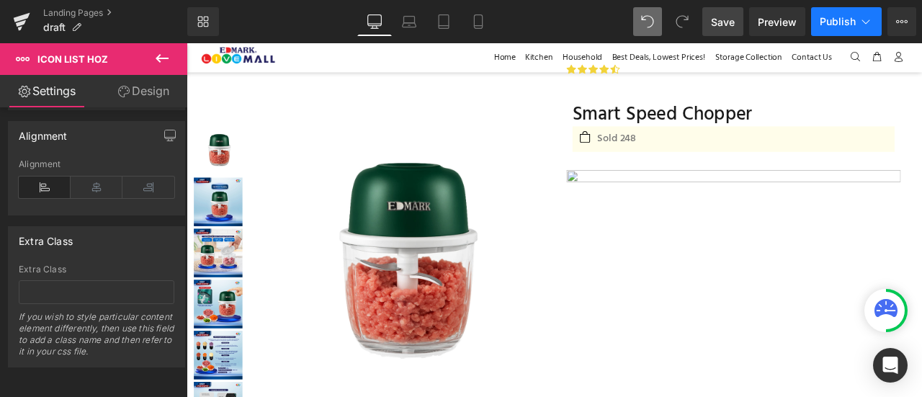
click at [829, 30] on button "Publish" at bounding box center [846, 21] width 71 height 29
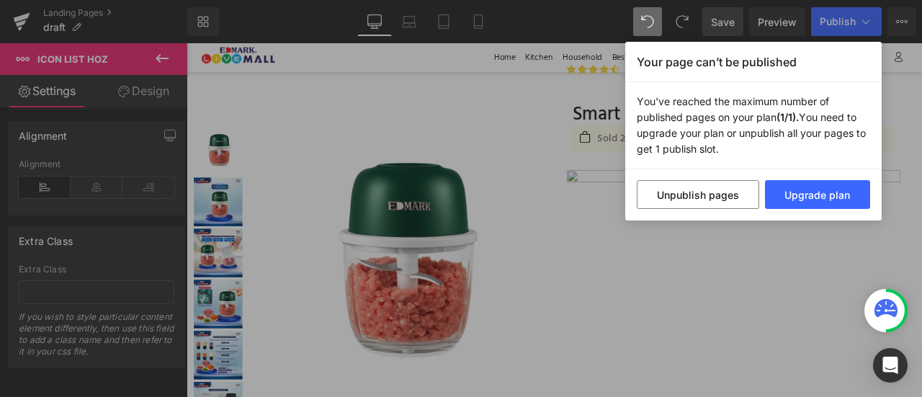
click at [606, 44] on div "Your page can’t be published You've reached the maximum number of published pag…" at bounding box center [461, 198] width 922 height 397
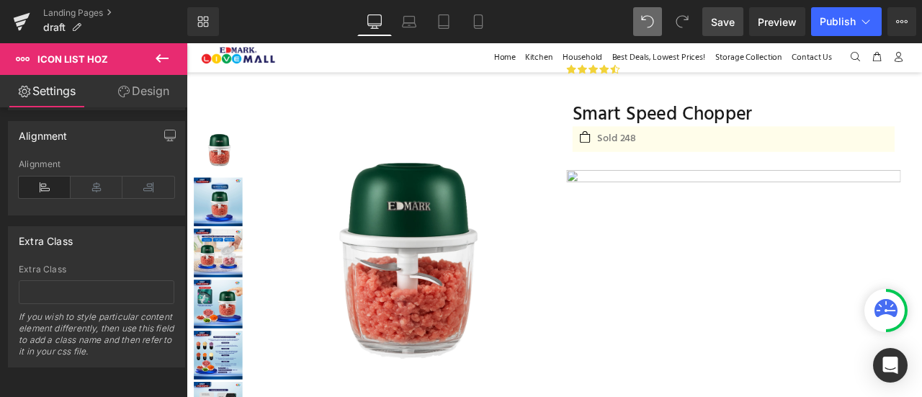
click at [732, 19] on span "Save" at bounding box center [723, 21] width 24 height 15
